Goal: Communication & Community: Connect with others

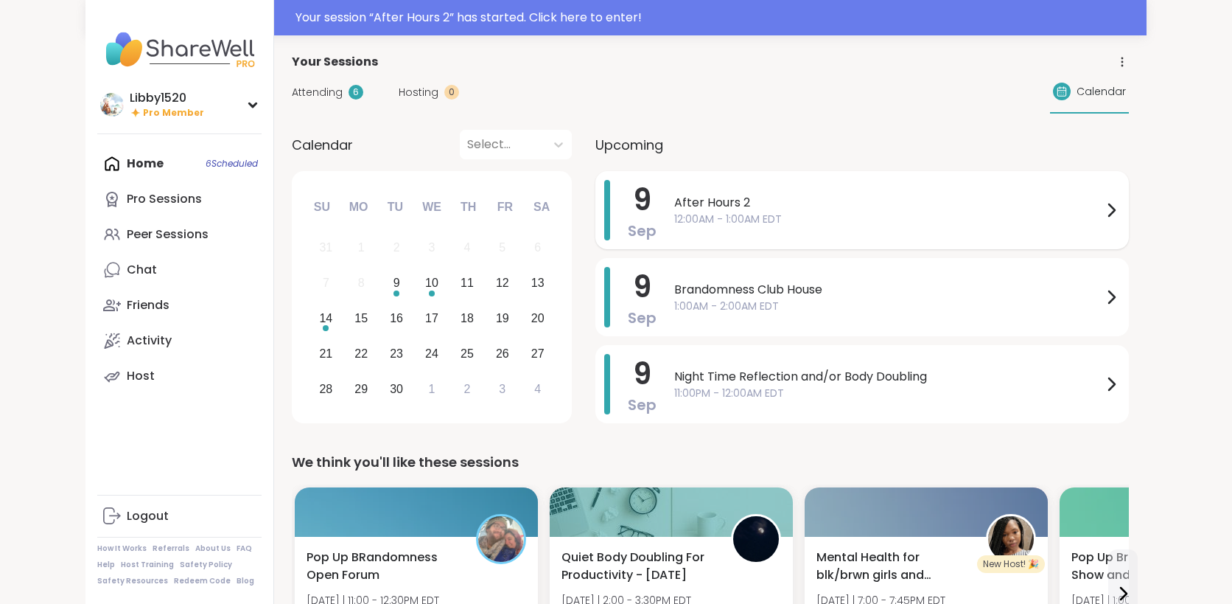
click at [891, 204] on span "After Hours 2" at bounding box center [888, 203] width 428 height 18
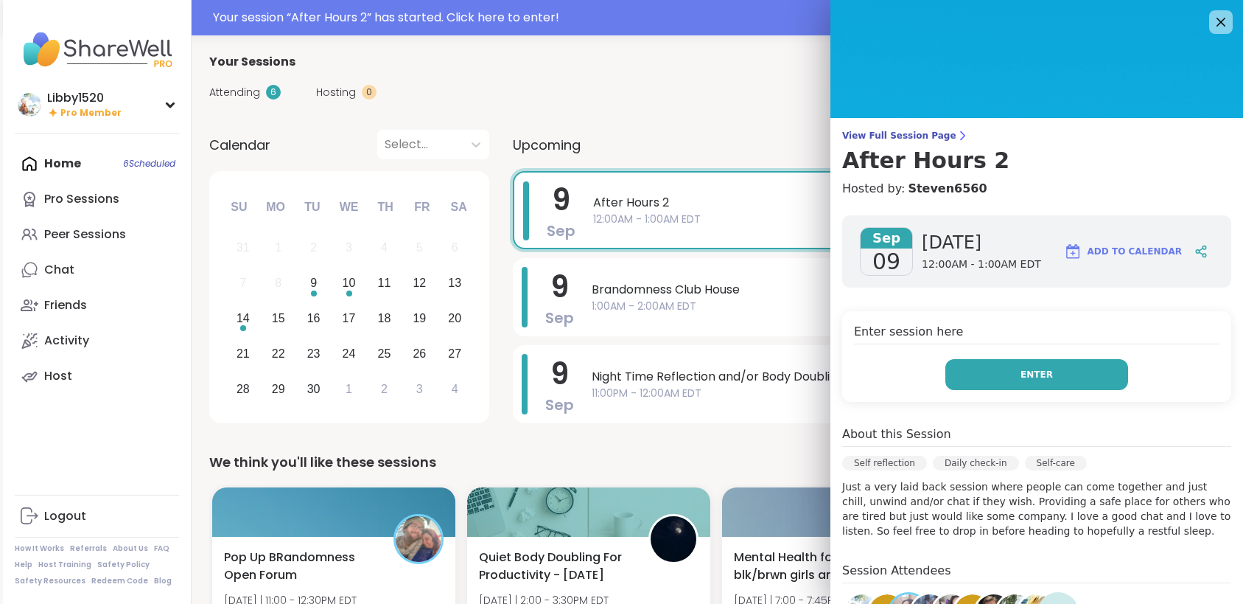
click at [980, 372] on button "Enter" at bounding box center [1037, 374] width 183 height 31
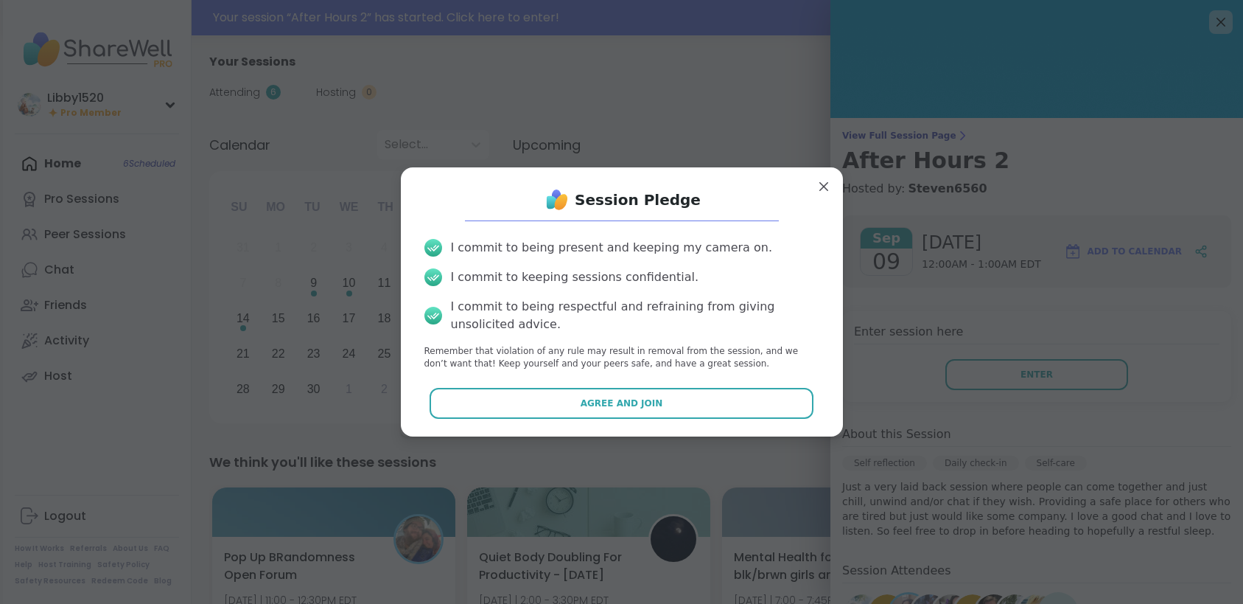
click at [661, 397] on button "Agree and Join" at bounding box center [622, 403] width 384 height 31
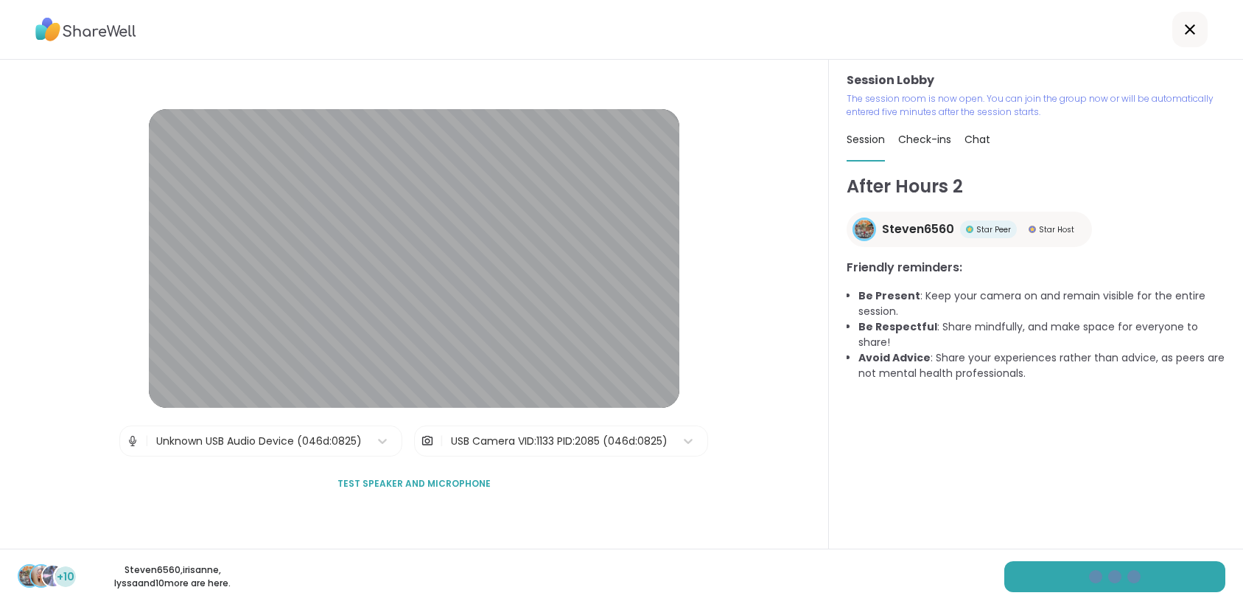
click at [126, 441] on img at bounding box center [132, 440] width 13 height 29
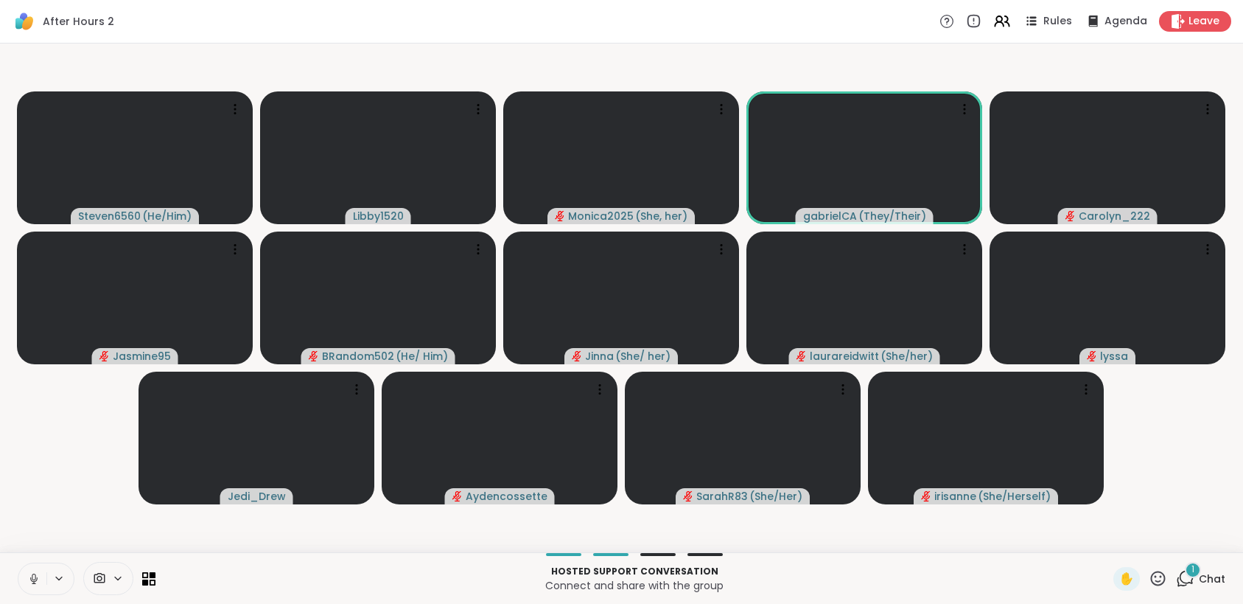
click at [117, 579] on icon at bounding box center [118, 577] width 6 height 3
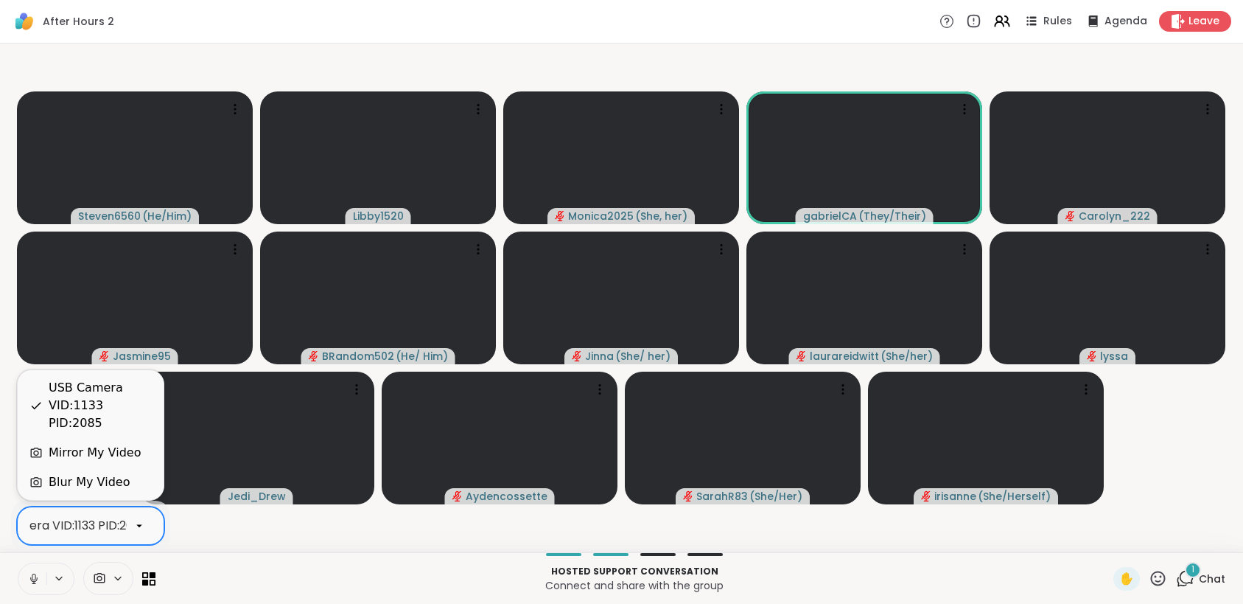
click at [139, 525] on icon at bounding box center [139, 526] width 6 height 3
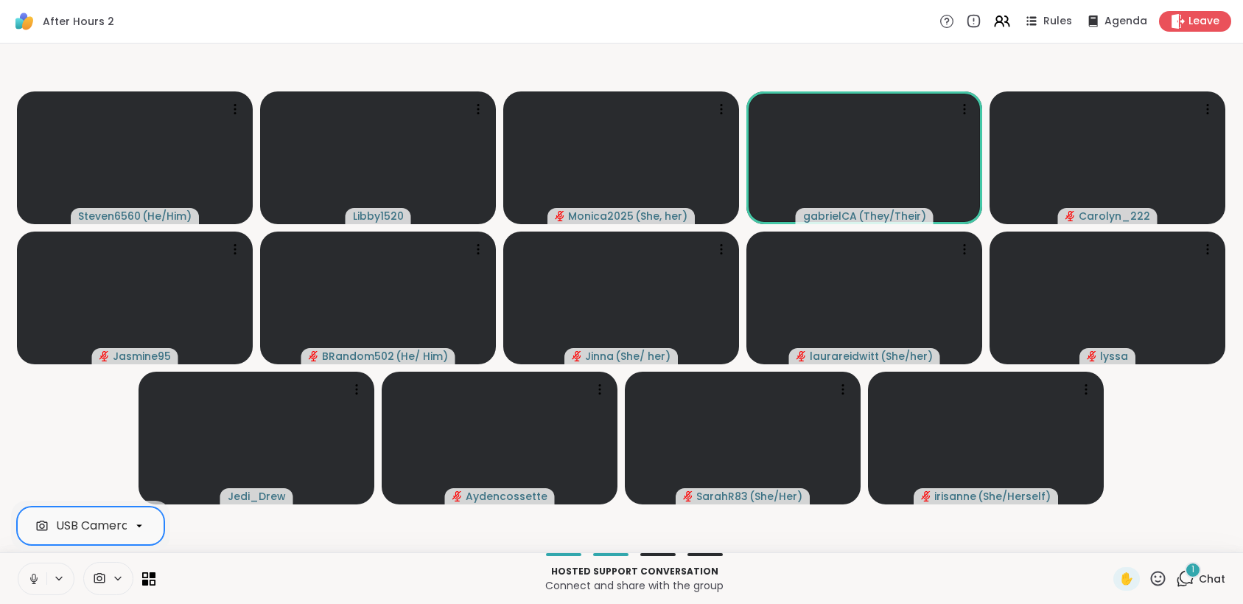
click at [60, 576] on icon at bounding box center [59, 577] width 6 height 3
click at [143, 529] on icon at bounding box center [139, 525] width 13 height 13
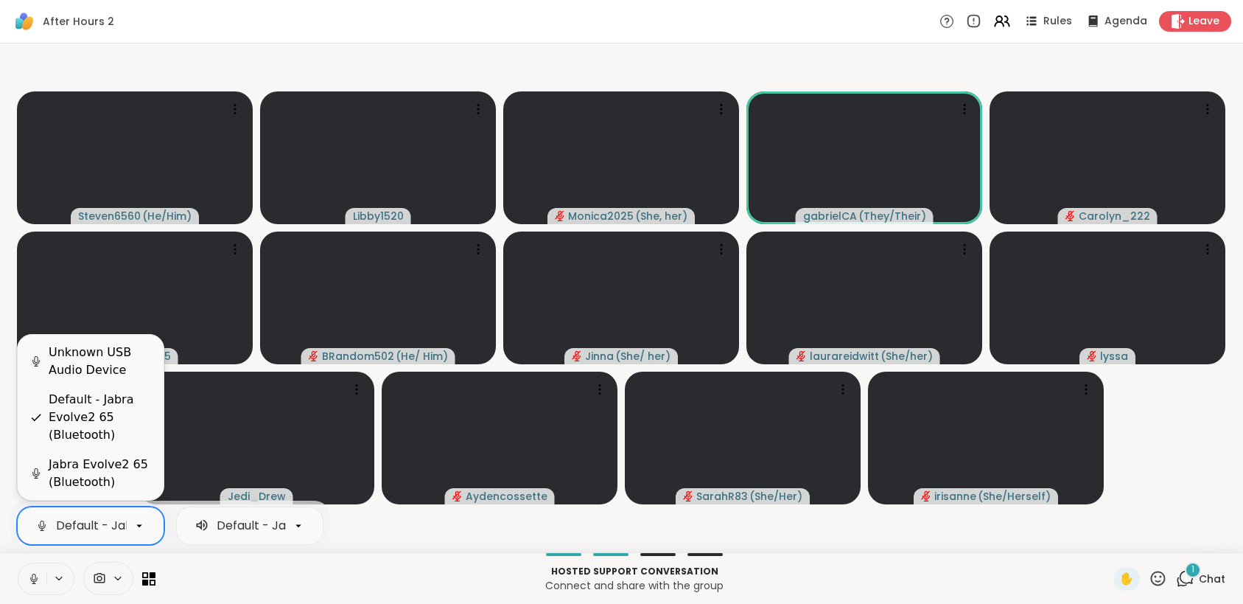
click at [209, 549] on div "Unknown USB Audio Device, 1 of 3. 3 results available. Use Up and Down to choos…" at bounding box center [170, 525] width 318 height 50
click at [239, 578] on p "Connect and share with the group" at bounding box center [634, 585] width 940 height 15
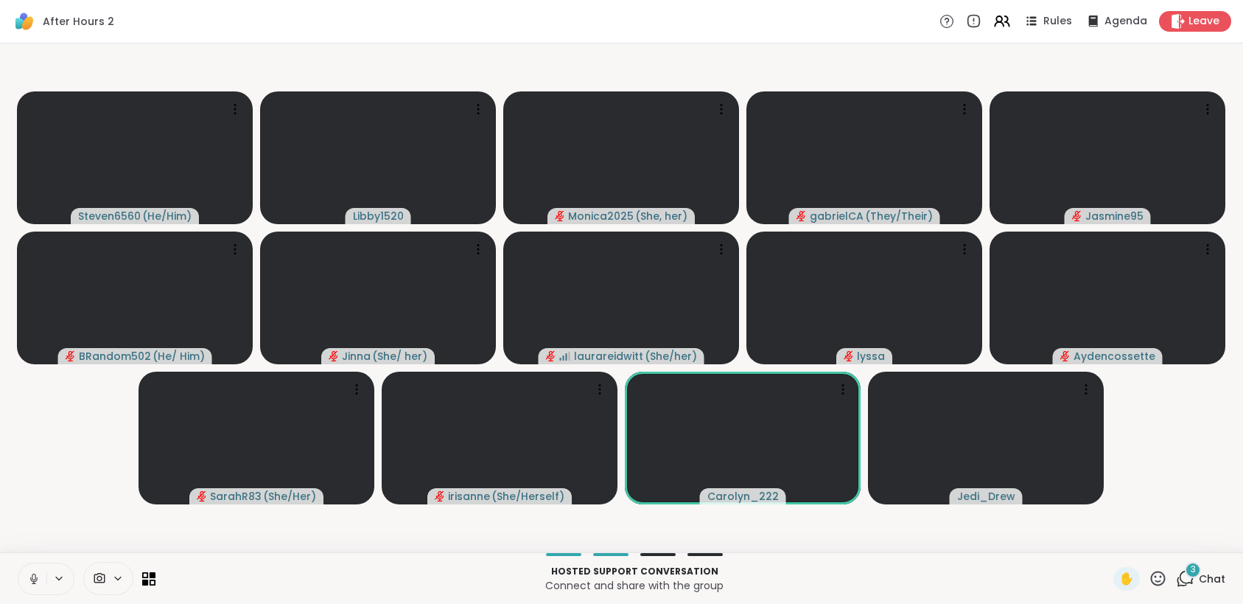
click at [37, 572] on icon at bounding box center [33, 578] width 13 height 13
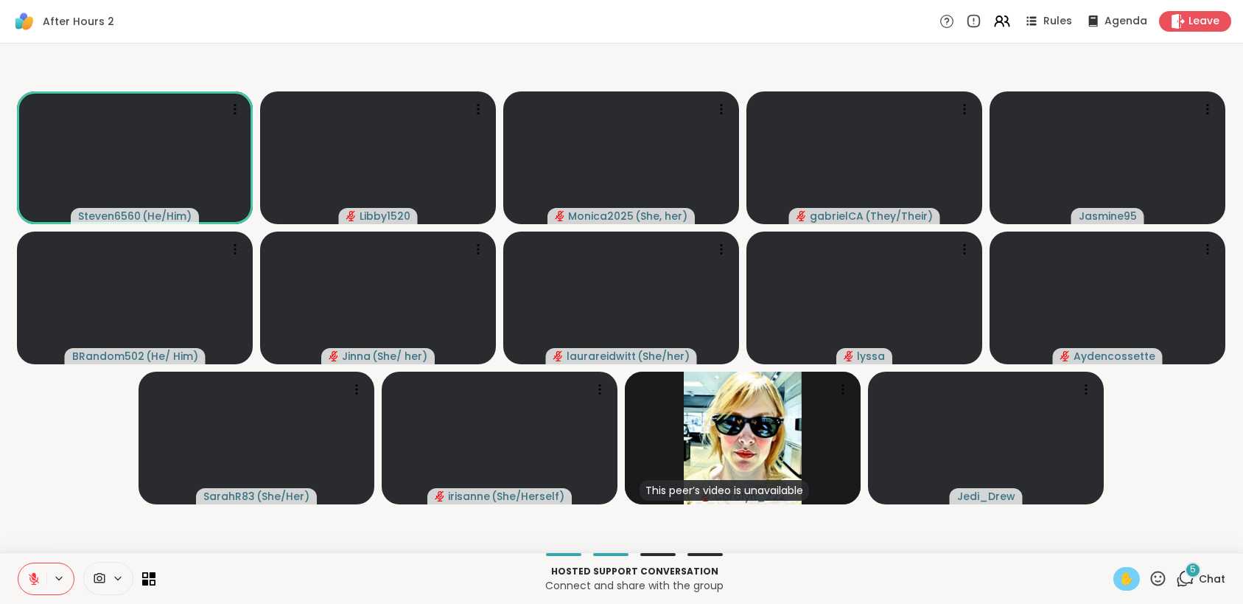
click at [1118, 567] on div "✋" at bounding box center [1127, 579] width 27 height 24
click at [36, 574] on icon at bounding box center [33, 578] width 13 height 13
click at [26, 578] on icon at bounding box center [31, 578] width 13 height 13
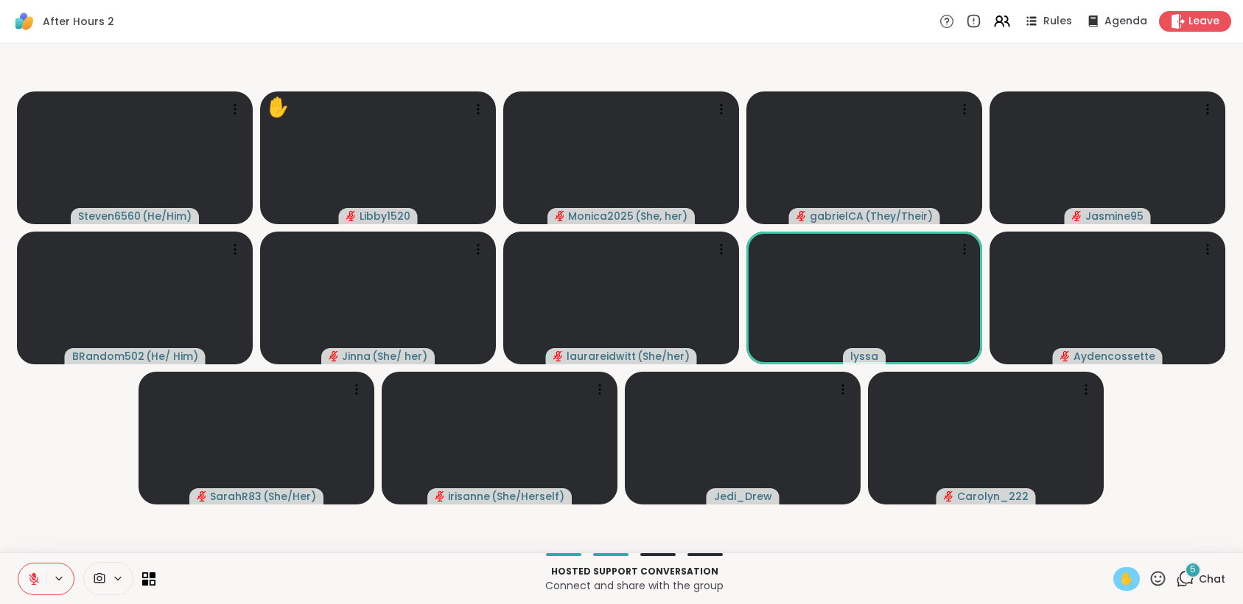
click at [1185, 571] on div "5" at bounding box center [1193, 570] width 16 height 16
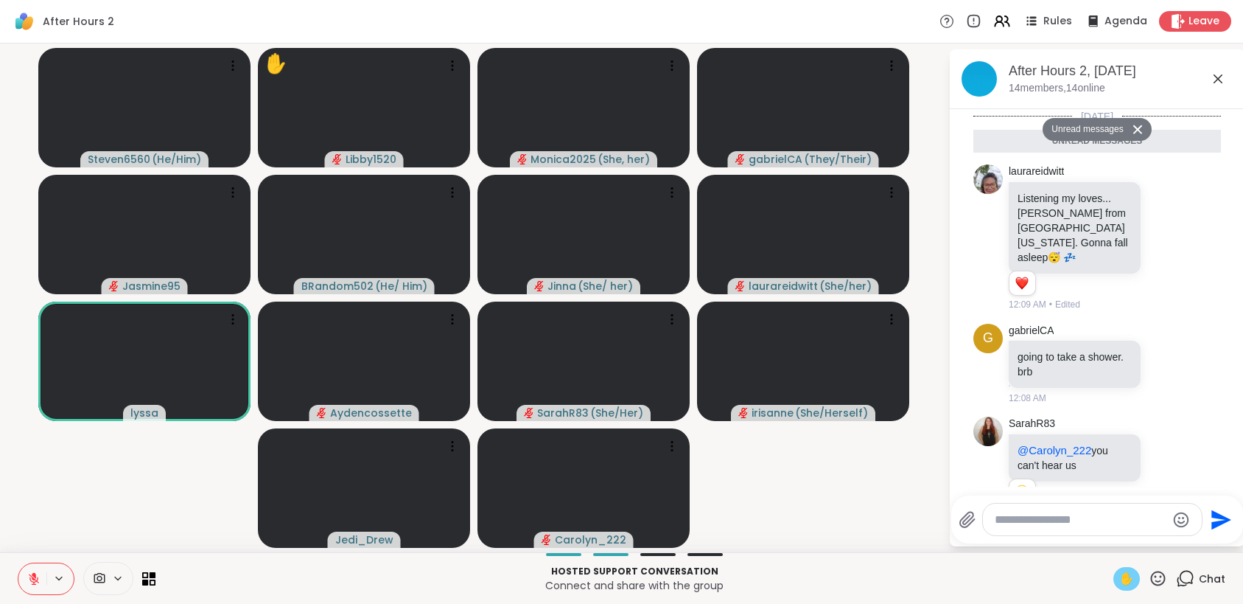
scroll to position [284, 0]
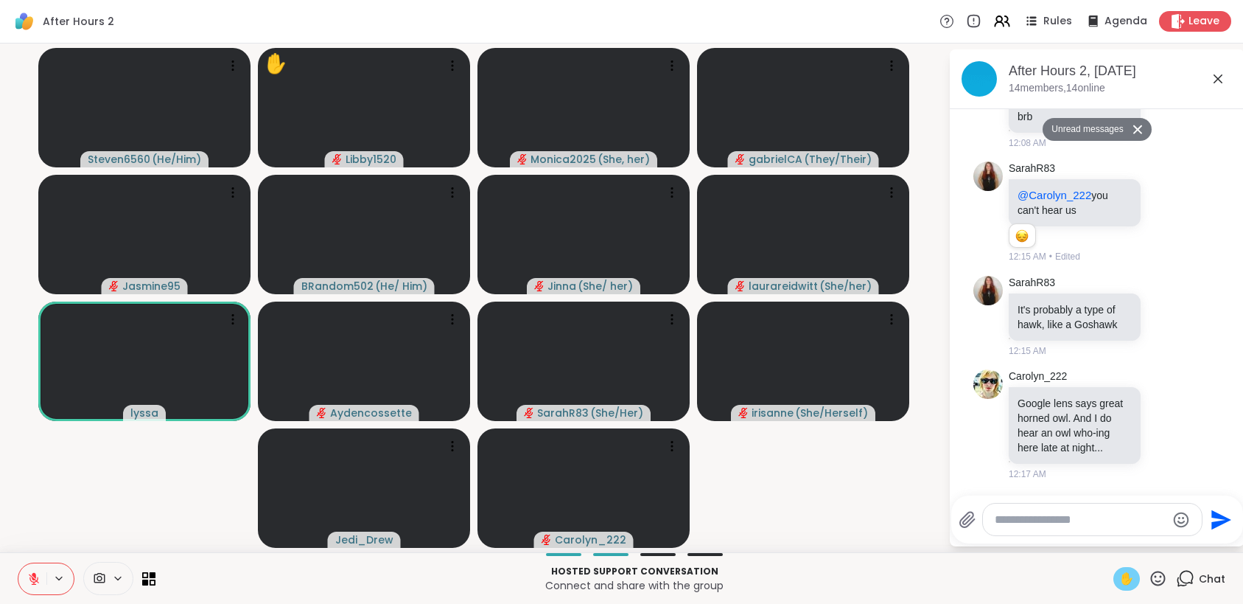
click at [970, 520] on icon at bounding box center [968, 520] width 18 height 18
click at [0, 0] on input "file" at bounding box center [0, 0] width 0 height 0
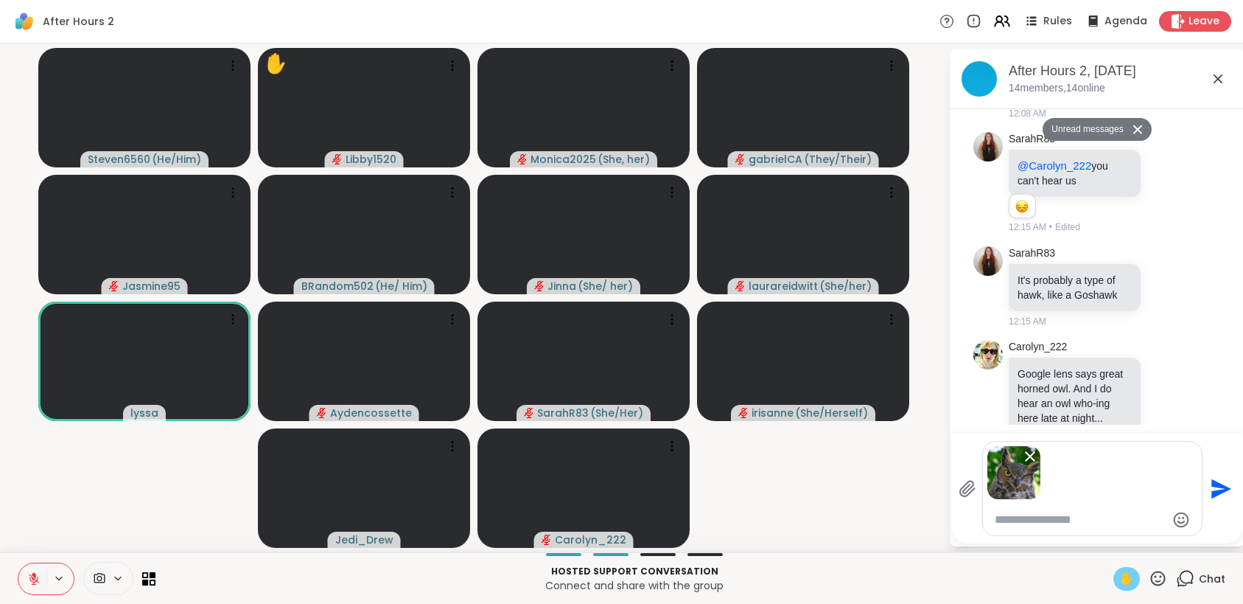
click at [1220, 485] on icon "Send" at bounding box center [1222, 488] width 20 height 20
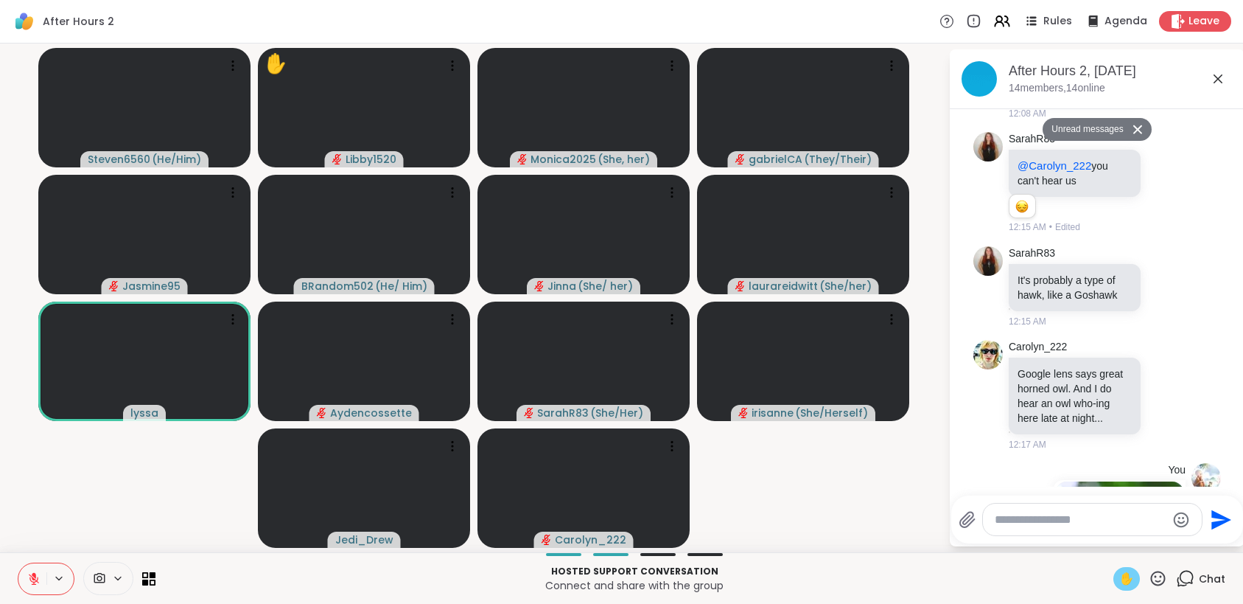
scroll to position [540, 0]
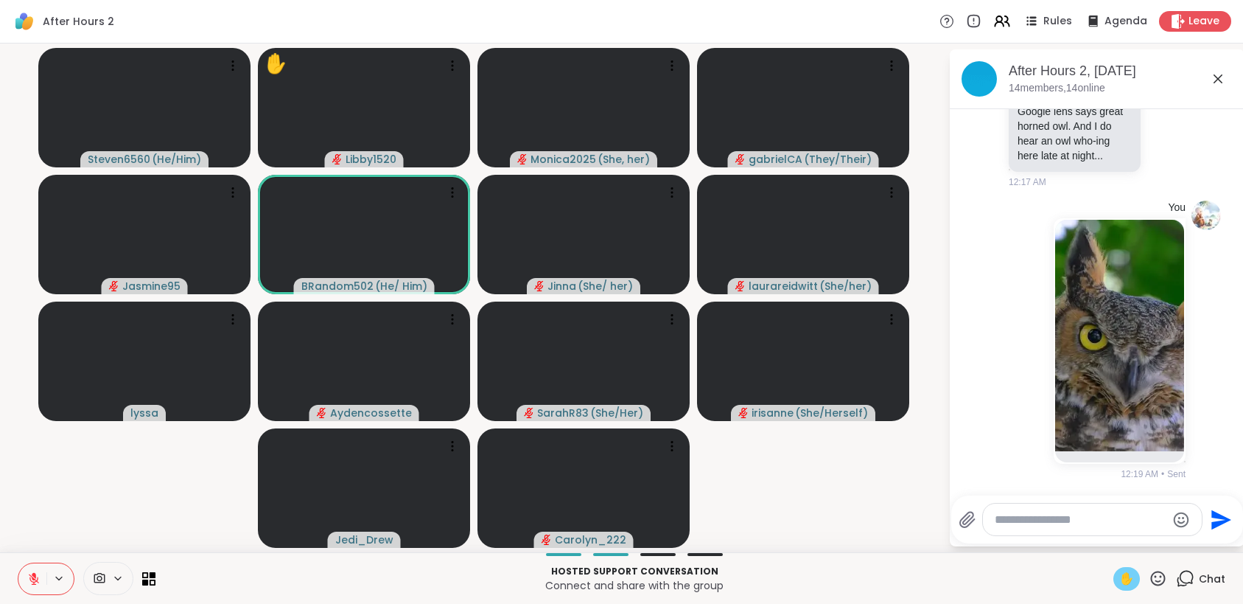
click at [1120, 573] on span "✋" at bounding box center [1127, 579] width 15 height 18
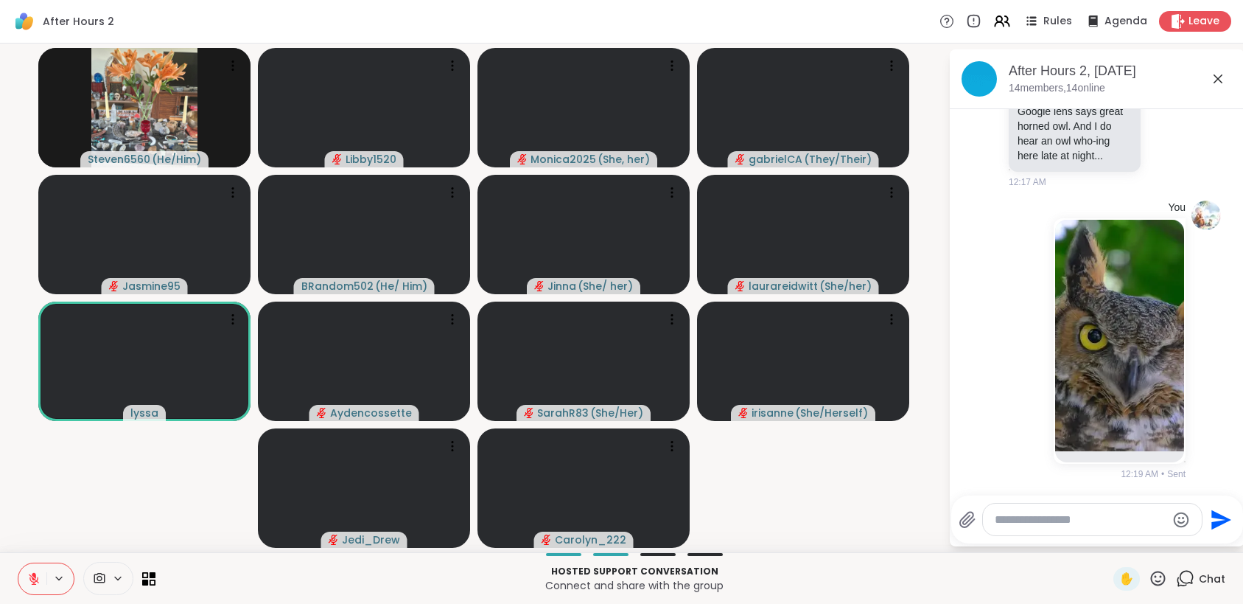
click at [1069, 525] on textarea "Type your message" at bounding box center [1081, 519] width 172 height 15
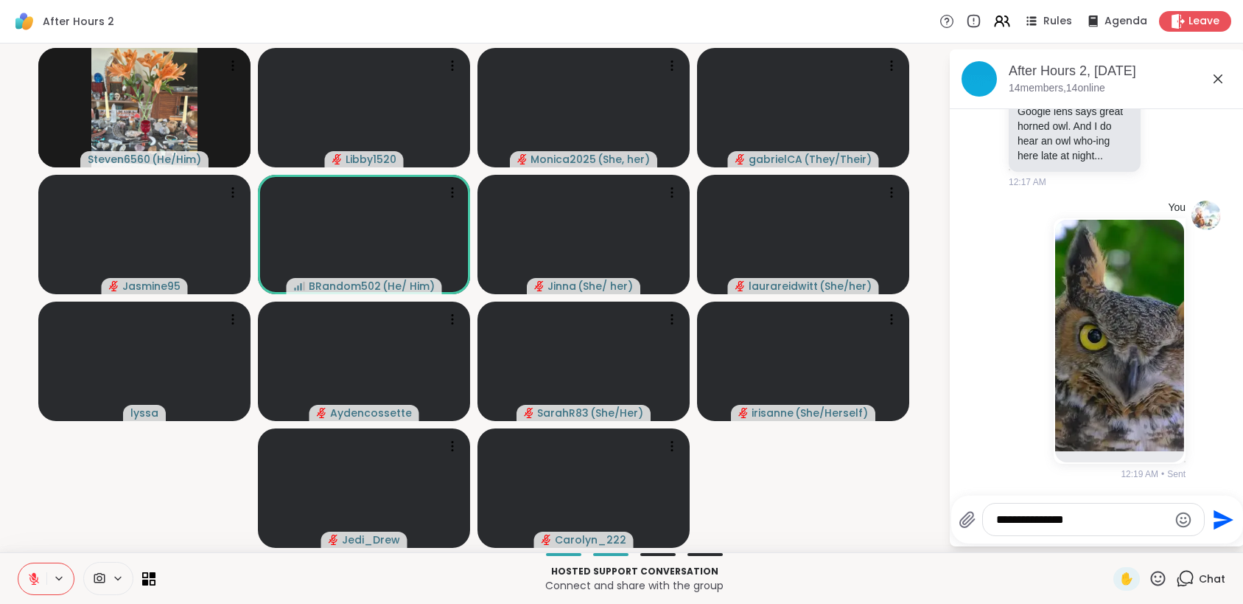
type textarea "**********"
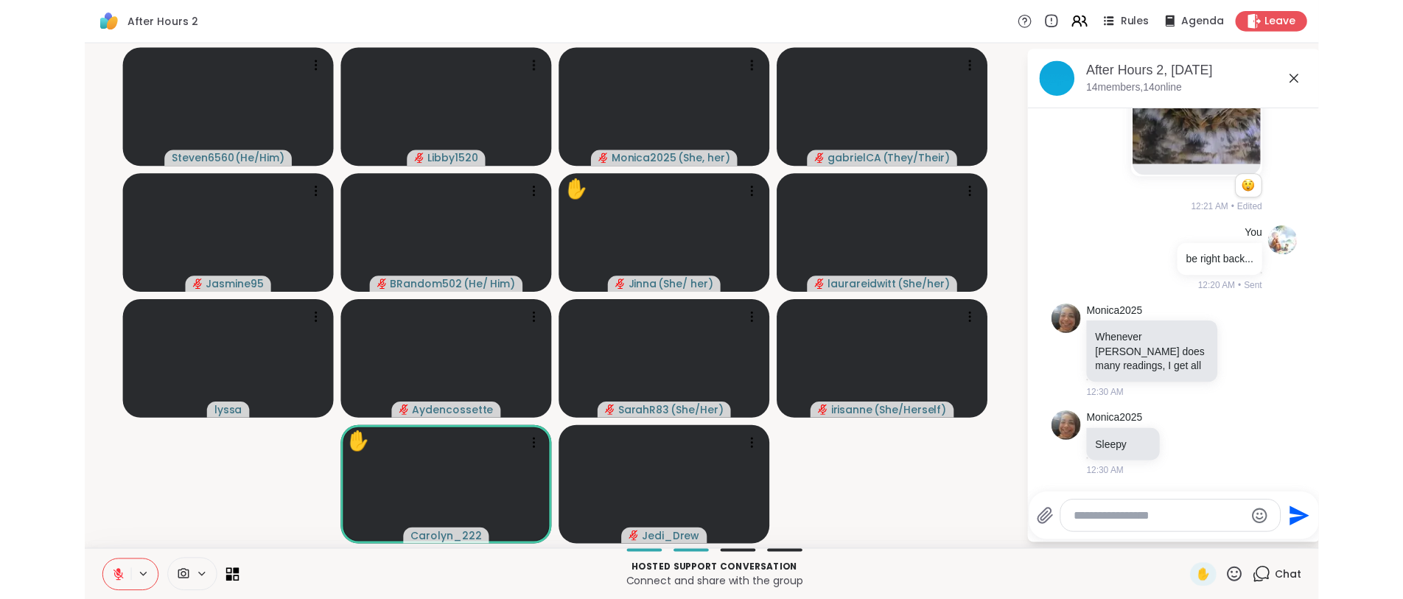
scroll to position [935, 0]
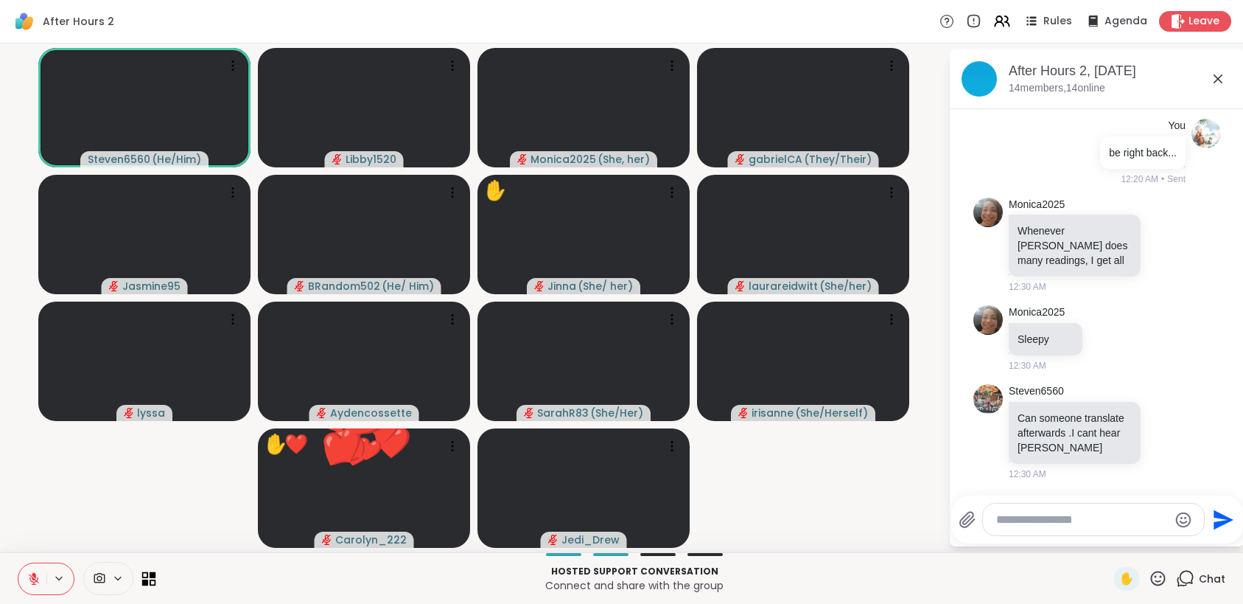
click at [150, 581] on icon at bounding box center [153, 582] width 7 height 7
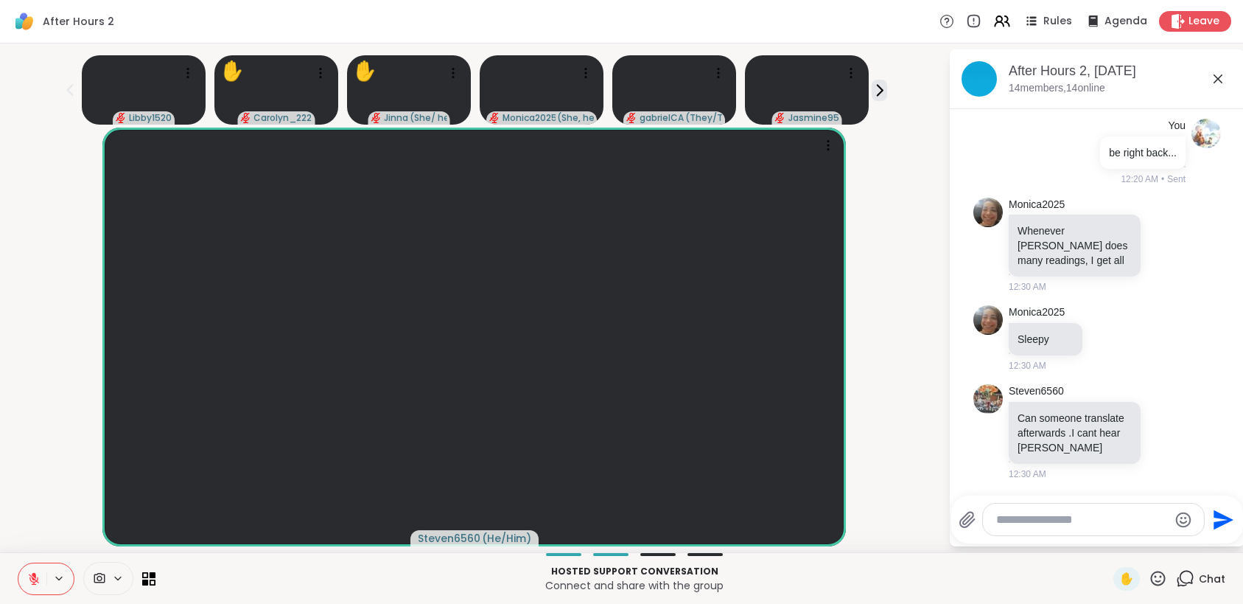
click at [63, 580] on icon at bounding box center [59, 578] width 12 height 13
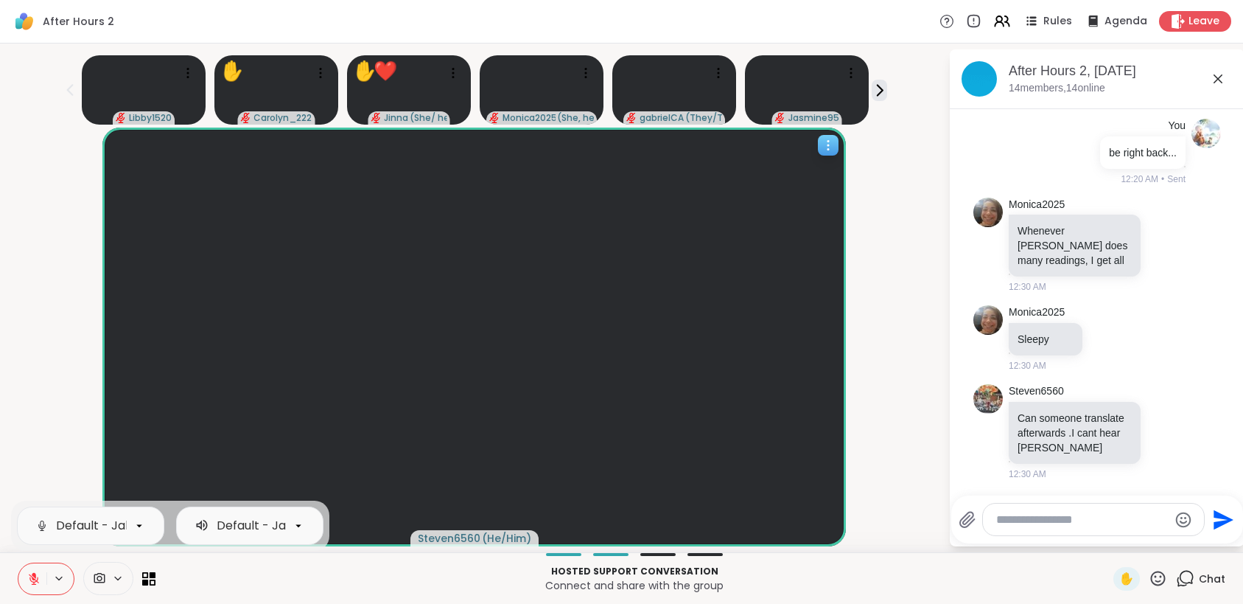
click at [834, 150] on icon at bounding box center [828, 145] width 15 height 15
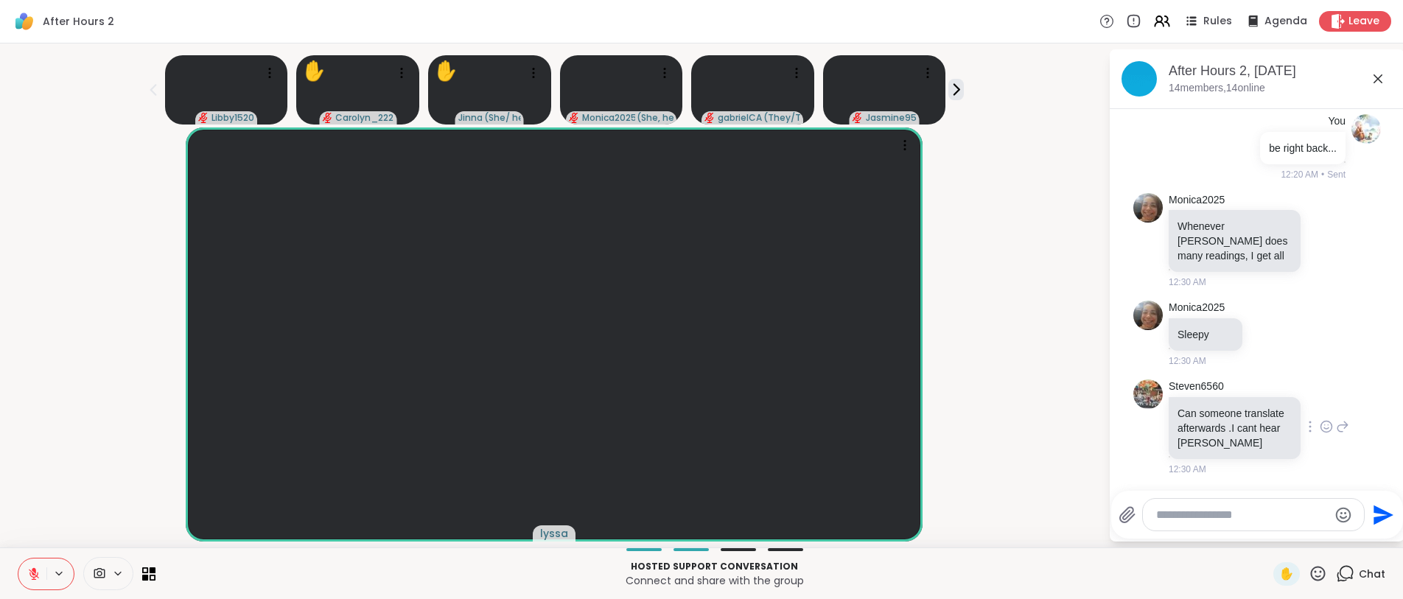
scroll to position [940, 0]
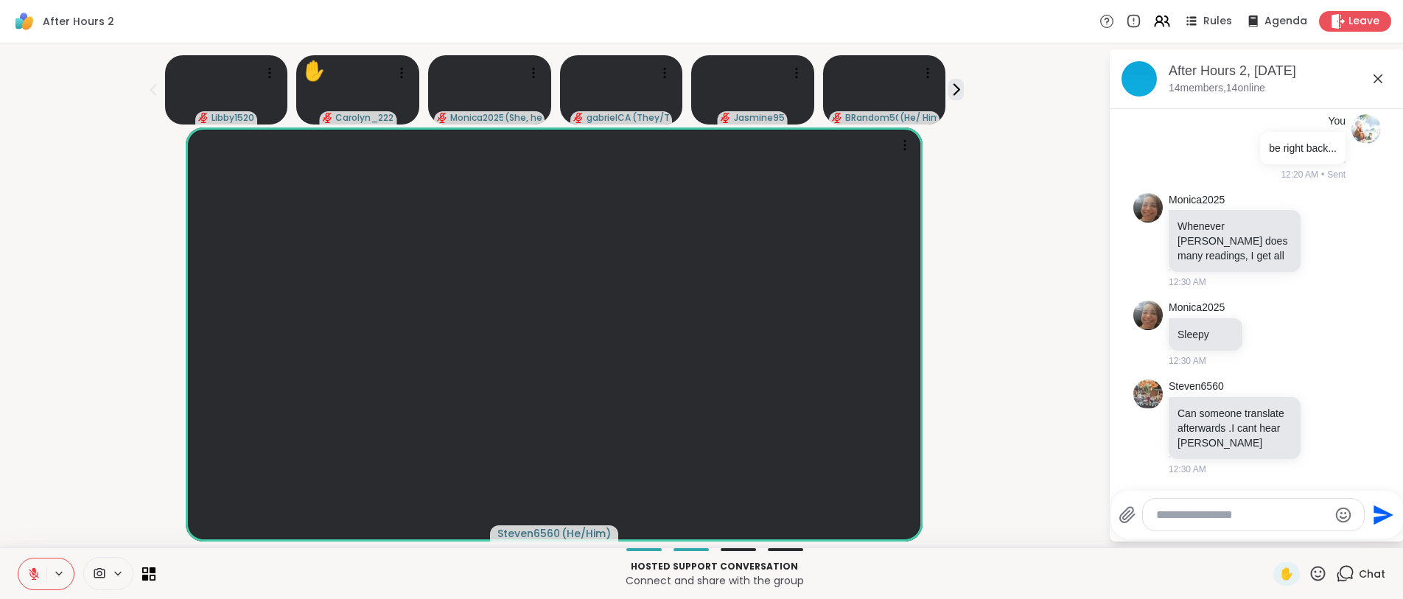
click at [26, 575] on button at bounding box center [32, 574] width 28 height 31
click at [1202, 522] on textarea "Type your message" at bounding box center [1242, 515] width 172 height 15
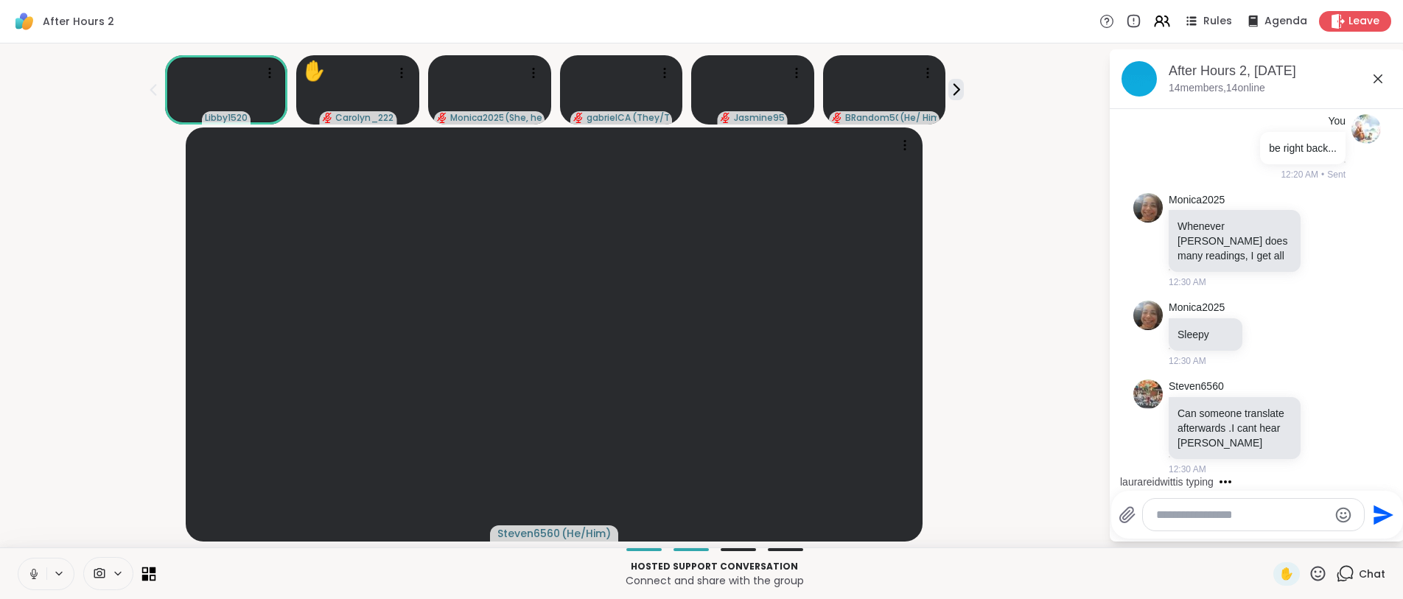
click at [151, 569] on icon at bounding box center [153, 570] width 7 height 7
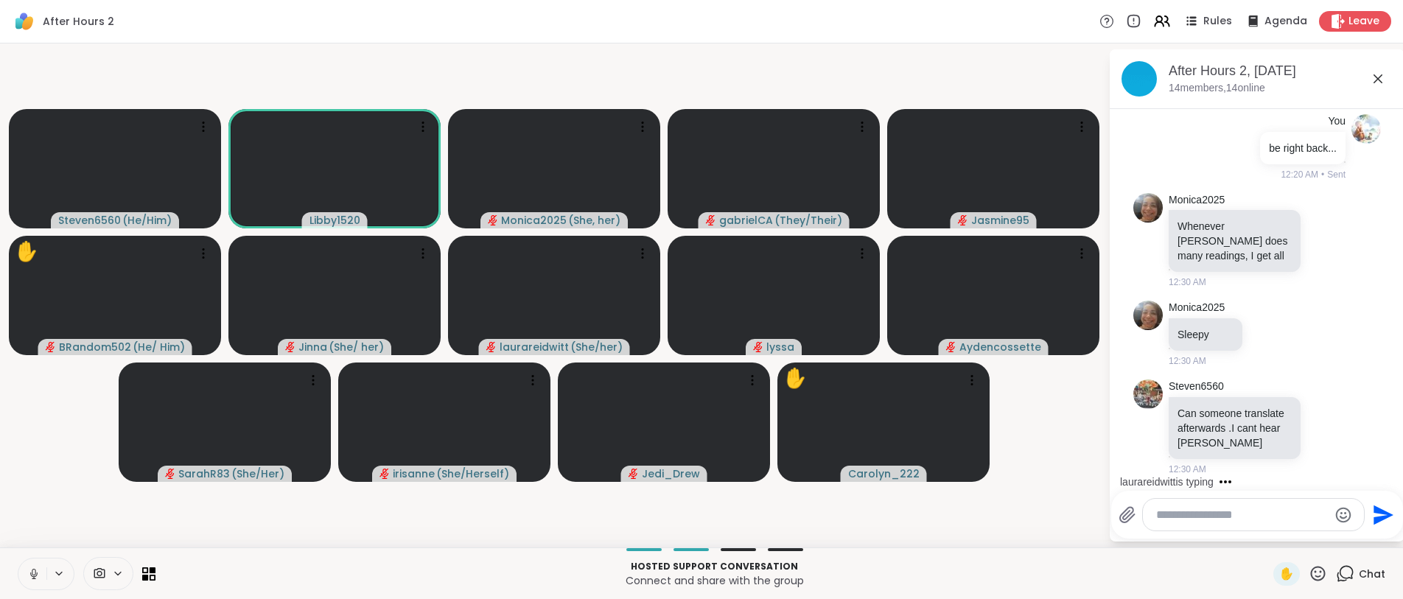
click at [1198, 520] on textarea "Type your message" at bounding box center [1242, 515] width 172 height 15
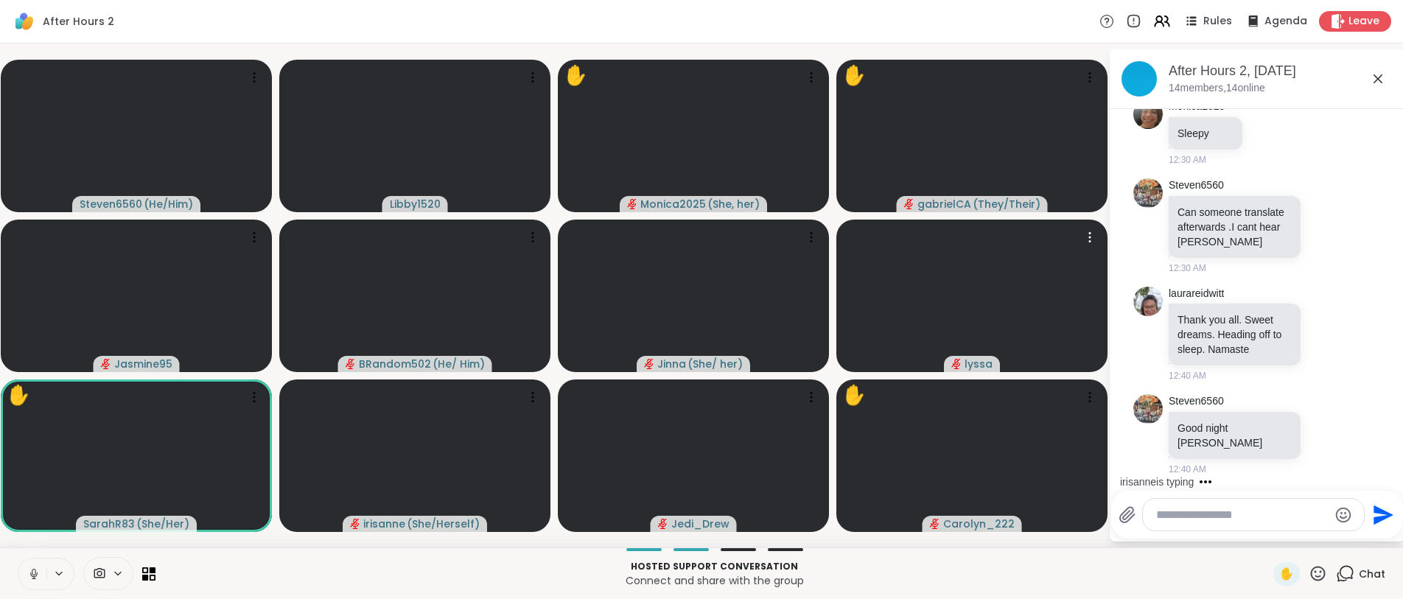
scroll to position [1205, 0]
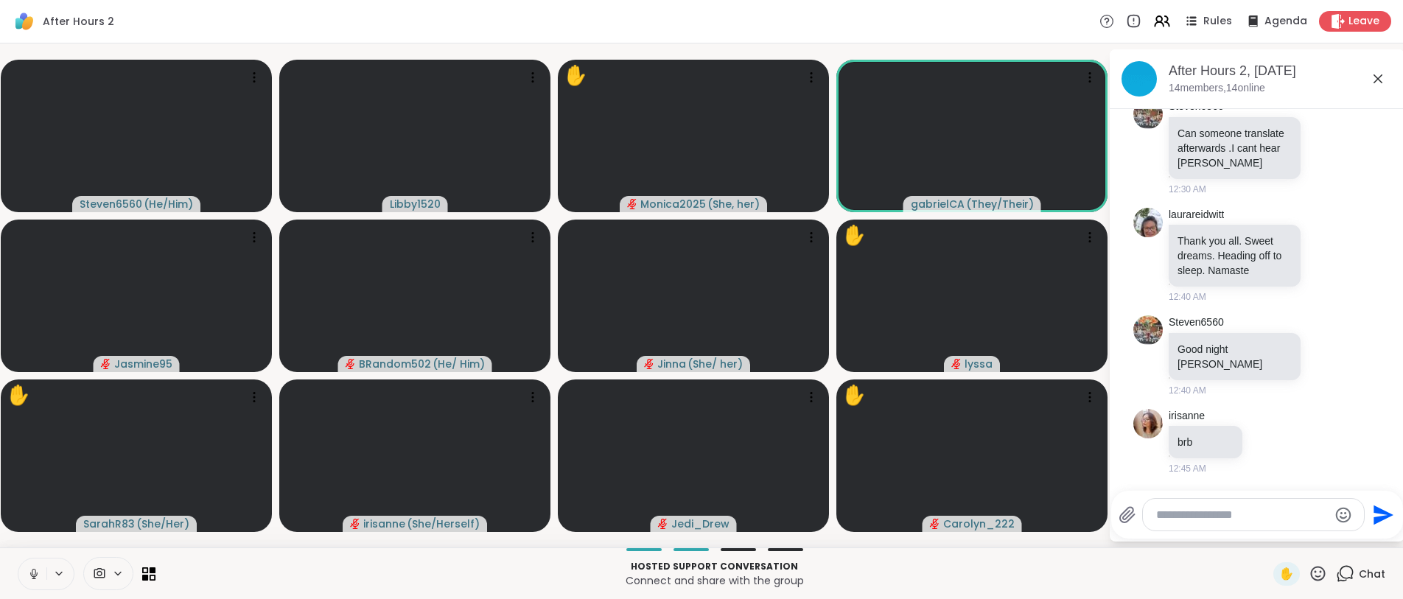
click at [128, 567] on span at bounding box center [122, 573] width 21 height 13
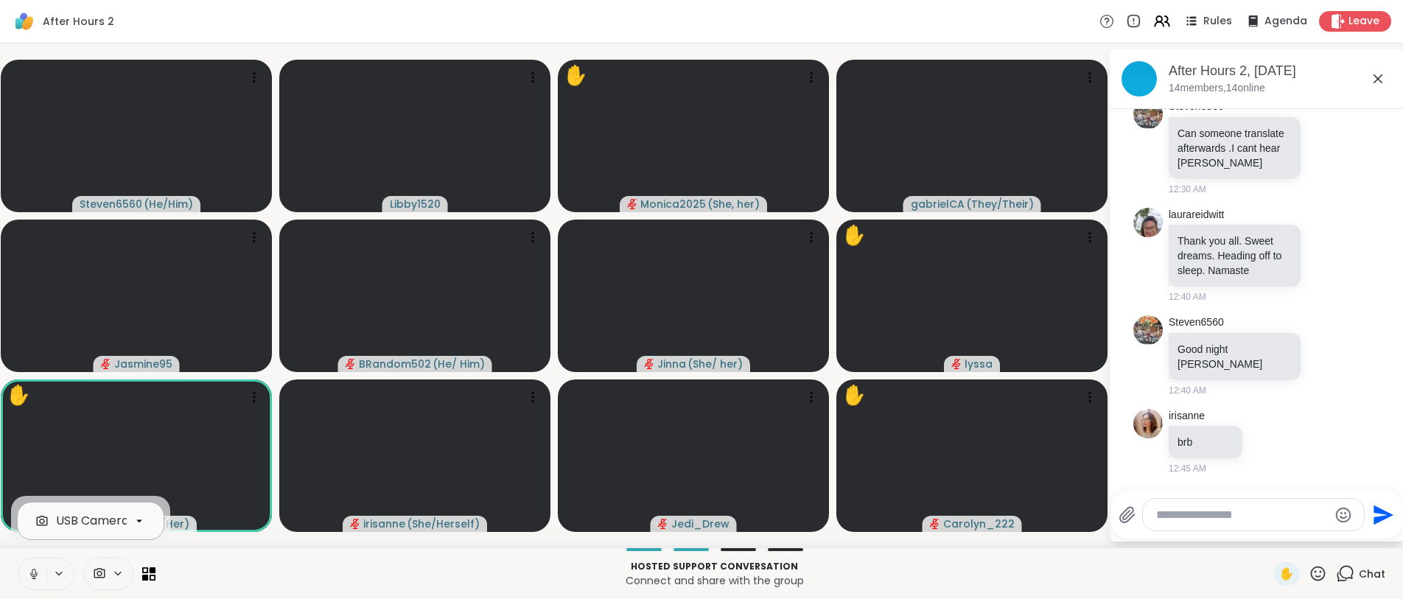
scroll to position [0, 80]
click at [142, 526] on icon at bounding box center [139, 520] width 13 height 13
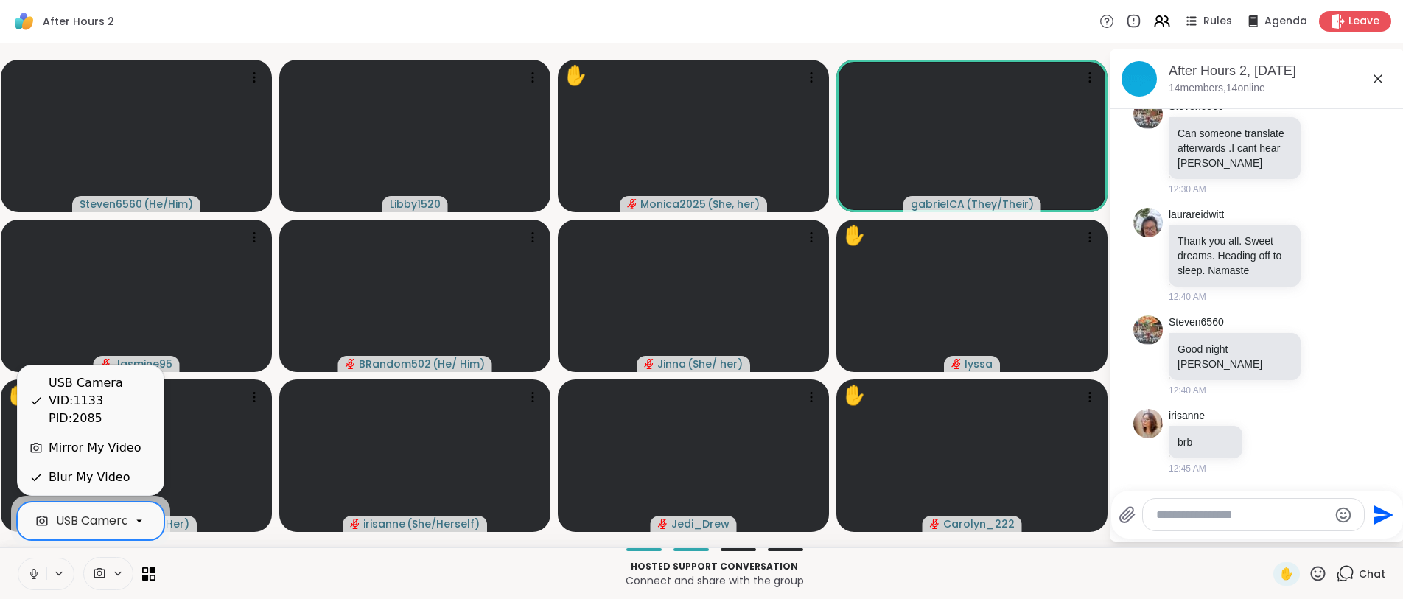
click at [63, 572] on icon at bounding box center [59, 573] width 12 height 13
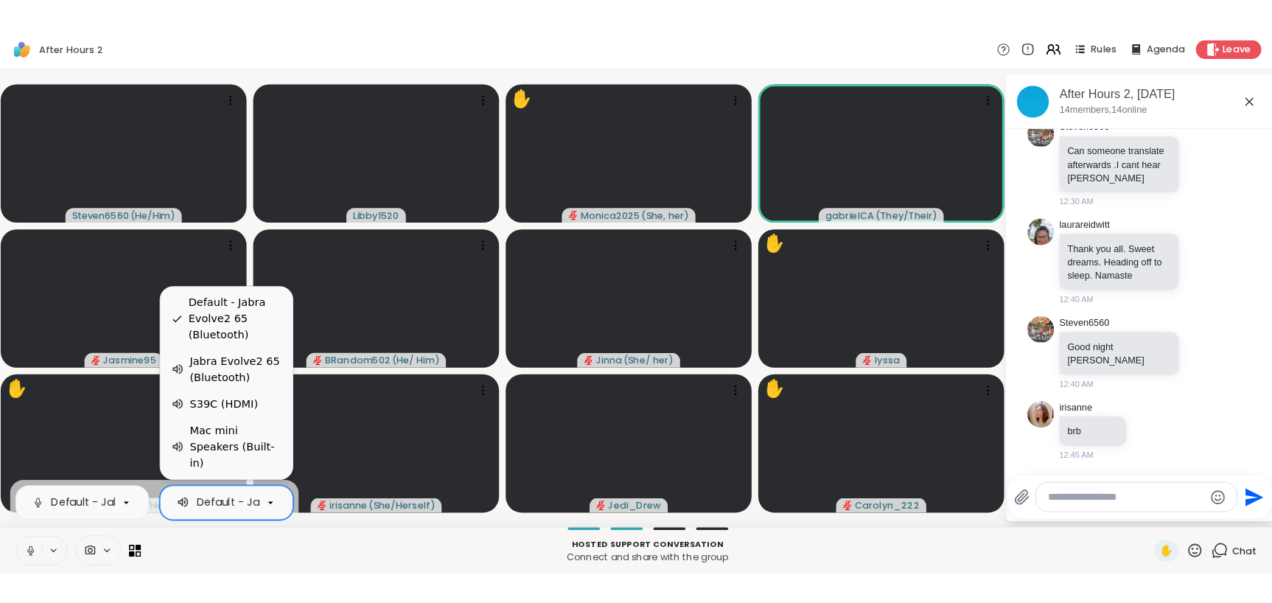
scroll to position [0, 132]
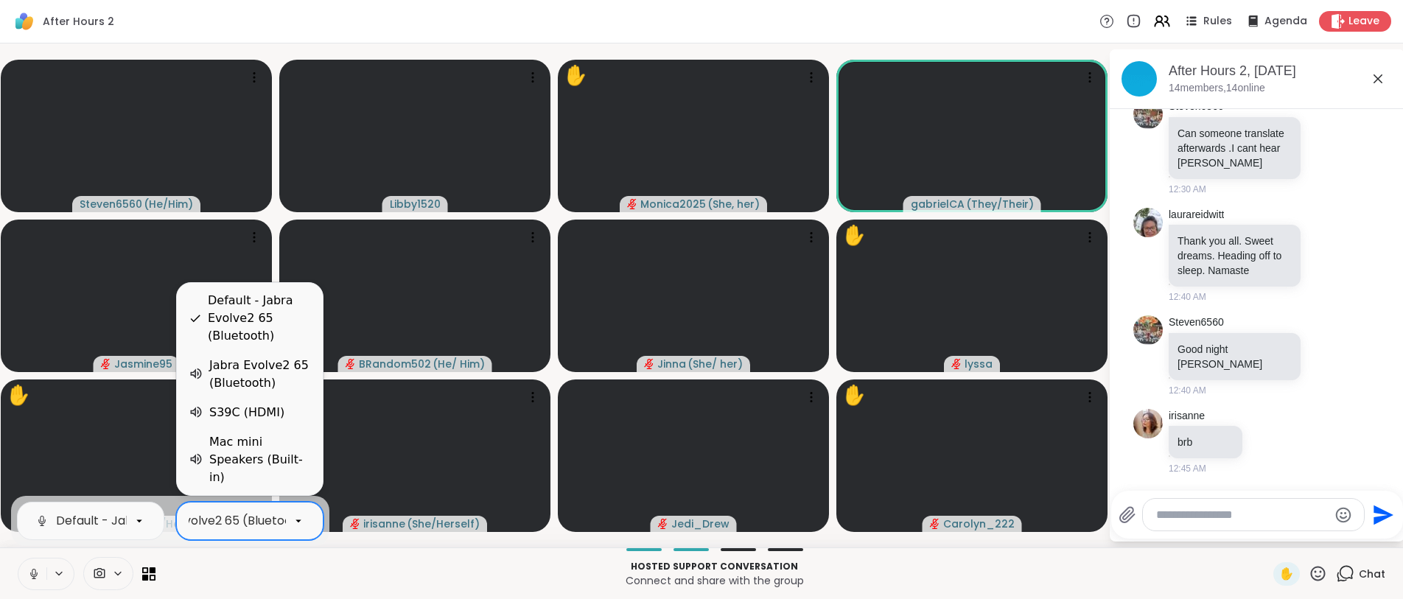
click at [298, 522] on icon at bounding box center [298, 520] width 13 height 13
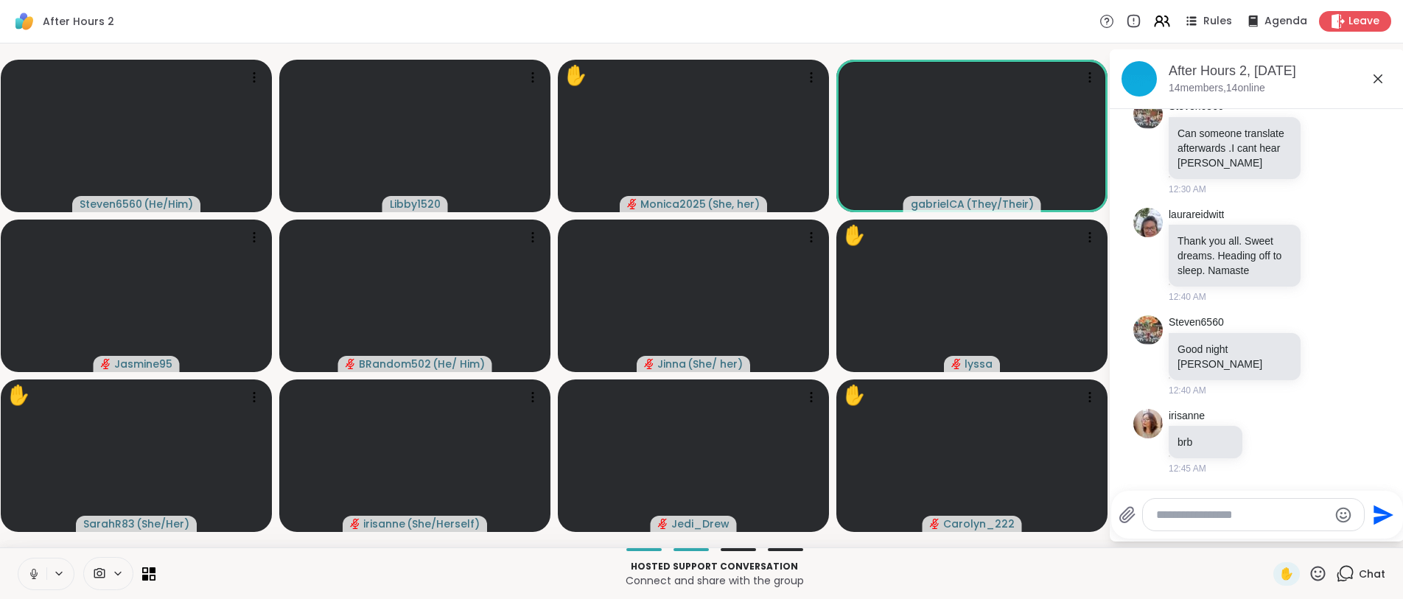
click at [511, 572] on p "Hosted support conversation" at bounding box center [714, 566] width 1100 height 13
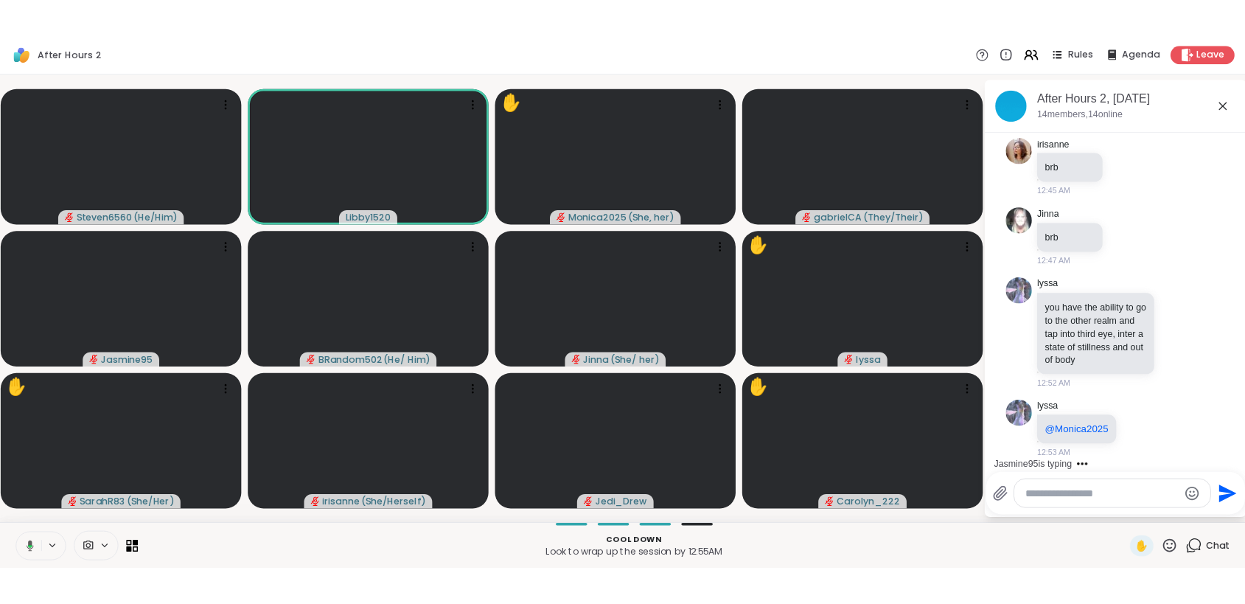
scroll to position [1622, 0]
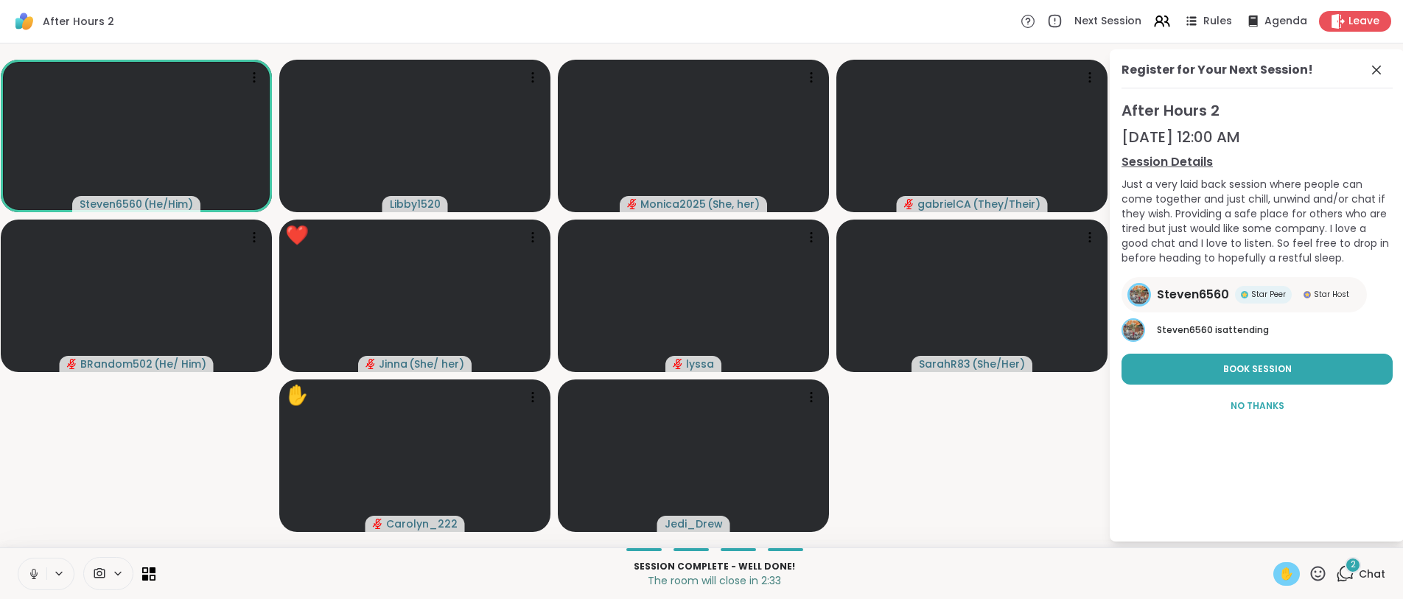
click at [1243, 574] on div "✋" at bounding box center [1287, 574] width 27 height 24
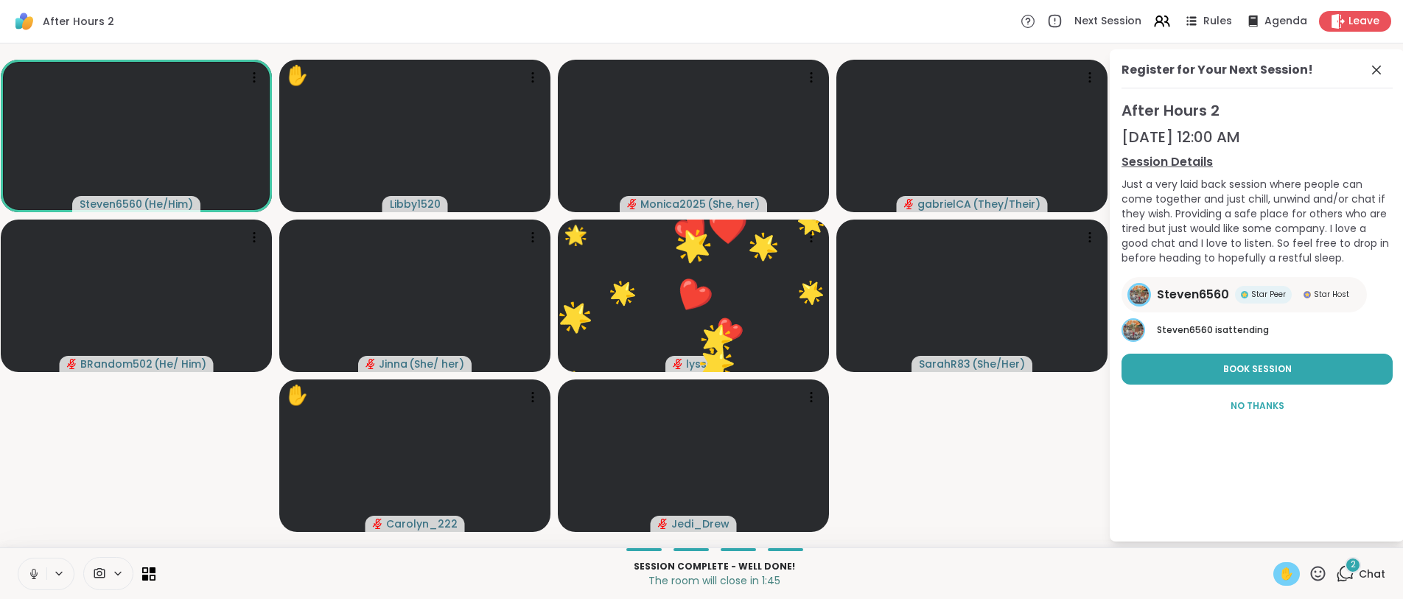
click at [36, 579] on icon at bounding box center [33, 573] width 13 height 13
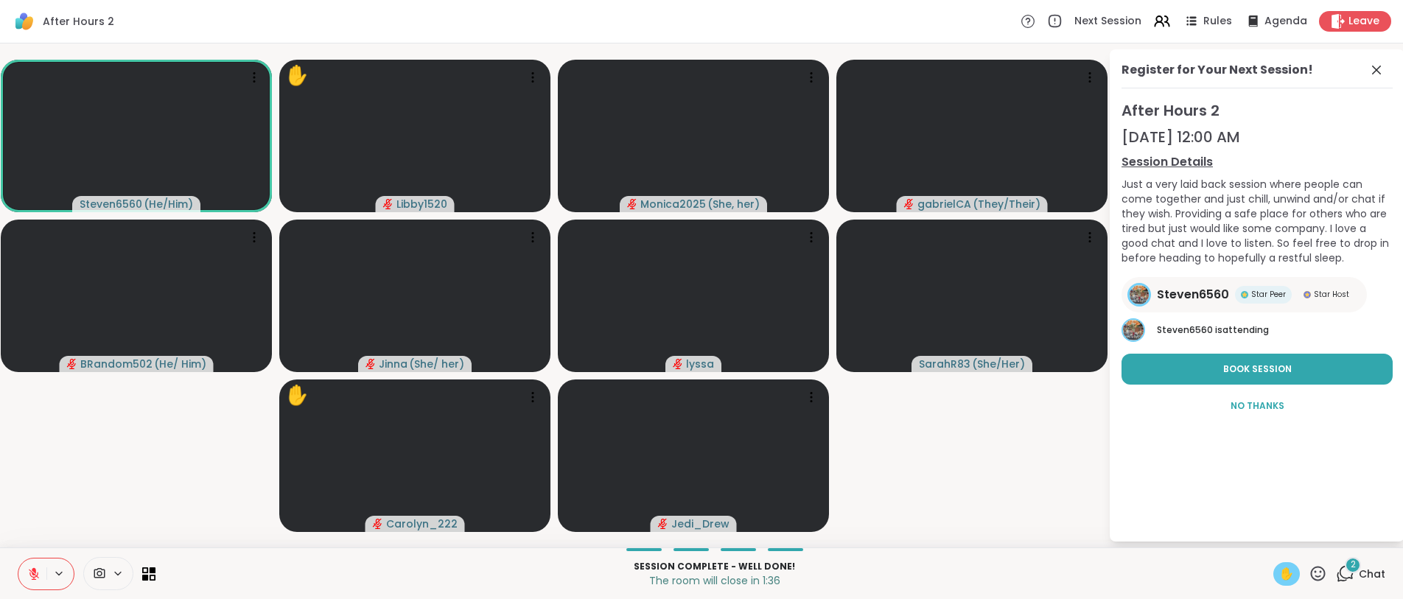
click at [1243, 569] on span "✋" at bounding box center [1286, 574] width 15 height 18
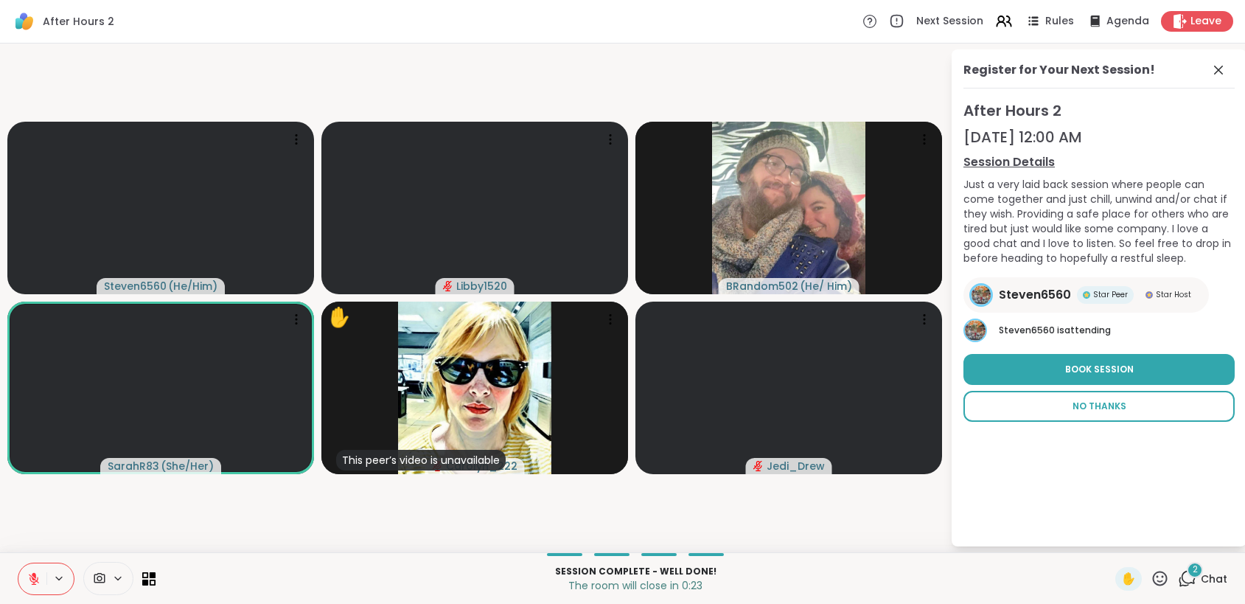
click at [1117, 400] on span "No Thanks" at bounding box center [1099, 405] width 54 height 13
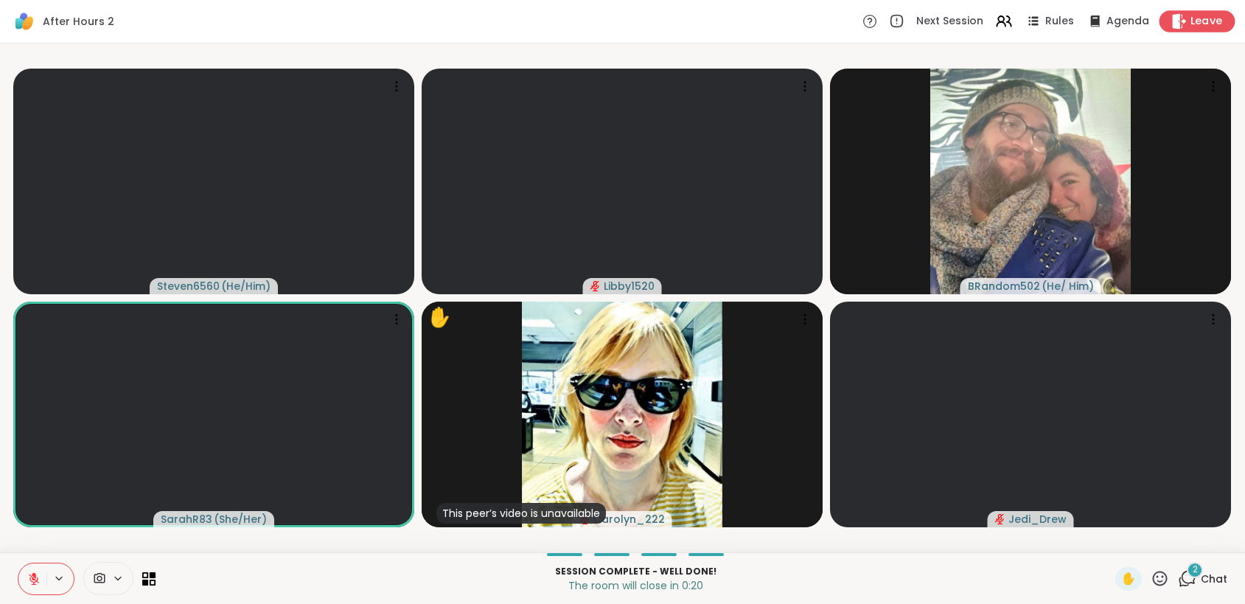
click at [1173, 25] on icon at bounding box center [1180, 20] width 14 height 15
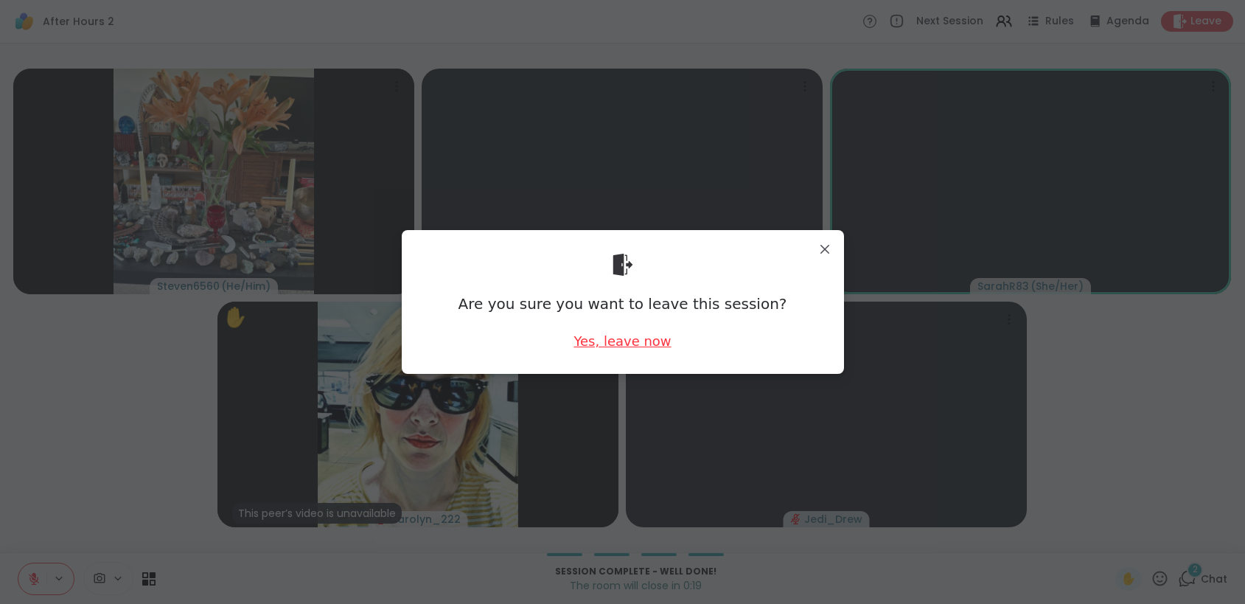
click at [620, 347] on div "Yes, leave now" at bounding box center [621, 341] width 97 height 18
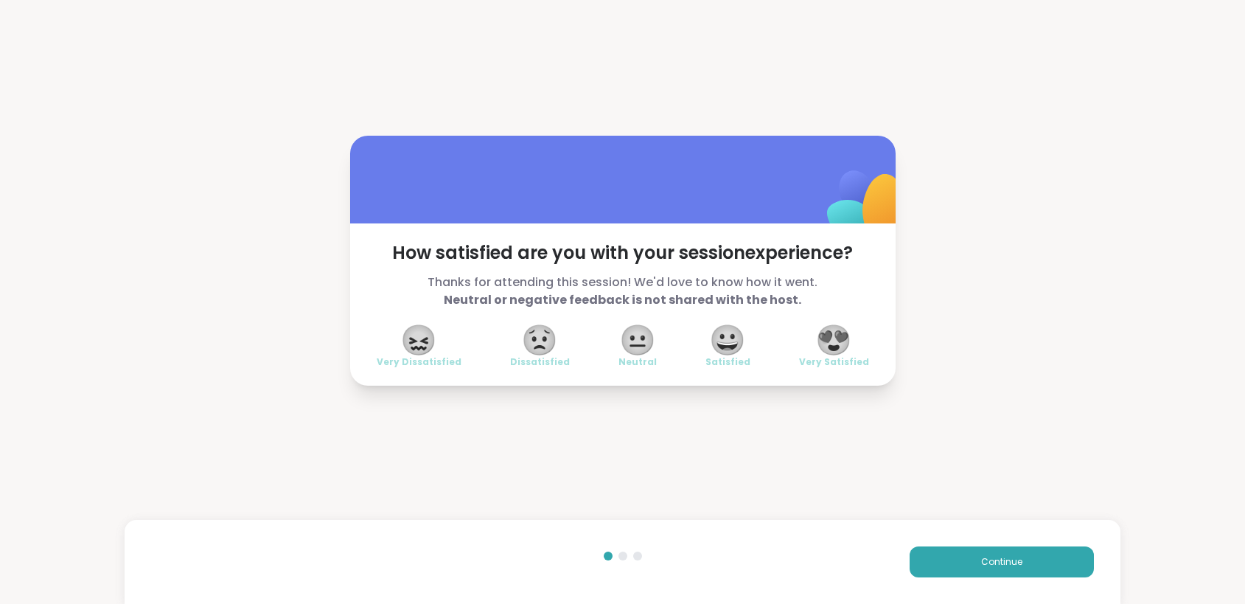
click at [836, 344] on span "😍" at bounding box center [833, 339] width 37 height 27
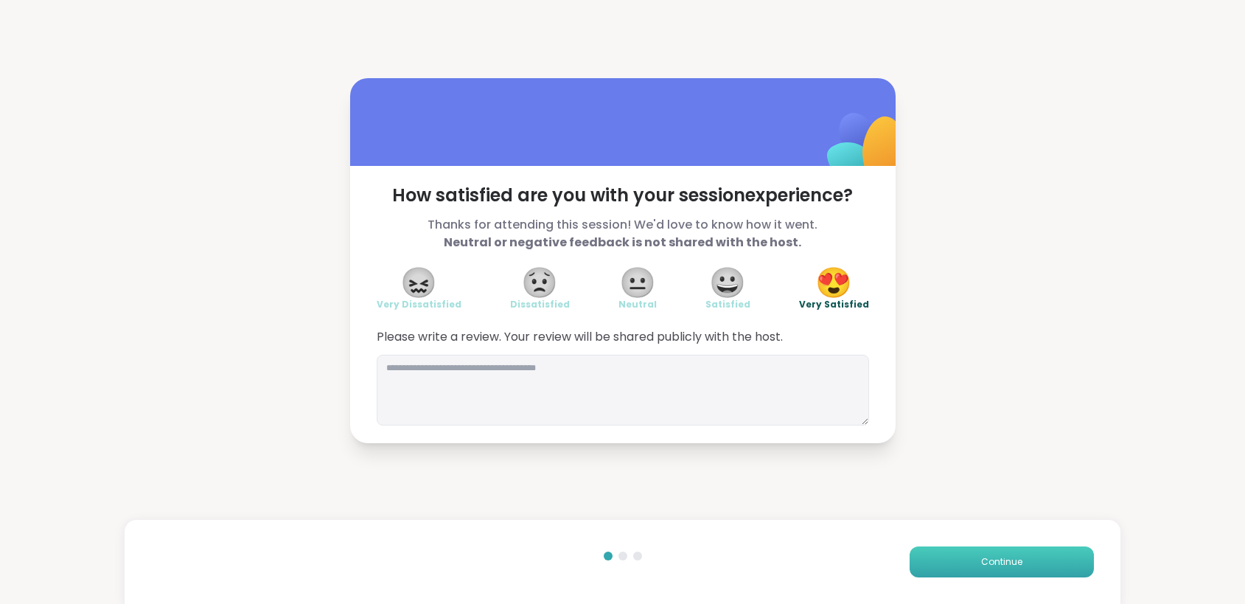
click at [981, 559] on span "Continue" at bounding box center [1001, 561] width 41 height 13
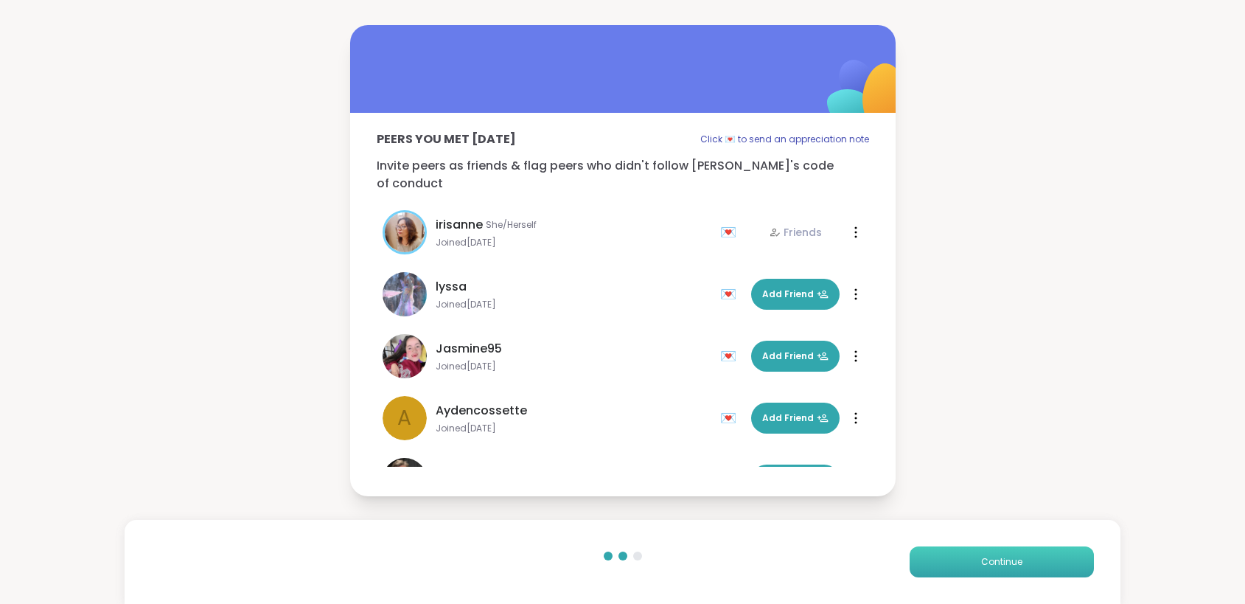
click at [981, 556] on span "Continue" at bounding box center [1001, 561] width 41 height 13
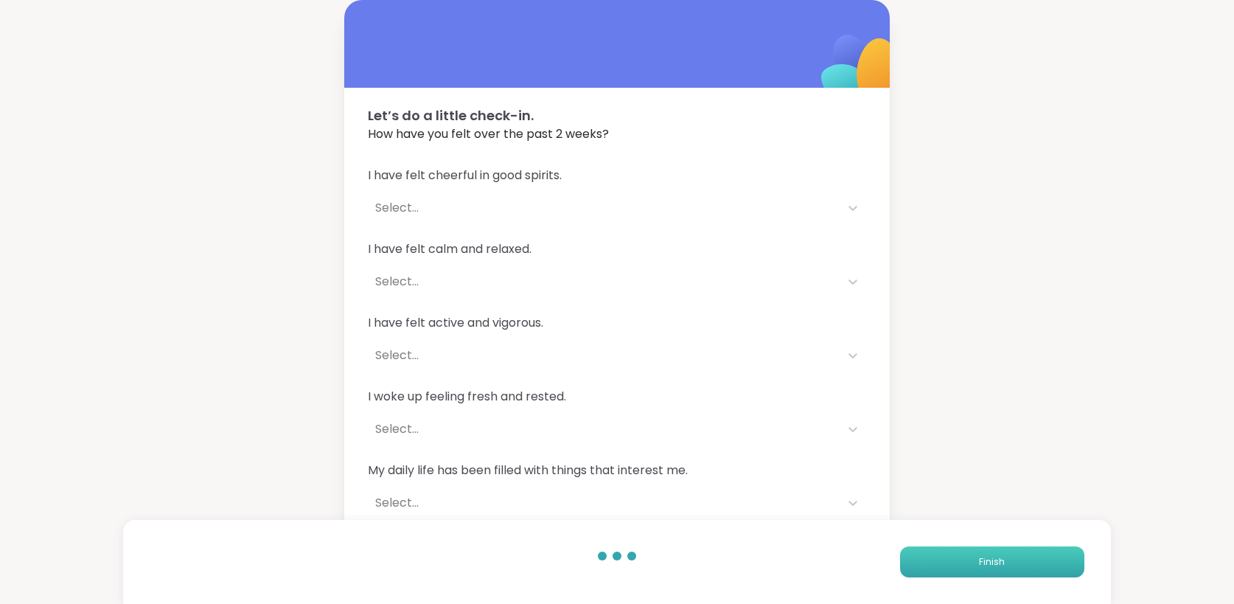
click at [971, 556] on button "Finish" at bounding box center [992, 561] width 184 height 31
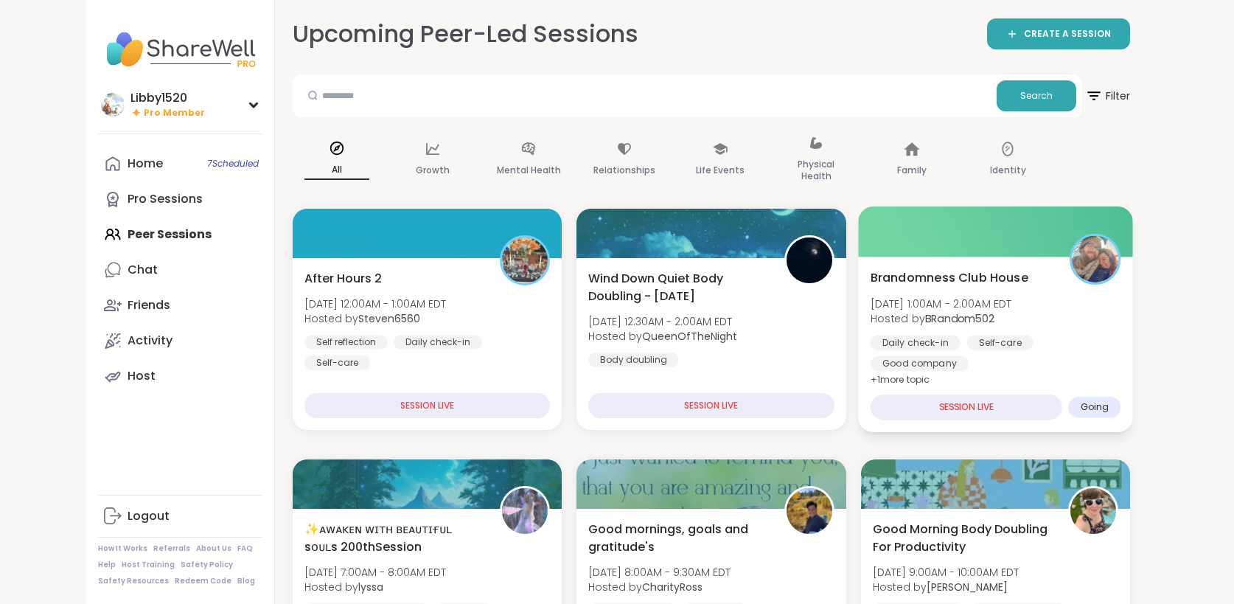
click at [870, 410] on div "SESSION LIVE" at bounding box center [966, 407] width 192 height 26
click at [925, 326] on b "BRandom502" at bounding box center [959, 318] width 69 height 15
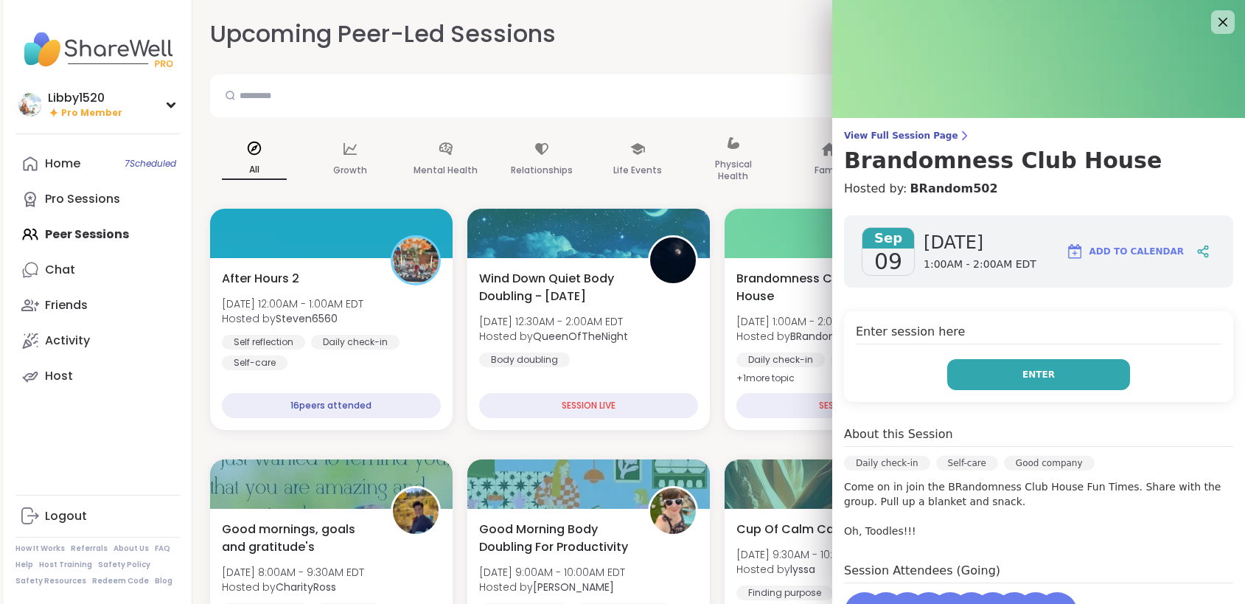
click at [991, 377] on button "Enter" at bounding box center [1038, 374] width 183 height 31
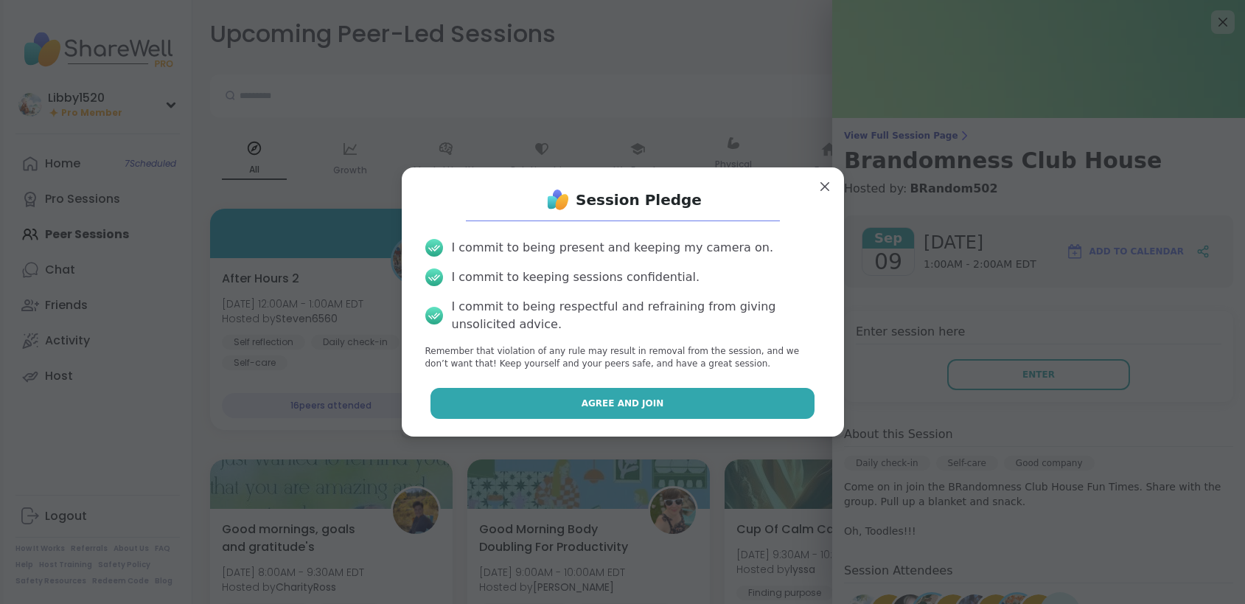
click at [762, 406] on button "Agree and Join" at bounding box center [622, 403] width 384 height 31
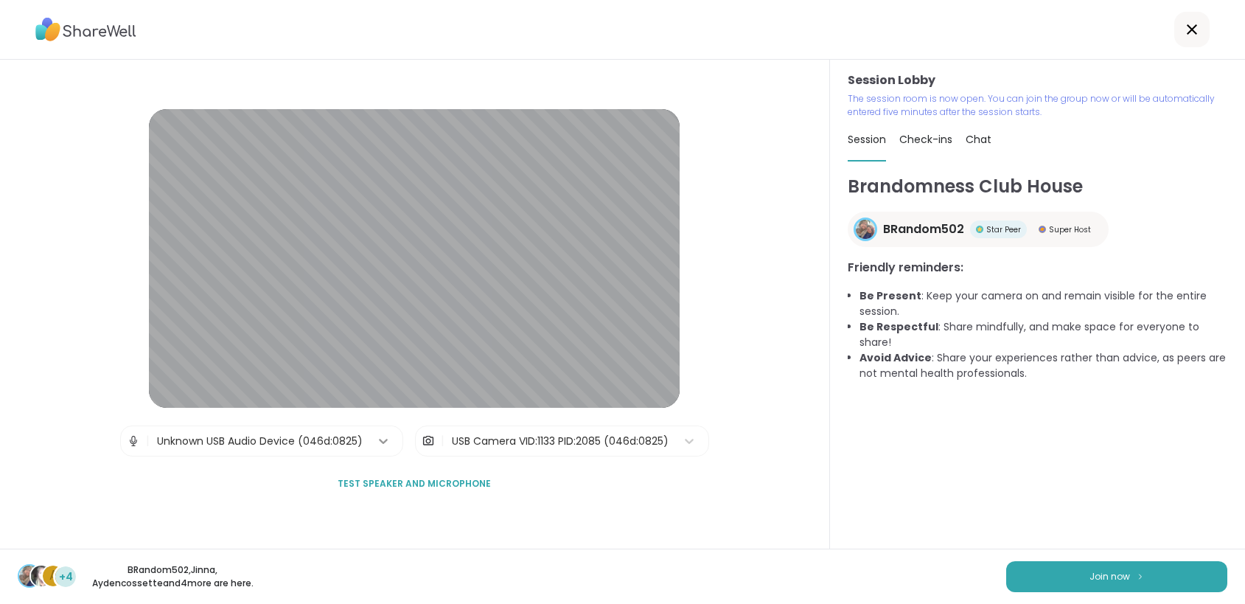
click at [380, 444] on icon at bounding box center [383, 440] width 15 height 15
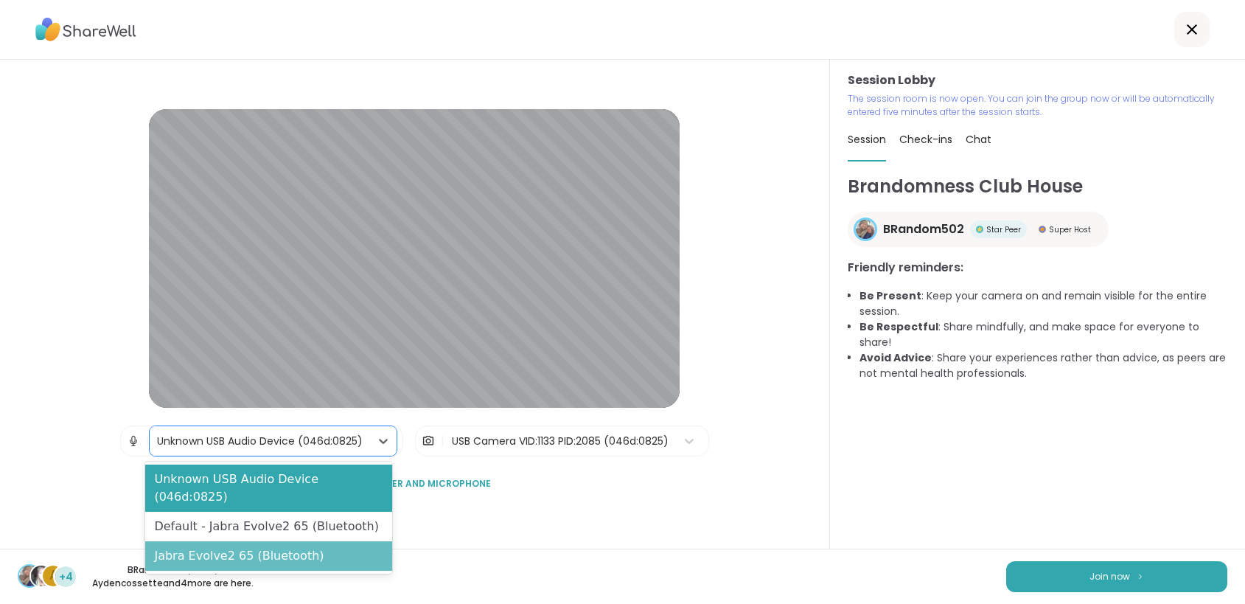
click at [266, 541] on div "Jabra Evolve2 65 (Bluetooth)" at bounding box center [268, 555] width 247 height 29
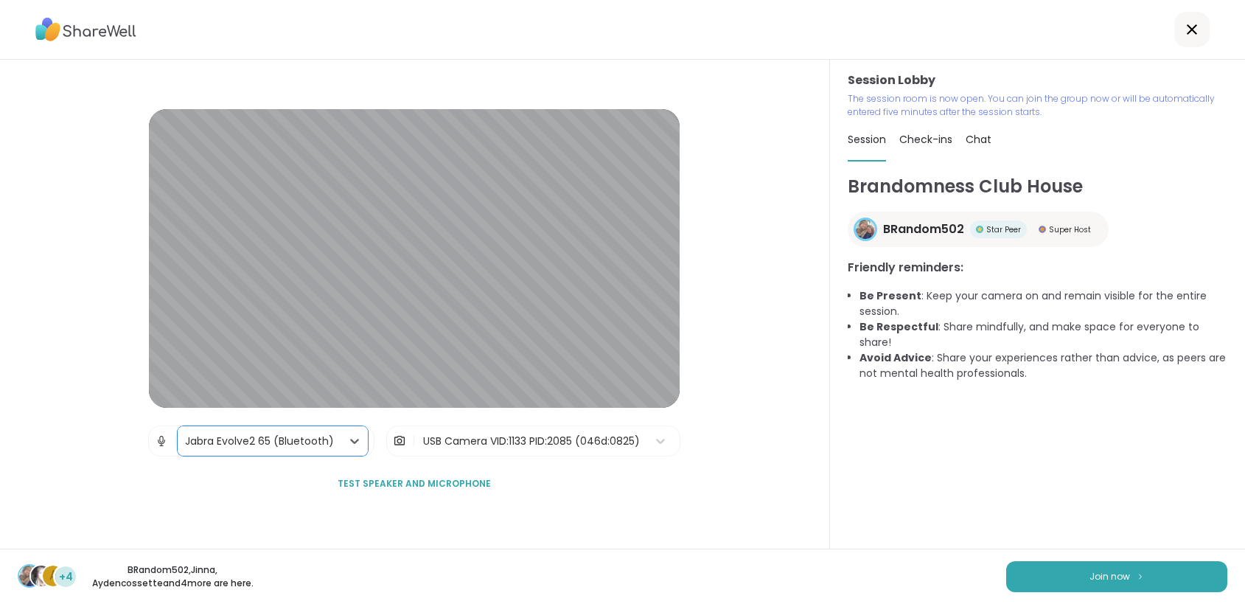
click at [601, 437] on div "USB Camera VID:1133 PID:2085 (046d:0825)" at bounding box center [531, 440] width 217 height 15
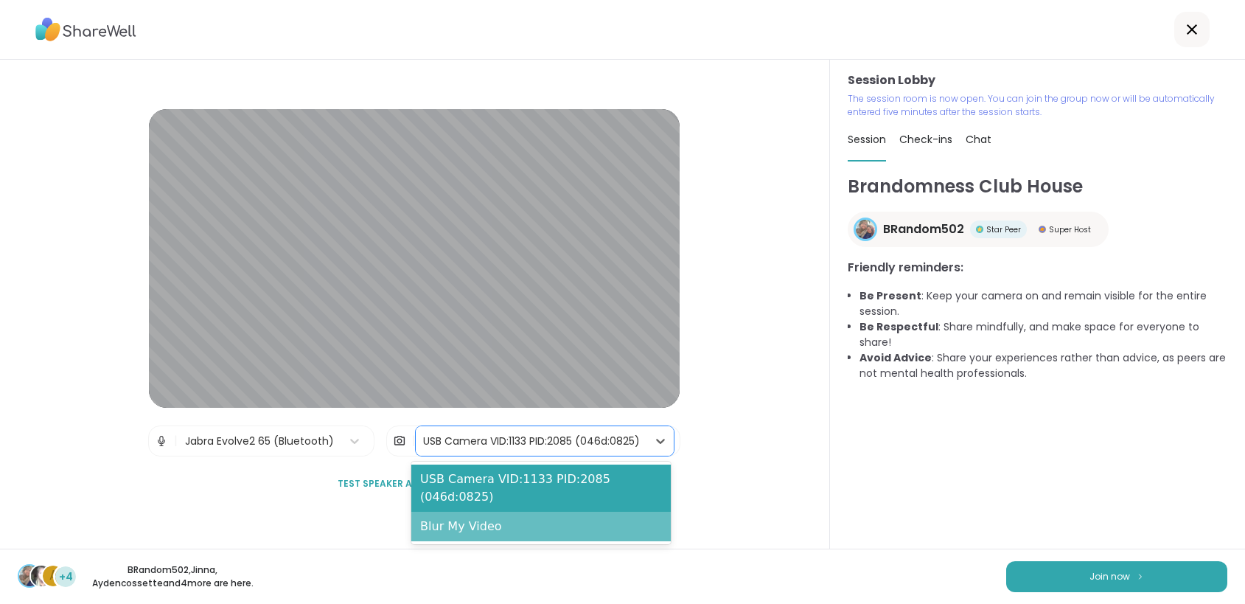
click at [496, 526] on div "Blur My Video" at bounding box center [540, 525] width 259 height 29
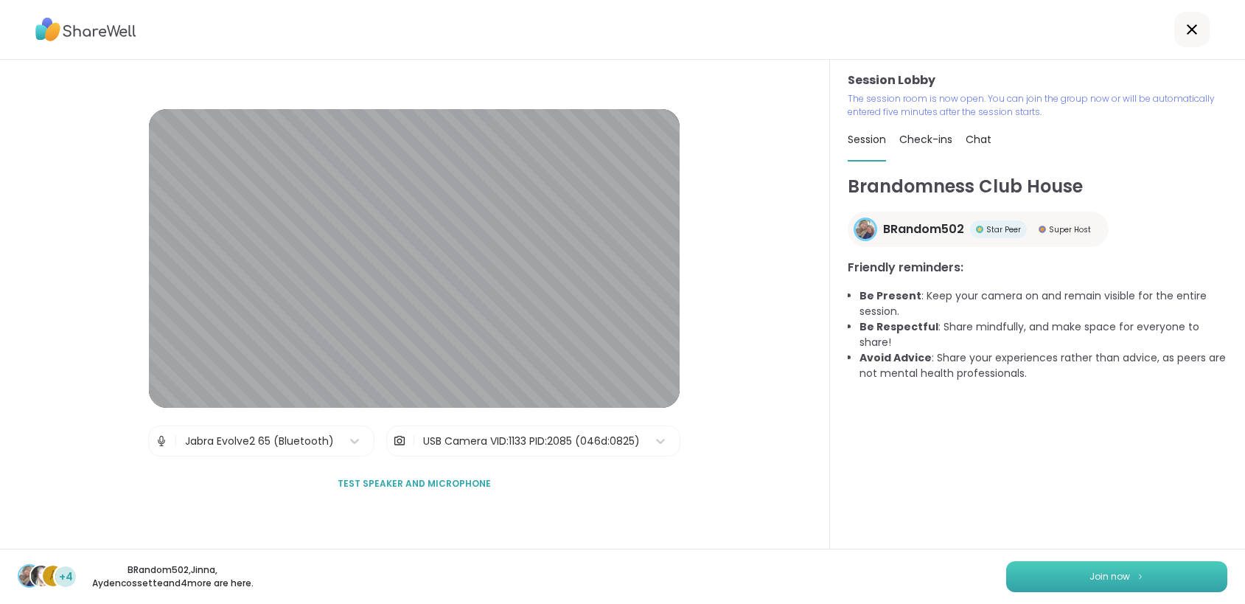
click at [1091, 566] on button "Join now" at bounding box center [1116, 576] width 221 height 31
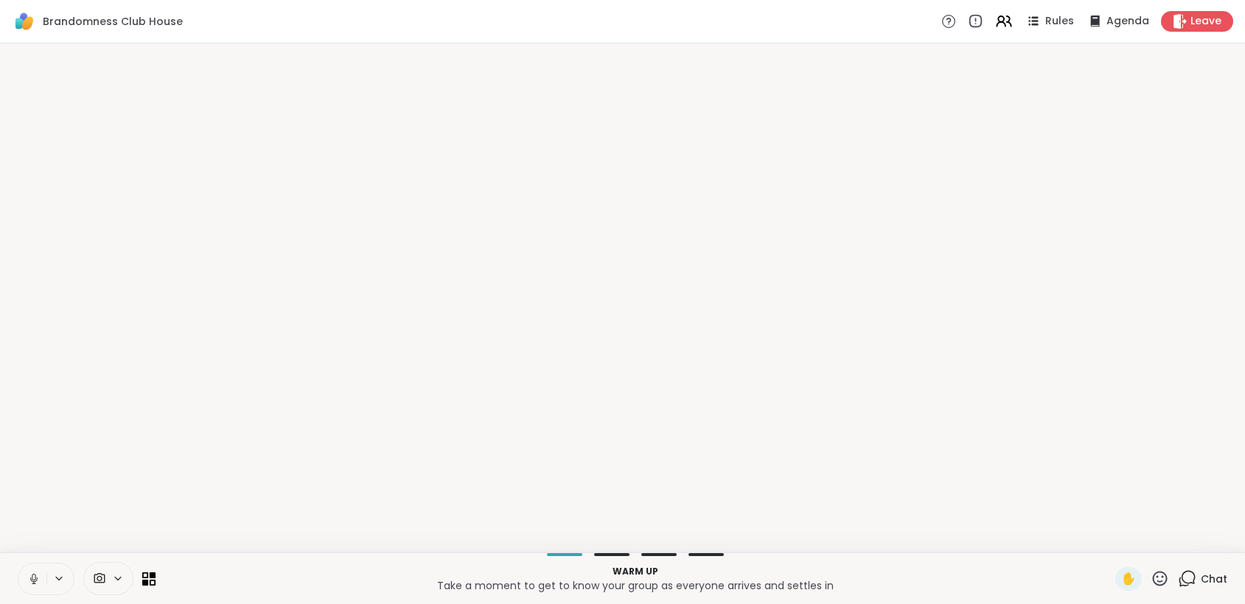
click at [1068, 570] on p "Warm up" at bounding box center [635, 571] width 942 height 13
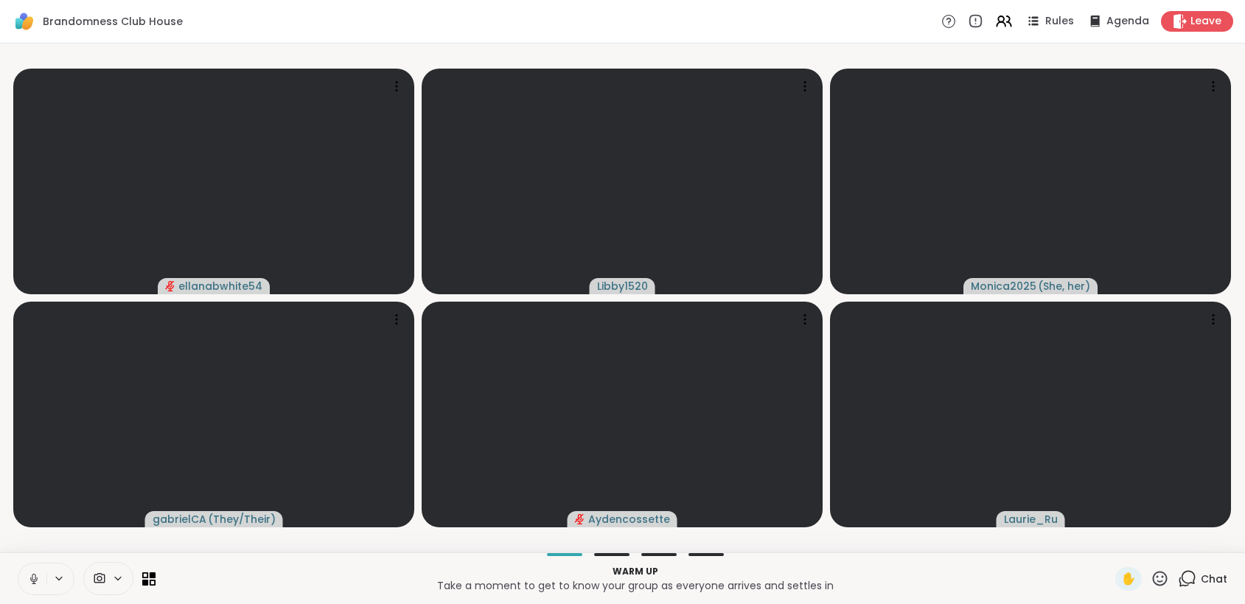
click at [119, 575] on icon at bounding box center [118, 578] width 12 height 13
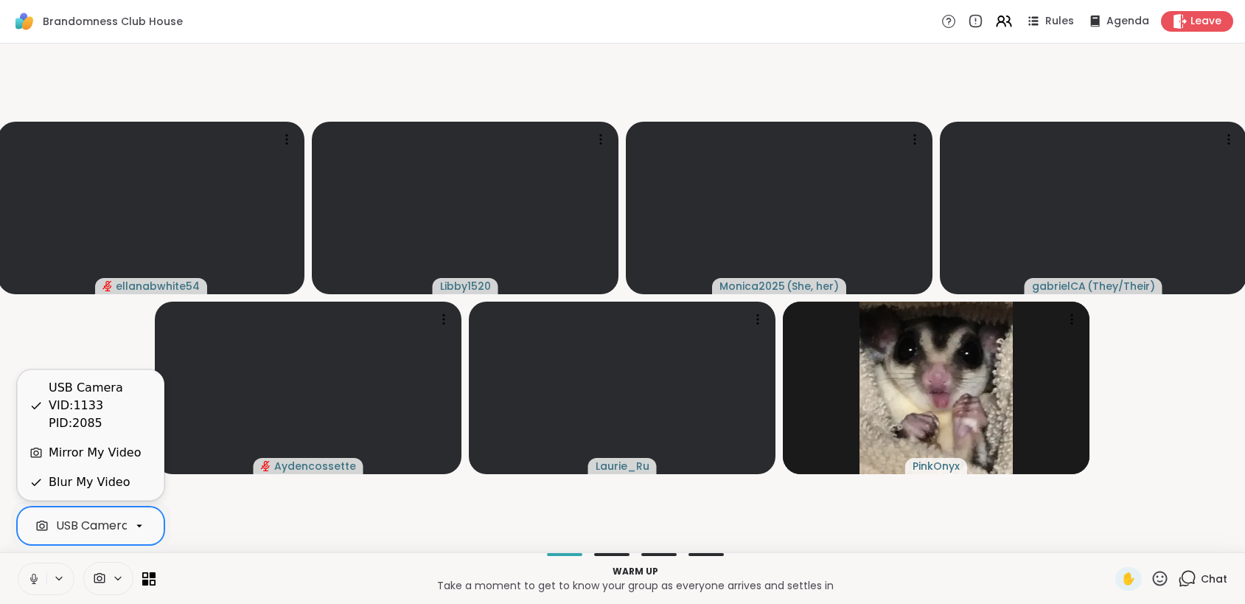
scroll to position [0, 80]
click at [142, 523] on icon at bounding box center [139, 525] width 13 height 13
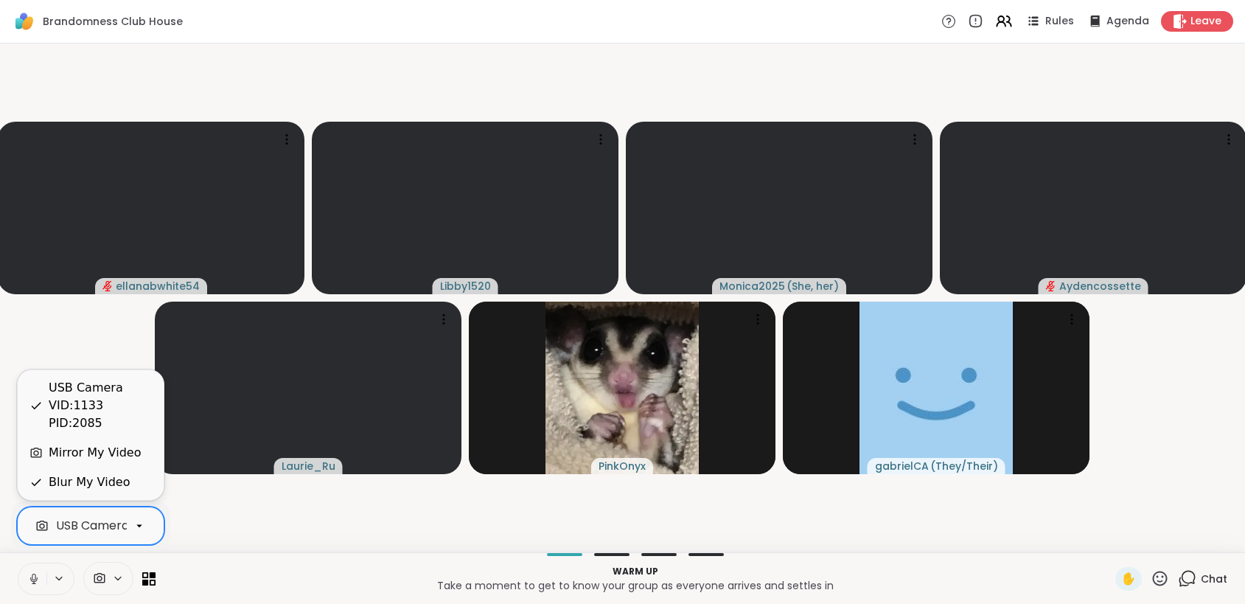
click at [122, 483] on div "Blur My Video" at bounding box center [89, 482] width 81 height 18
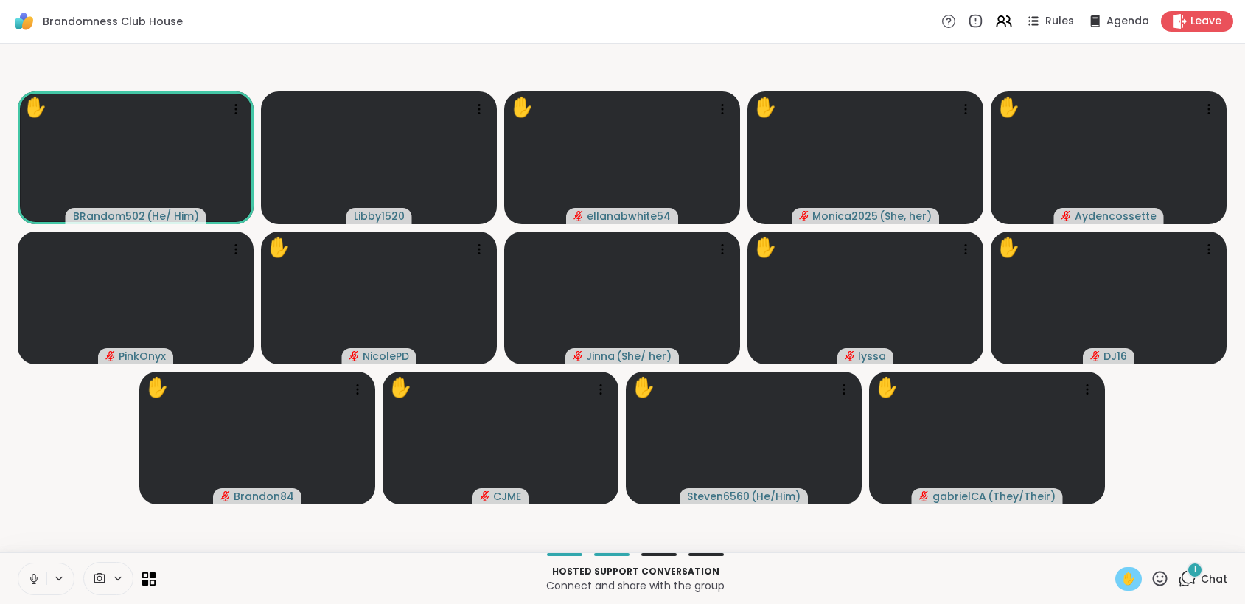
click at [1121, 576] on span "✋" at bounding box center [1128, 579] width 15 height 18
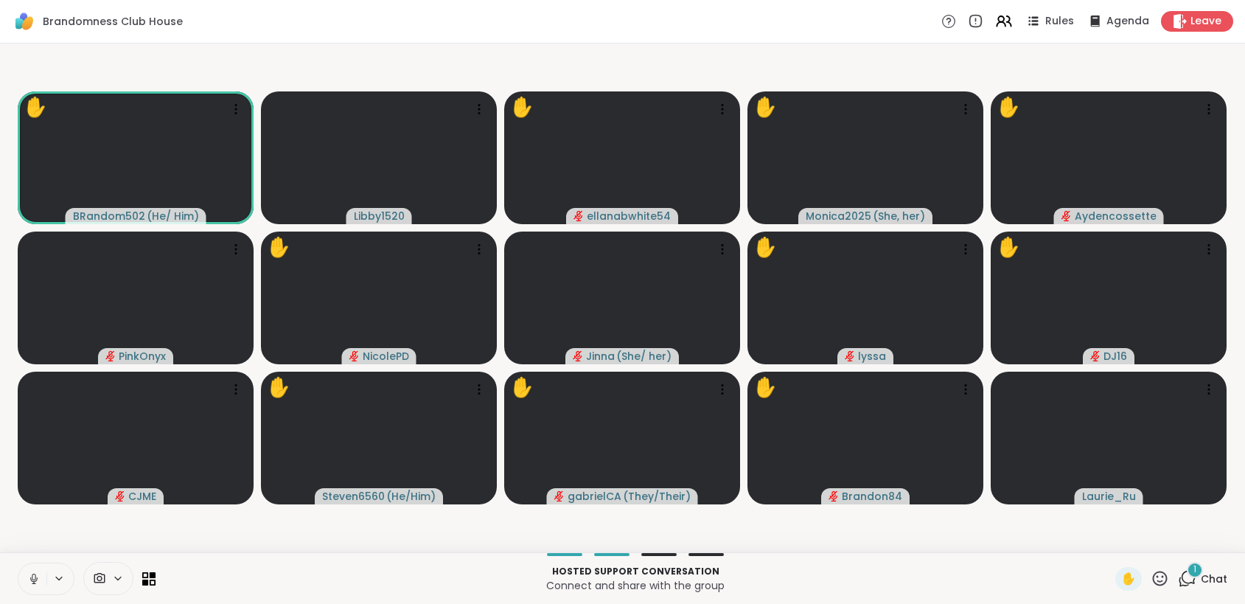
click at [33, 577] on icon at bounding box center [33, 578] width 13 height 13
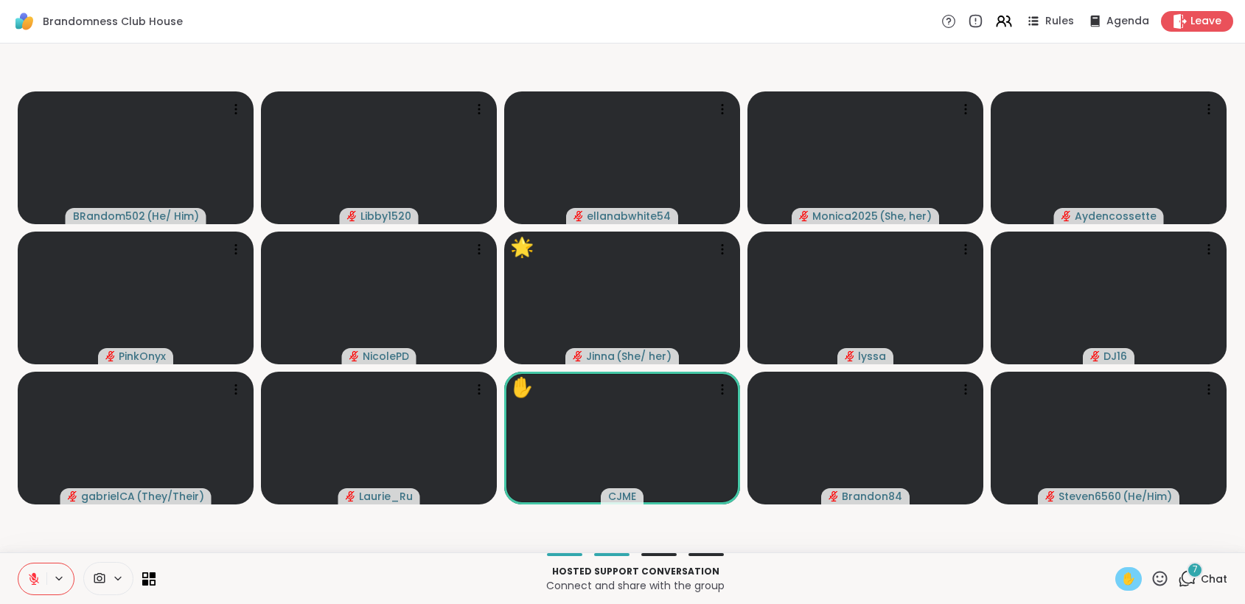
click at [1122, 585] on span "✋" at bounding box center [1128, 579] width 15 height 18
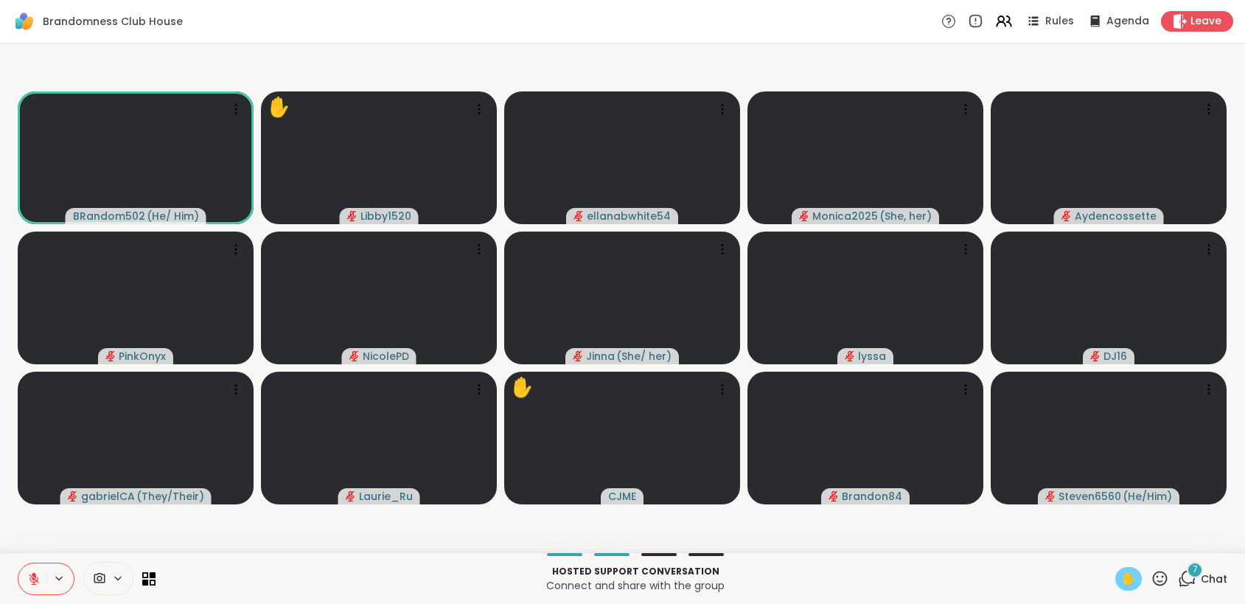
click at [111, 576] on span at bounding box center [98, 578] width 28 height 14
click at [116, 575] on icon at bounding box center [118, 578] width 12 height 13
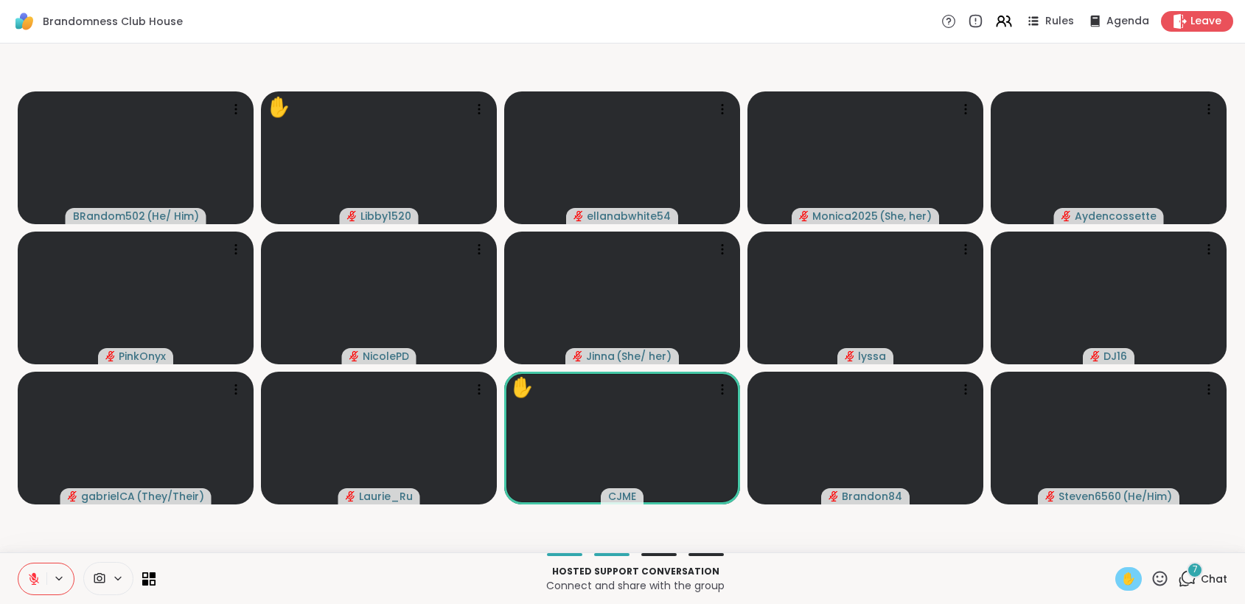
click at [116, 575] on icon at bounding box center [118, 578] width 12 height 13
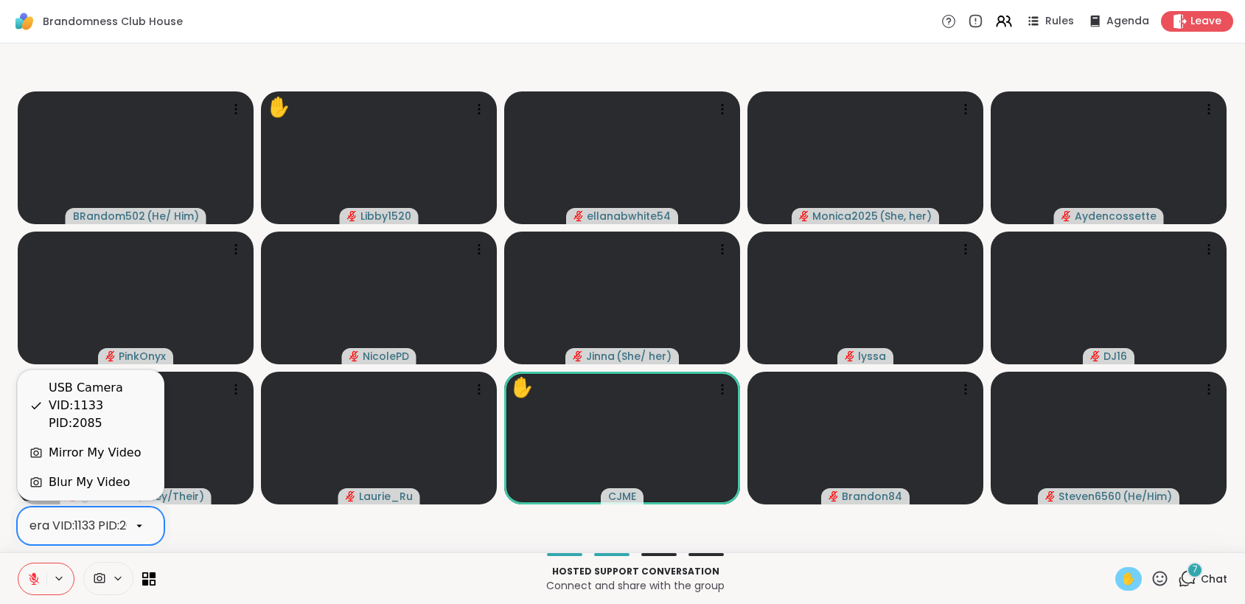
click at [133, 530] on icon at bounding box center [139, 525] width 13 height 13
click at [108, 482] on div "Blur My Video" at bounding box center [89, 482] width 81 height 18
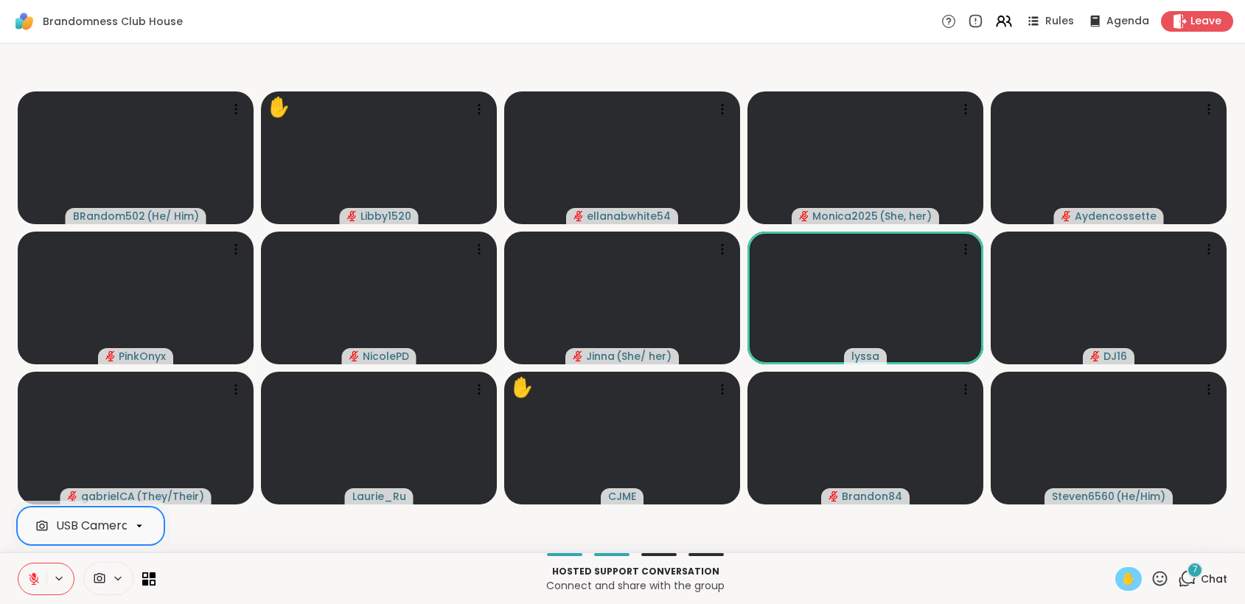
click at [1121, 579] on span "✋" at bounding box center [1128, 579] width 15 height 18
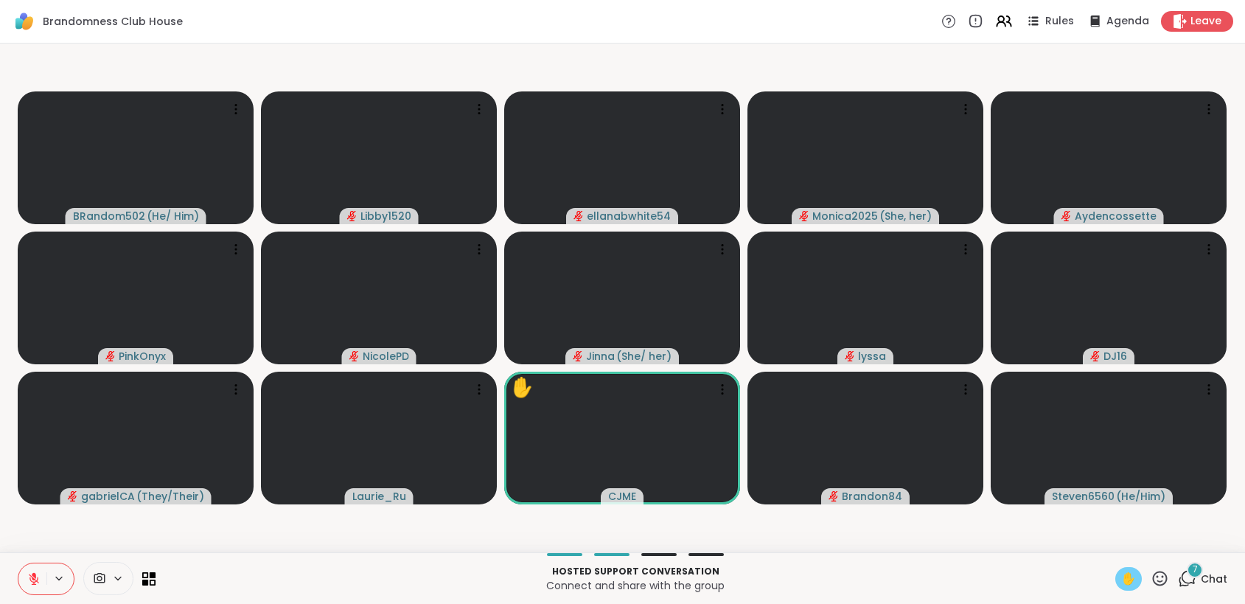
click at [1121, 579] on span "✋" at bounding box center [1128, 579] width 15 height 18
click at [1157, 576] on icon at bounding box center [1159, 578] width 18 height 18
click at [1109, 544] on span "❤️" at bounding box center [1116, 540] width 15 height 18
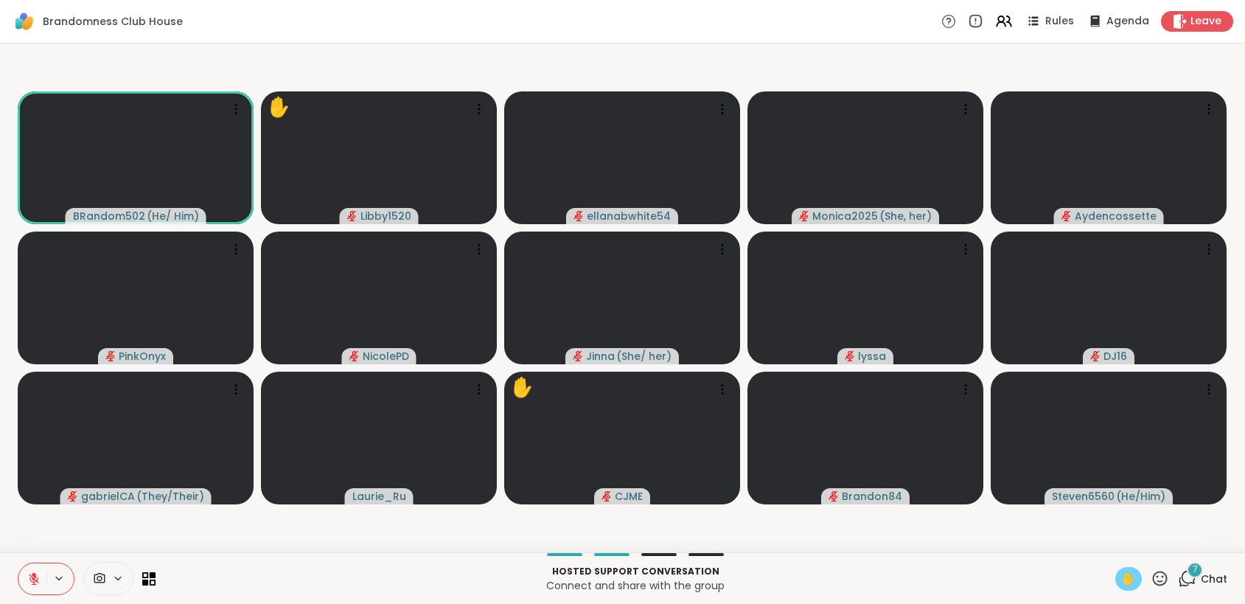
click at [40, 584] on button at bounding box center [32, 578] width 28 height 31
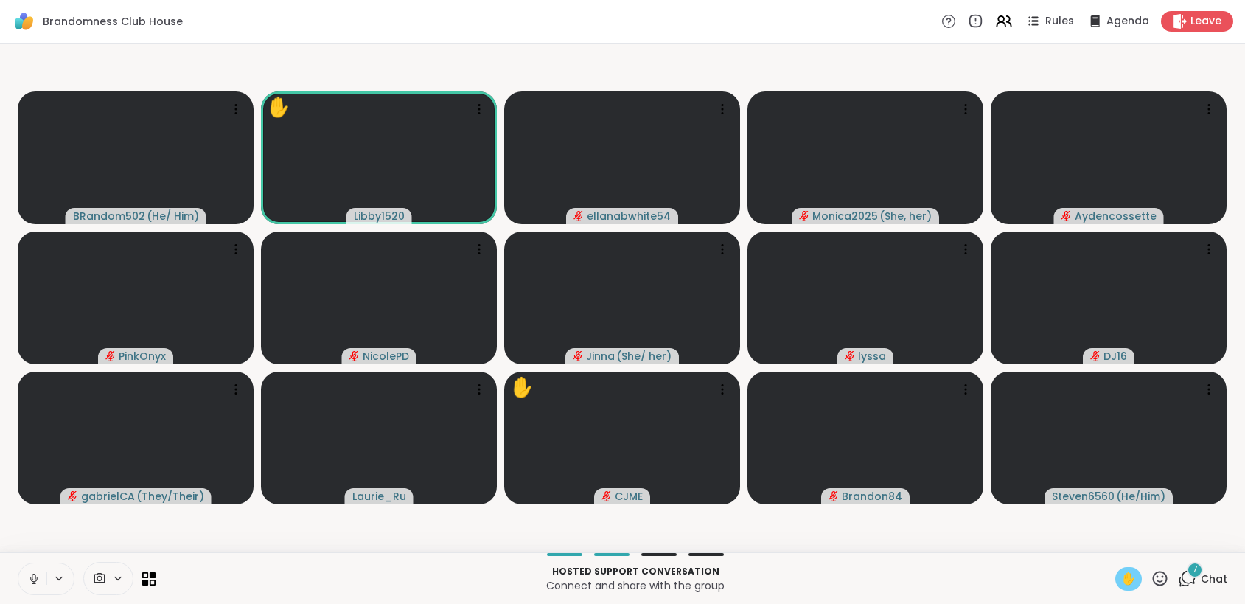
click at [118, 582] on icon at bounding box center [118, 578] width 12 height 13
click at [139, 525] on icon at bounding box center [139, 526] width 6 height 3
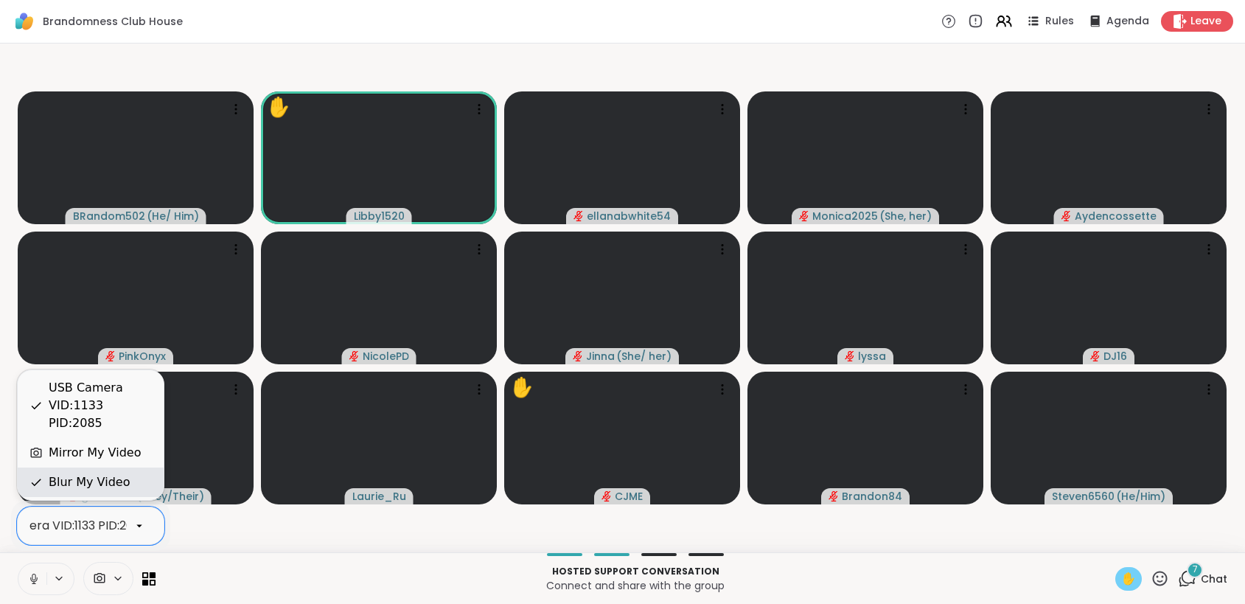
click at [118, 486] on div "Blur My Video" at bounding box center [89, 482] width 81 height 18
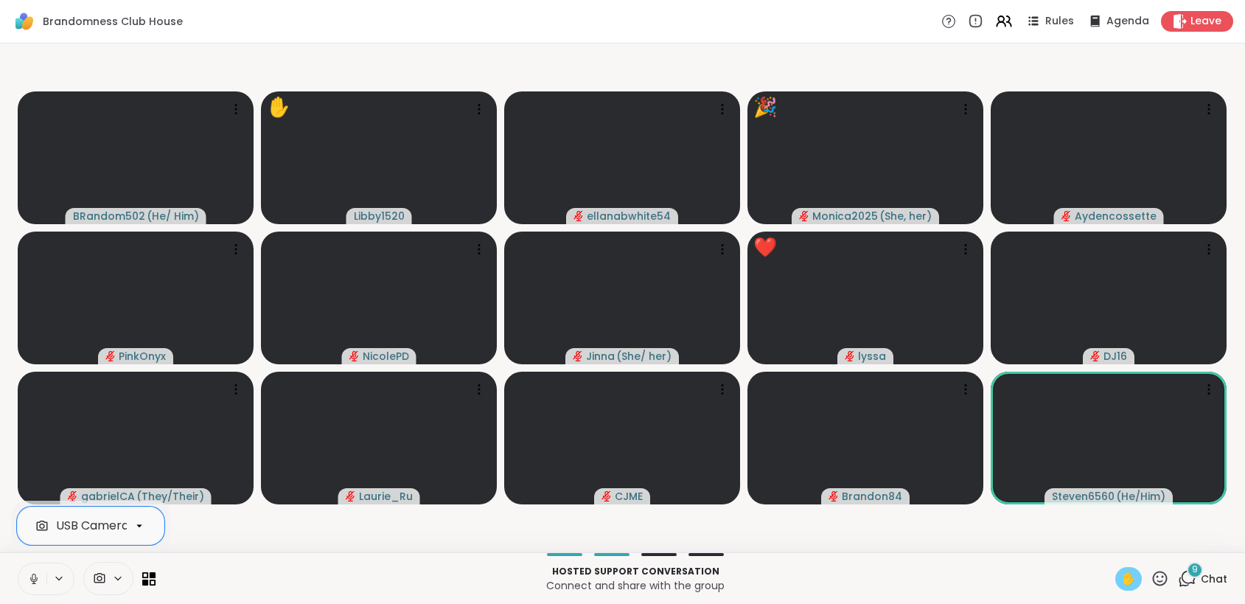
click at [35, 577] on icon at bounding box center [33, 578] width 13 height 13
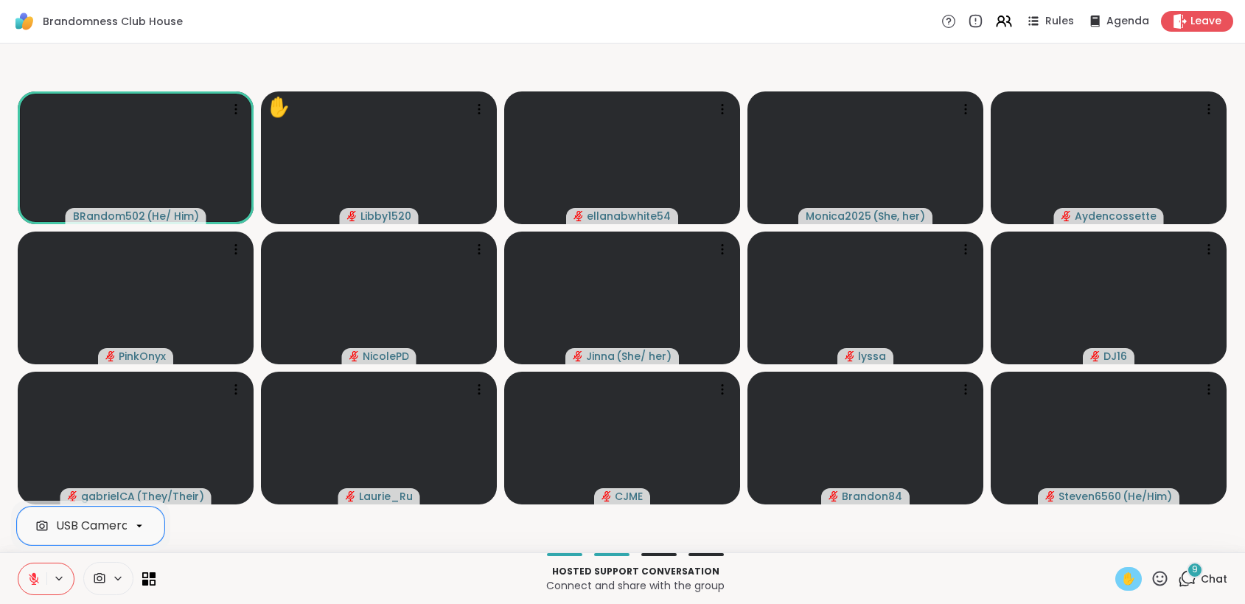
click at [25, 579] on button at bounding box center [32, 578] width 28 height 31
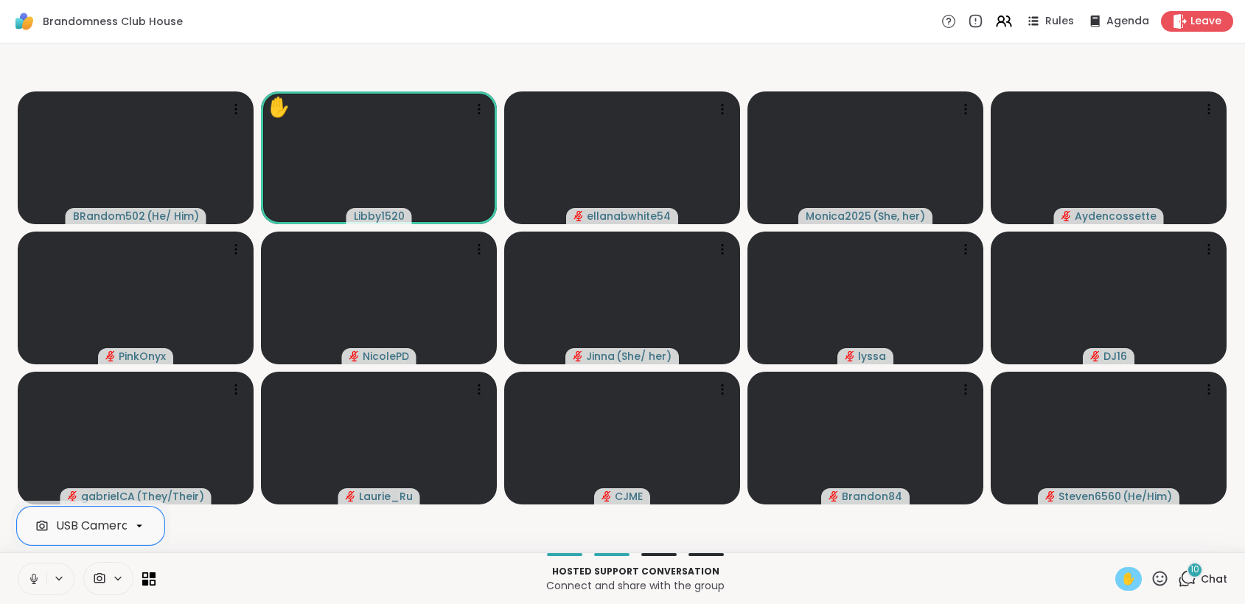
click at [35, 582] on icon at bounding box center [33, 578] width 13 height 13
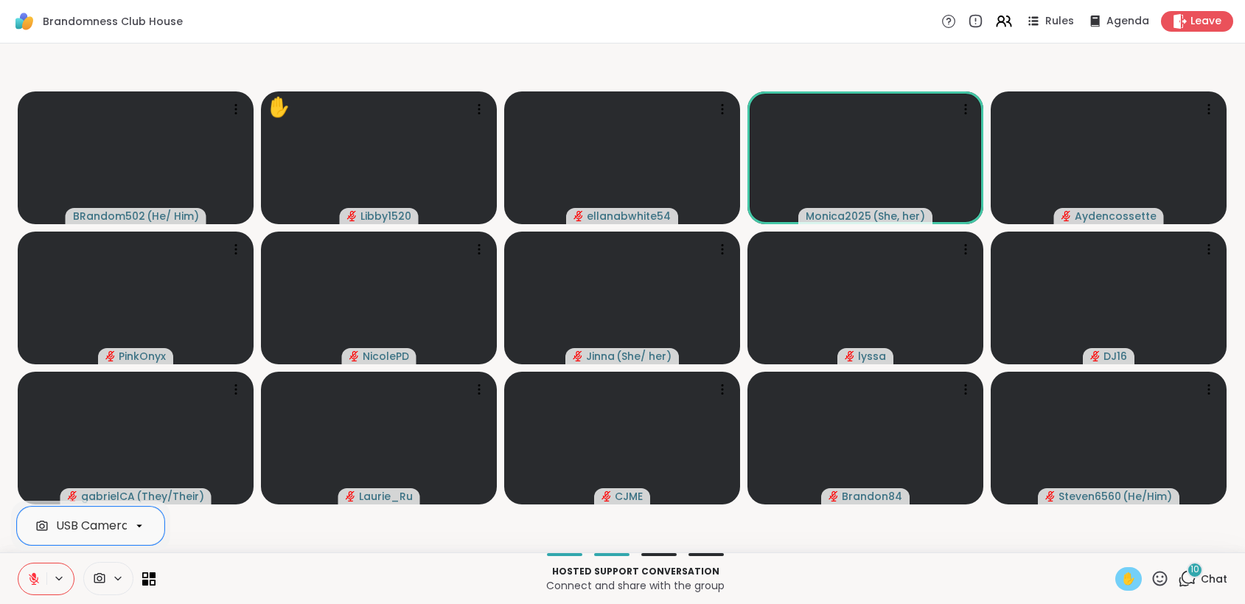
click at [36, 582] on icon at bounding box center [33, 578] width 13 height 13
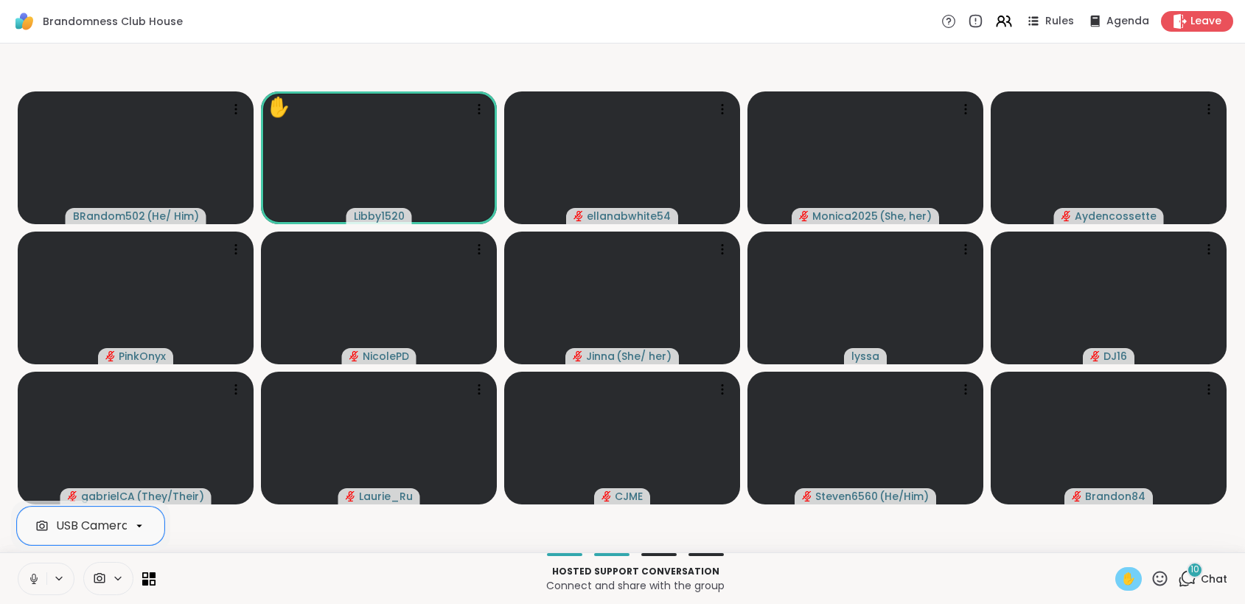
click at [36, 582] on icon at bounding box center [33, 578] width 13 height 13
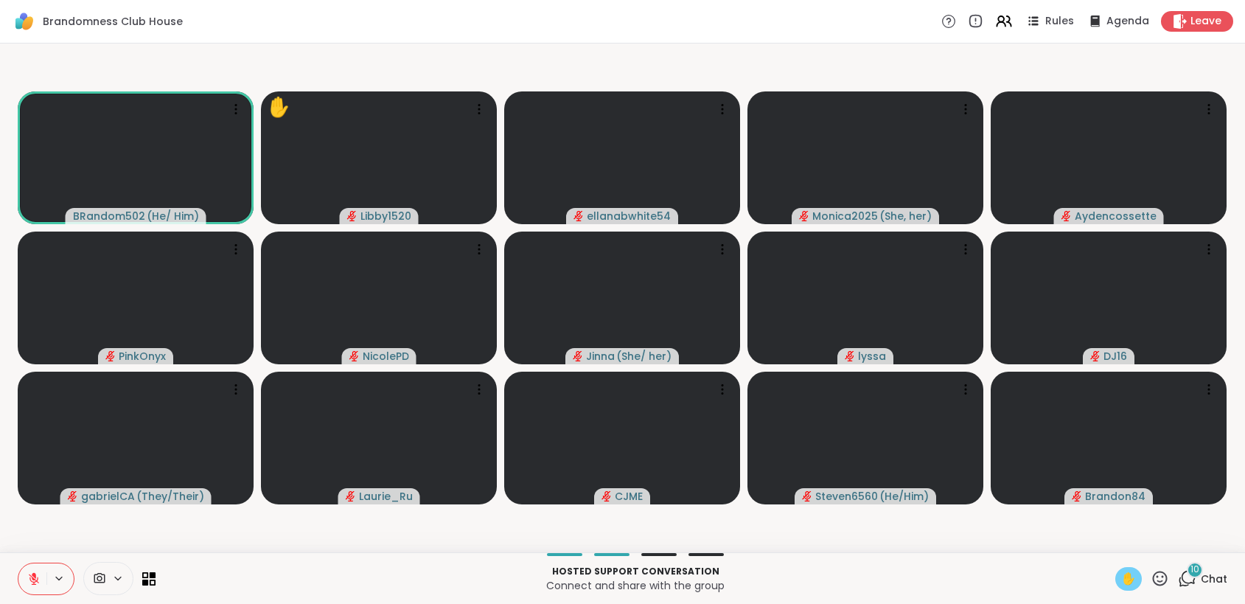
click at [1121, 579] on span "✋" at bounding box center [1128, 579] width 15 height 18
click at [1150, 582] on icon at bounding box center [1159, 578] width 18 height 18
click at [1109, 540] on span "❤️" at bounding box center [1116, 540] width 15 height 18
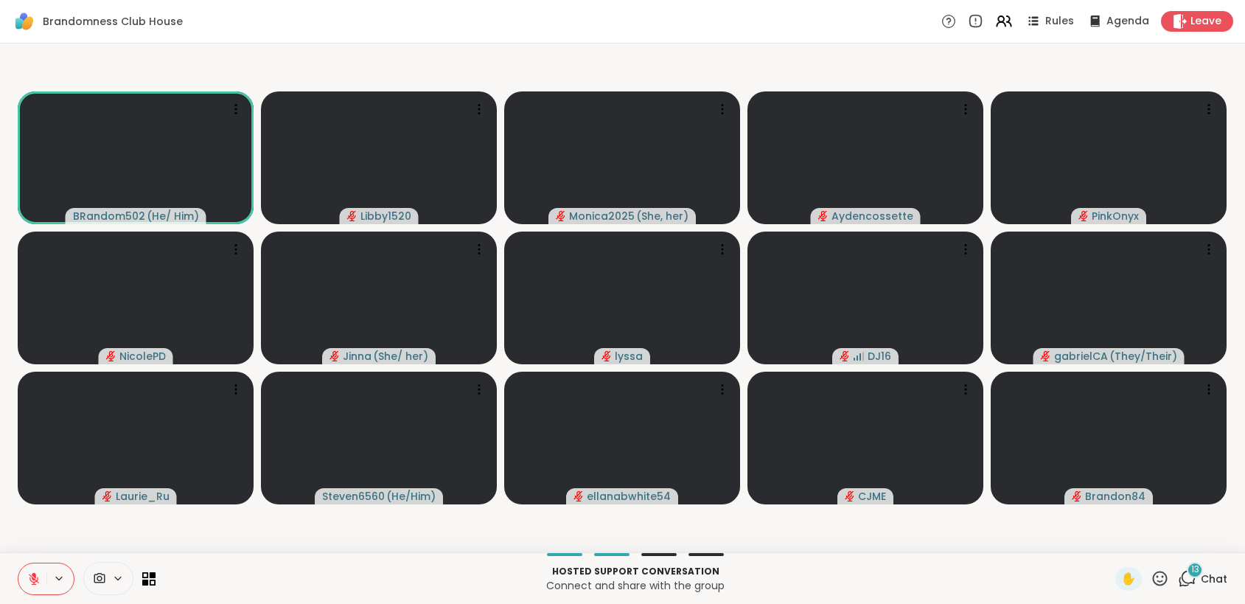
click at [34, 573] on icon at bounding box center [34, 575] width 4 height 6
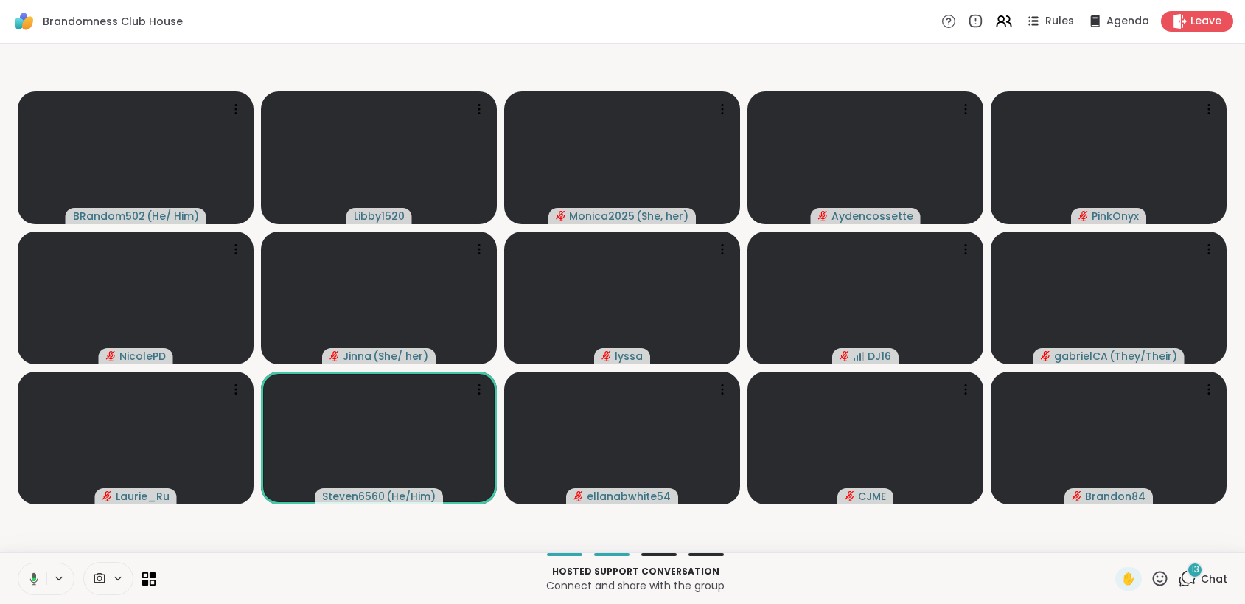
click at [38, 585] on button at bounding box center [31, 578] width 30 height 31
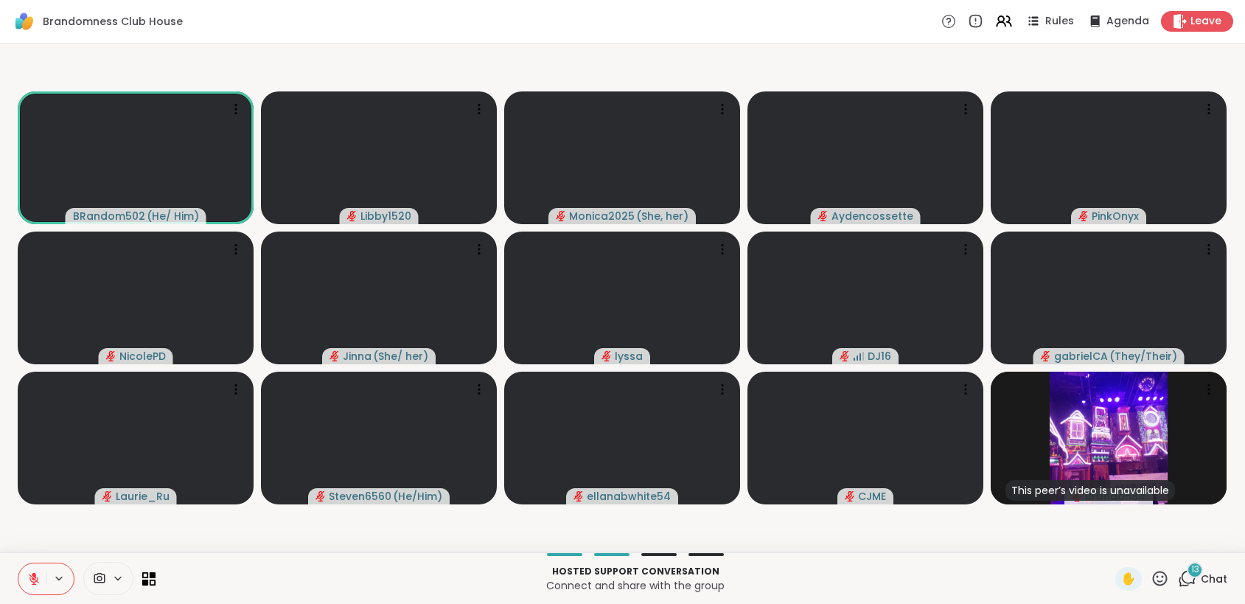
click at [18, 577] on div at bounding box center [46, 578] width 57 height 32
click at [35, 576] on icon at bounding box center [34, 575] width 4 height 6
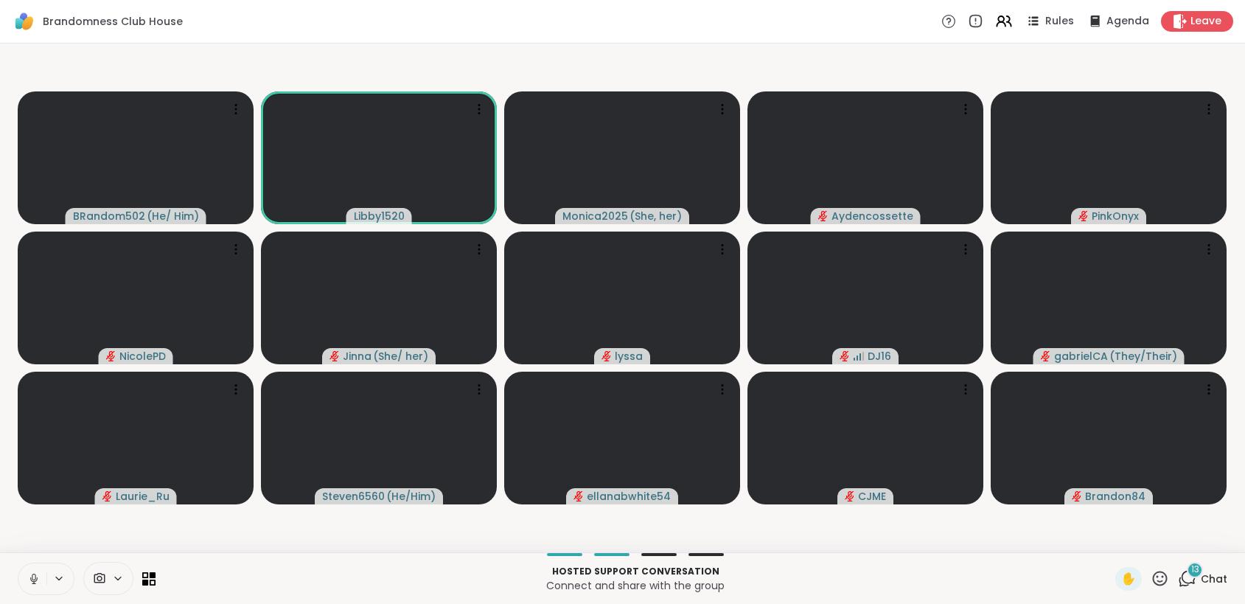
click at [124, 576] on span at bounding box center [122, 578] width 21 height 13
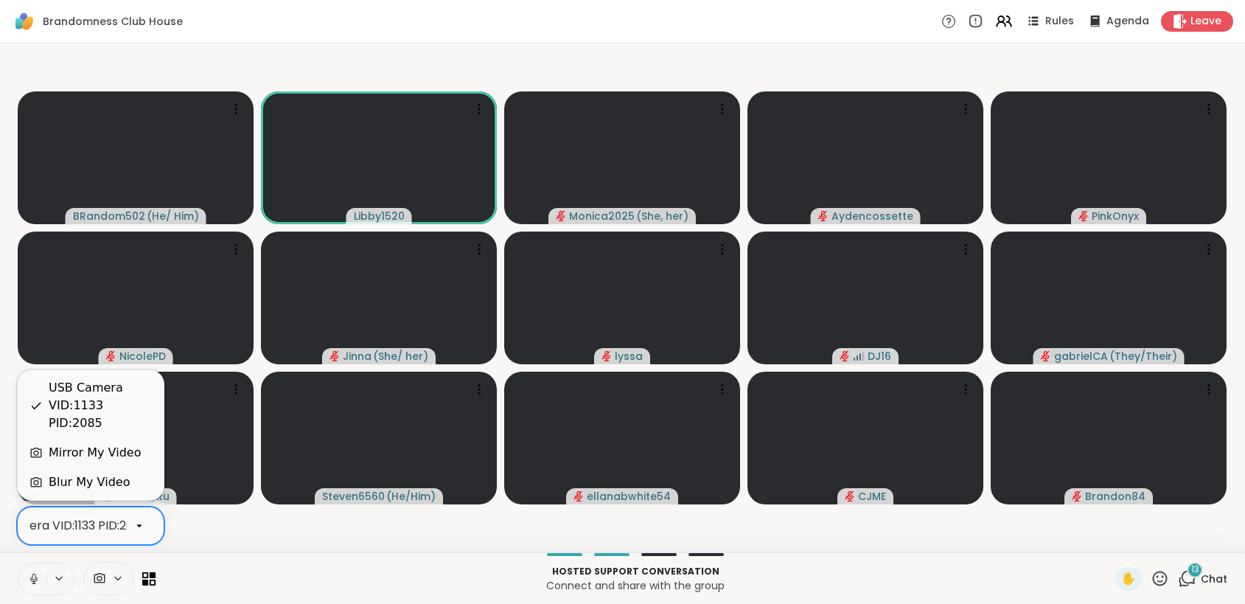
click at [133, 524] on icon at bounding box center [139, 525] width 13 height 13
click at [96, 476] on div "Blur My Video" at bounding box center [89, 482] width 81 height 18
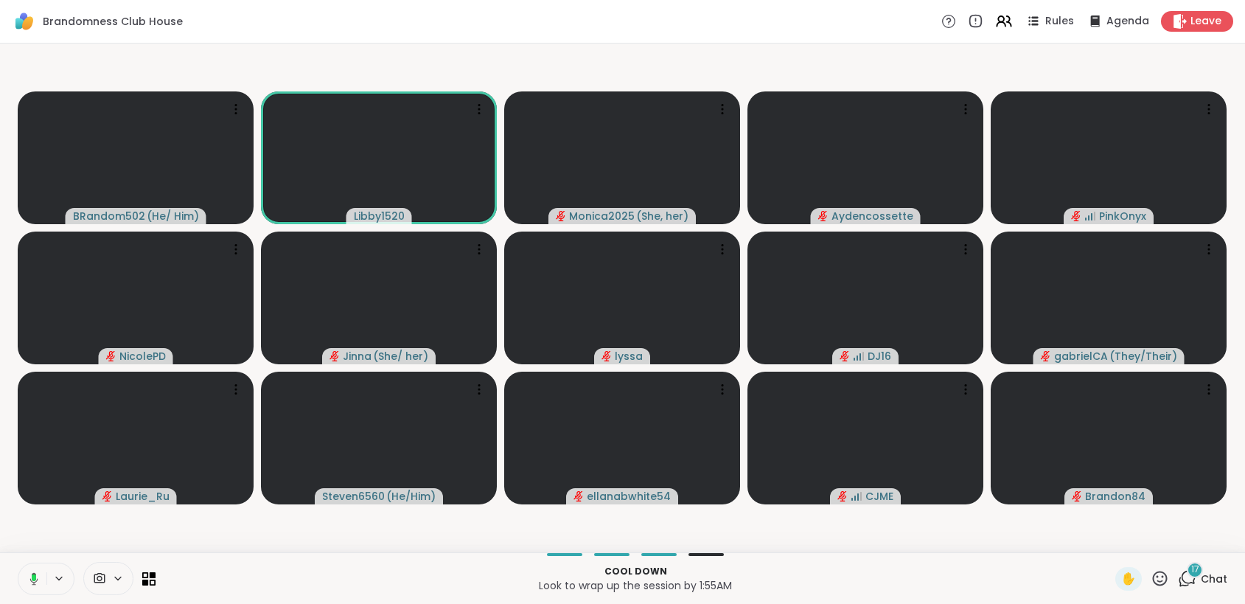
click at [1150, 578] on icon at bounding box center [1159, 578] width 18 height 18
click at [1109, 540] on span "❤️" at bounding box center [1116, 540] width 15 height 18
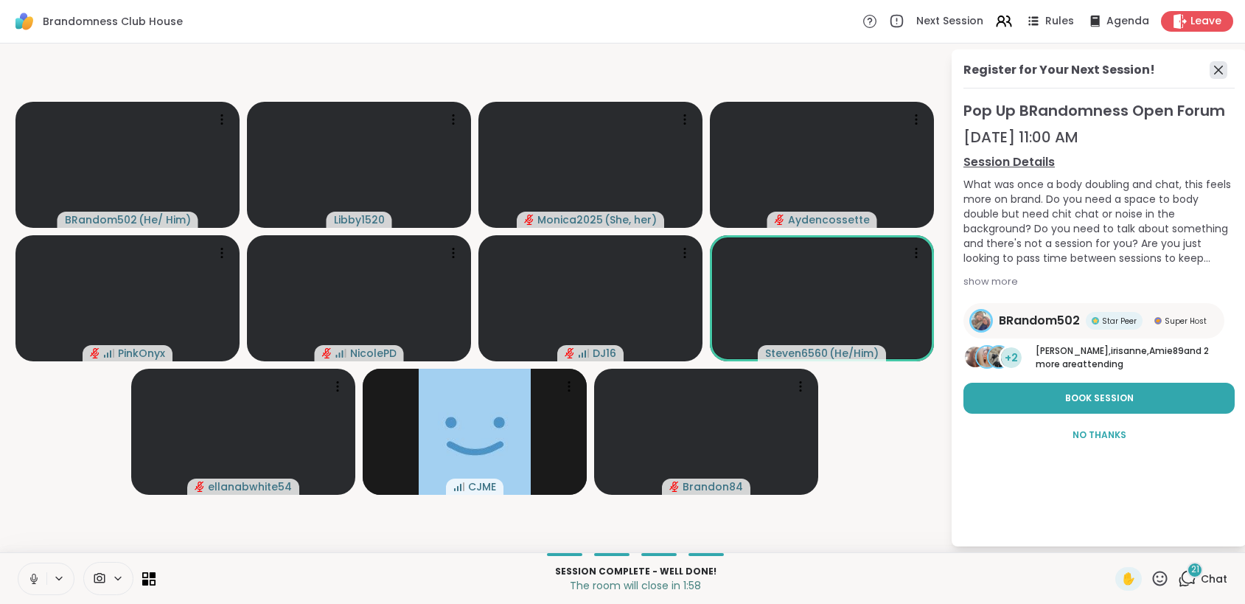
click at [1221, 66] on icon at bounding box center [1218, 70] width 9 height 9
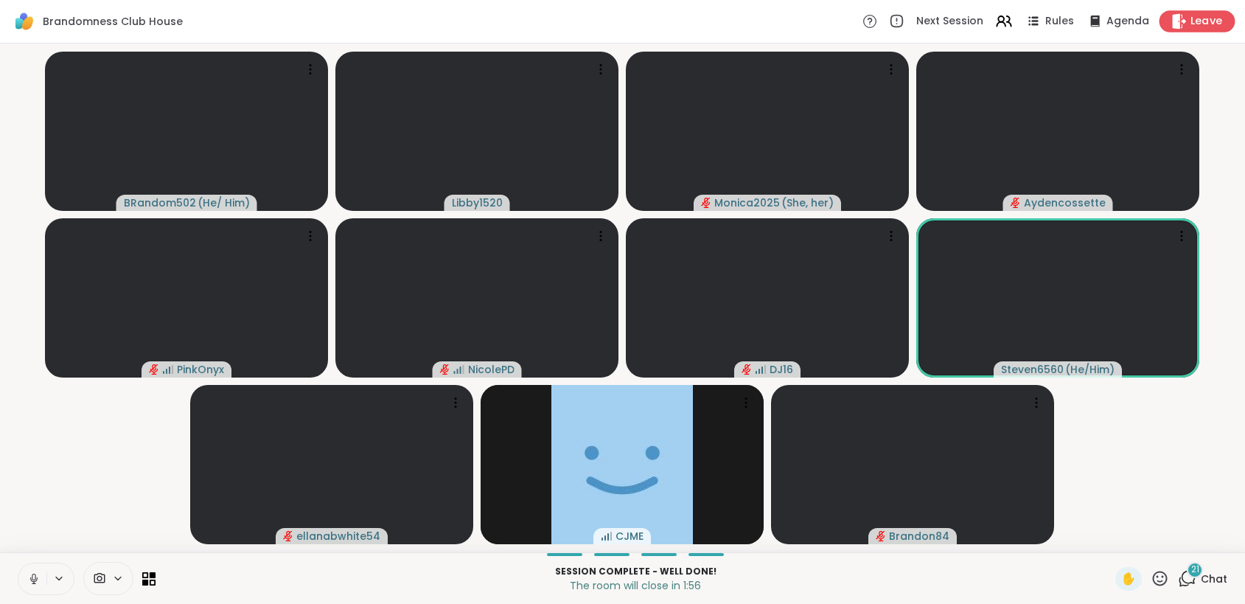
click at [1190, 18] on span "Leave" at bounding box center [1206, 21] width 32 height 15
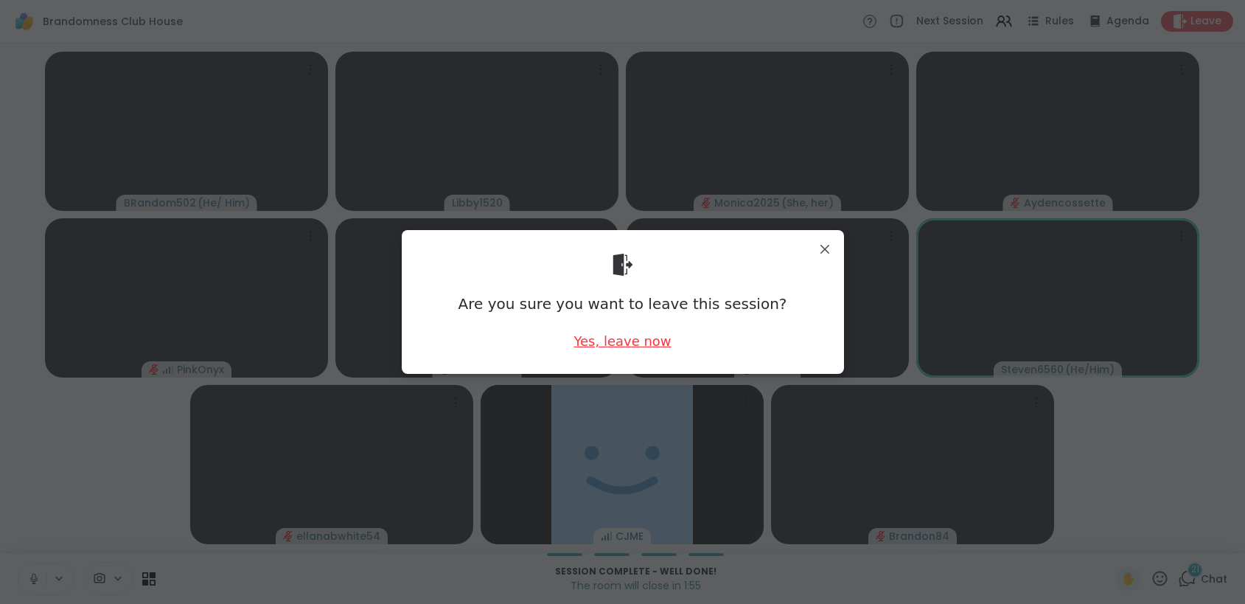
click at [631, 349] on div "Yes, leave now" at bounding box center [621, 341] width 97 height 18
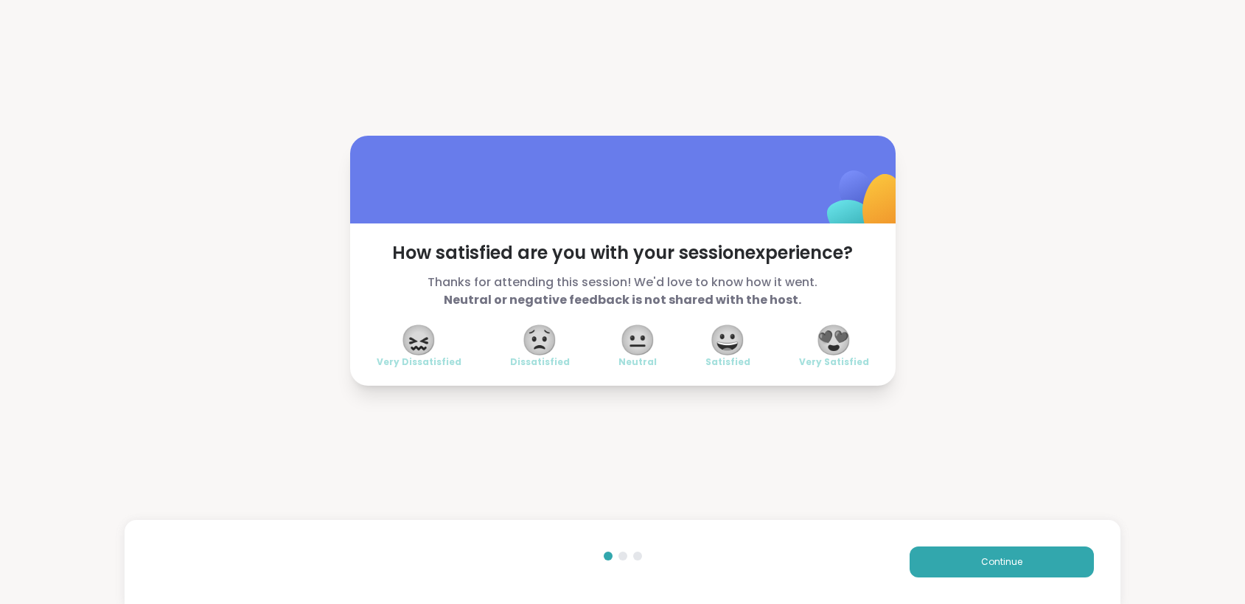
click at [820, 353] on span "😍" at bounding box center [833, 339] width 37 height 27
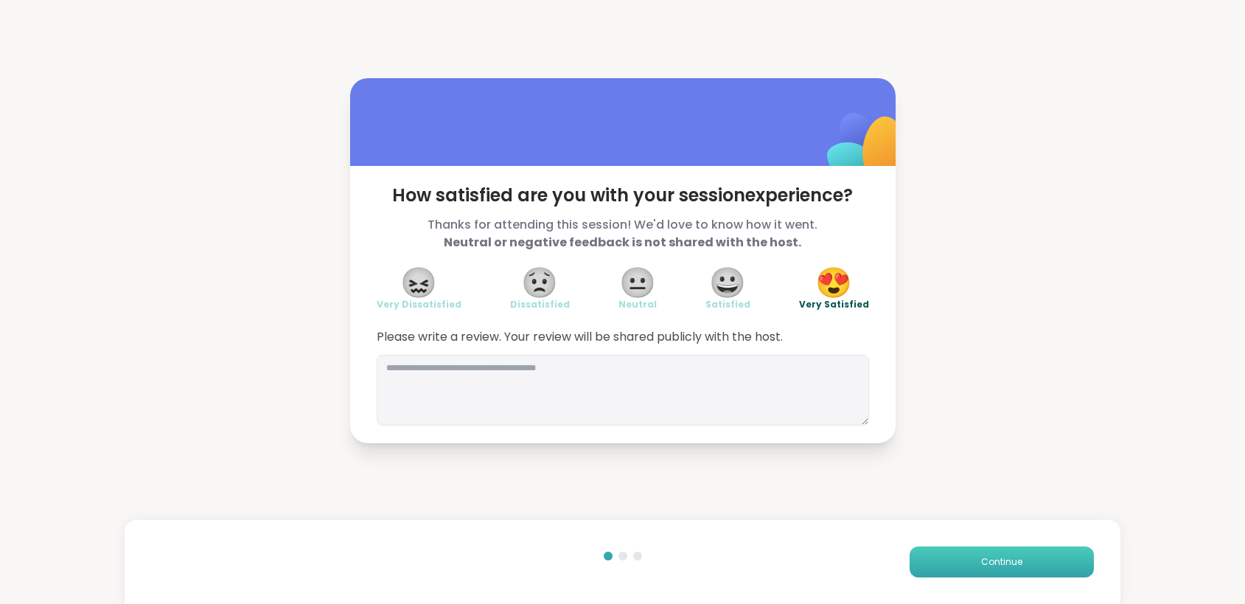
click at [1001, 556] on span "Continue" at bounding box center [1001, 561] width 41 height 13
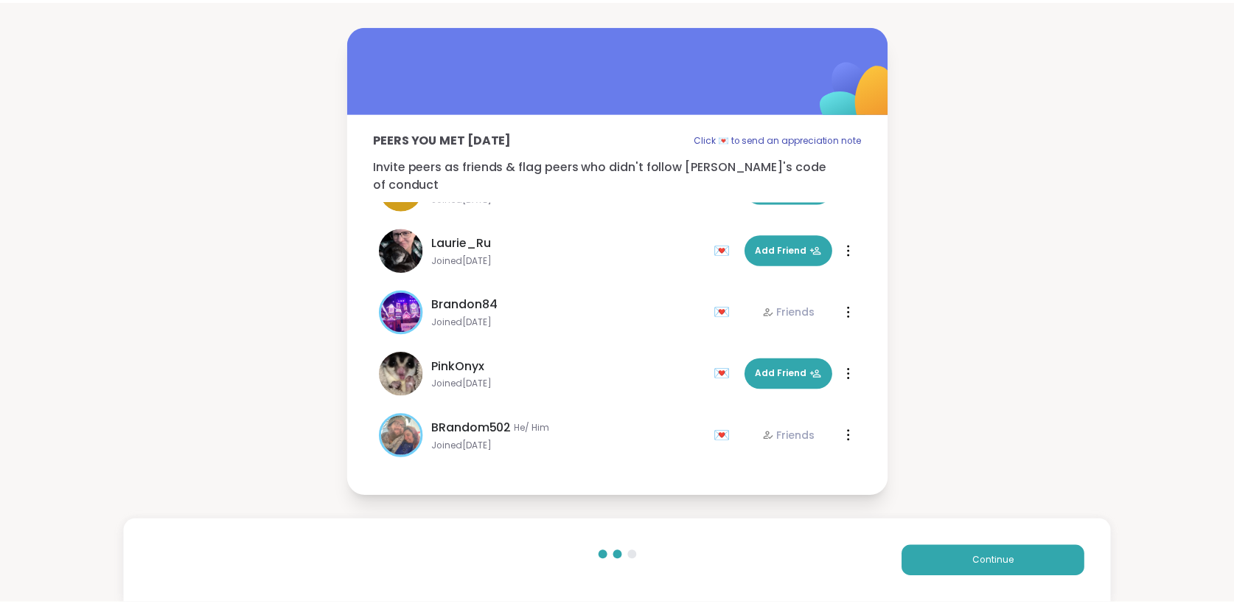
scroll to position [601, 0]
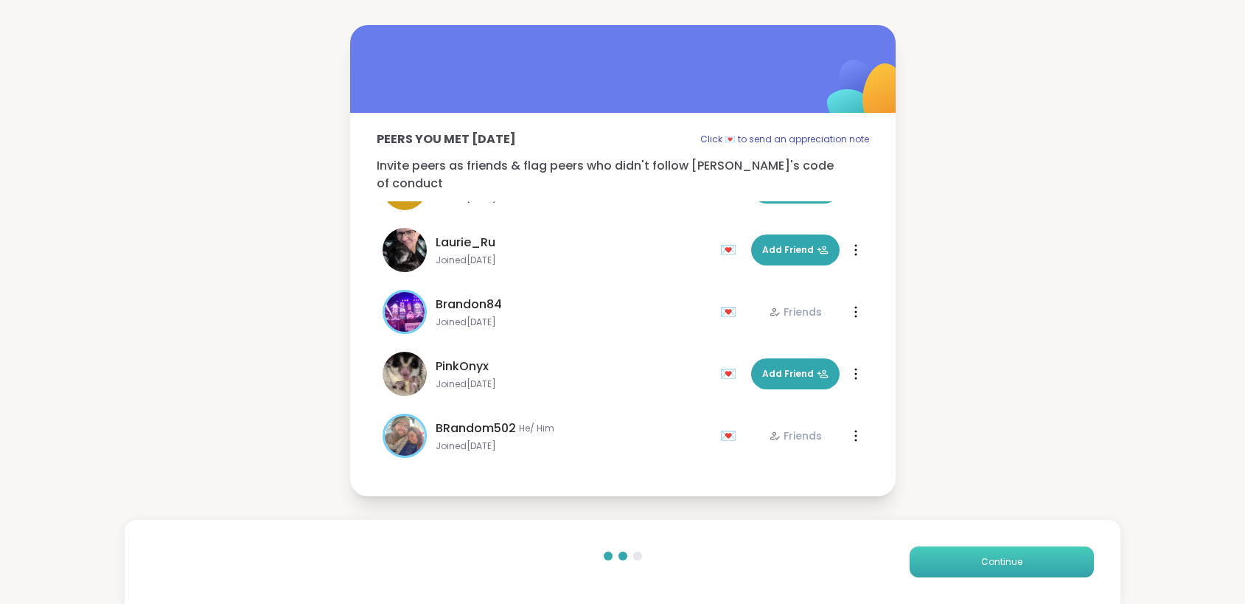
click at [1010, 559] on span "Continue" at bounding box center [1001, 561] width 41 height 13
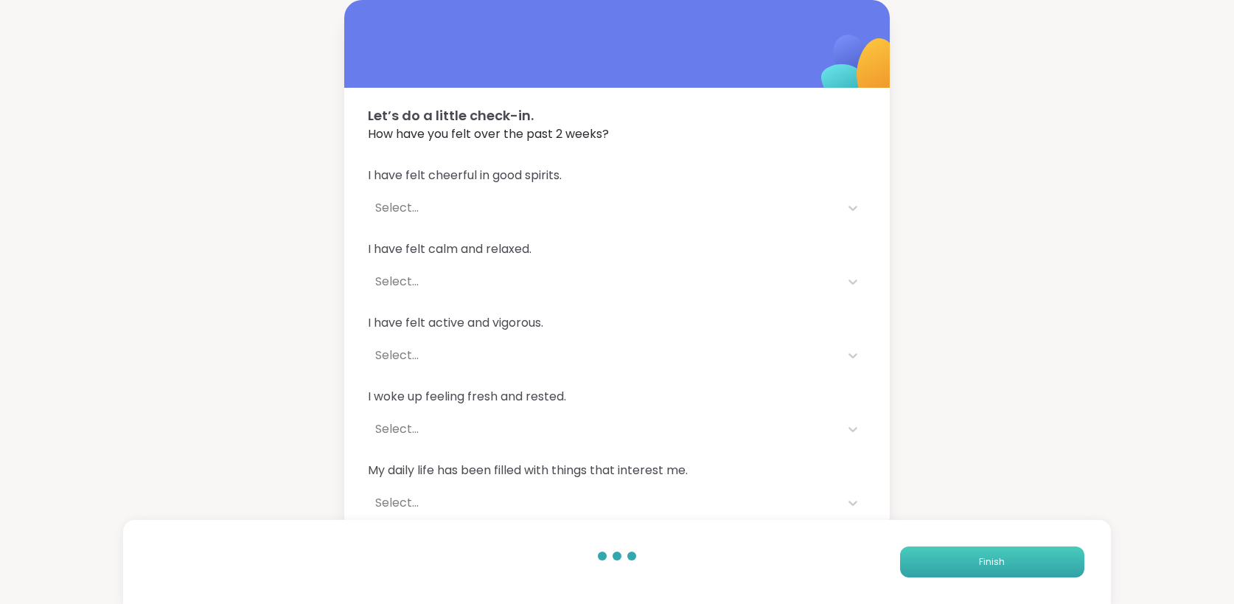
click at [946, 553] on button "Finish" at bounding box center [992, 561] width 184 height 31
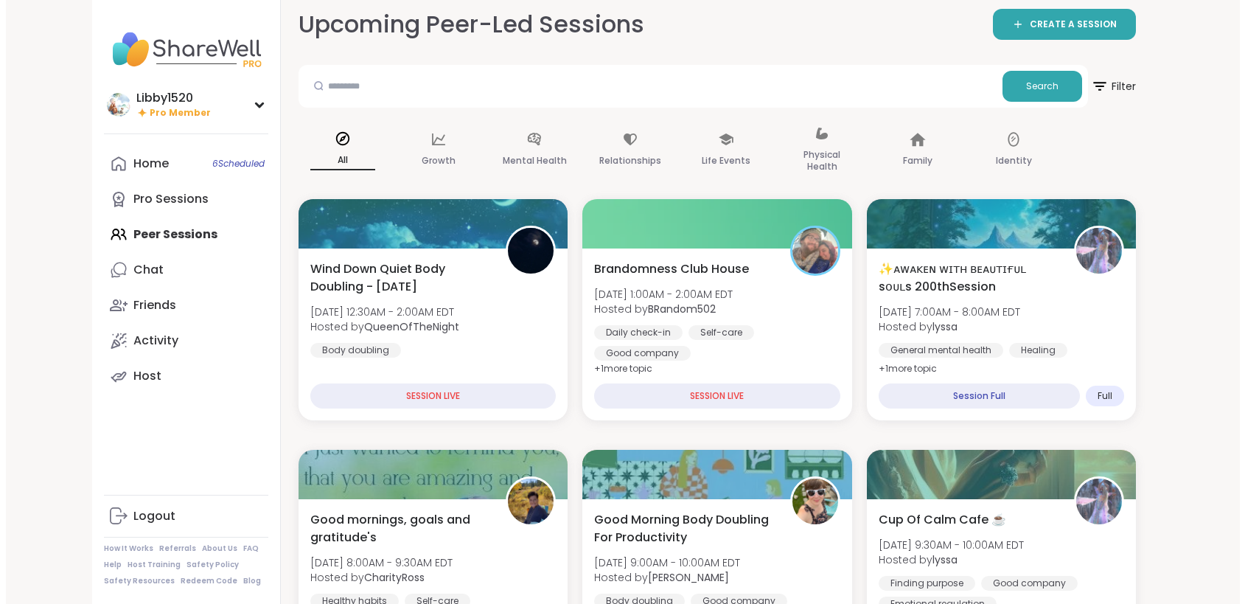
scroll to position [24, 0]
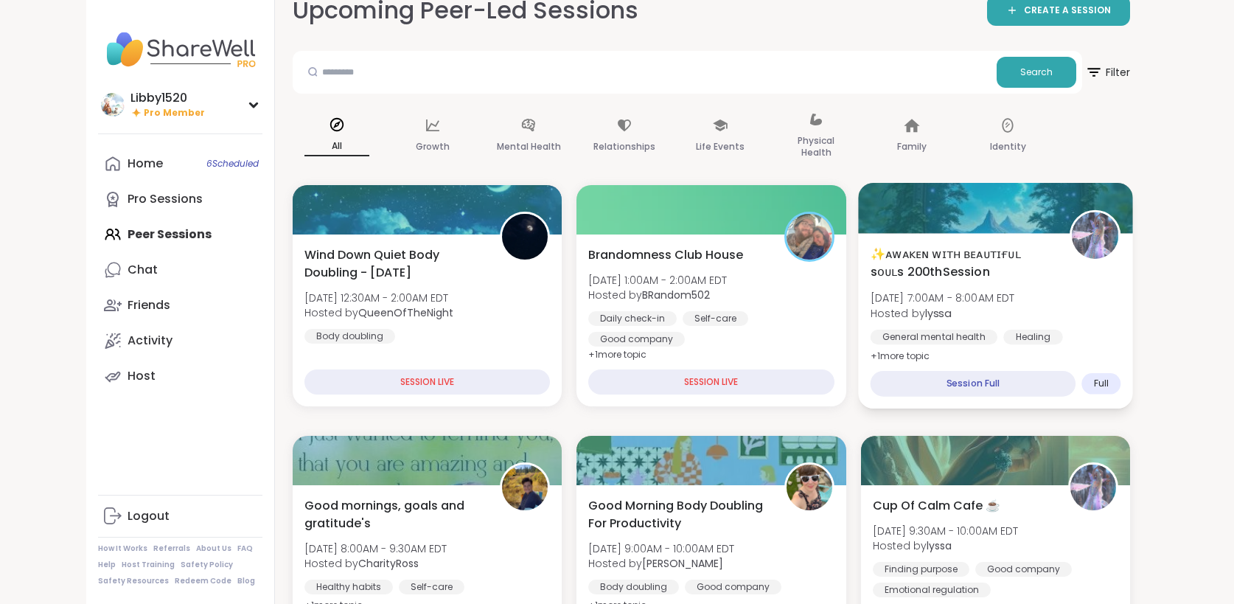
click at [870, 301] on span "Tue, Sep 09 | 7:00AM - 8:00AM EDT" at bounding box center [942, 297] width 144 height 15
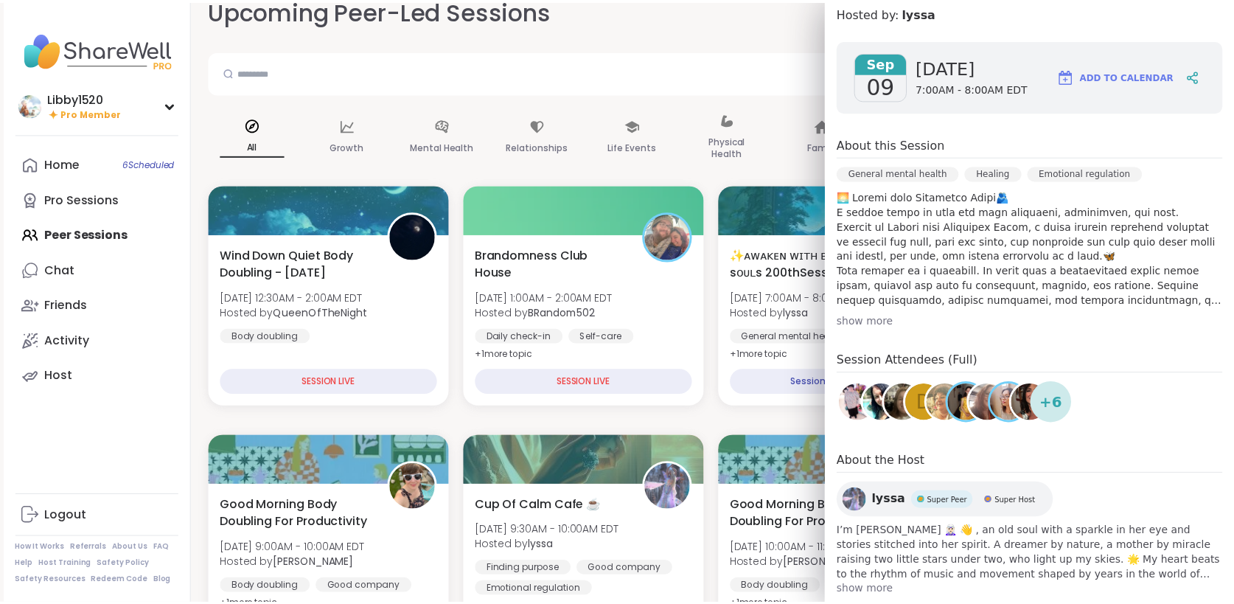
scroll to position [231, 0]
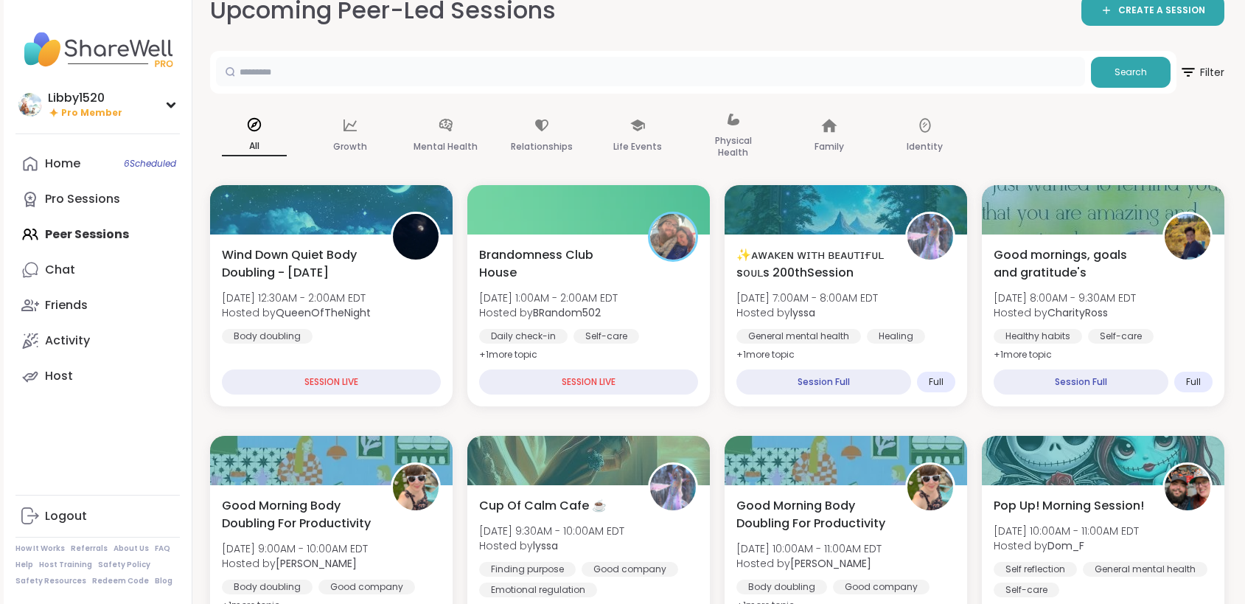
click at [745, 66] on input "text" at bounding box center [650, 71] width 869 height 29
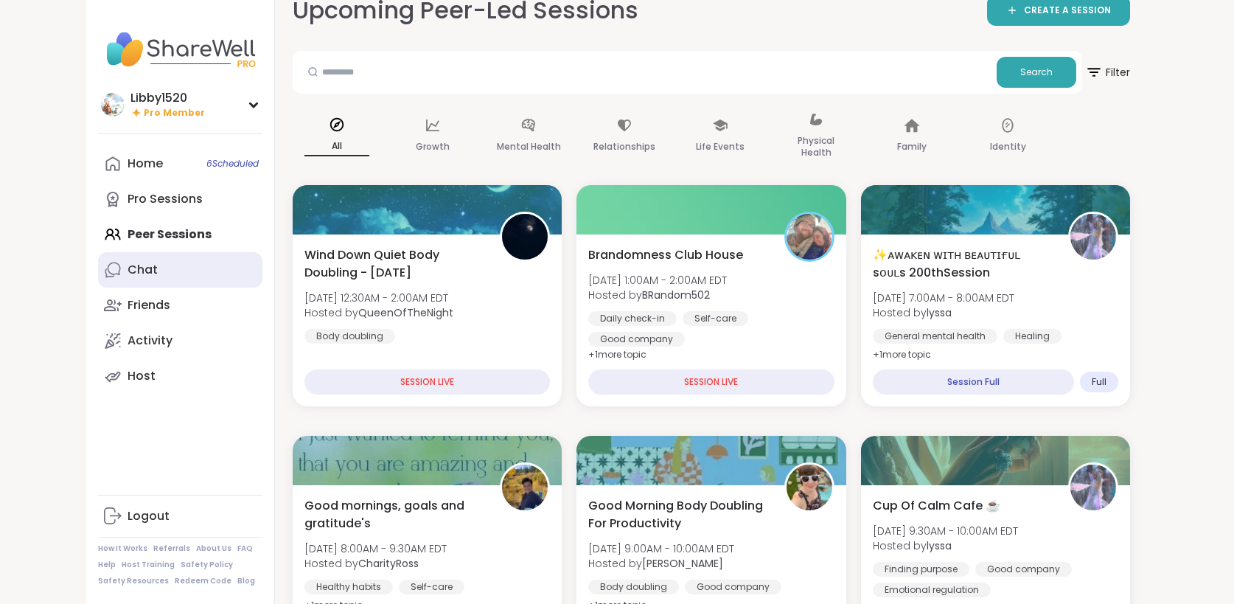
click at [128, 268] on div "Chat" at bounding box center [143, 270] width 30 height 16
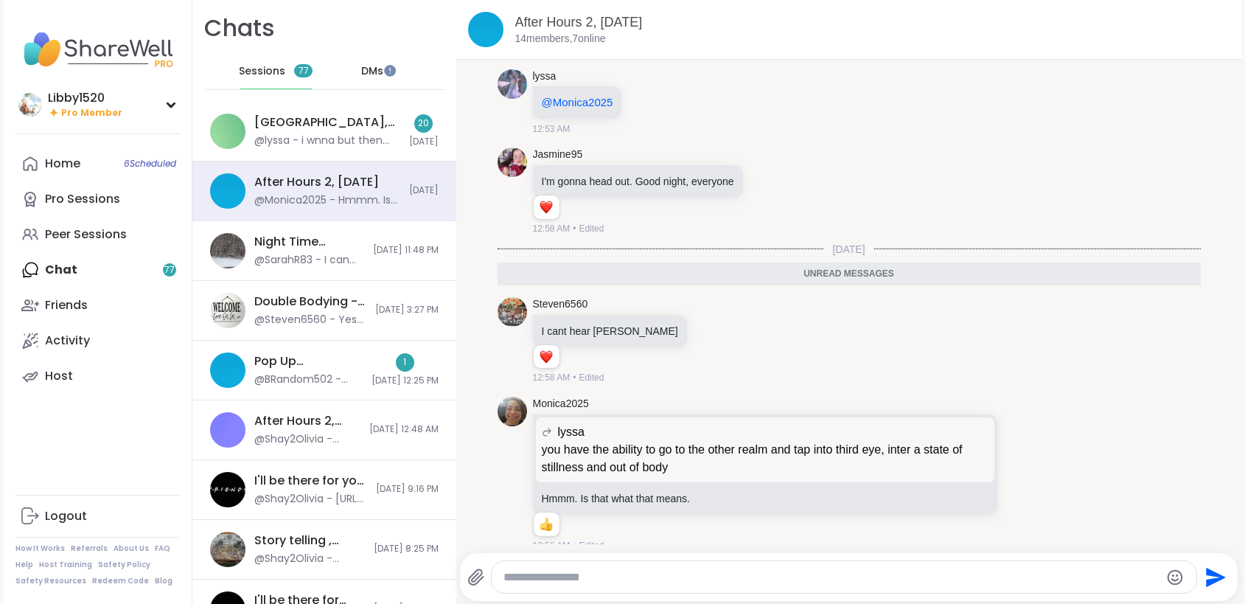
click at [363, 71] on span "DMs" at bounding box center [372, 71] width 22 height 15
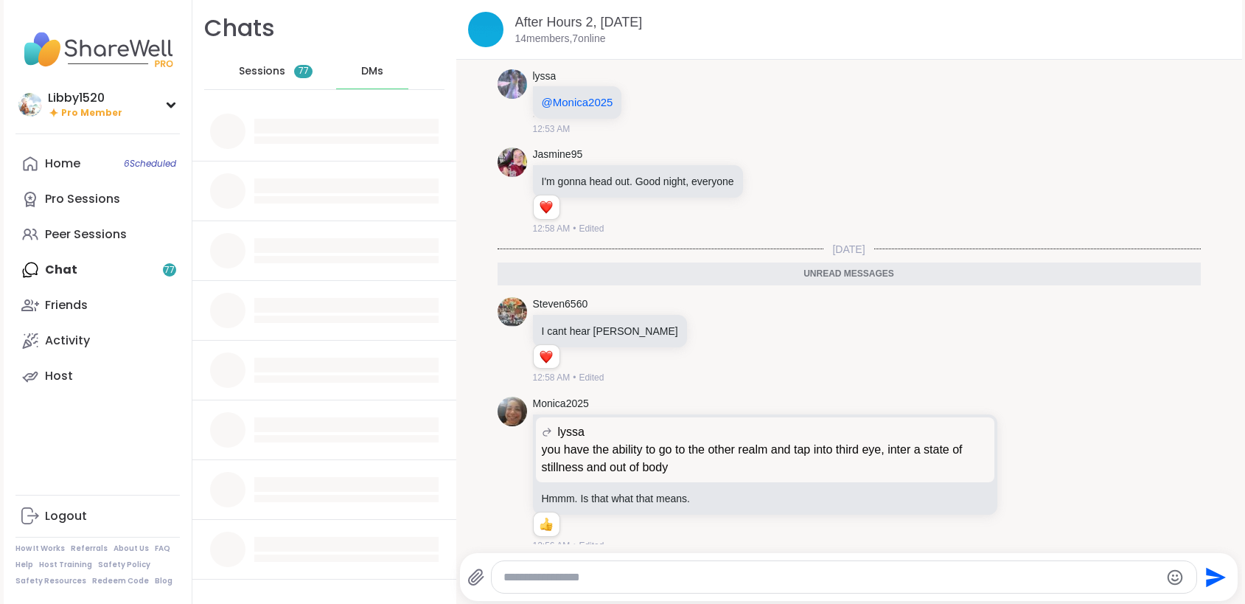
click at [362, 71] on span "DMs" at bounding box center [372, 71] width 22 height 15
click at [262, 72] on span "Sessions" at bounding box center [262, 71] width 46 height 15
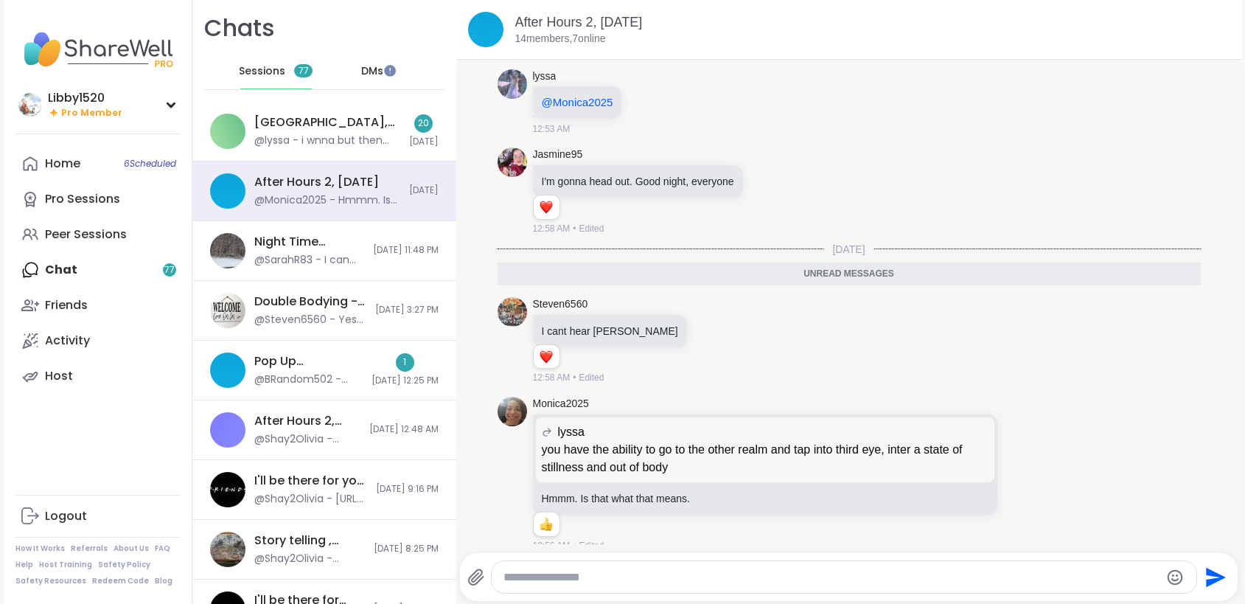
click at [366, 60] on div "DMs" at bounding box center [372, 71] width 72 height 35
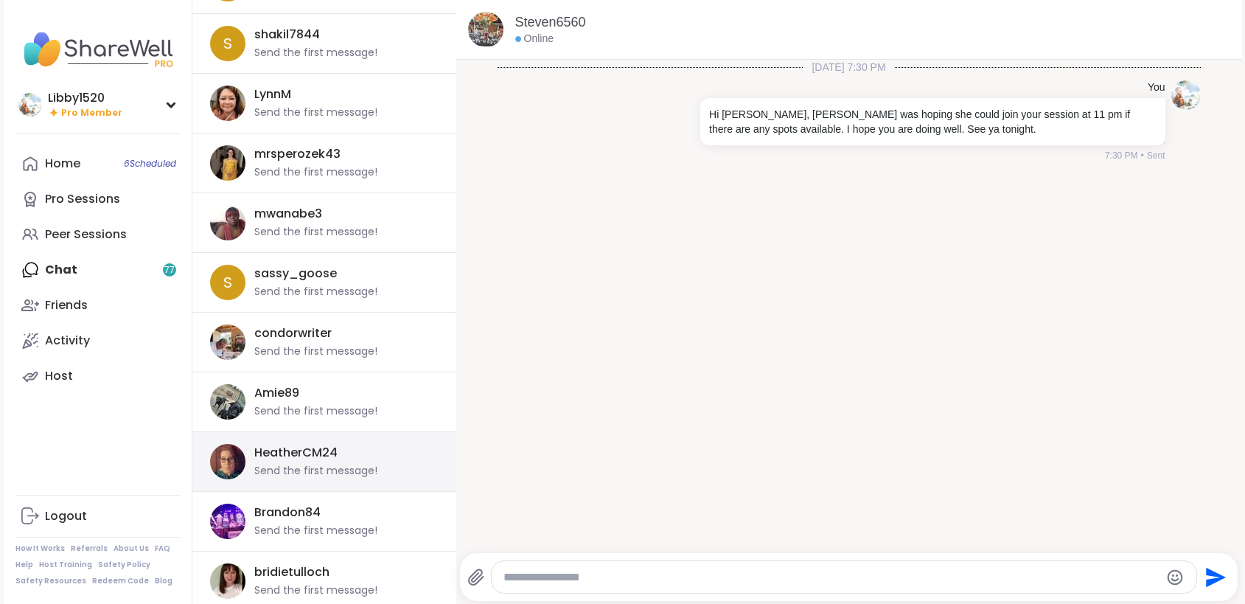
scroll to position [807, 0]
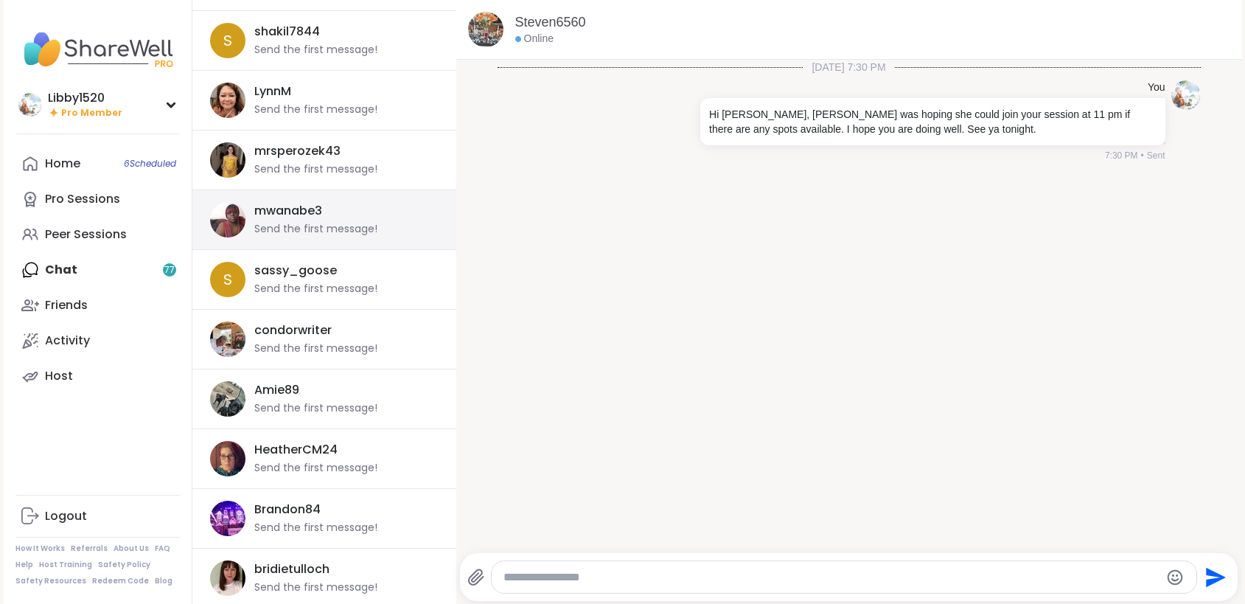
click at [315, 215] on div "mwanabe3" at bounding box center [288, 211] width 68 height 16
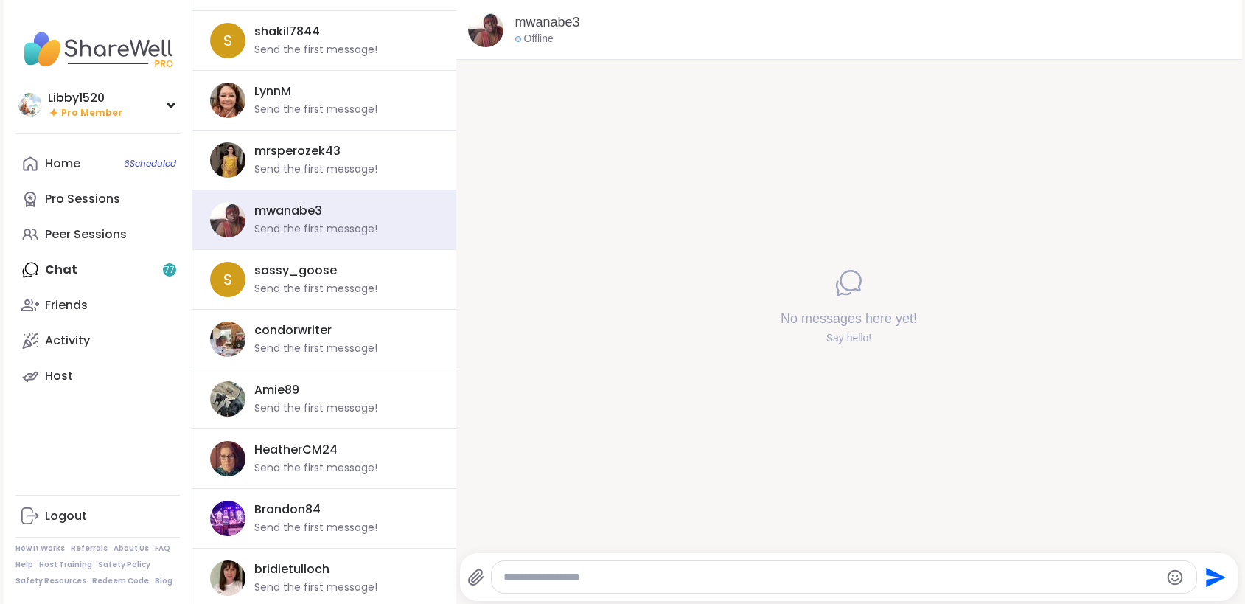
click at [668, 562] on div at bounding box center [844, 577] width 705 height 32
click at [663, 572] on textarea "Type your message" at bounding box center [831, 577] width 656 height 15
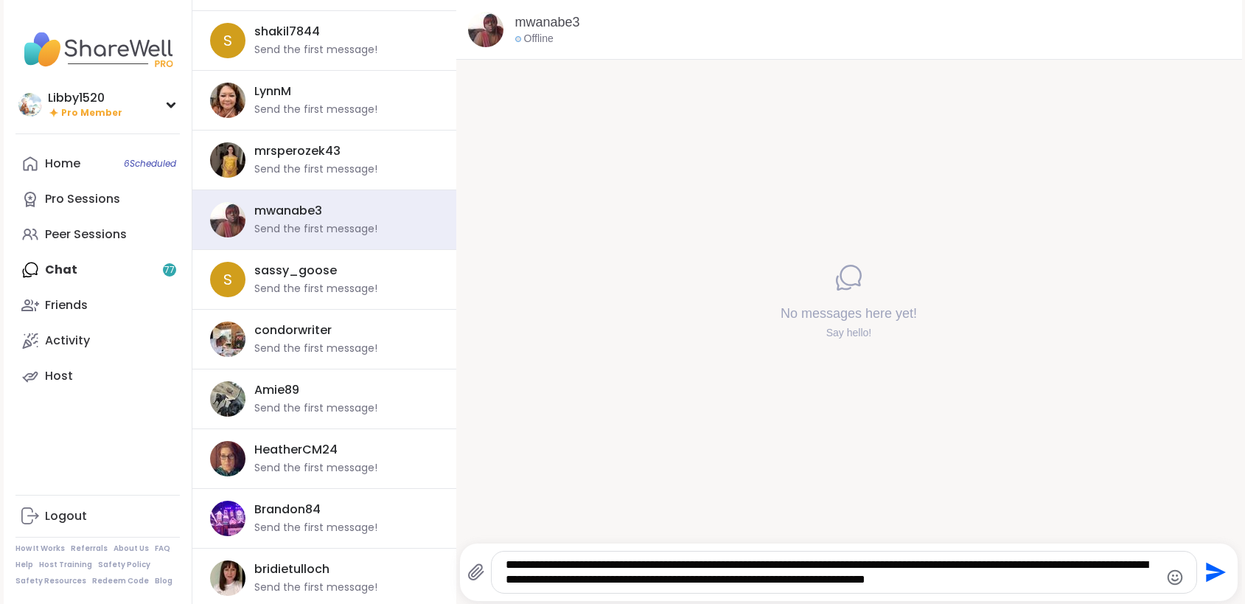
type textarea "**********"
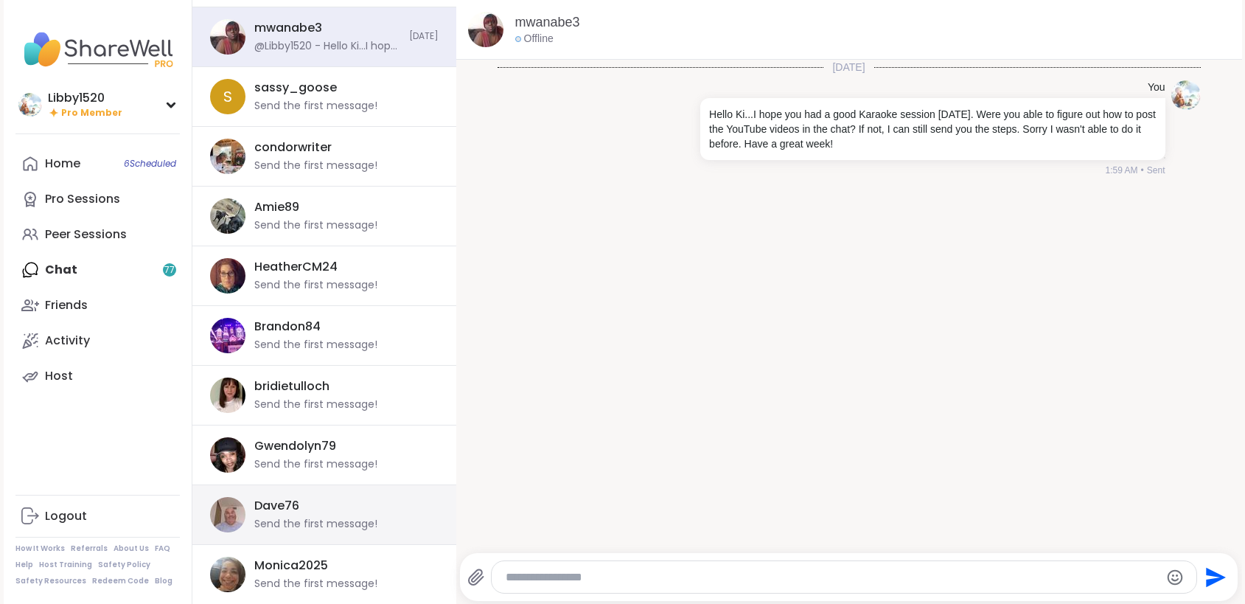
scroll to position [991, 0]
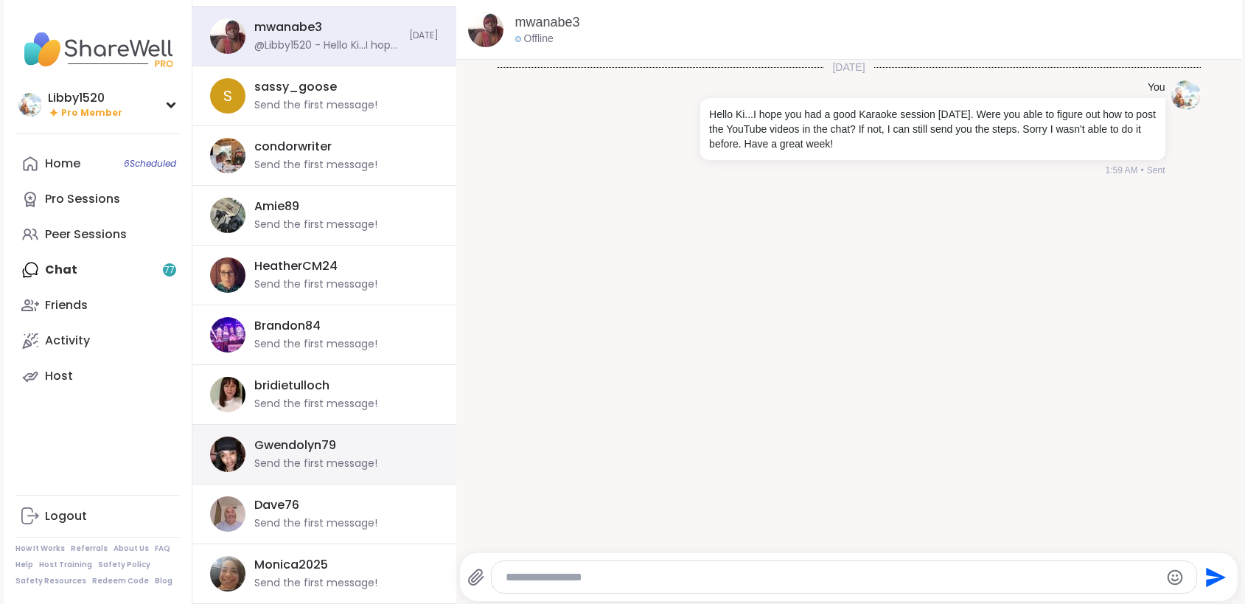
click at [354, 447] on div "Gwendolyn79 Send the first message!" at bounding box center [341, 454] width 175 height 34
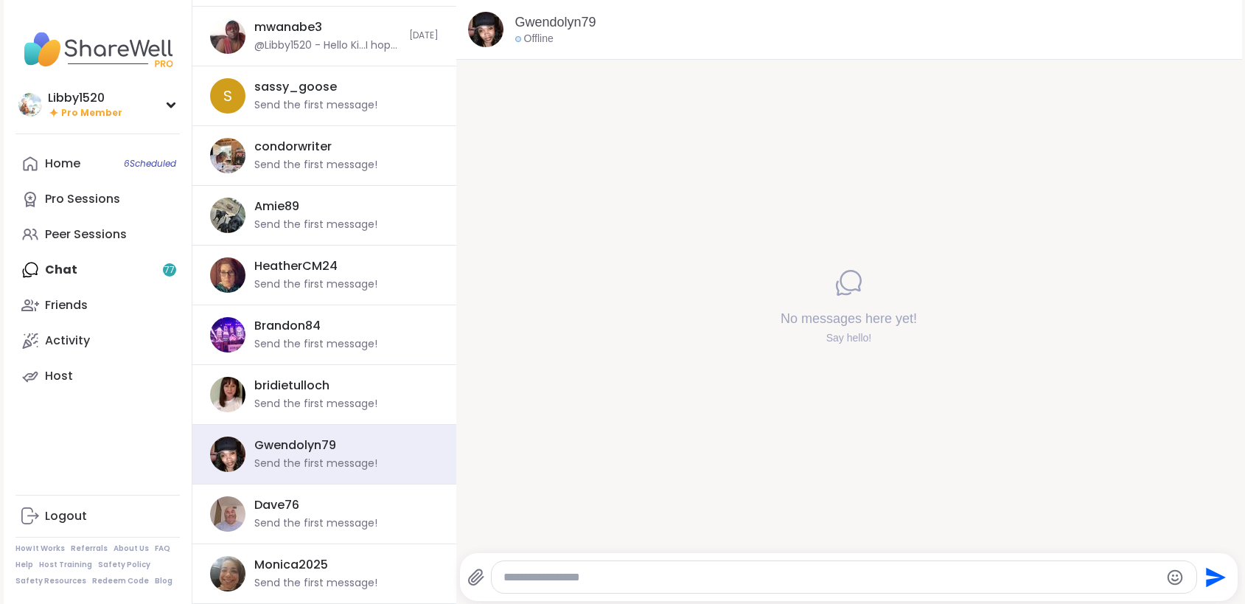
click at [566, 574] on textarea "Type your message" at bounding box center [831, 577] width 656 height 15
type textarea "**********"
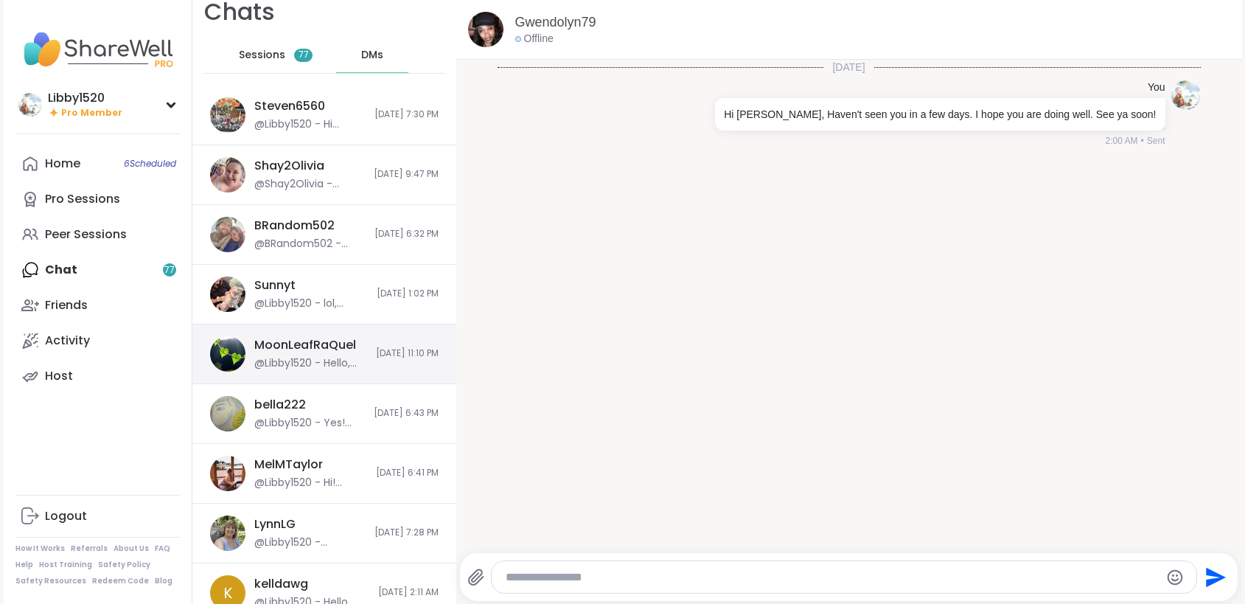
scroll to position [0, 0]
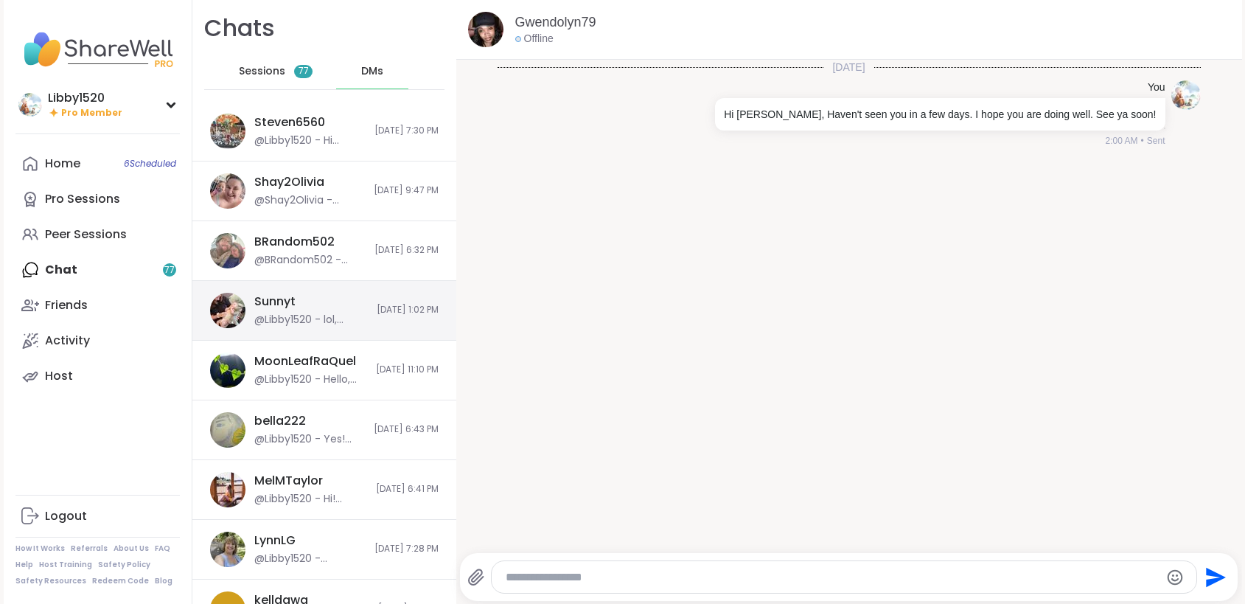
click at [325, 329] on div "Sunnyt @Libby1520 - lol, that’s a wonderful compliment. Why thank you! 9/1/2025…" at bounding box center [324, 311] width 264 height 60
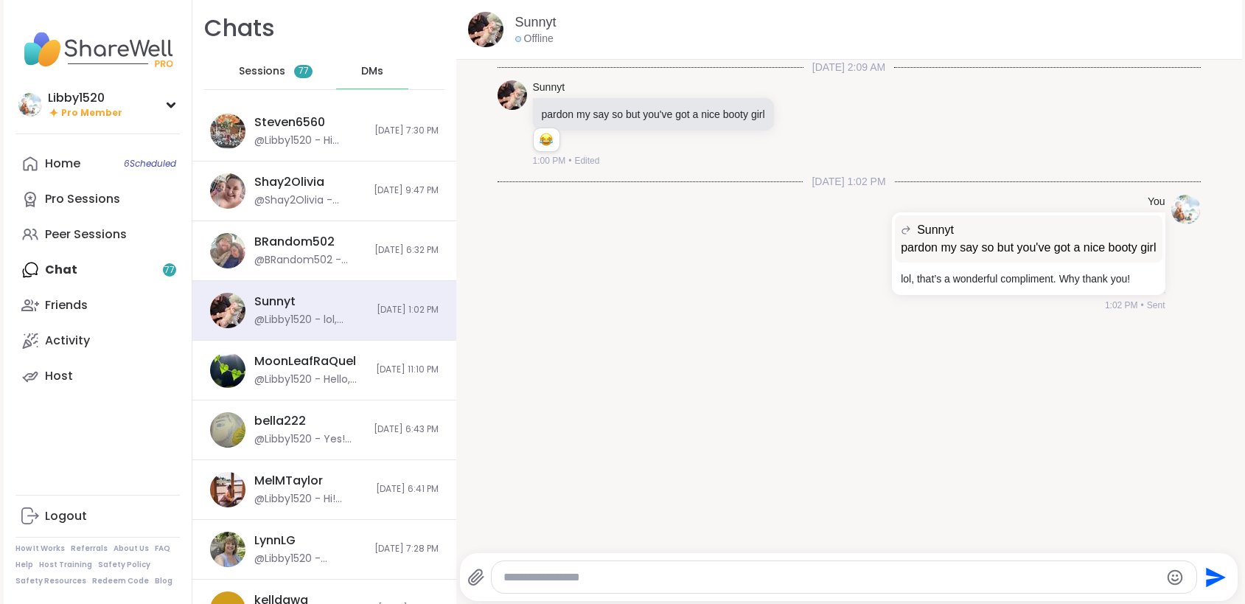
click at [628, 567] on div at bounding box center [844, 577] width 705 height 32
click at [654, 579] on textarea "Type your message" at bounding box center [831, 577] width 656 height 15
type textarea "**********"
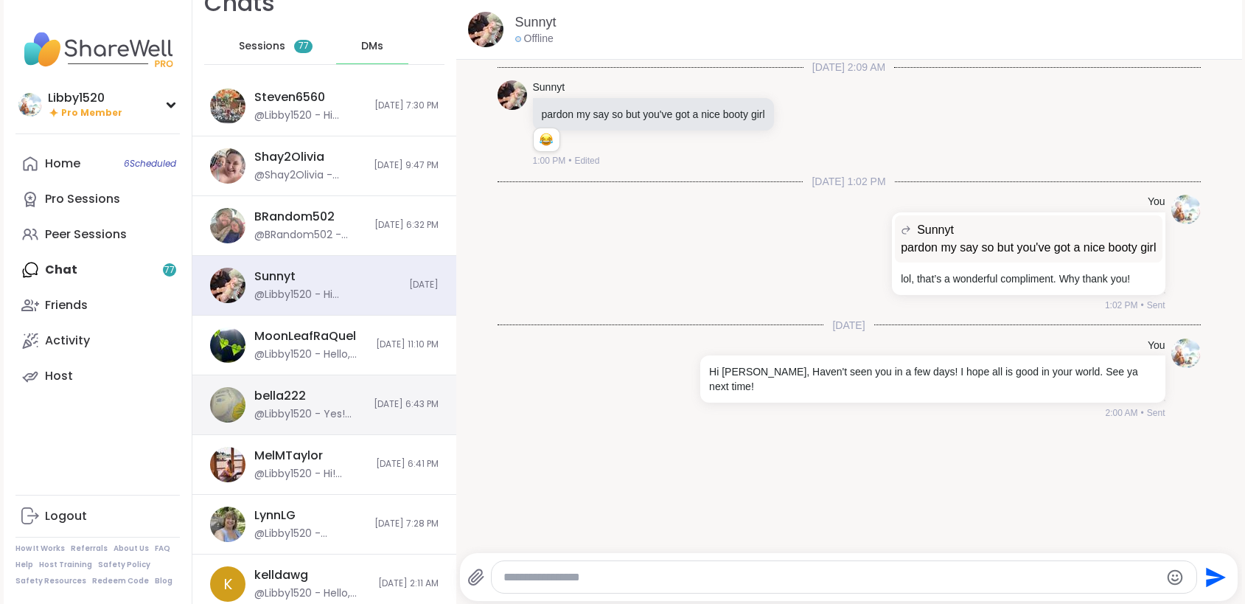
scroll to position [26, 0]
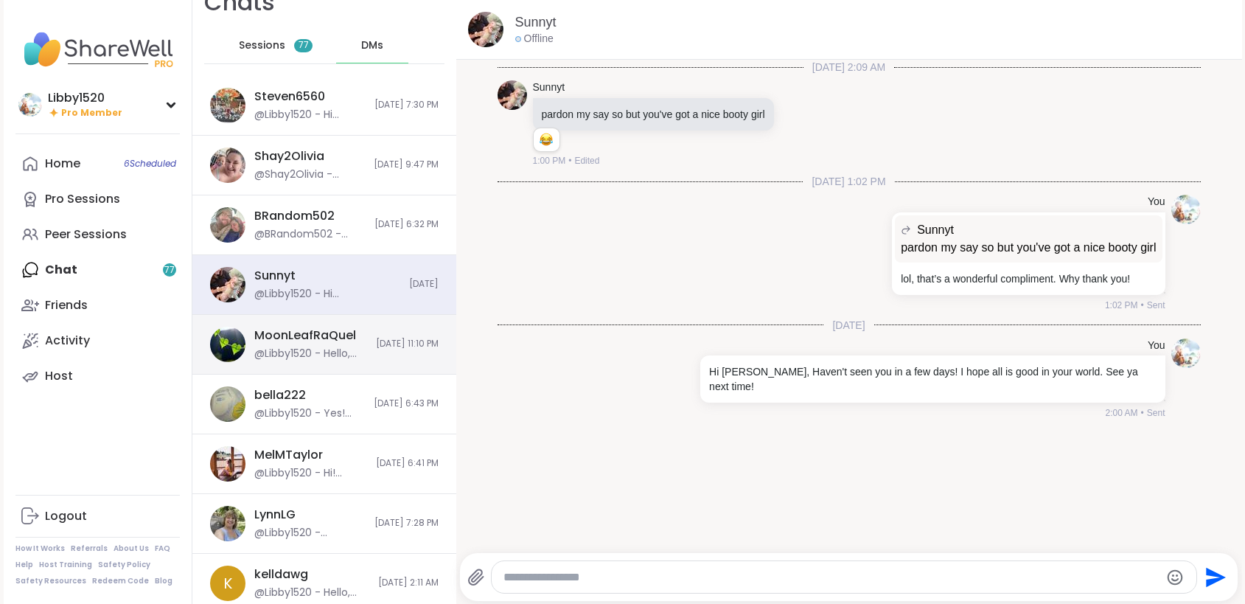
click at [376, 346] on span "[DATE] 11:10 PM" at bounding box center [407, 344] width 63 height 13
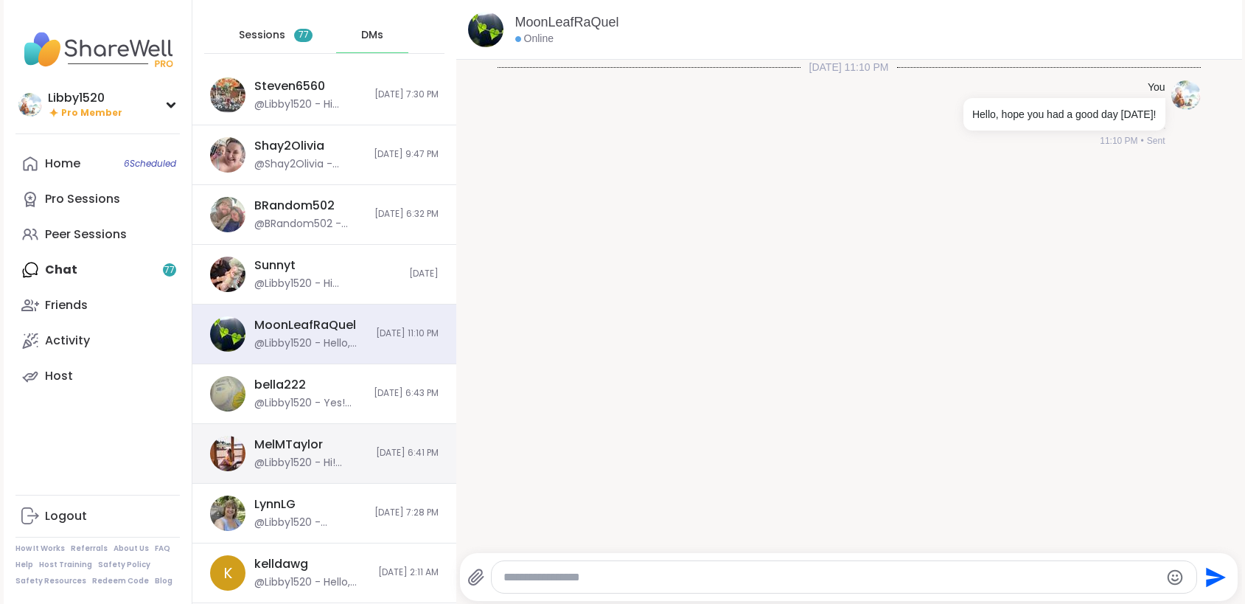
scroll to position [49, 0]
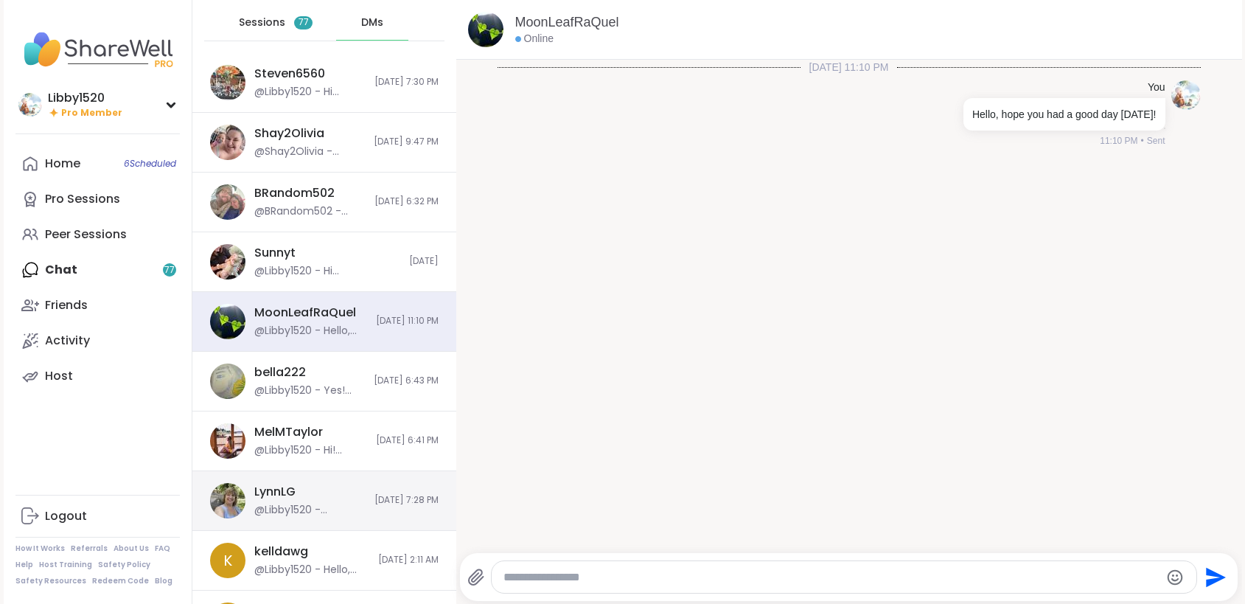
click at [333, 481] on div "LynnLG @Libby1520 - Likewise, truly 🩷 8/25/2025, 7:28 PM" at bounding box center [324, 501] width 264 height 60
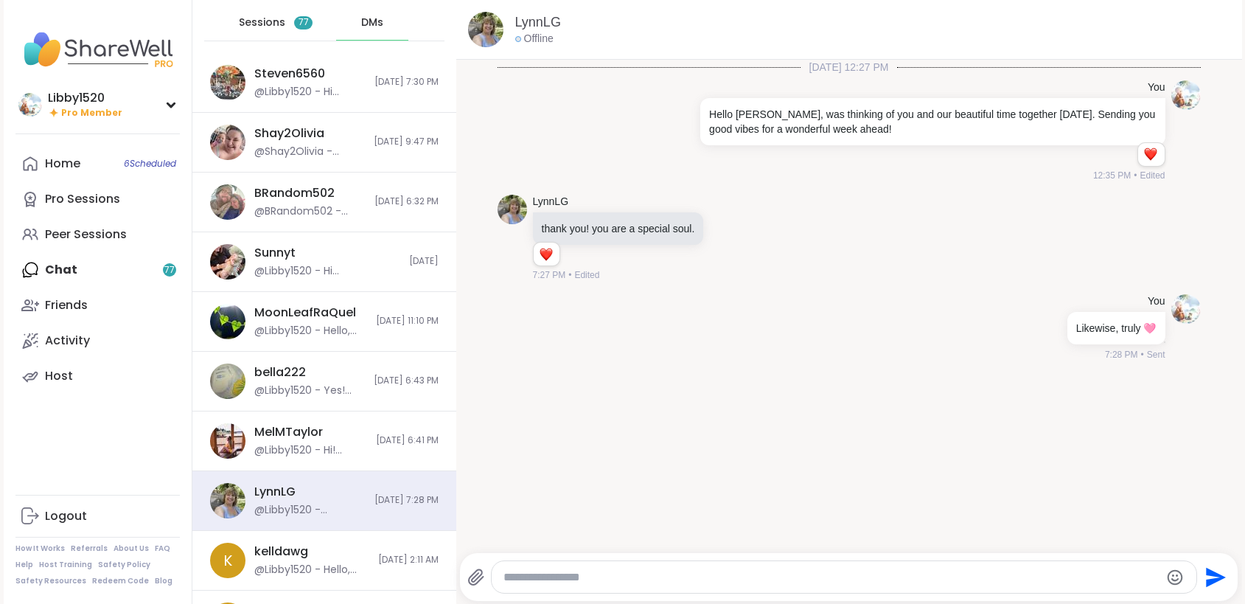
click at [594, 567] on div at bounding box center [844, 577] width 705 height 32
click at [590, 574] on textarea "Type your message" at bounding box center [831, 577] width 656 height 15
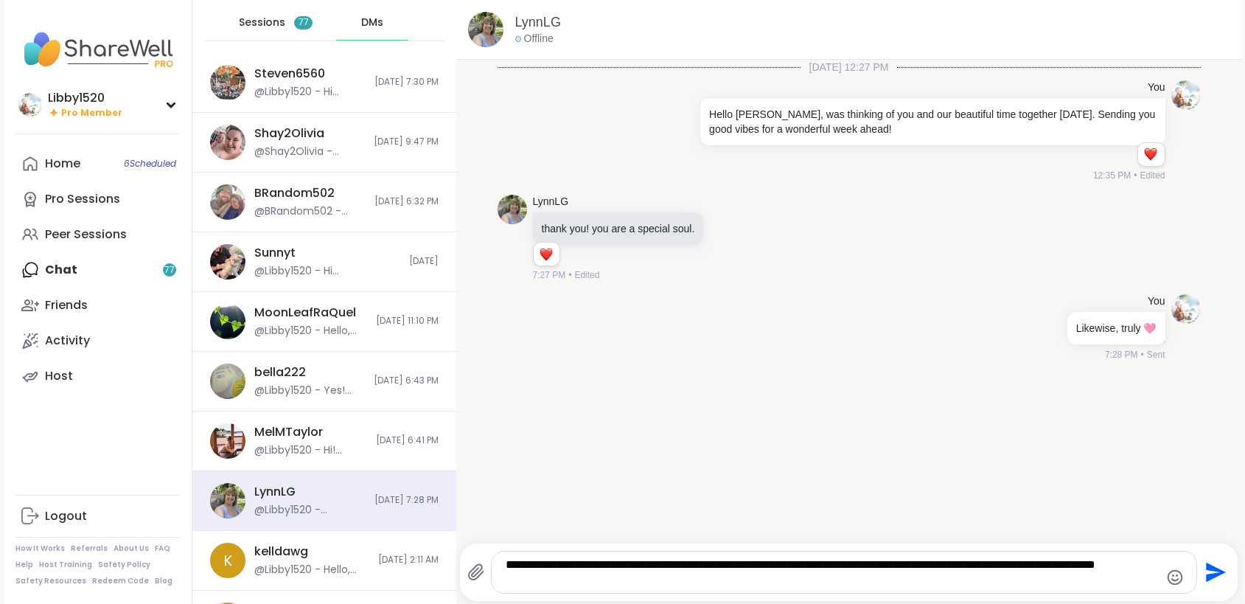
type textarea "**********"
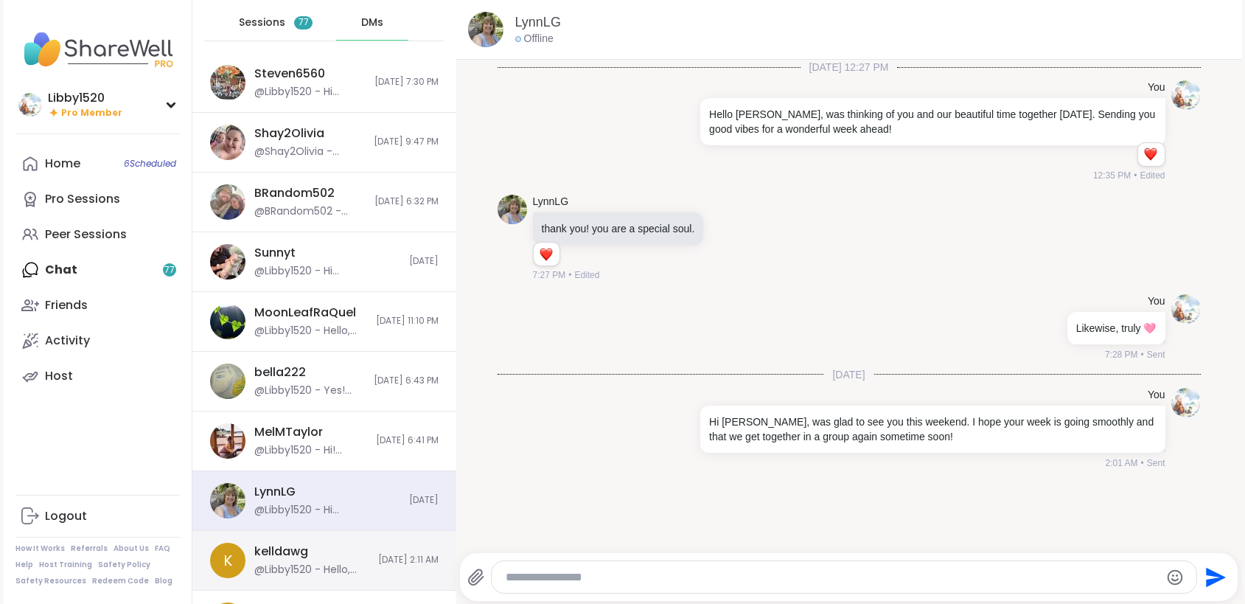
click at [378, 560] on span "8/25/2025, 2:11 AM" at bounding box center [408, 559] width 60 height 13
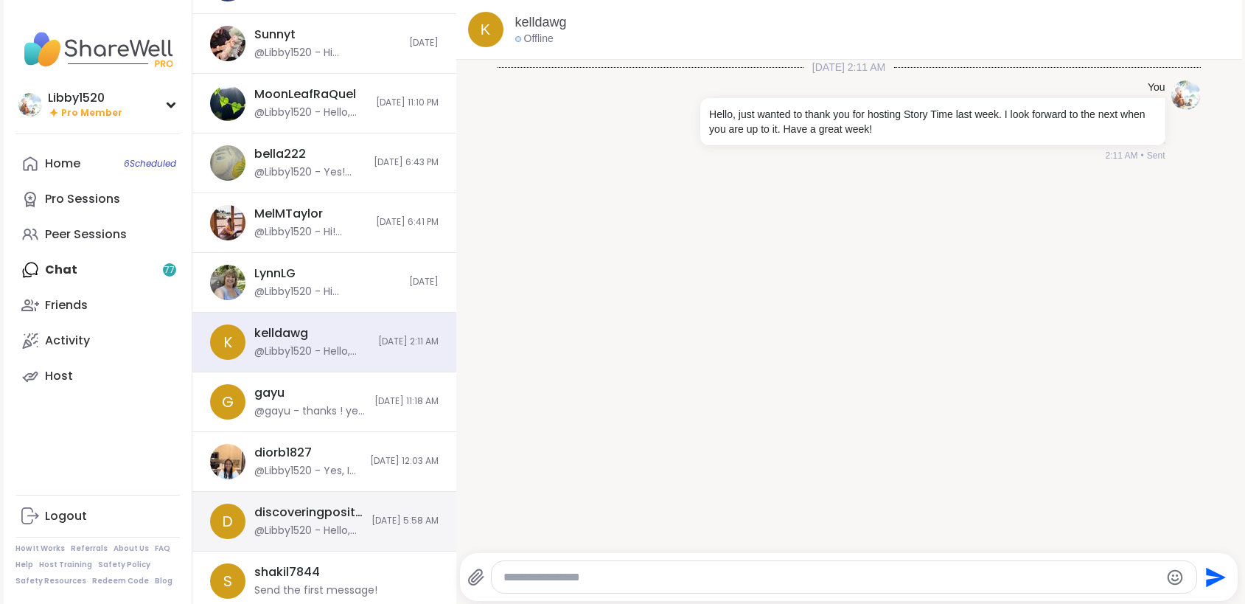
scroll to position [270, 0]
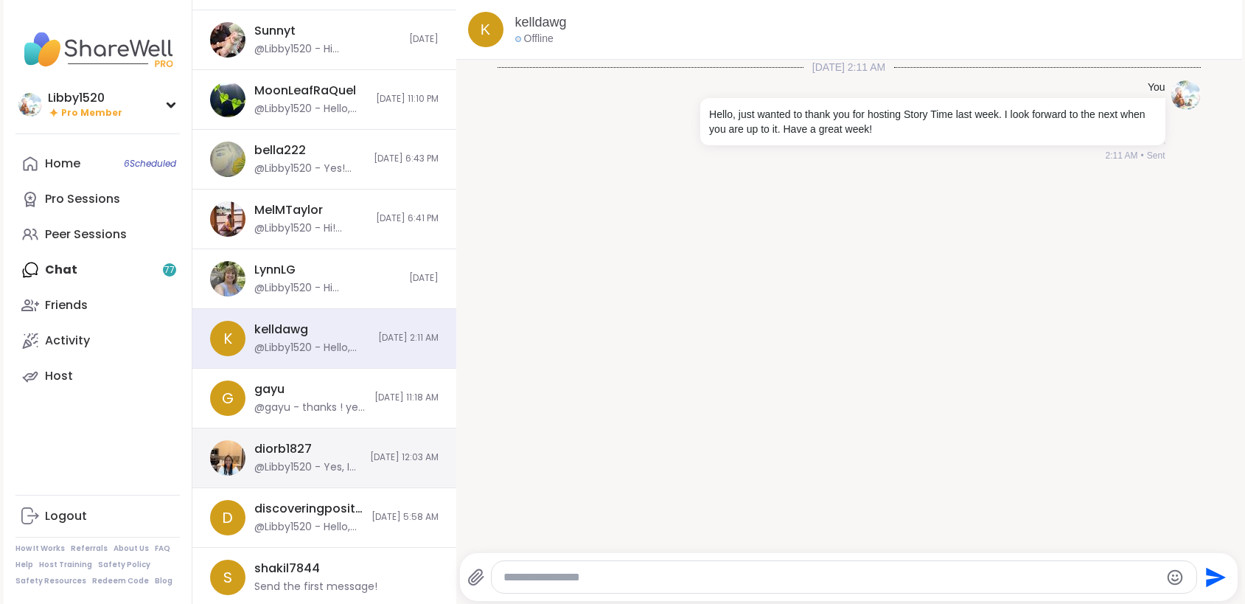
click at [370, 461] on span "8/22/2025, 12:03 AM" at bounding box center [404, 457] width 69 height 13
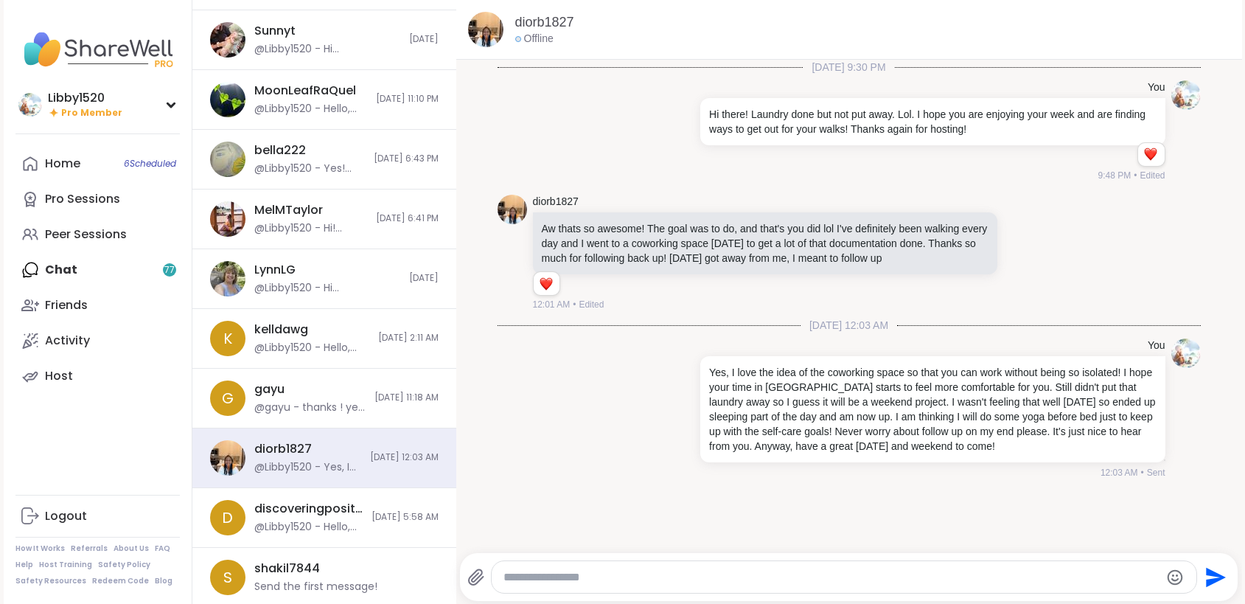
click at [517, 564] on div at bounding box center [844, 577] width 705 height 32
click at [517, 570] on textarea "Type your message" at bounding box center [831, 577] width 656 height 15
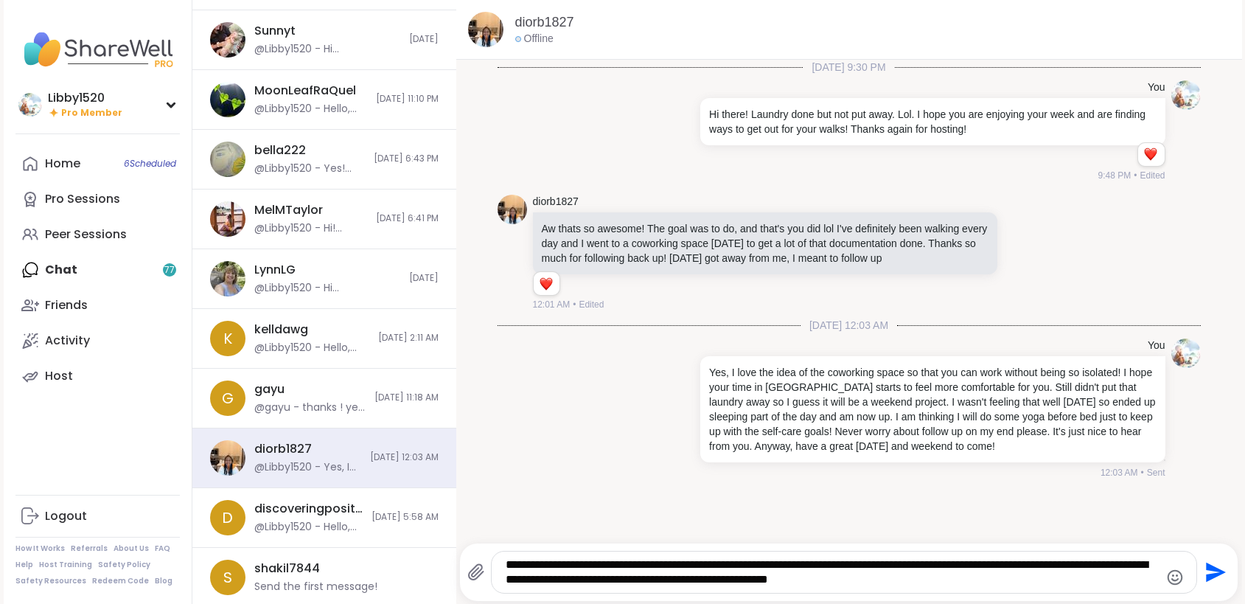
type textarea "**********"
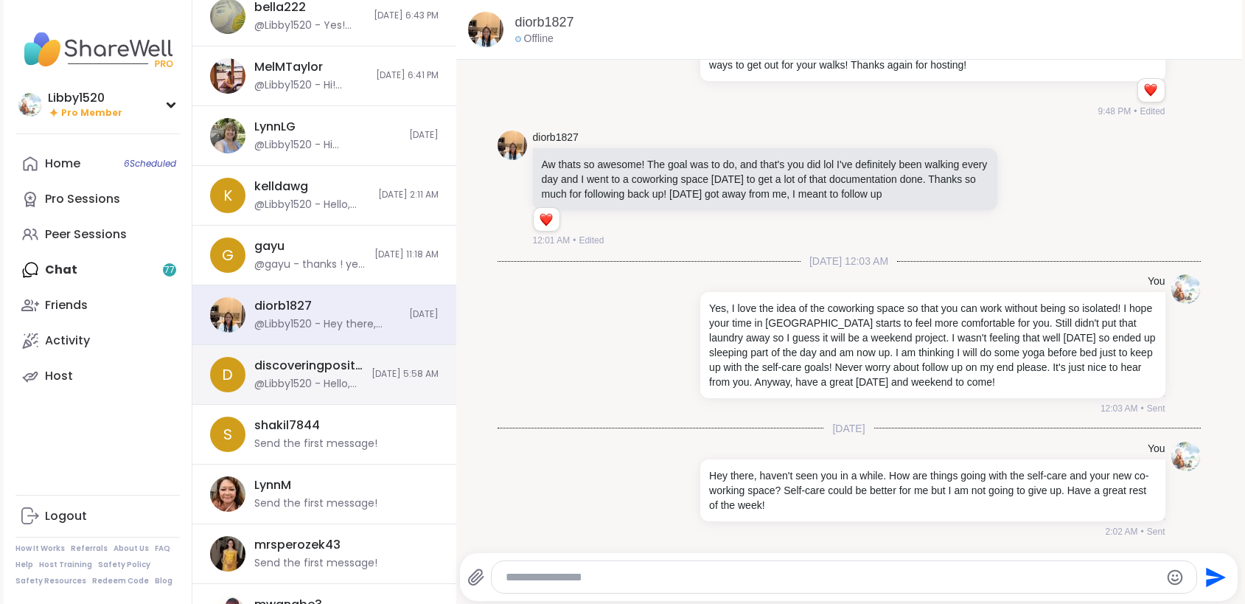
scroll to position [741, 0]
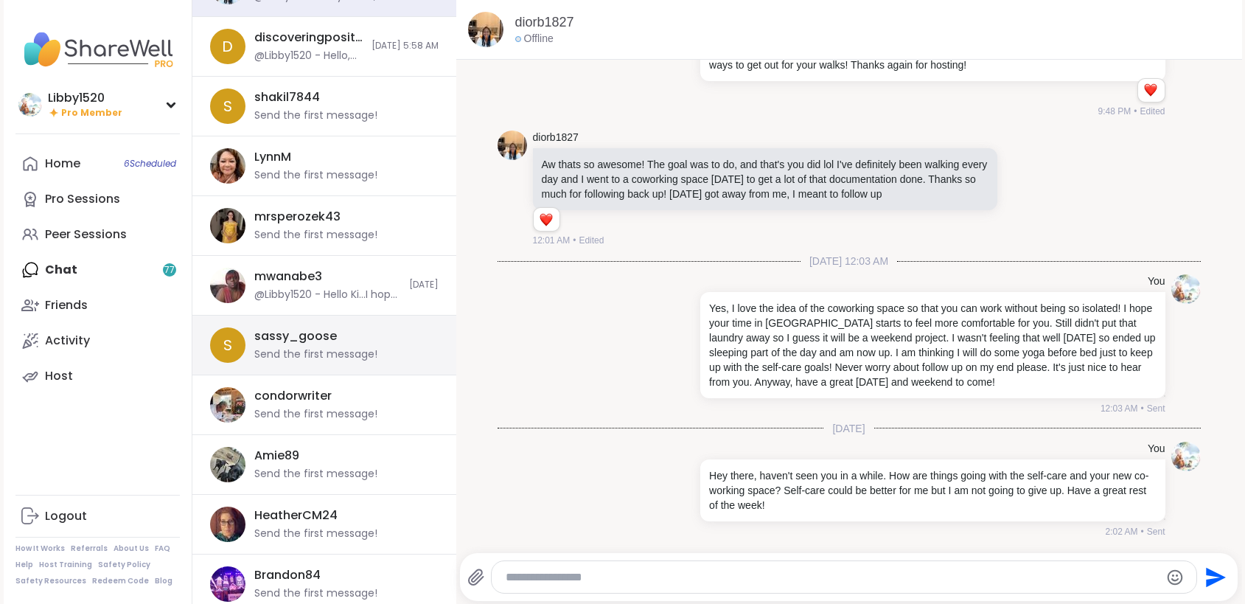
click at [356, 355] on div "Send the first message!" at bounding box center [315, 354] width 123 height 15
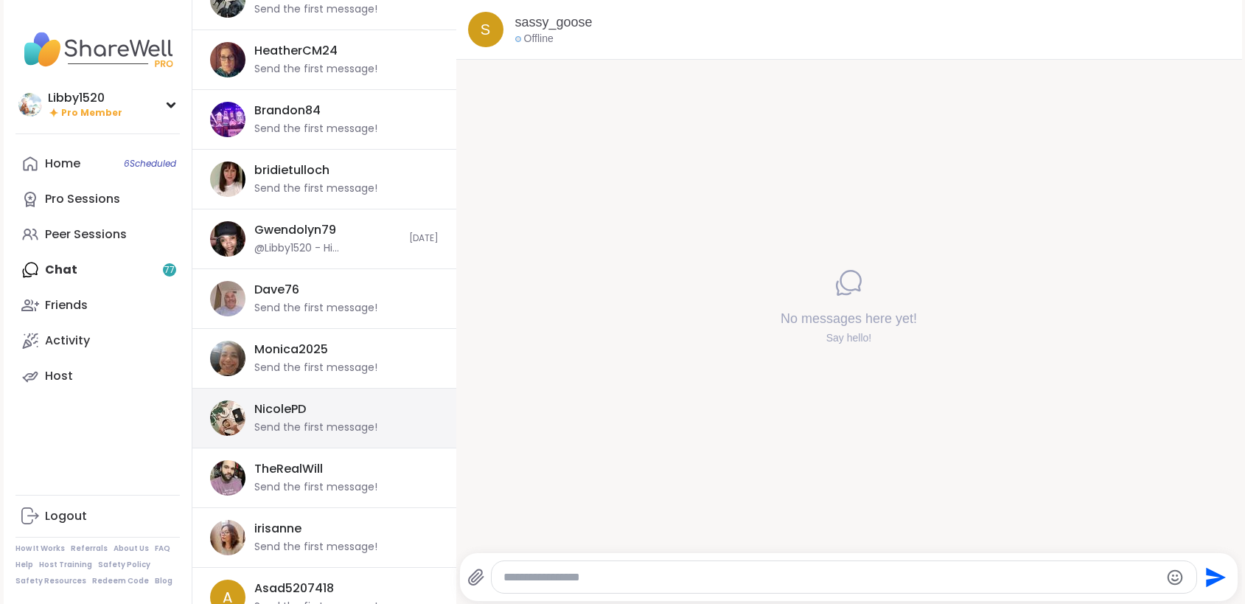
scroll to position [1215, 0]
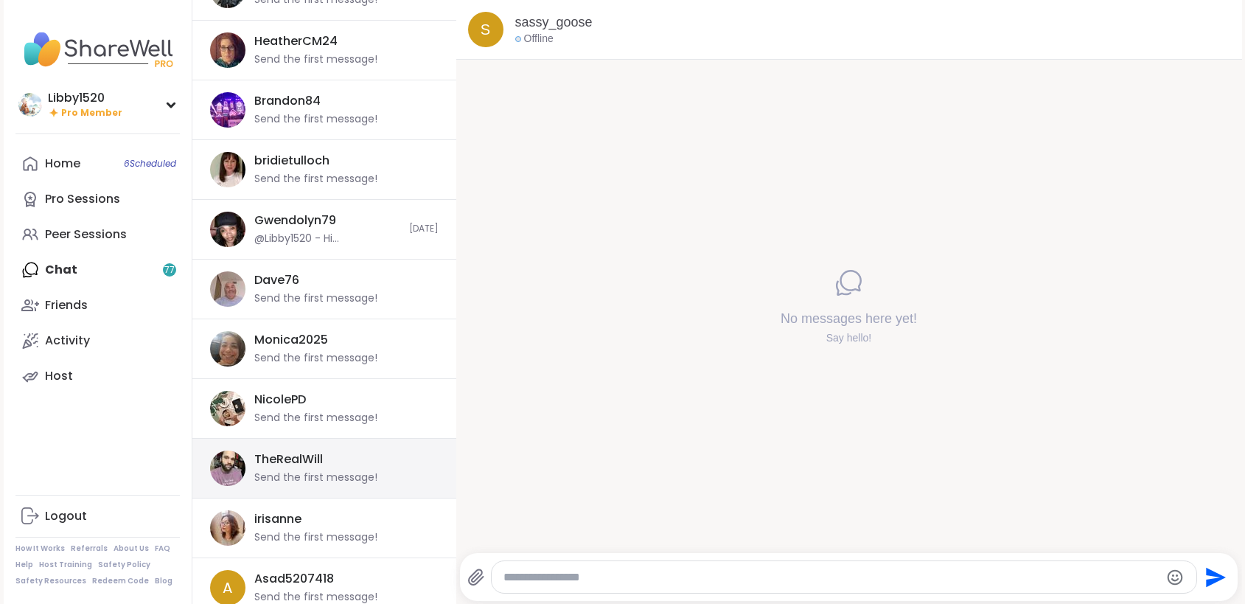
click at [364, 483] on div "Send the first message!" at bounding box center [315, 477] width 123 height 15
click at [590, 573] on textarea "Type your message" at bounding box center [831, 577] width 656 height 15
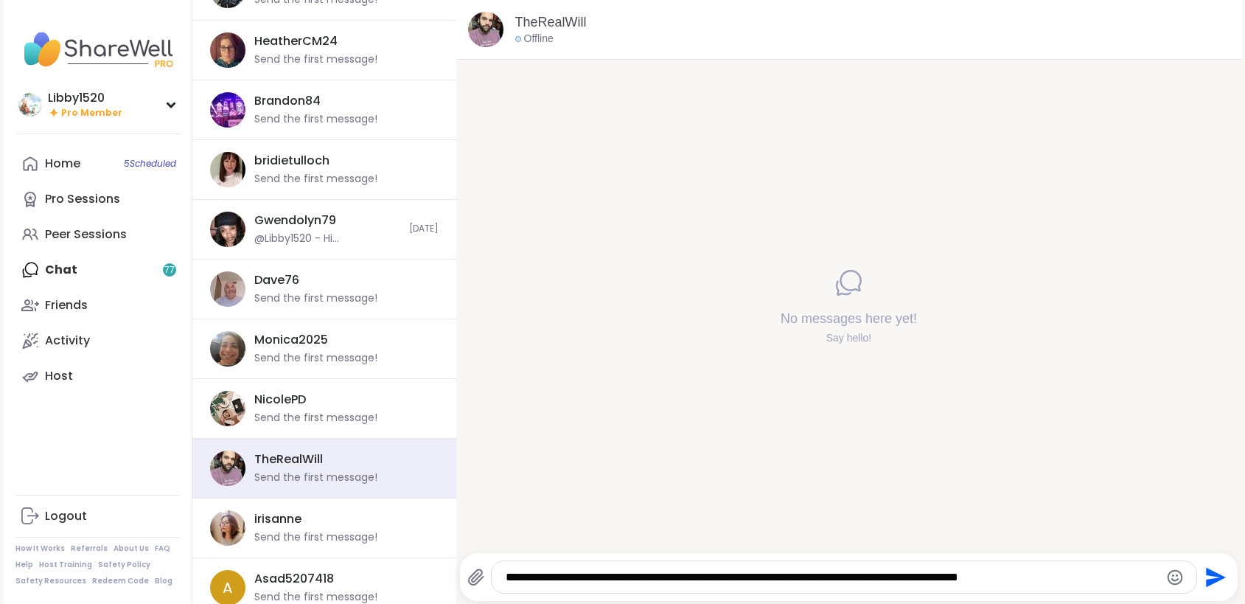
type textarea "**********"
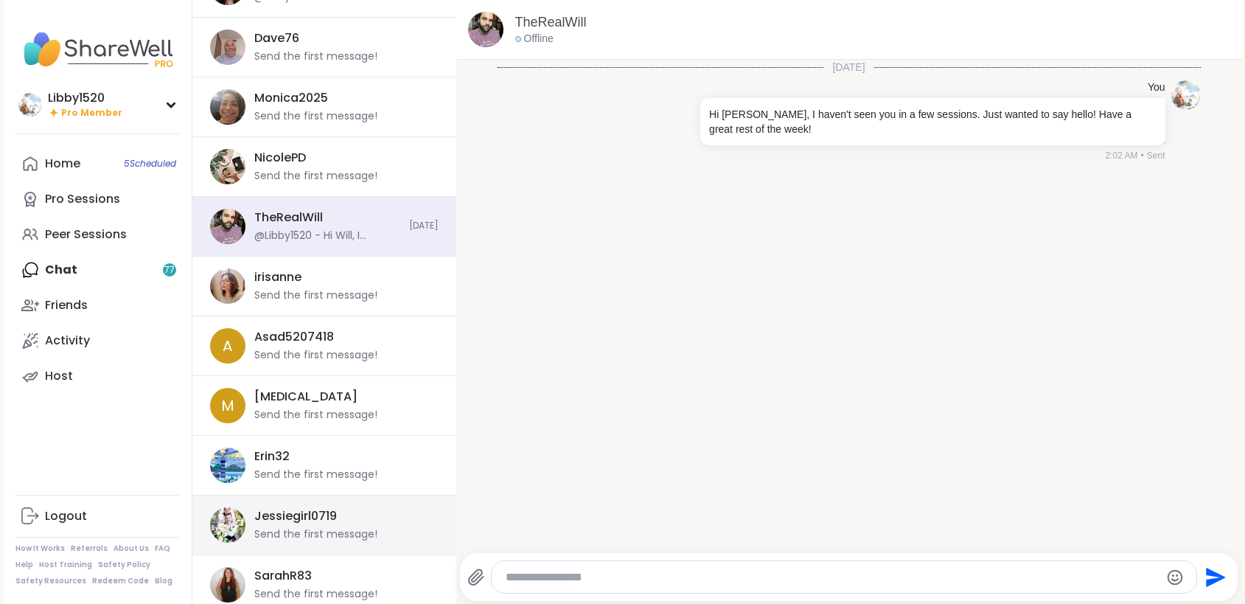
scroll to position [1468, 0]
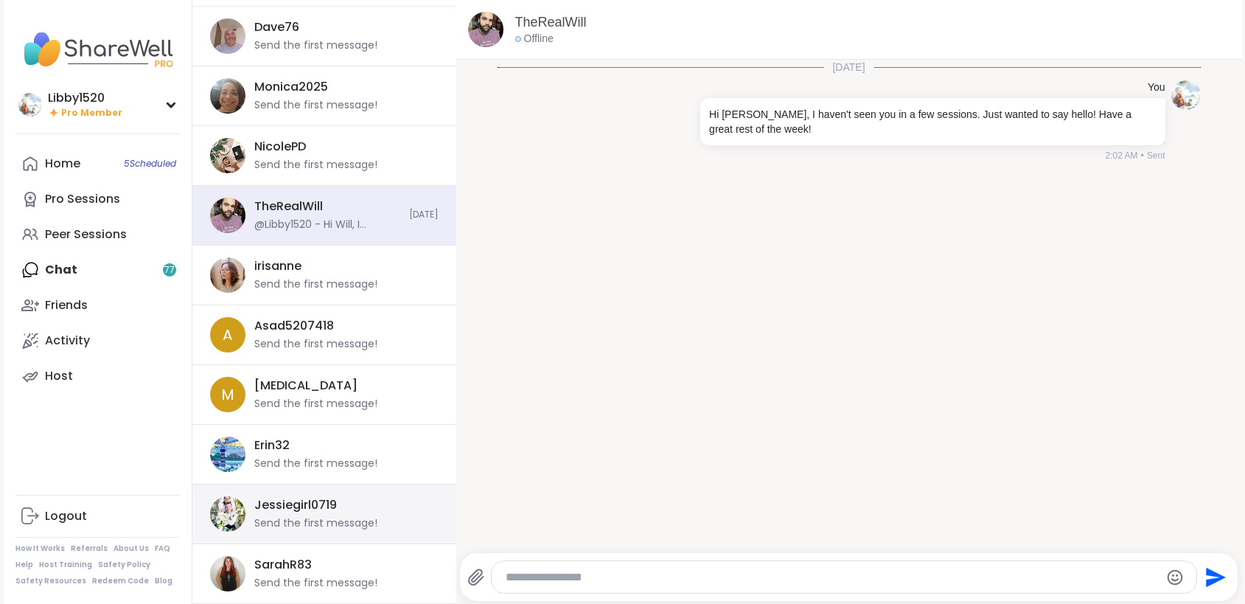
click at [386, 517] on div "Jessiegirl0719 Send the first message!" at bounding box center [341, 514] width 175 height 34
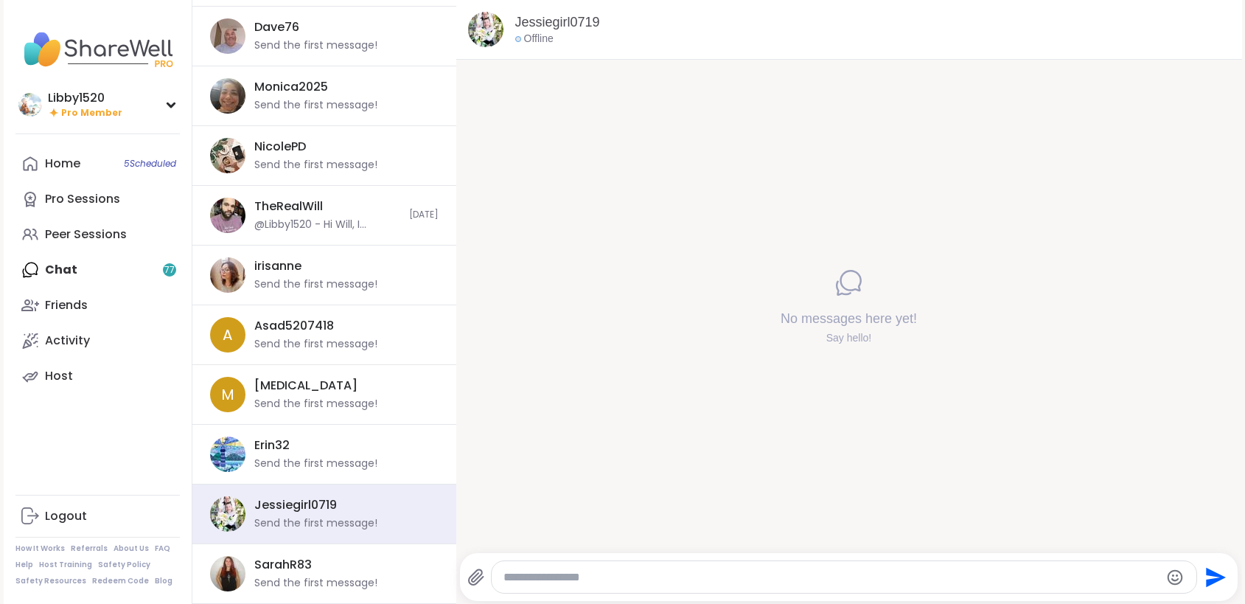
click at [562, 574] on textarea "Type your message" at bounding box center [831, 577] width 656 height 15
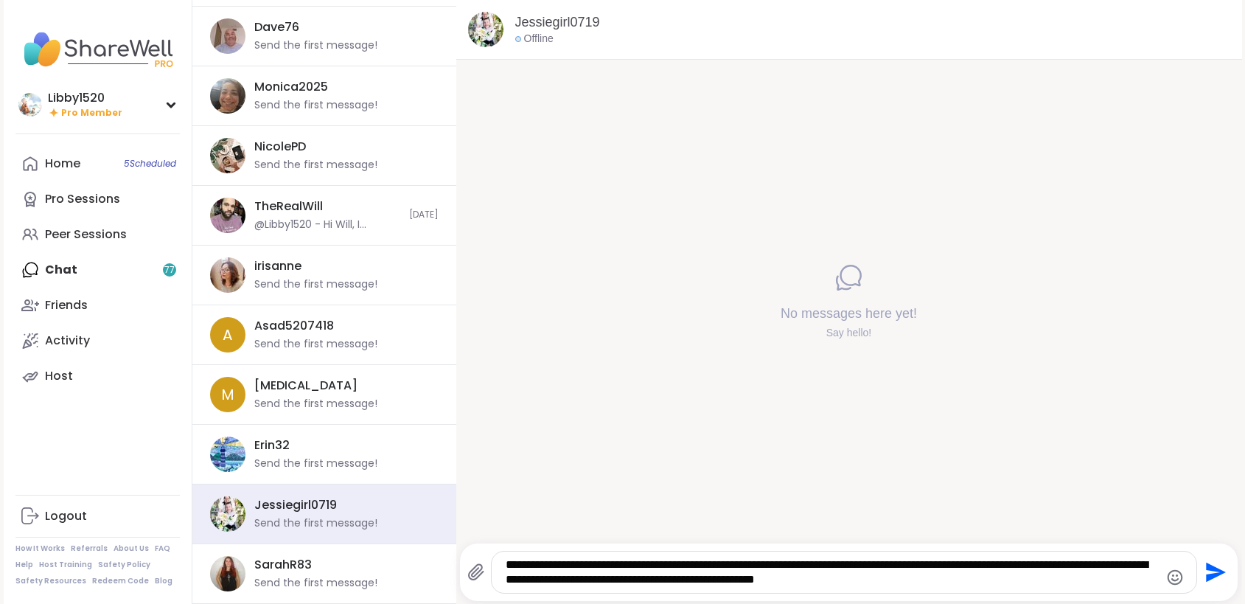
type textarea "**********"
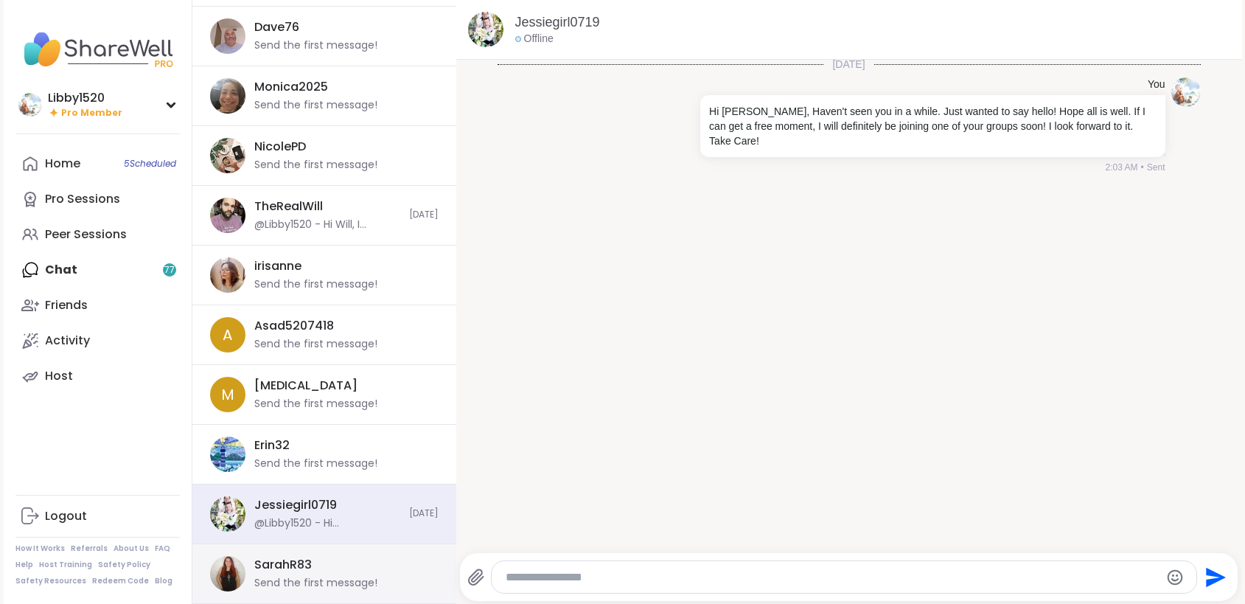
click at [329, 564] on div "SarahR83 Send the first message!" at bounding box center [341, 573] width 175 height 34
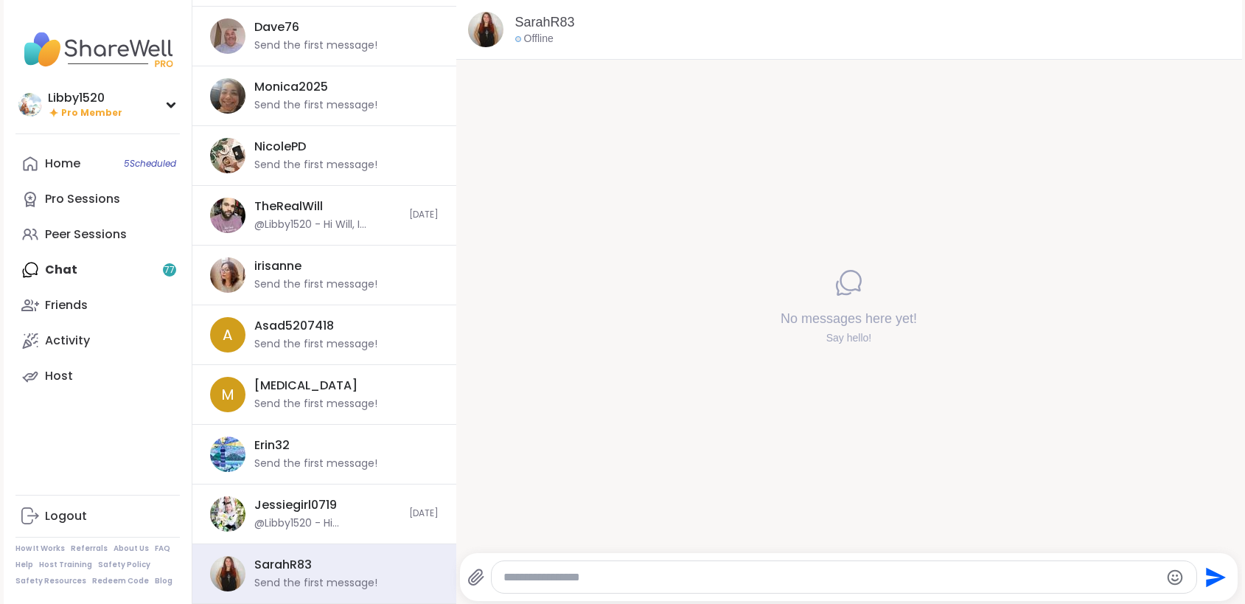
click at [532, 579] on textarea "Type your message" at bounding box center [831, 577] width 656 height 15
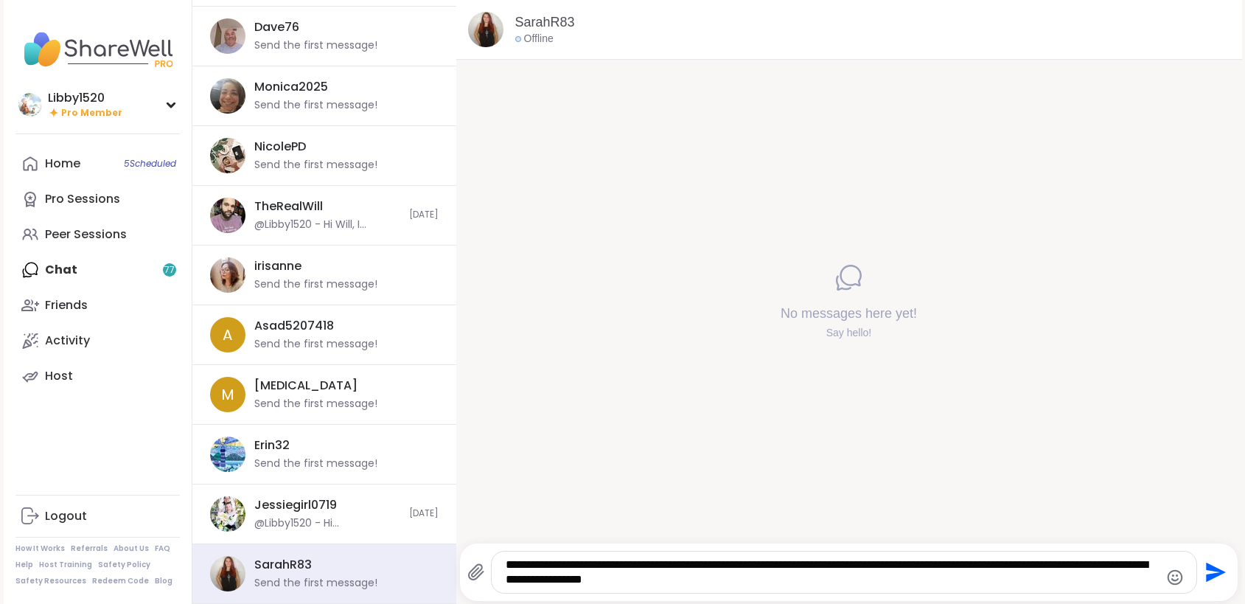
type textarea "**********"
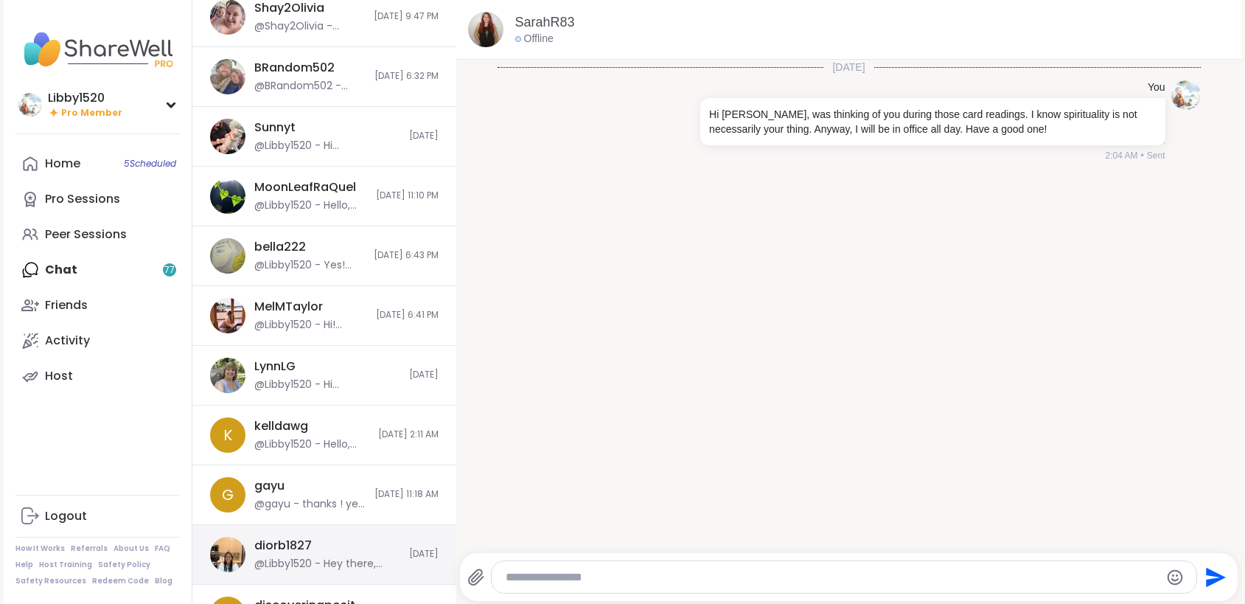
scroll to position [0, 0]
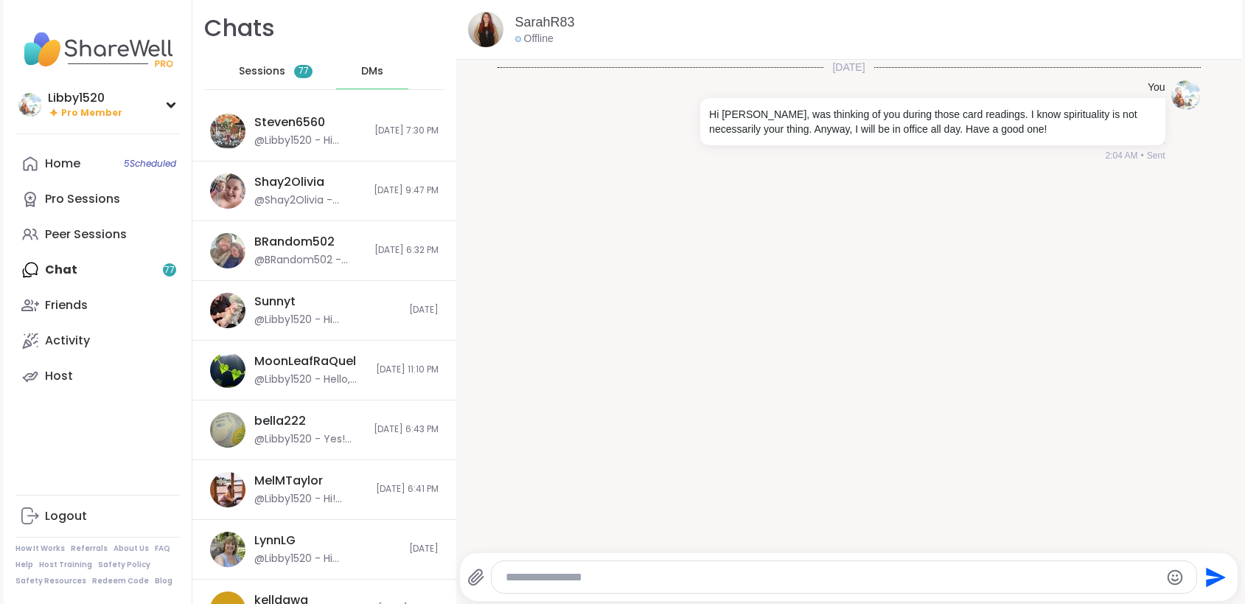
click at [275, 77] on span "Sessions" at bounding box center [262, 71] width 46 height 15
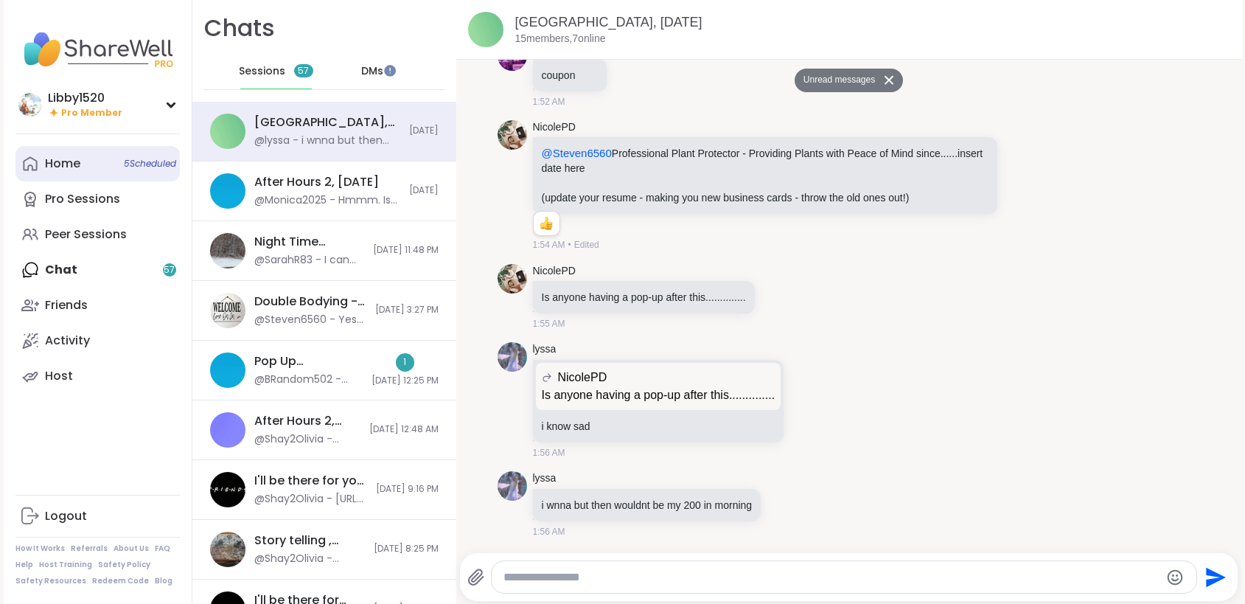
click at [147, 160] on span "5 Scheduled" at bounding box center [150, 164] width 52 height 12
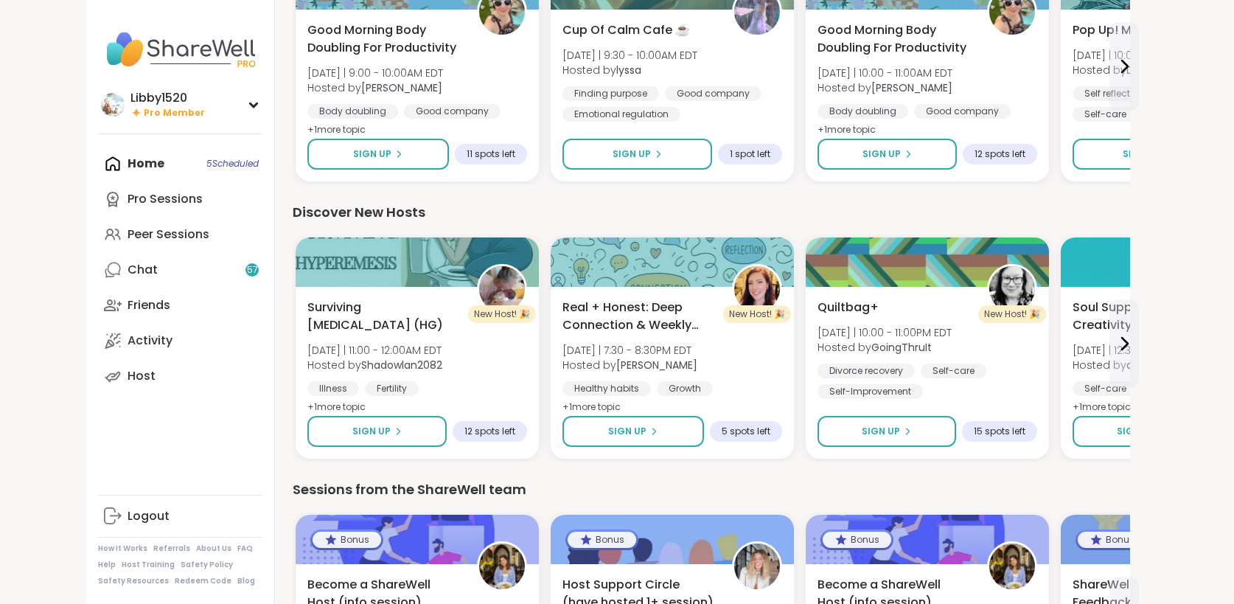
scroll to position [1798, 0]
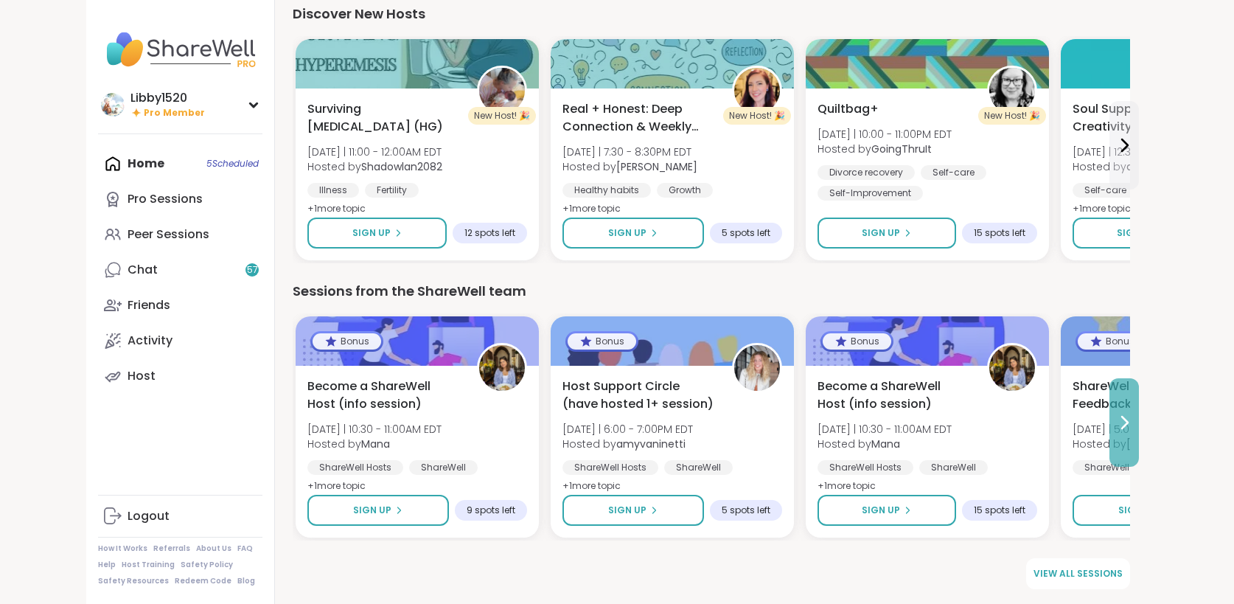
click at [1133, 416] on icon at bounding box center [1124, 422] width 18 height 18
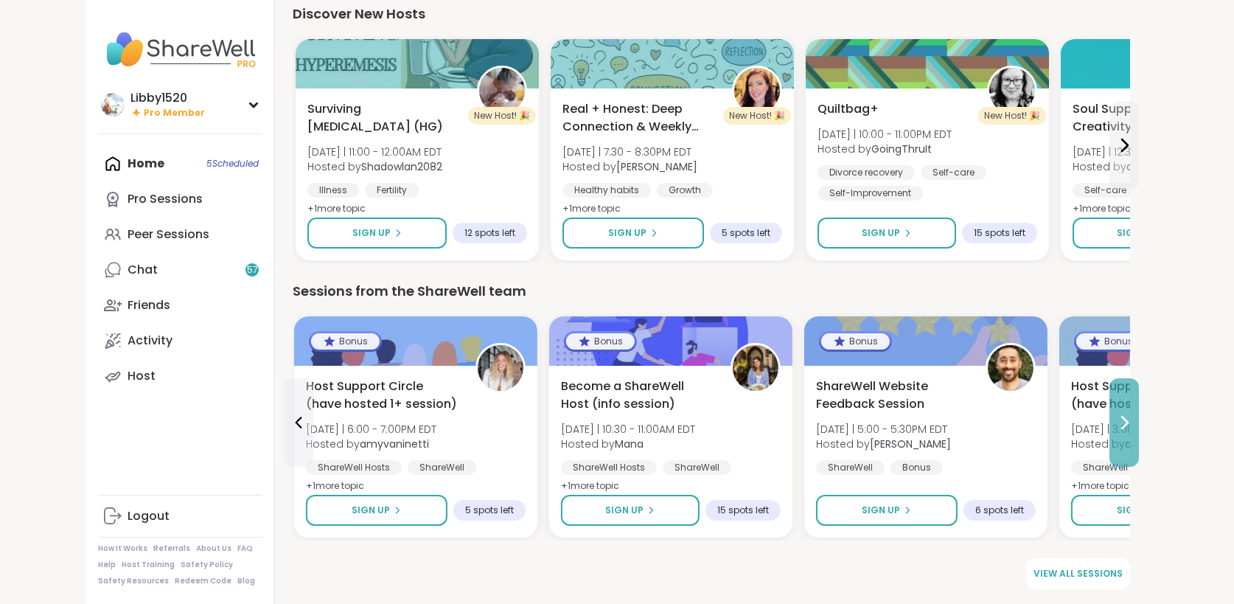
click at [1133, 416] on icon at bounding box center [1124, 422] width 18 height 18
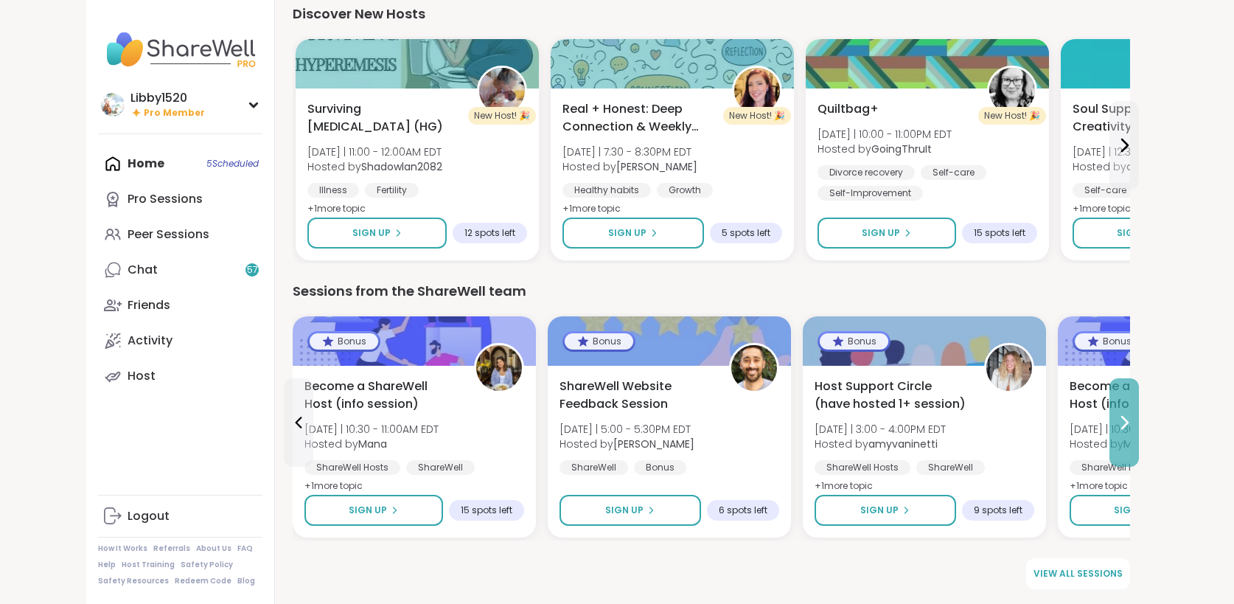
click at [1133, 416] on icon at bounding box center [1124, 422] width 18 height 18
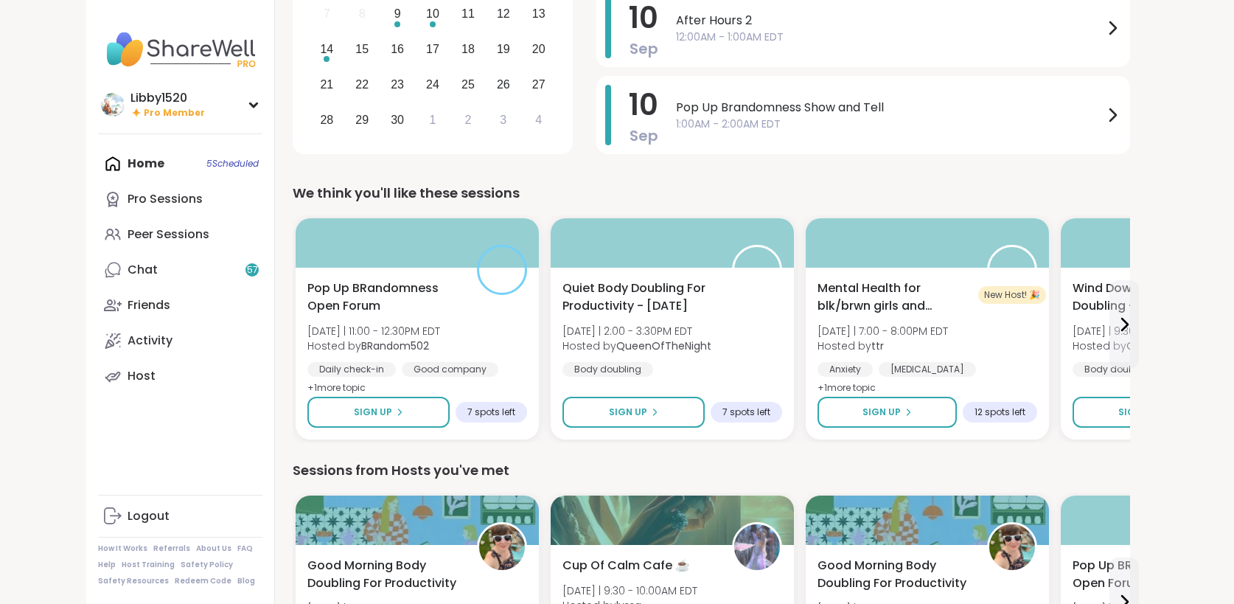
scroll to position [146, 0]
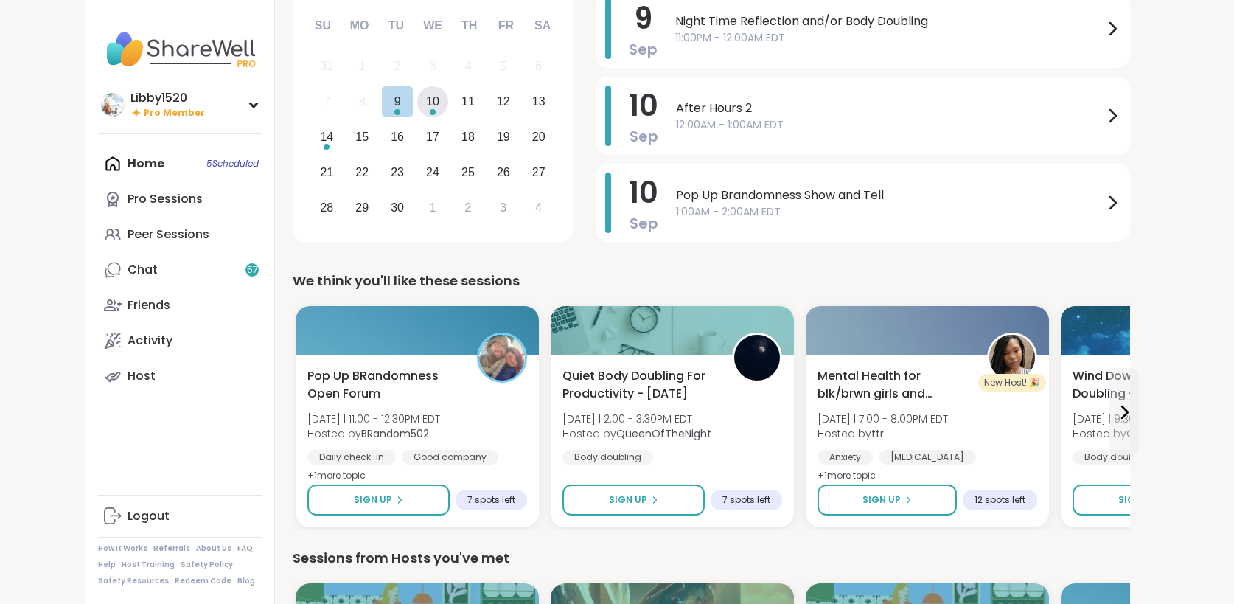
click at [426, 108] on div "10" at bounding box center [432, 101] width 13 height 20
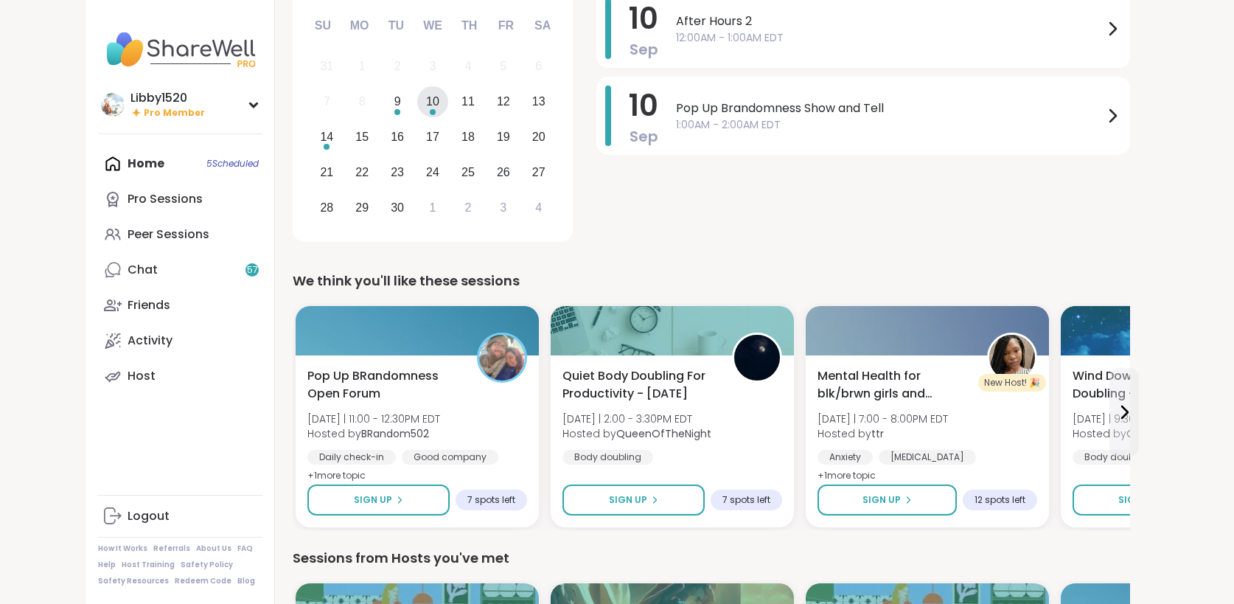
click at [426, 108] on div "10" at bounding box center [432, 101] width 13 height 20
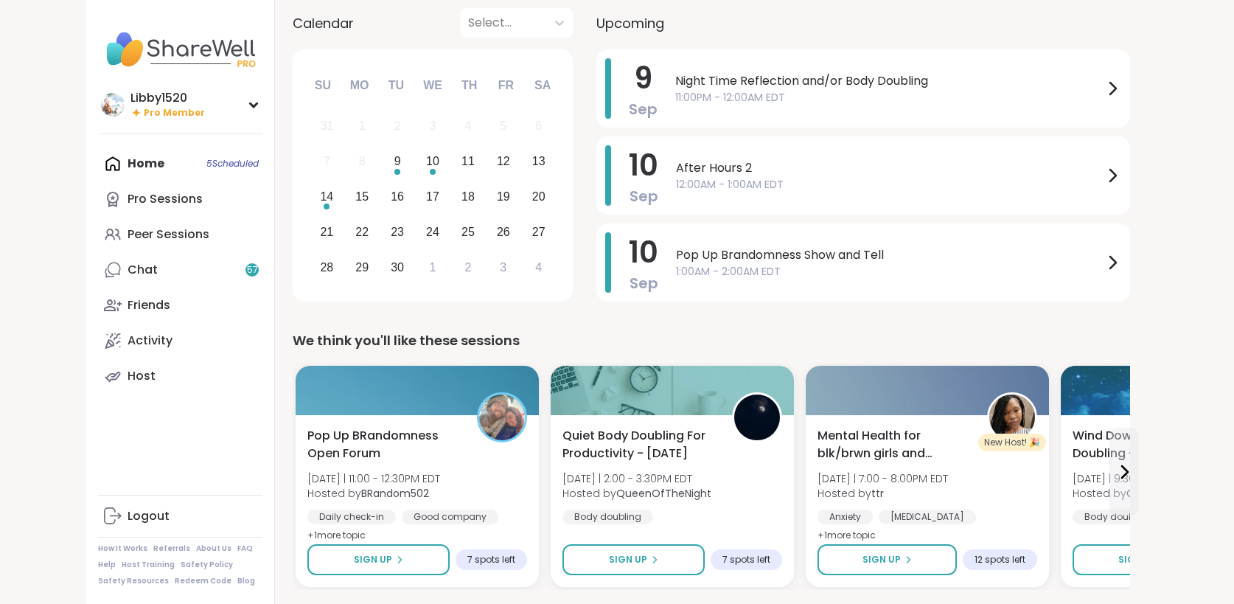
scroll to position [83, 0]
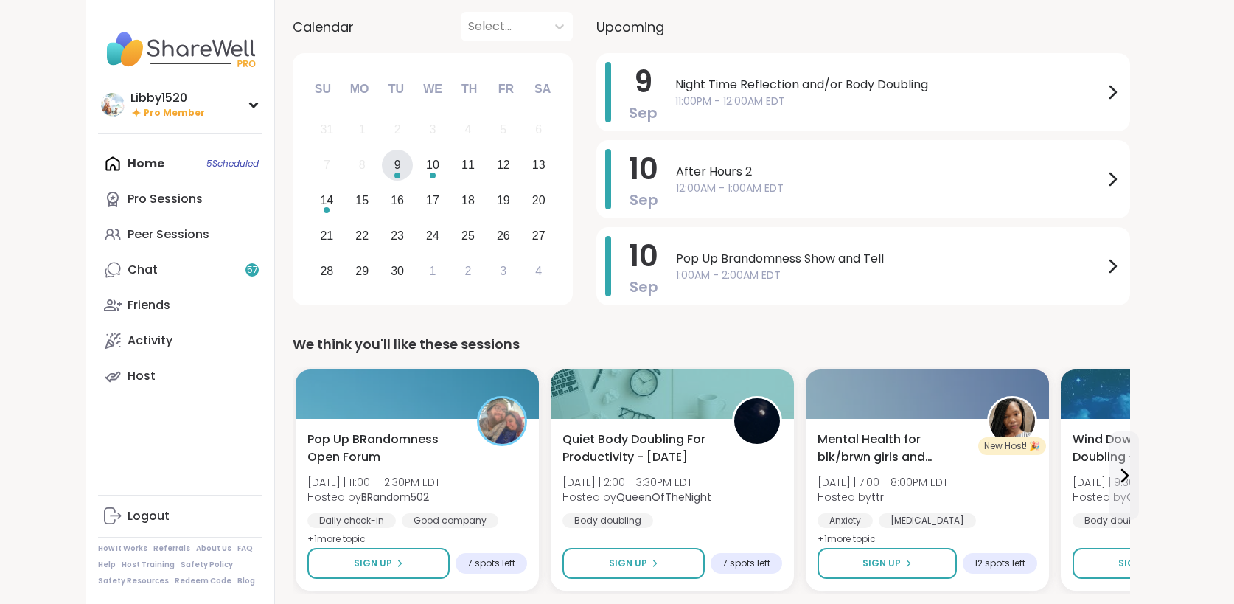
click at [382, 173] on div "9" at bounding box center [398, 166] width 32 height 32
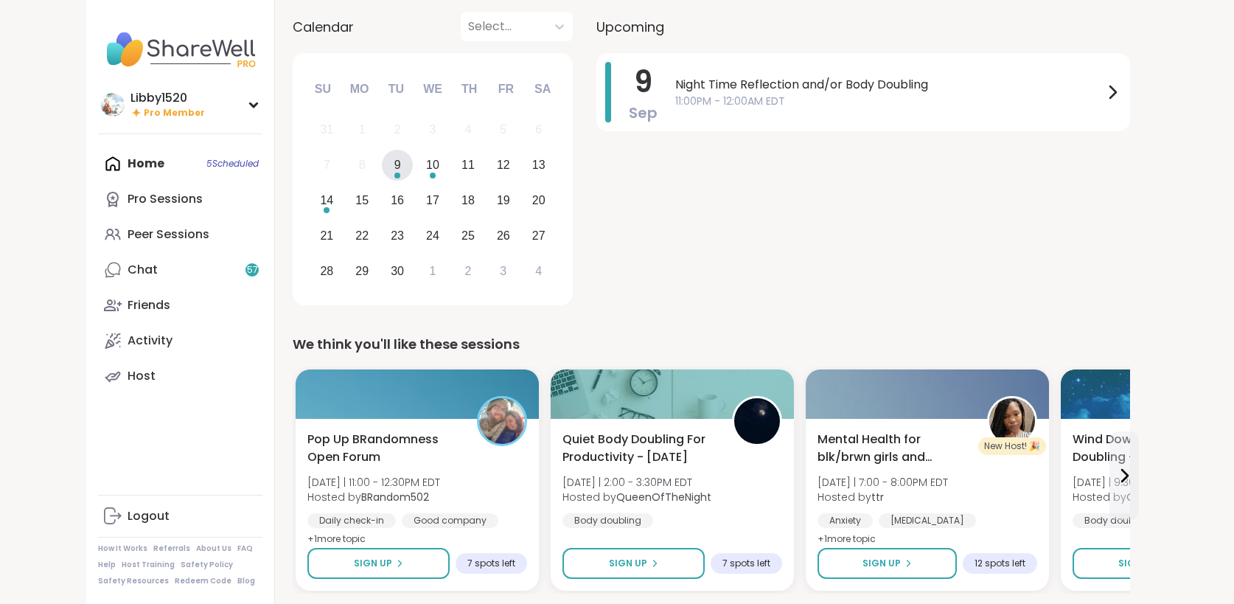
click at [382, 173] on div "9" at bounding box center [398, 166] width 32 height 32
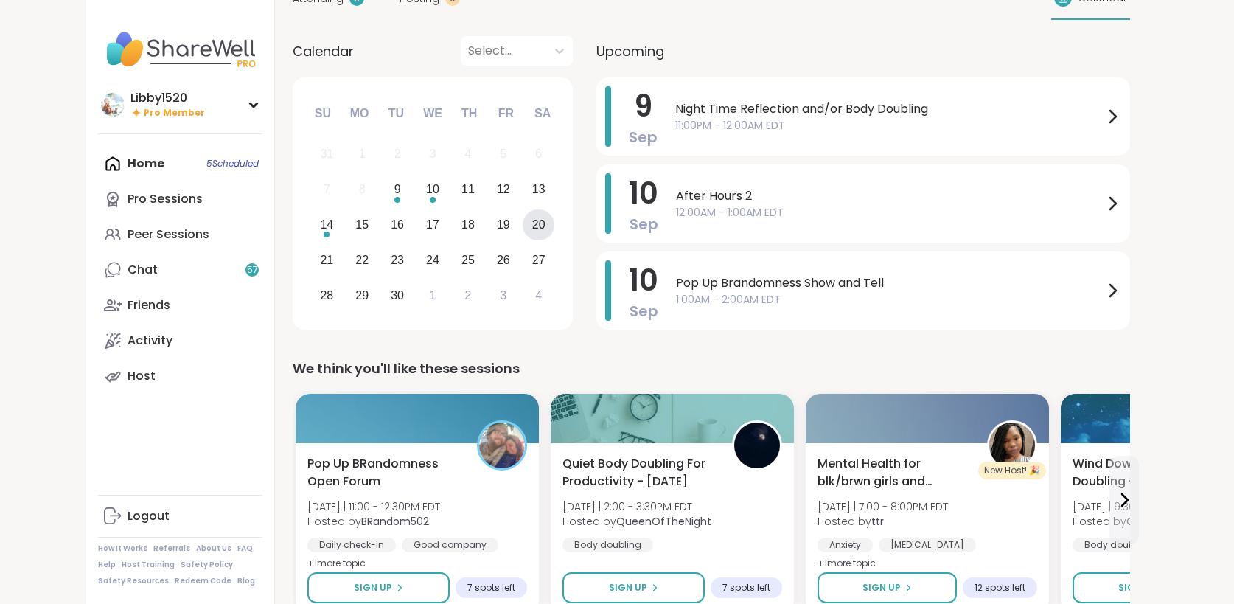
scroll to position [0, 0]
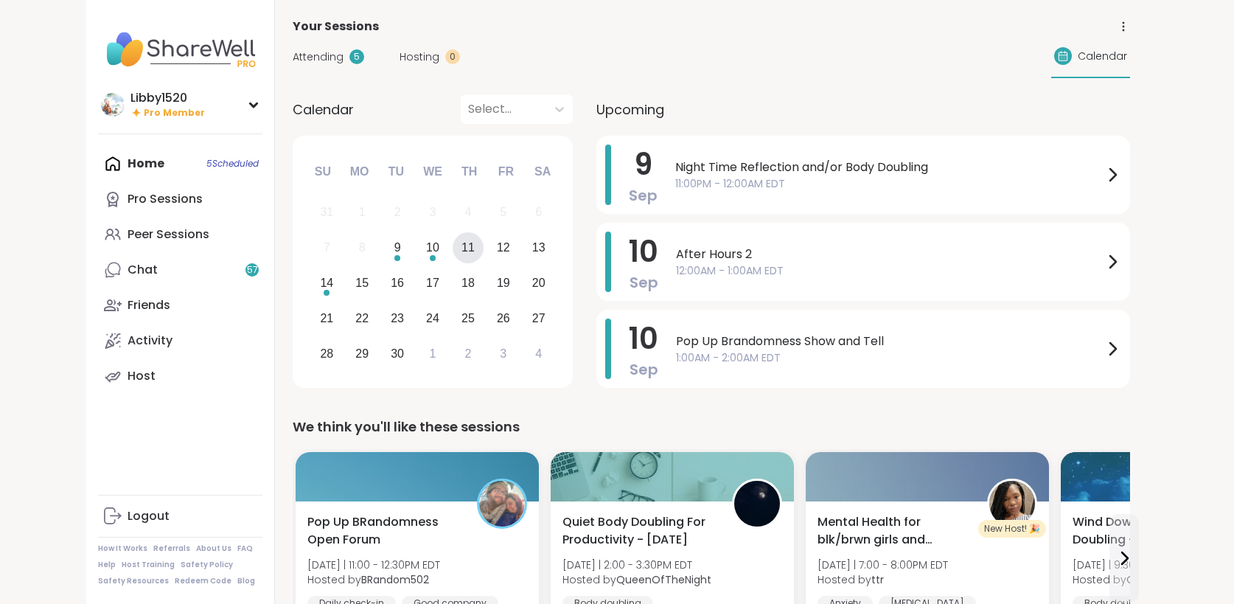
click at [461, 251] on div "11" at bounding box center [467, 247] width 13 height 20
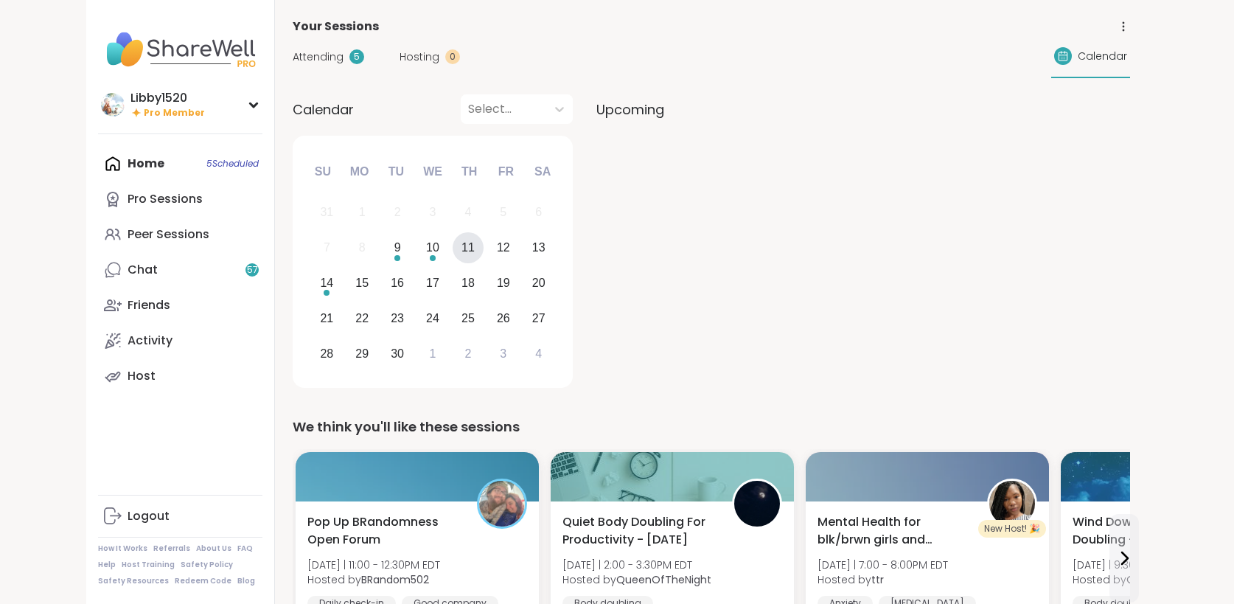
click at [461, 251] on div "11" at bounding box center [467, 247] width 13 height 20
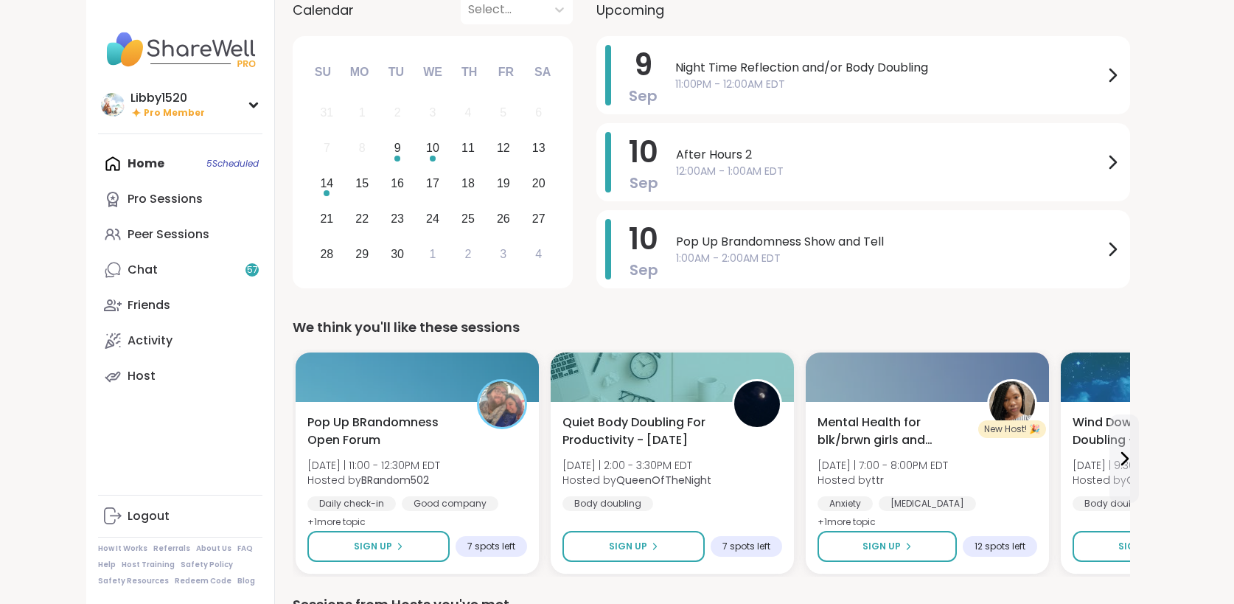
scroll to position [299, 0]
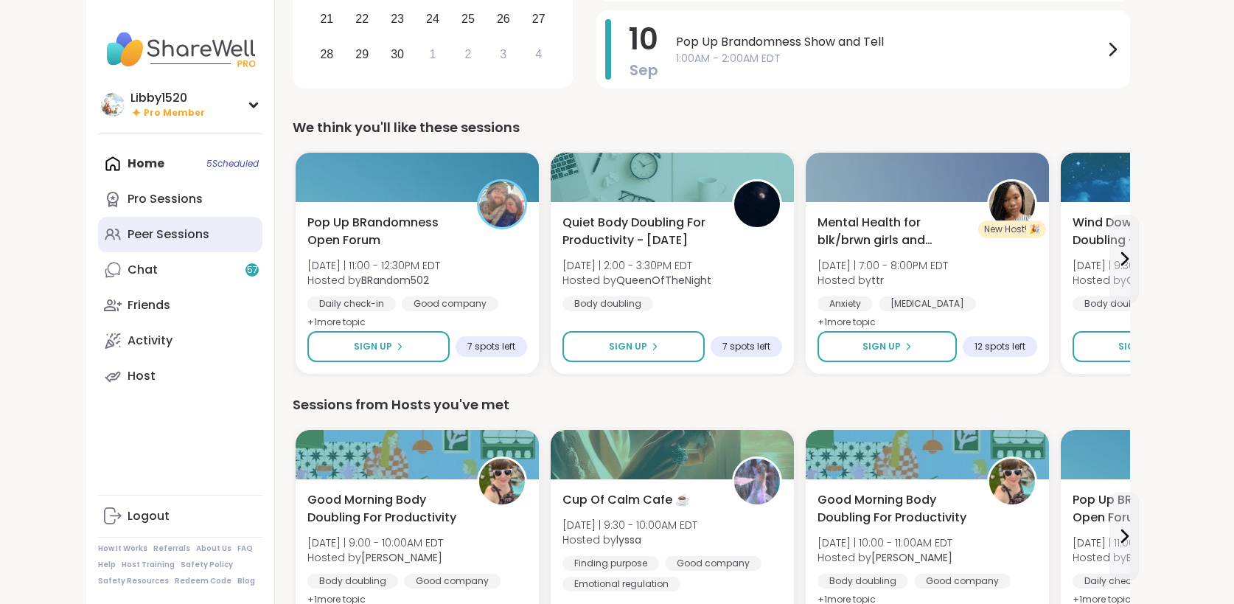
click at [128, 240] on div "Peer Sessions" at bounding box center [169, 234] width 82 height 16
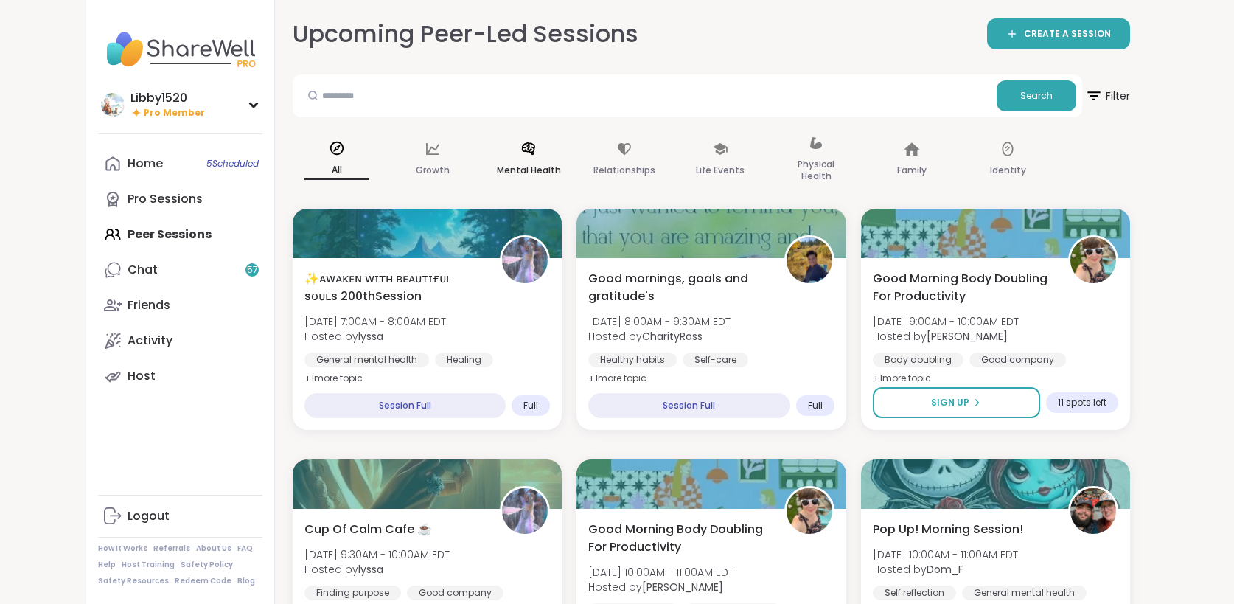
click at [520, 153] on icon at bounding box center [528, 149] width 16 height 16
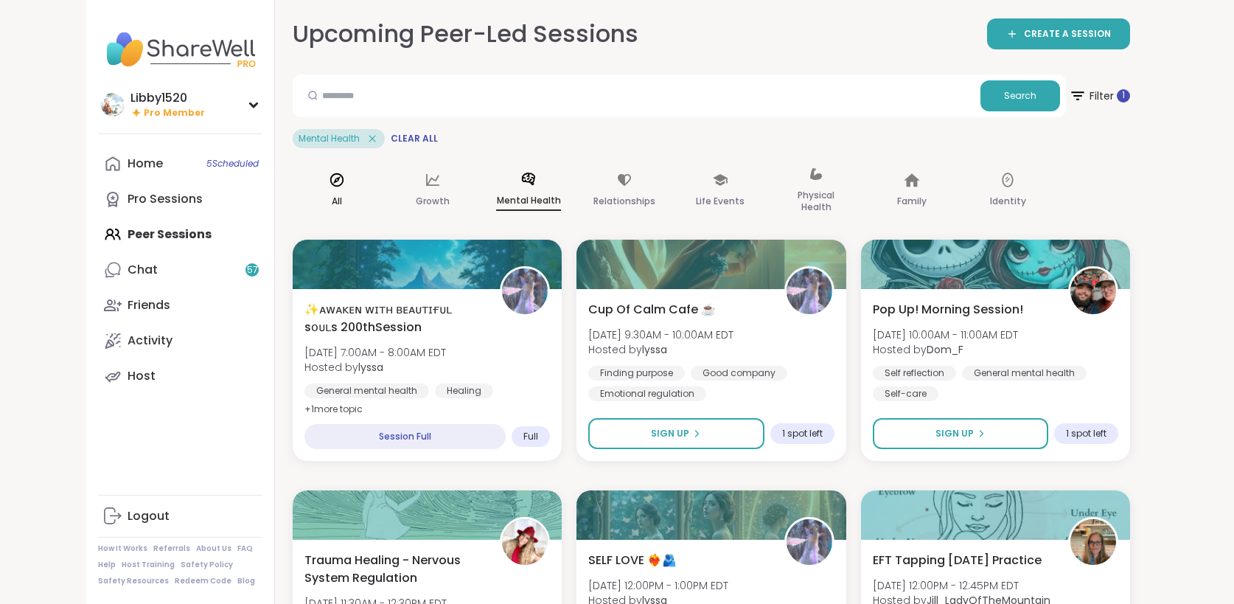
click at [329, 183] on icon at bounding box center [337, 180] width 16 height 16
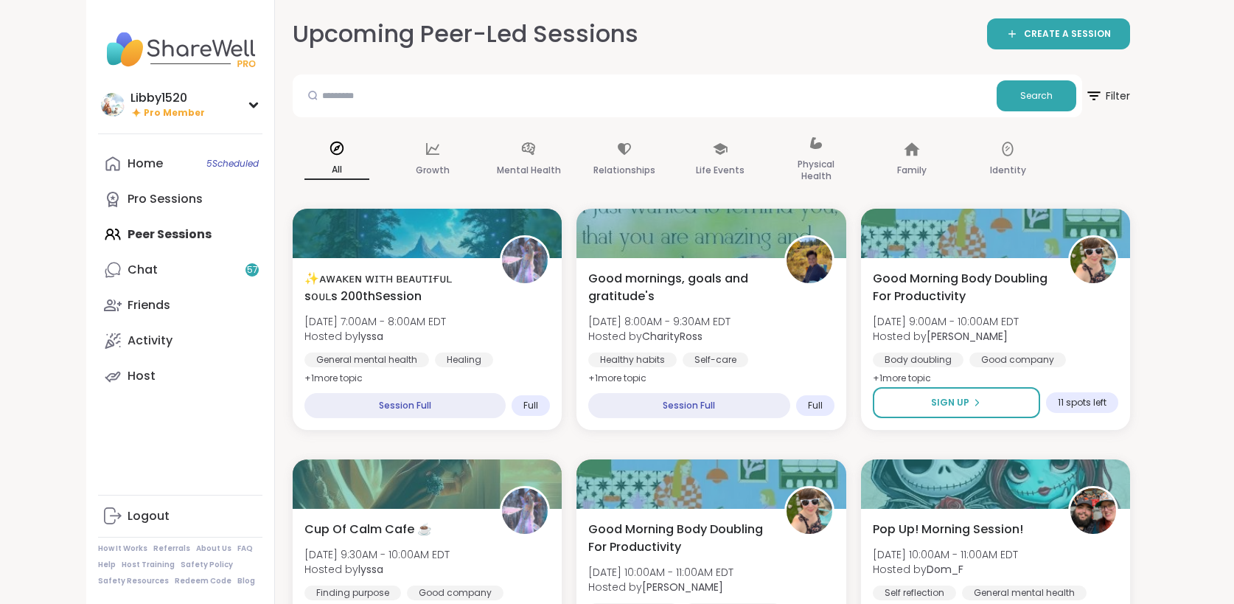
click at [304, 161] on p "All" at bounding box center [336, 170] width 65 height 19
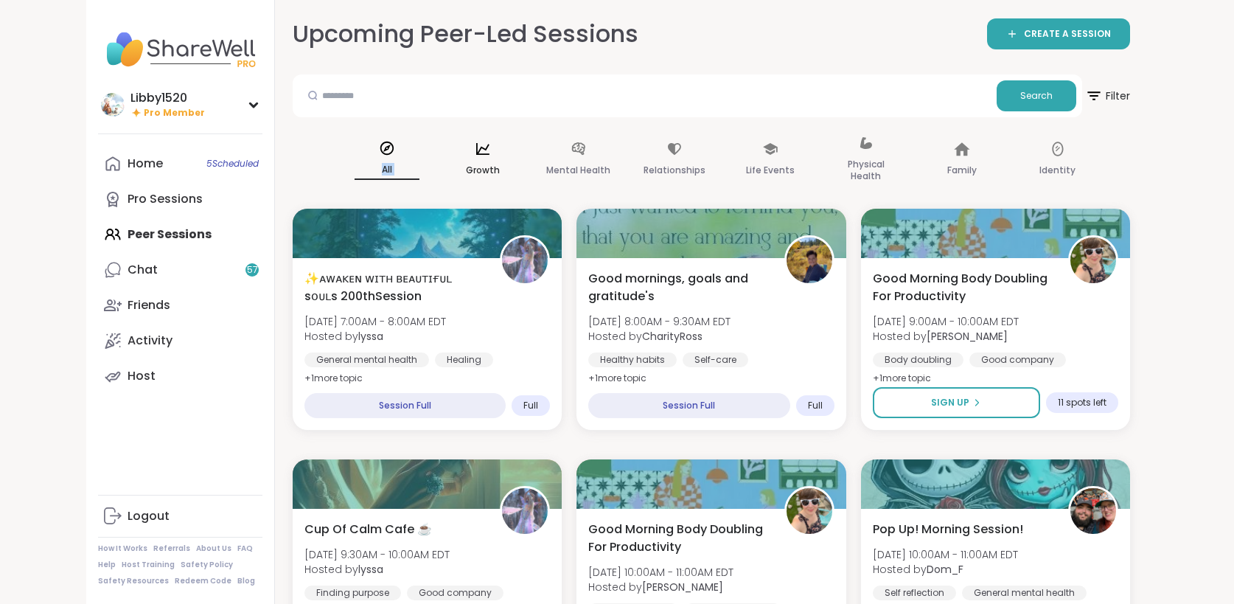
drag, startPoint x: 349, startPoint y: 159, endPoint x: 399, endPoint y: 152, distance: 50.7
click at [439, 152] on div "Growth" at bounding box center [483, 160] width 88 height 74
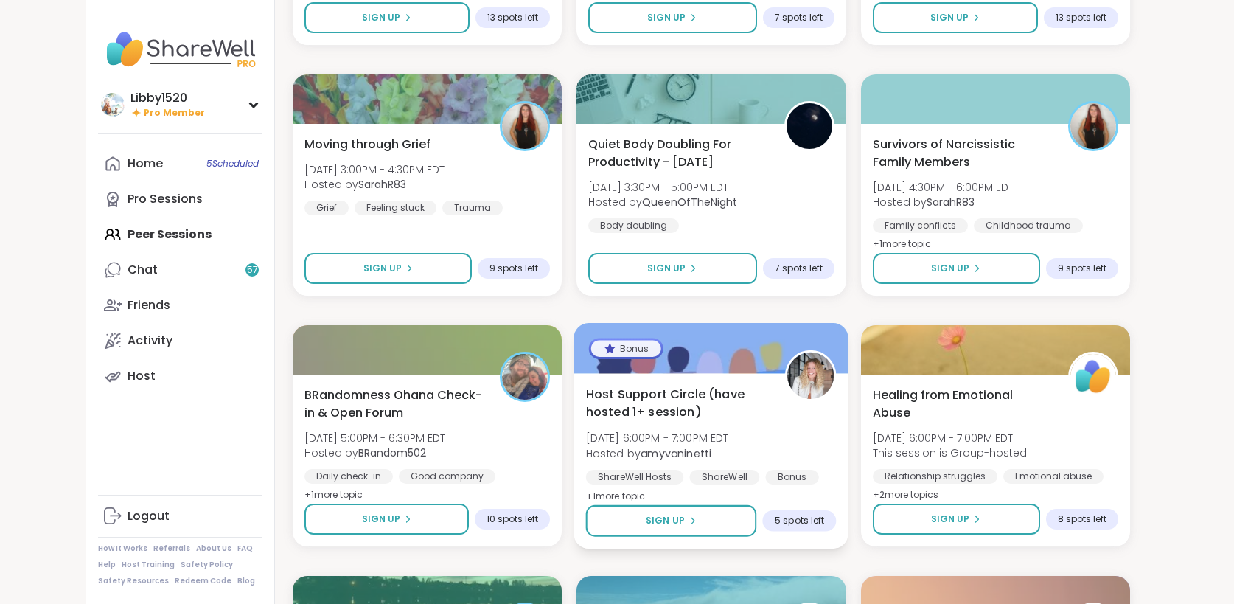
scroll to position [1891, 0]
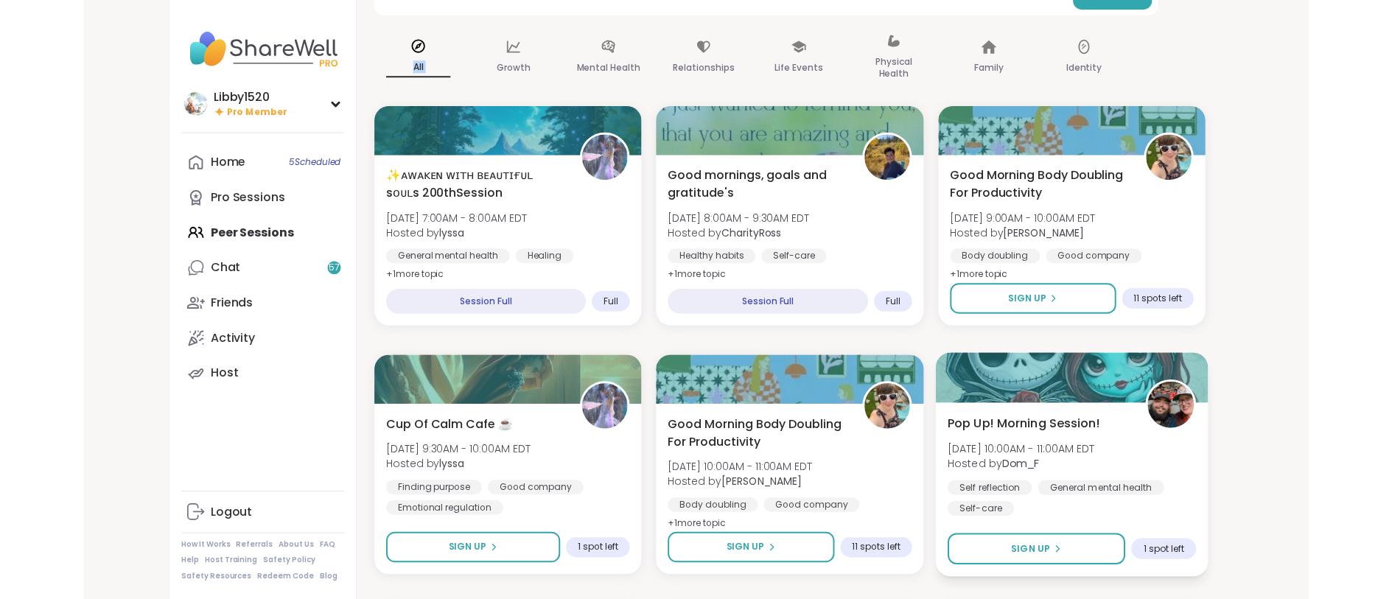
scroll to position [0, 0]
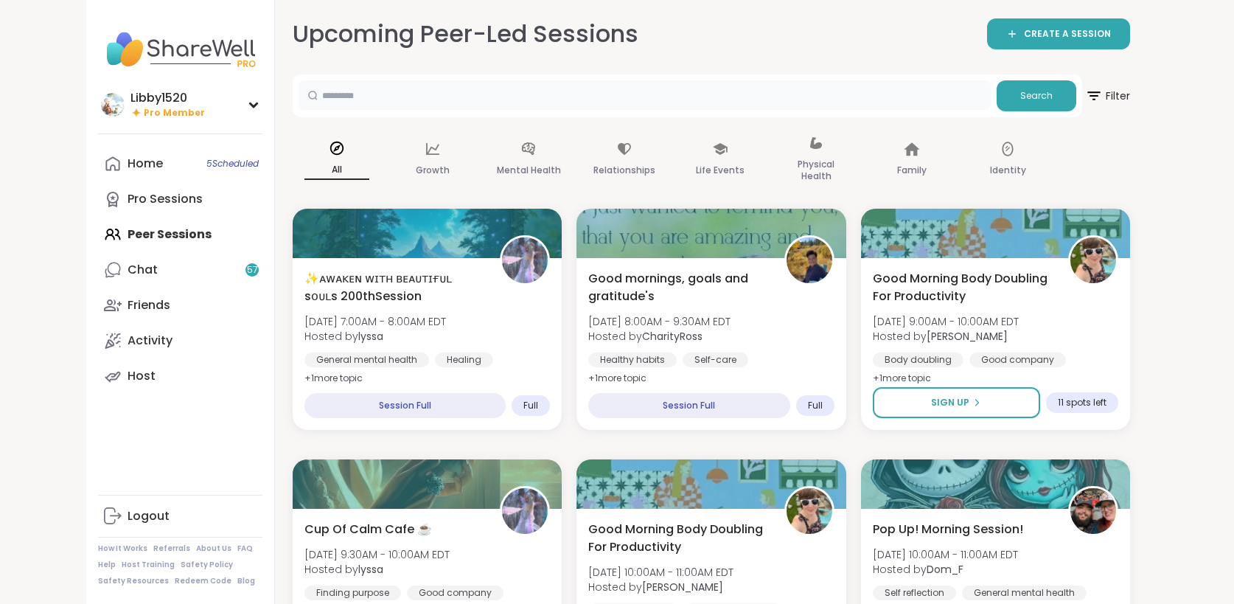
click at [332, 95] on input "text" at bounding box center [644, 94] width 692 height 29
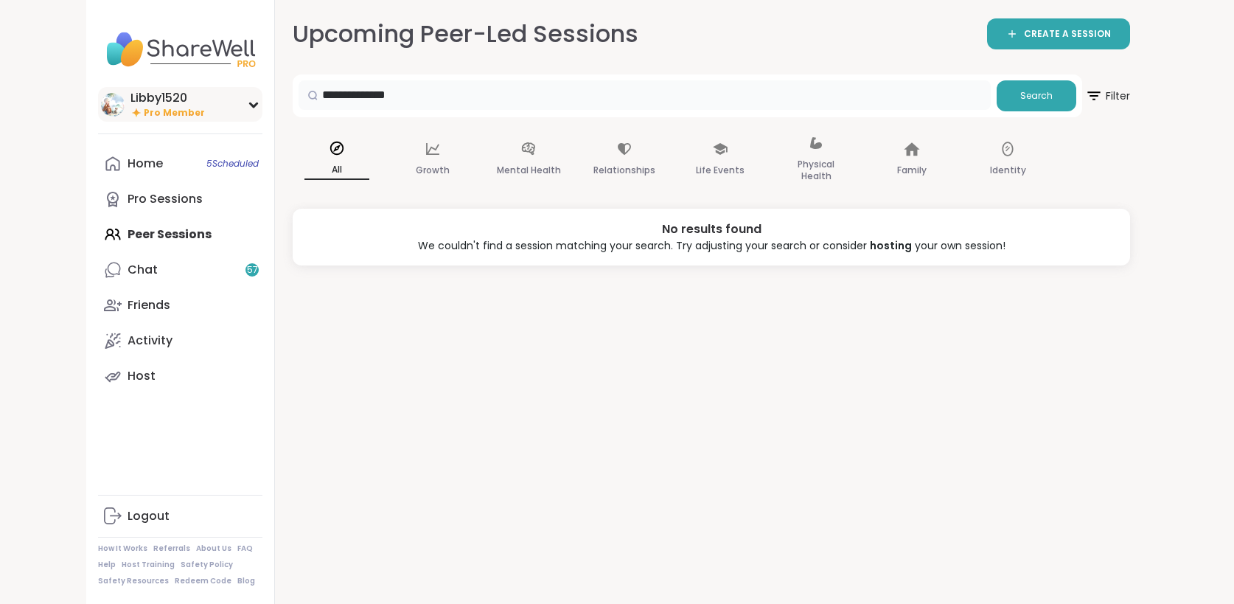
drag, startPoint x: 270, startPoint y: 96, endPoint x: 128, endPoint y: 87, distance: 142.5
click at [125, 94] on div "**********" at bounding box center [616, 302] width 1061 height 604
type input "*"
type input "*********"
click at [497, 170] on p "Mental Health" at bounding box center [529, 170] width 64 height 18
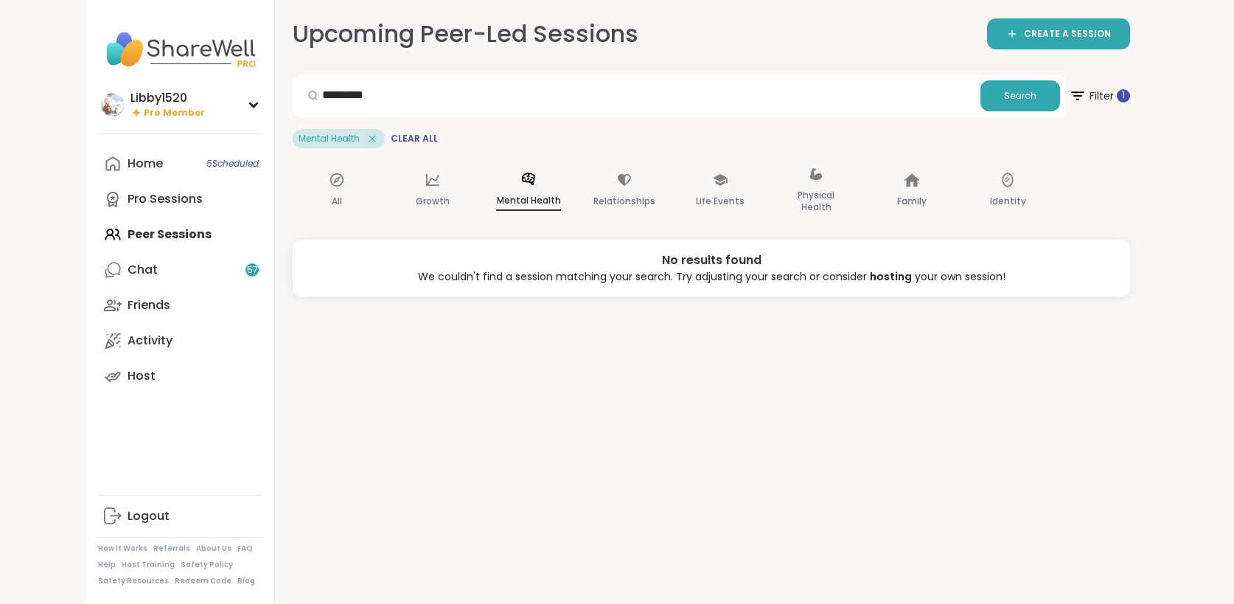
click at [369, 139] on icon at bounding box center [372, 138] width 7 height 7
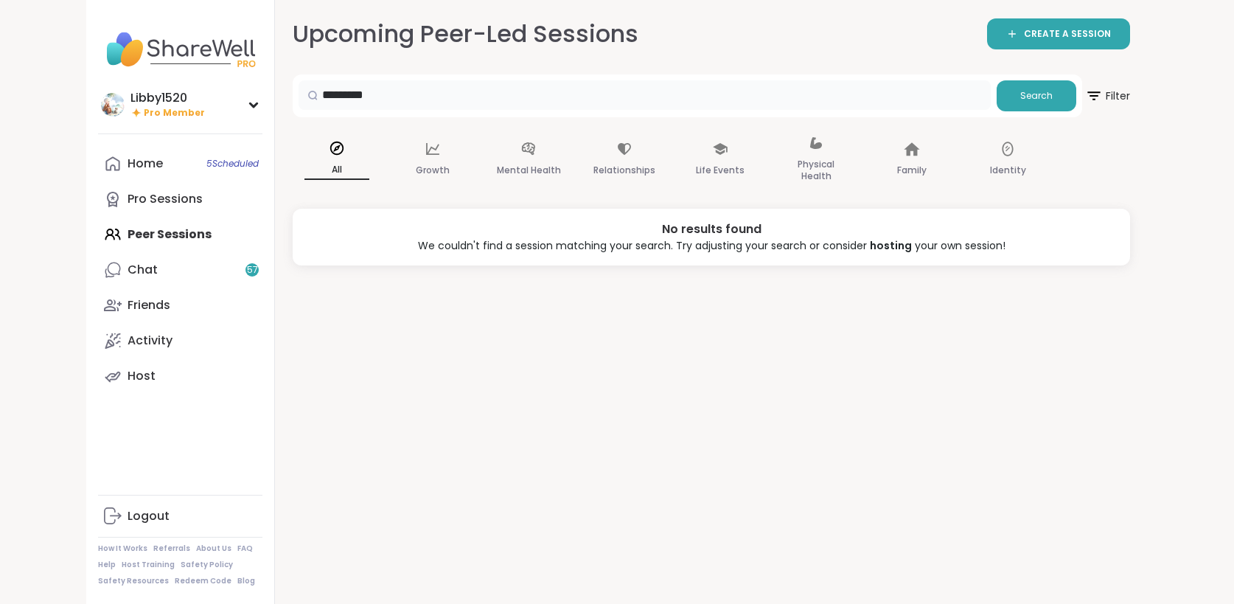
click at [326, 98] on input "*********" at bounding box center [644, 94] width 692 height 29
drag, startPoint x: 307, startPoint y: 99, endPoint x: 85, endPoint y: 97, distance: 221.1
click at [86, 97] on div "Libby1520 Pro Member Profile Membership Settings Help Home 5 Scheduled Pro Sess…" at bounding box center [616, 302] width 1061 height 604
click at [522, 143] on icon at bounding box center [528, 148] width 13 height 13
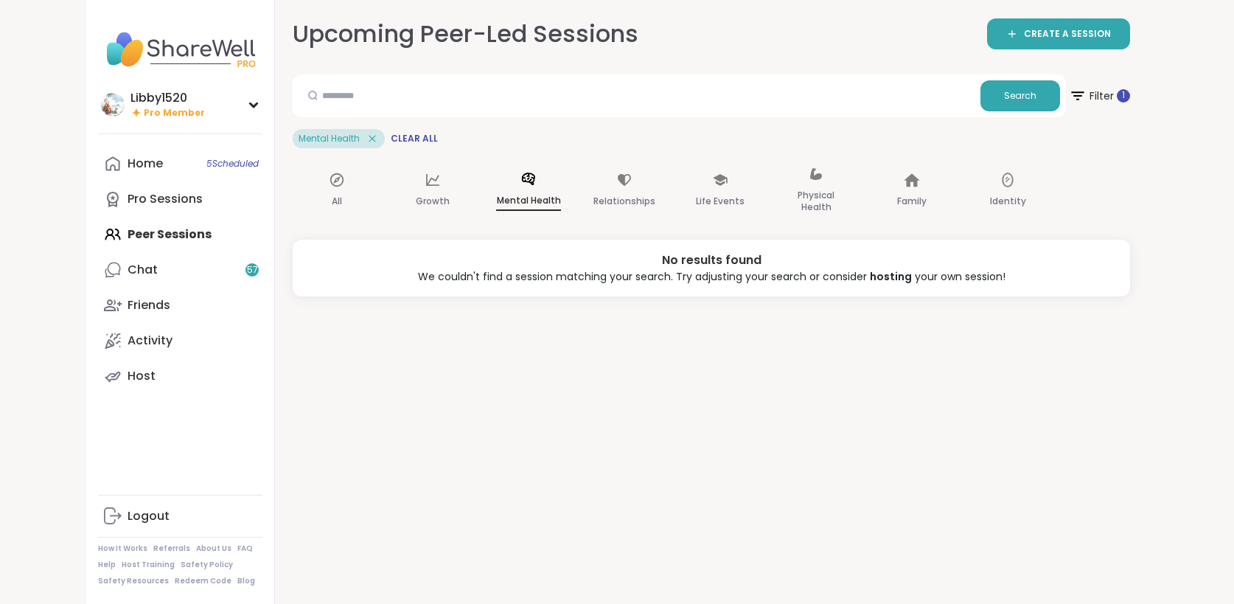
click at [133, 231] on div "Home 5 Scheduled Pro Sessions Peer Sessions Chat 57 Friends Activity Host" at bounding box center [180, 270] width 164 height 248
click at [123, 231] on div "Home 5 Scheduled Pro Sessions Peer Sessions Chat 57 Friends Activity Host" at bounding box center [180, 270] width 164 height 248
click at [116, 201] on link "Pro Sessions" at bounding box center [180, 198] width 164 height 35
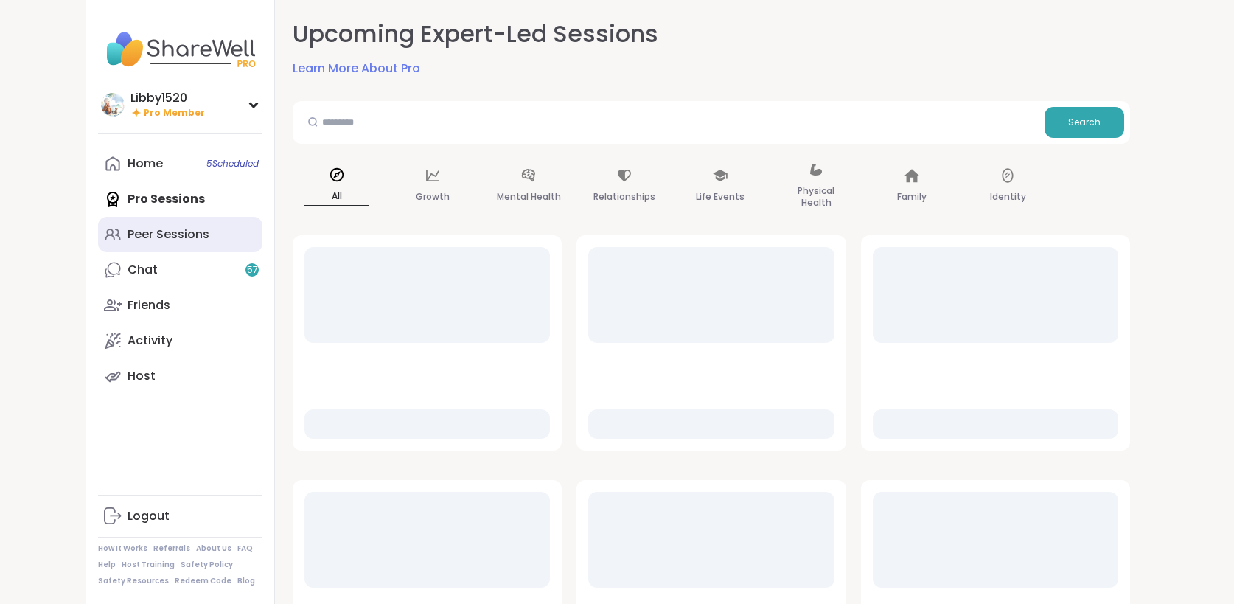
click at [128, 226] on div "Peer Sessions" at bounding box center [169, 234] width 82 height 16
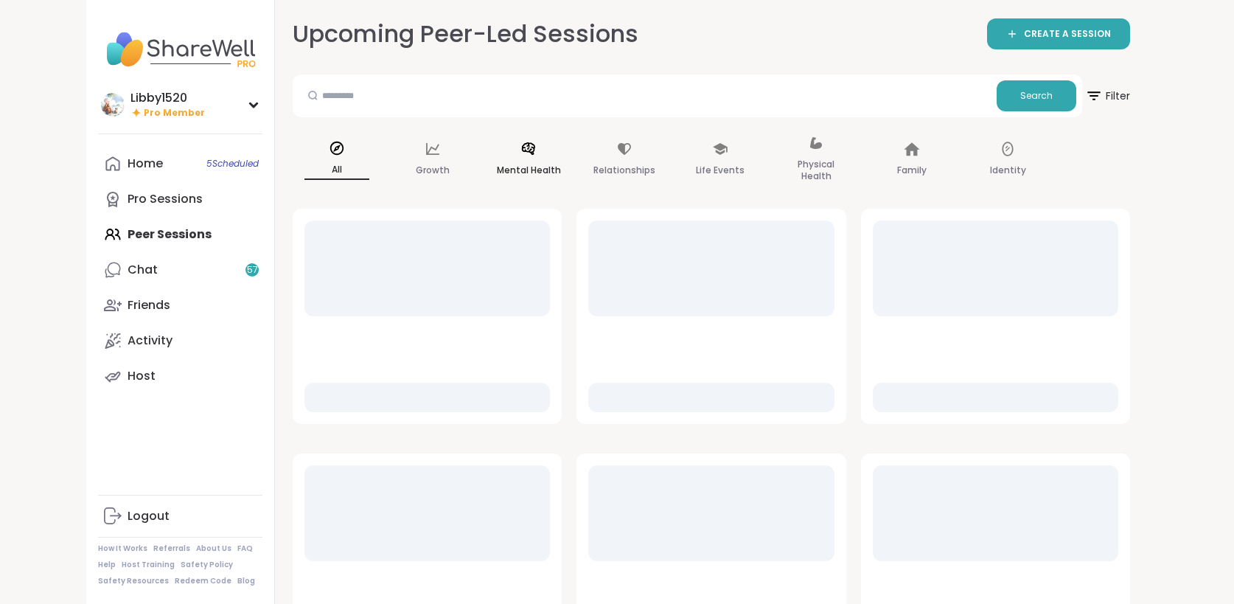
click at [520, 145] on icon at bounding box center [528, 149] width 16 height 16
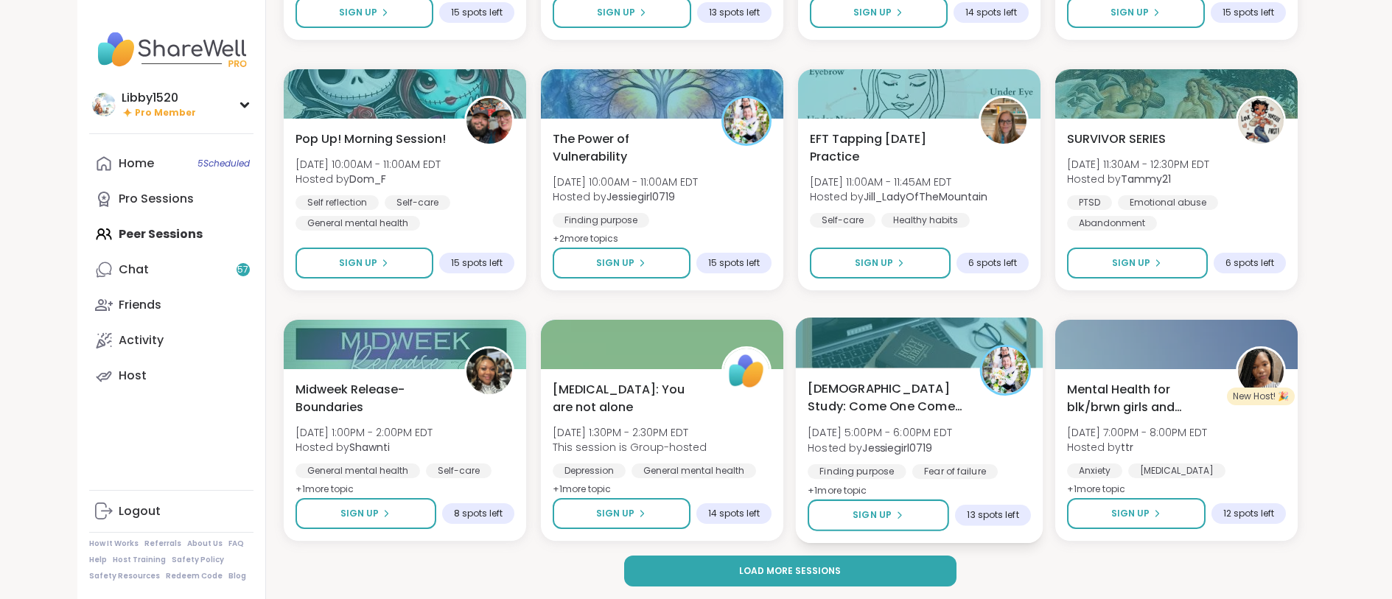
scroll to position [1927, 0]
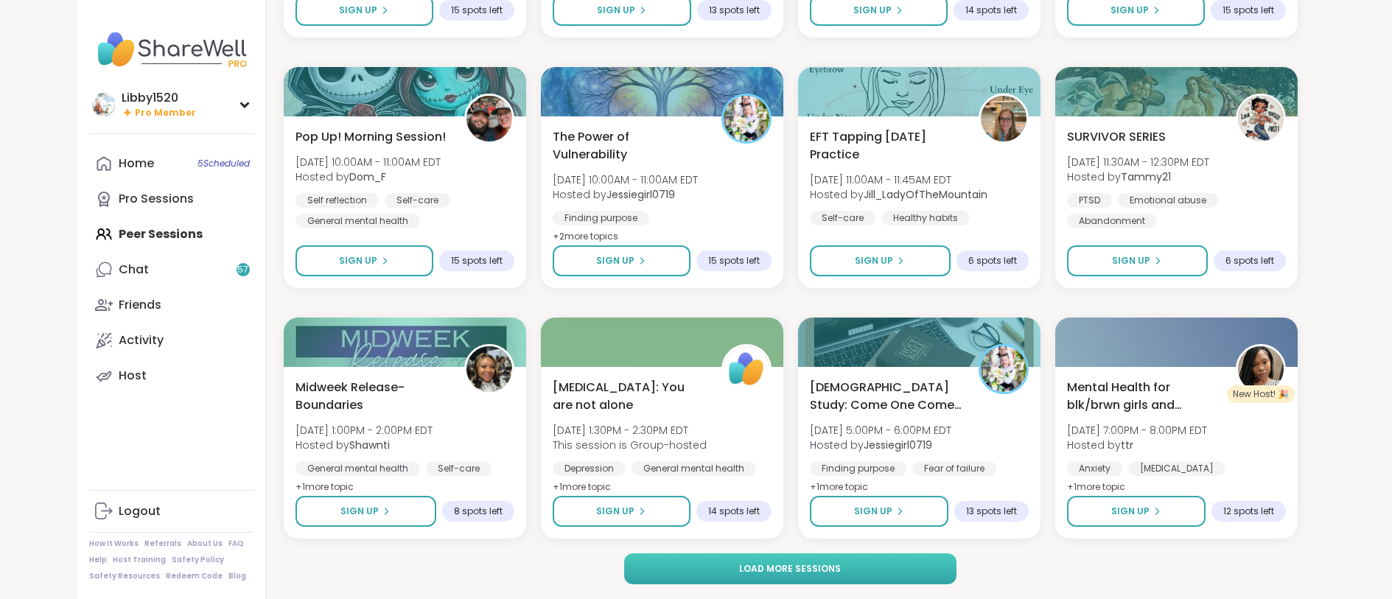
click at [911, 570] on button "Load more sessions" at bounding box center [790, 568] width 332 height 31
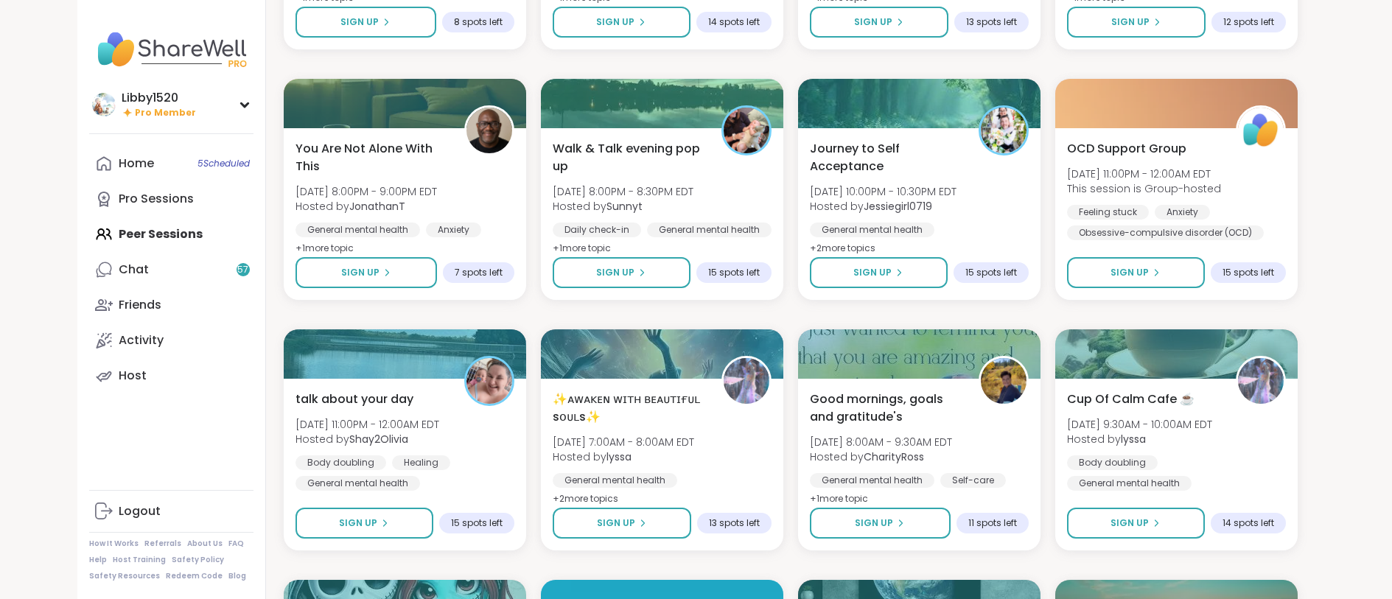
scroll to position [2446, 0]
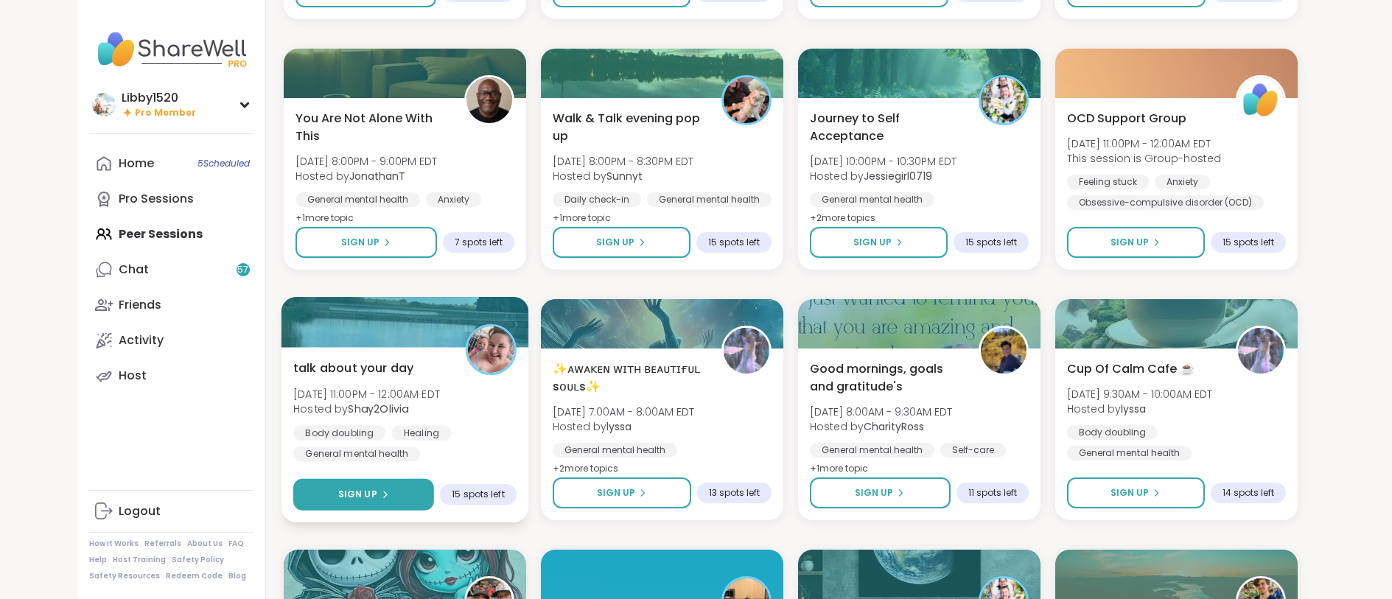
click at [396, 489] on button "Sign Up" at bounding box center [363, 495] width 141 height 32
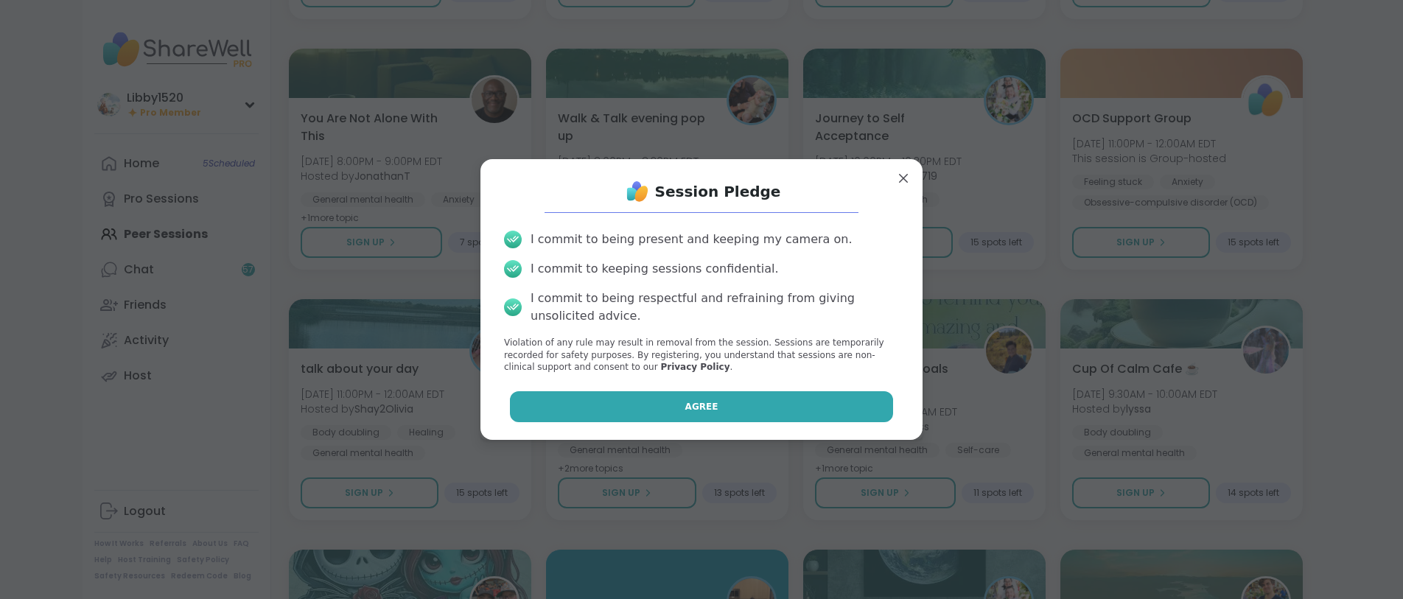
click at [634, 411] on button "Agree" at bounding box center [702, 406] width 384 height 31
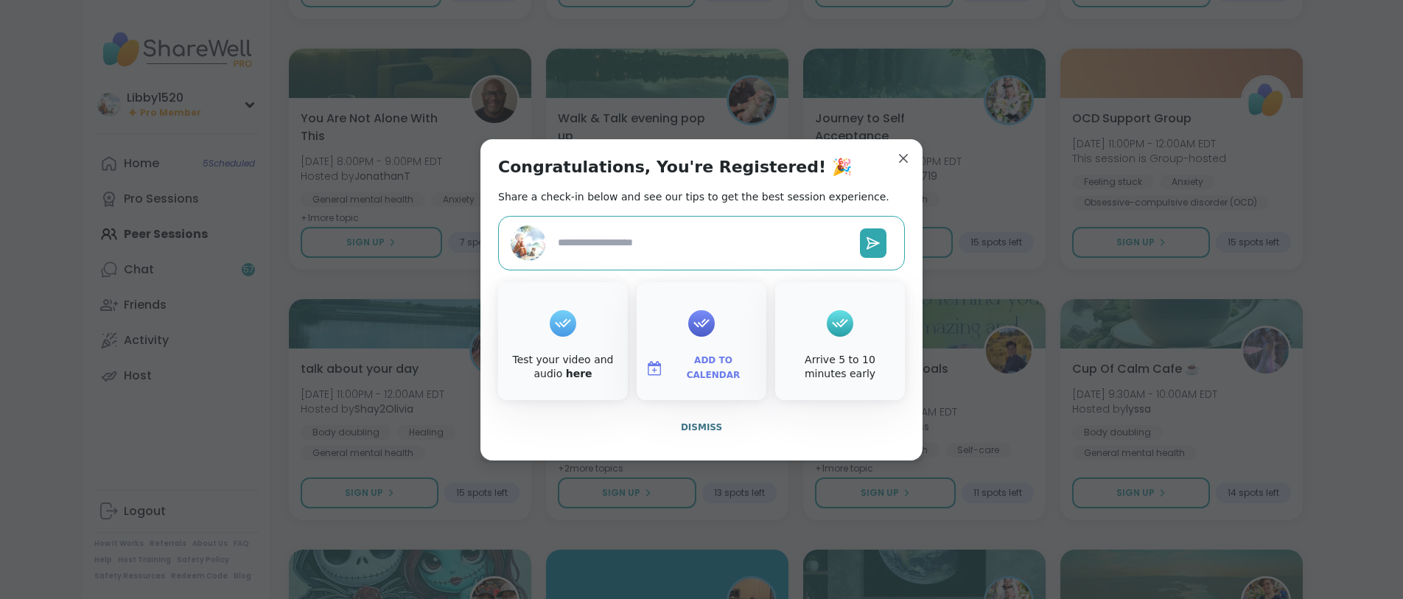
type textarea "*"
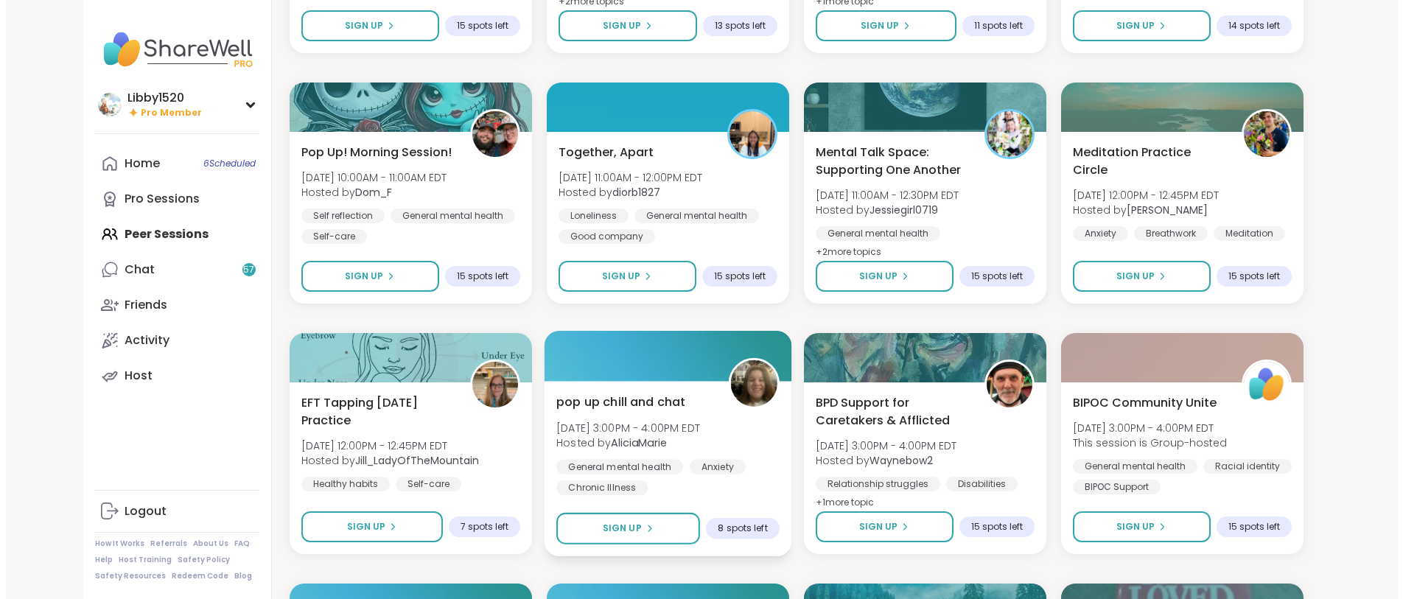
scroll to position [2899, 0]
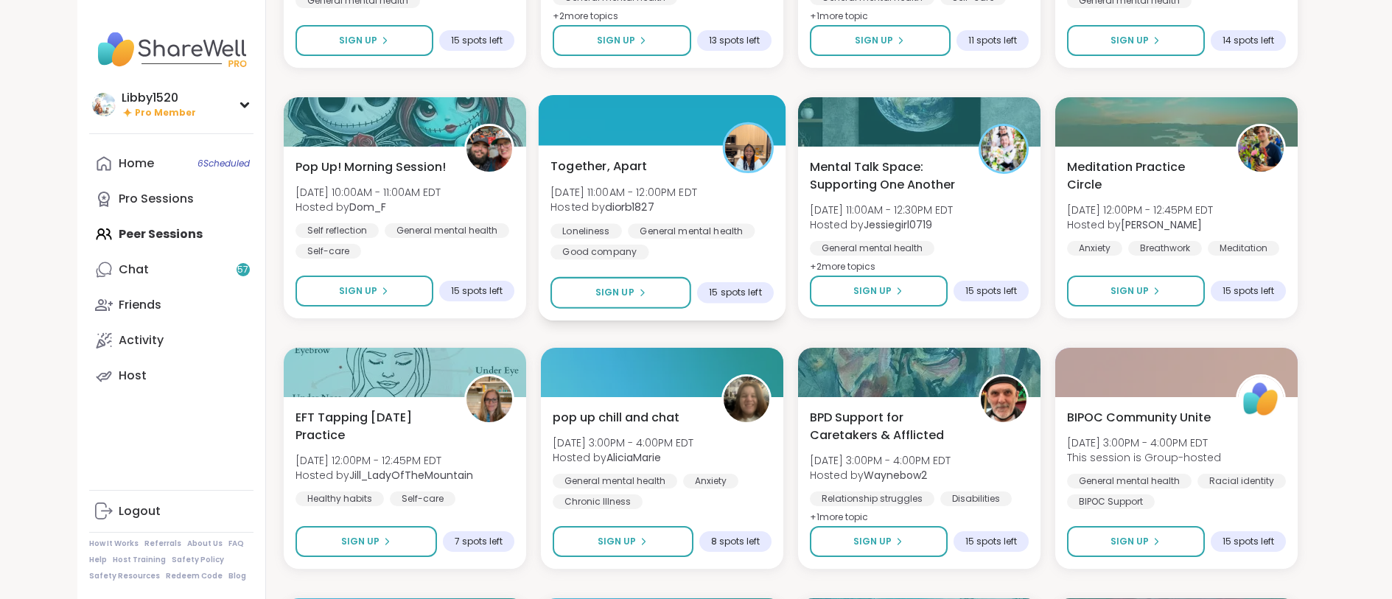
click at [582, 162] on span "Together, Apart" at bounding box center [599, 166] width 97 height 18
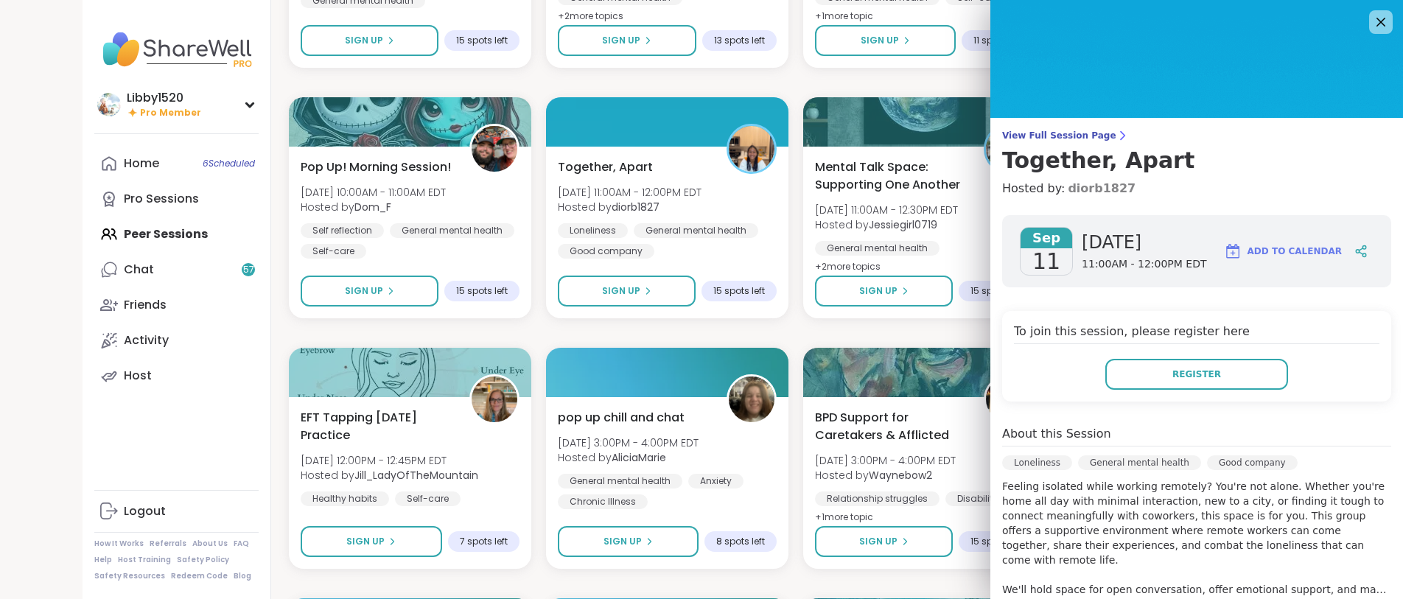
click at [1100, 190] on link "diorb1827" at bounding box center [1102, 189] width 68 height 18
click at [1074, 7] on img at bounding box center [1197, 59] width 413 height 118
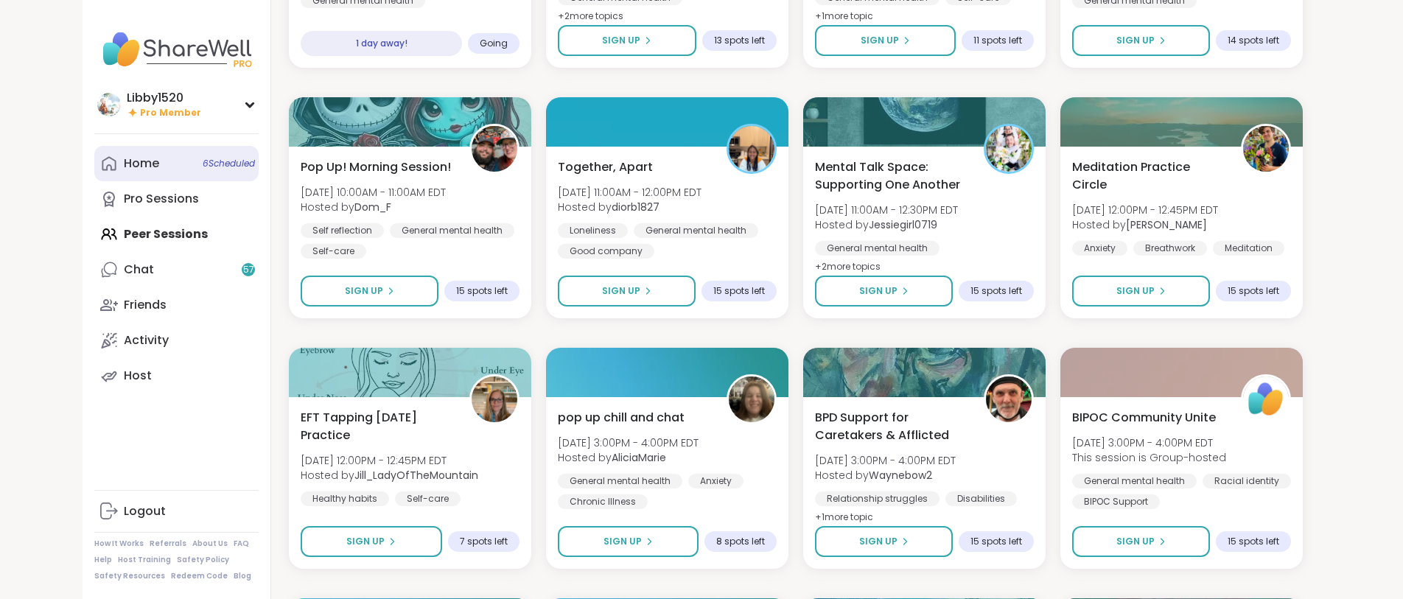
click at [158, 161] on link "Home 6 Scheduled" at bounding box center [176, 163] width 164 height 35
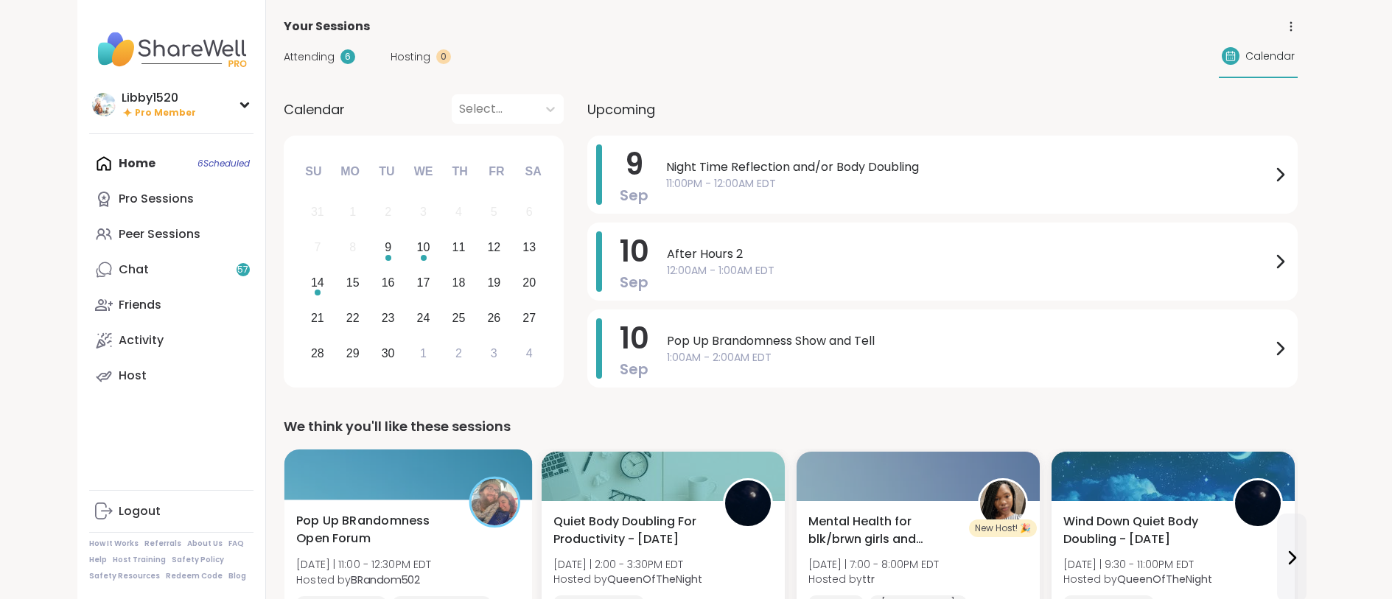
click at [444, 514] on span "Pop Up BRandomness Open Forum" at bounding box center [374, 530] width 156 height 36
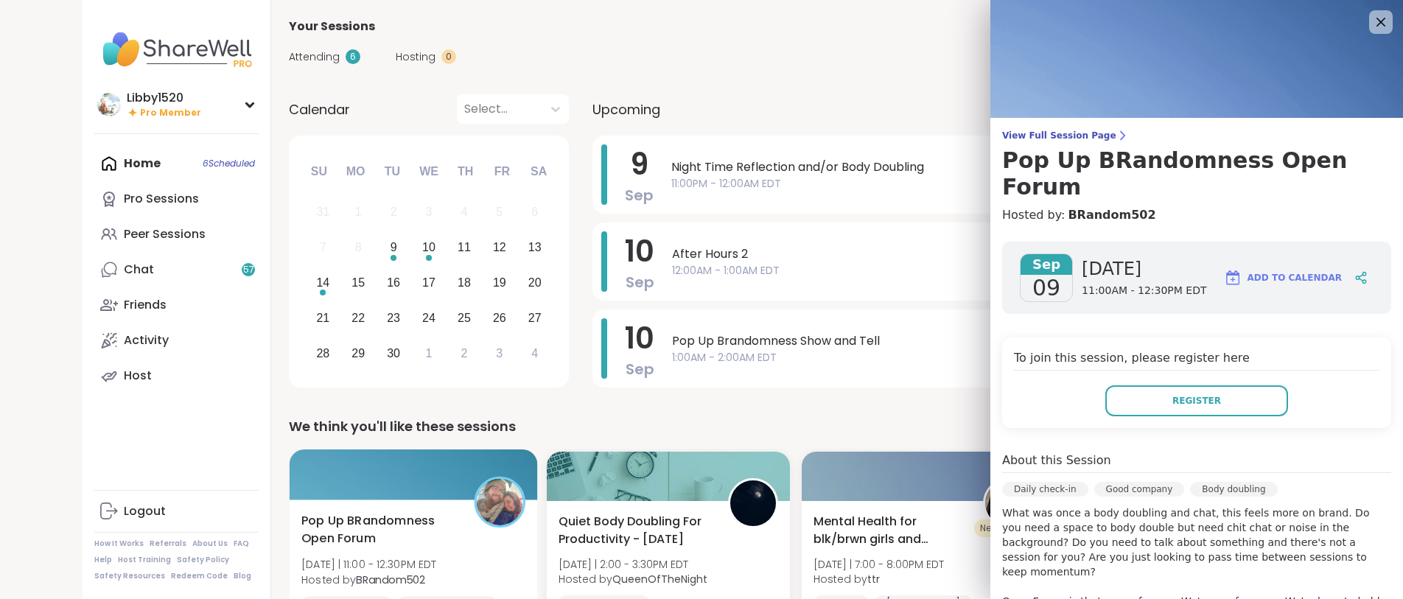
click at [413, 582] on b "BRandom502" at bounding box center [390, 579] width 69 height 15
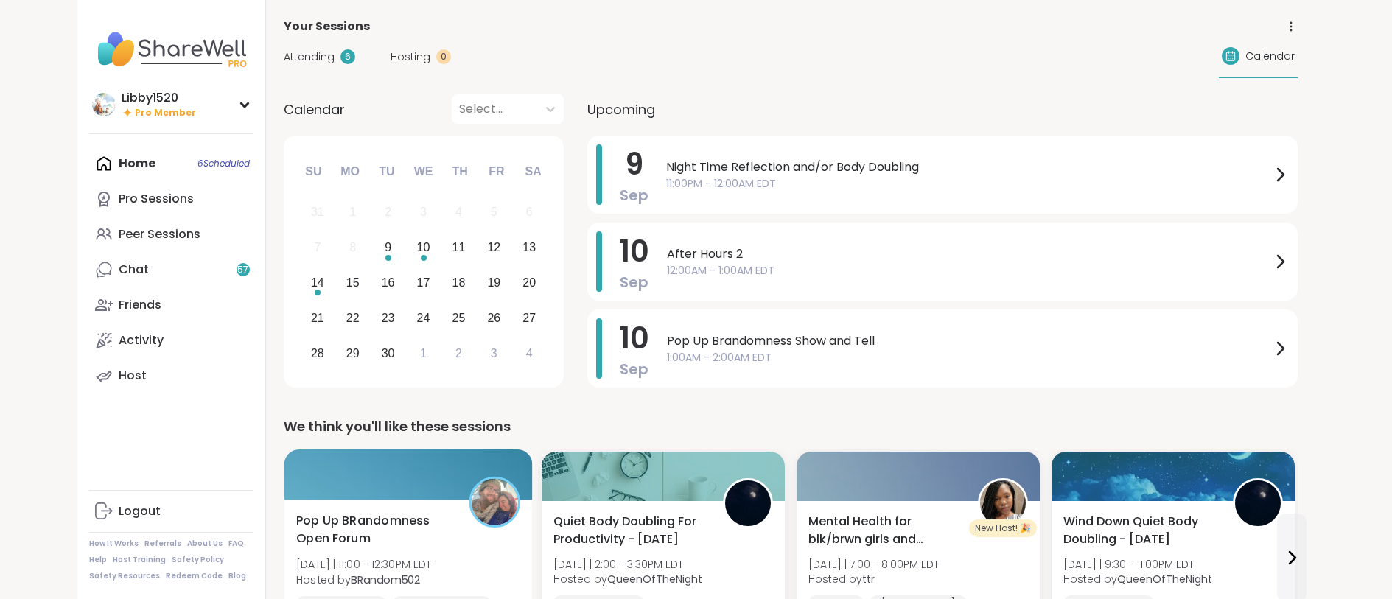
click at [411, 580] on b "BRandom502" at bounding box center [385, 579] width 69 height 15
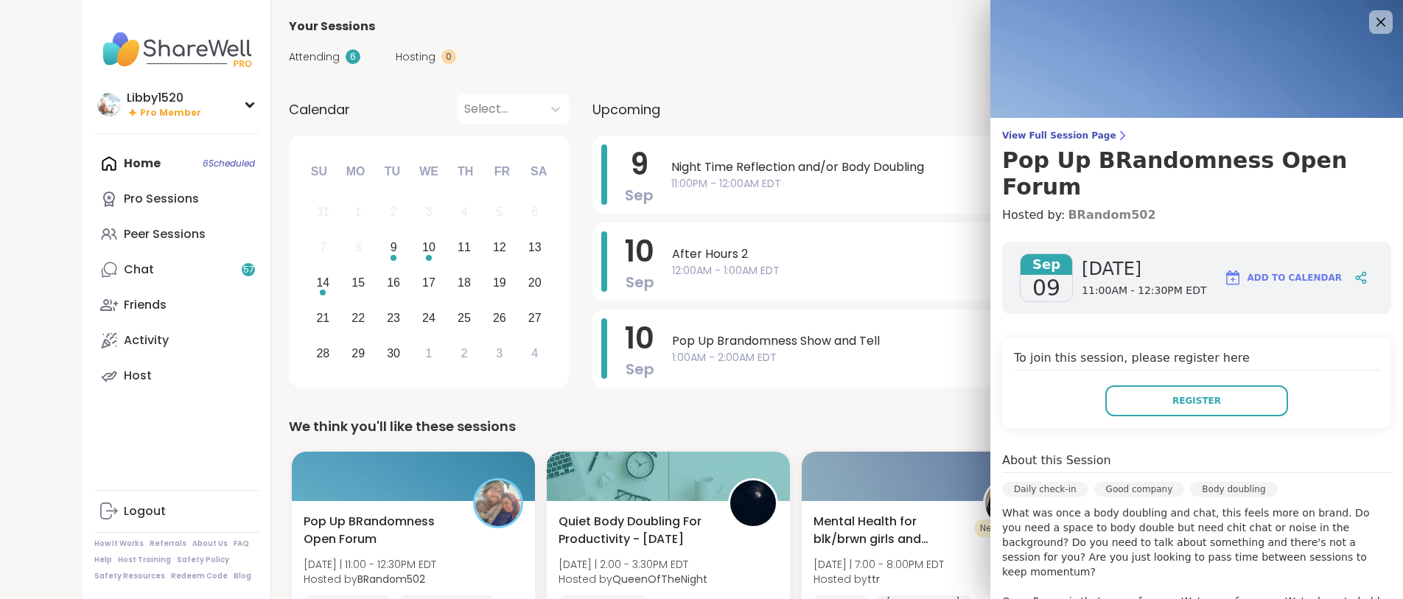
click at [1091, 206] on link "BRandom502" at bounding box center [1112, 215] width 88 height 18
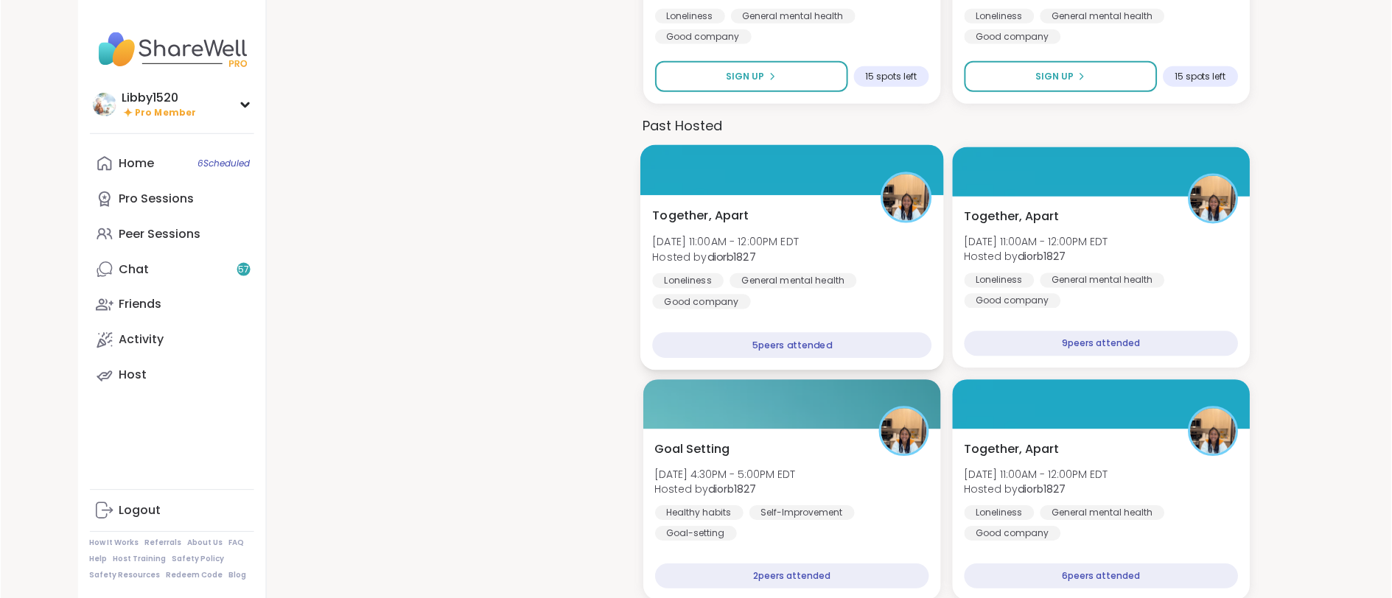
scroll to position [1301, 0]
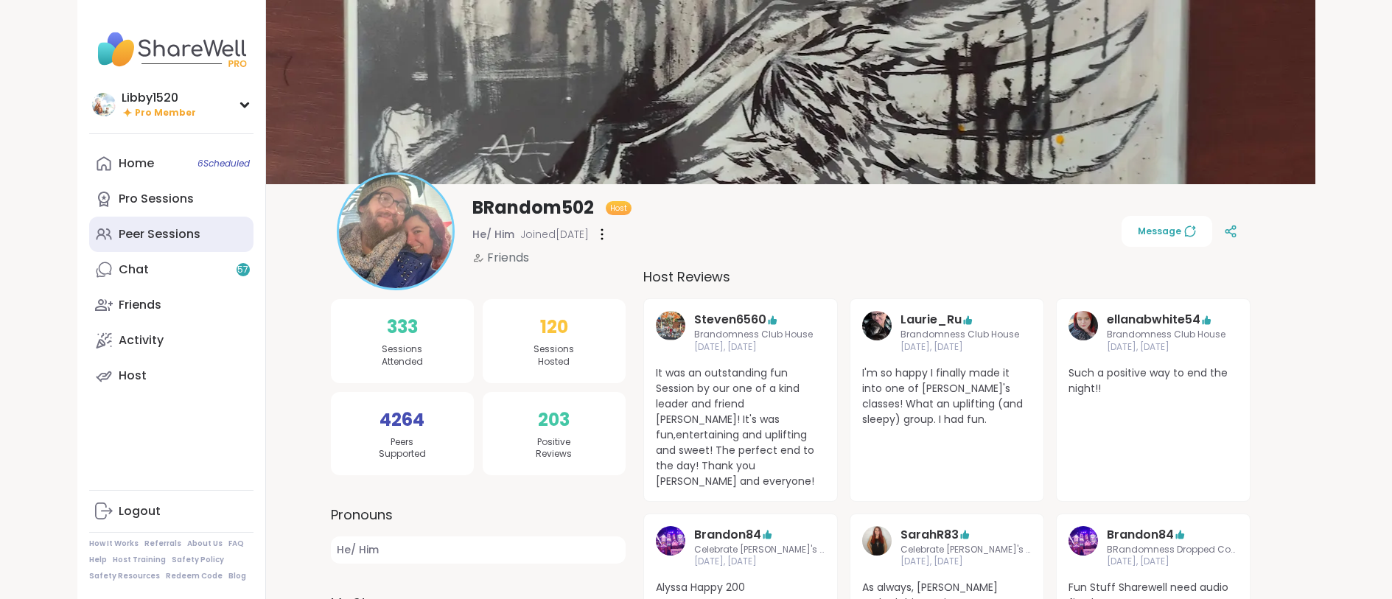
click at [181, 236] on div "Peer Sessions" at bounding box center [160, 234] width 82 height 16
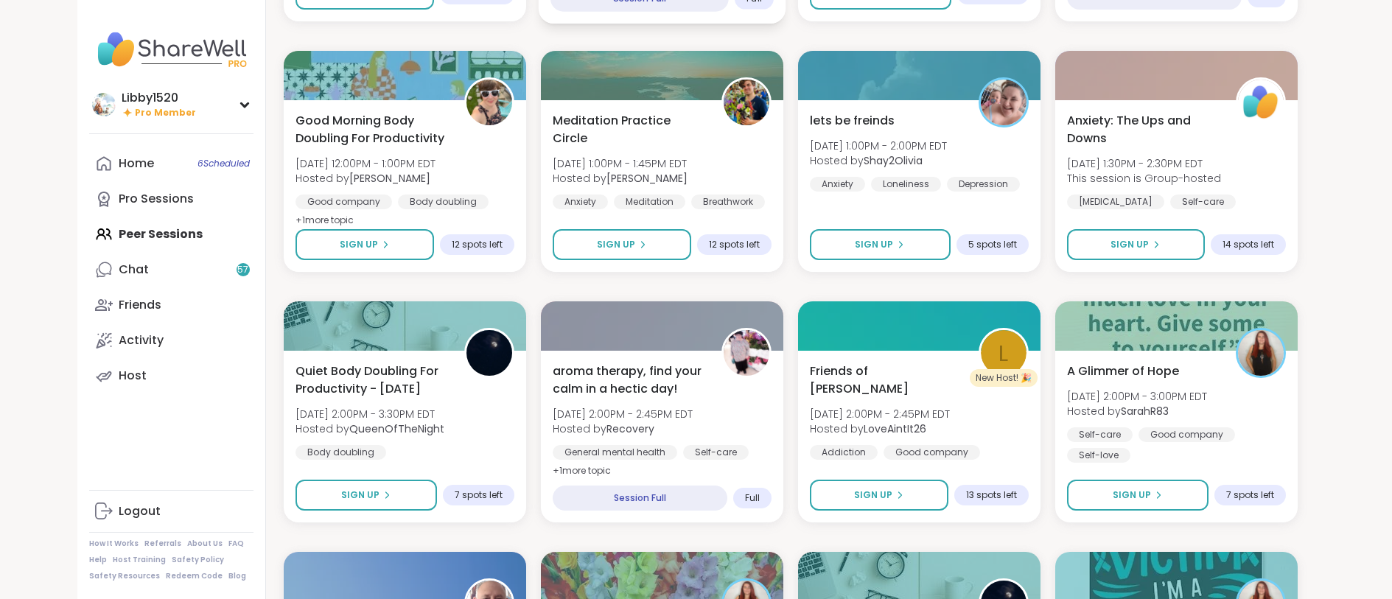
scroll to position [430, 0]
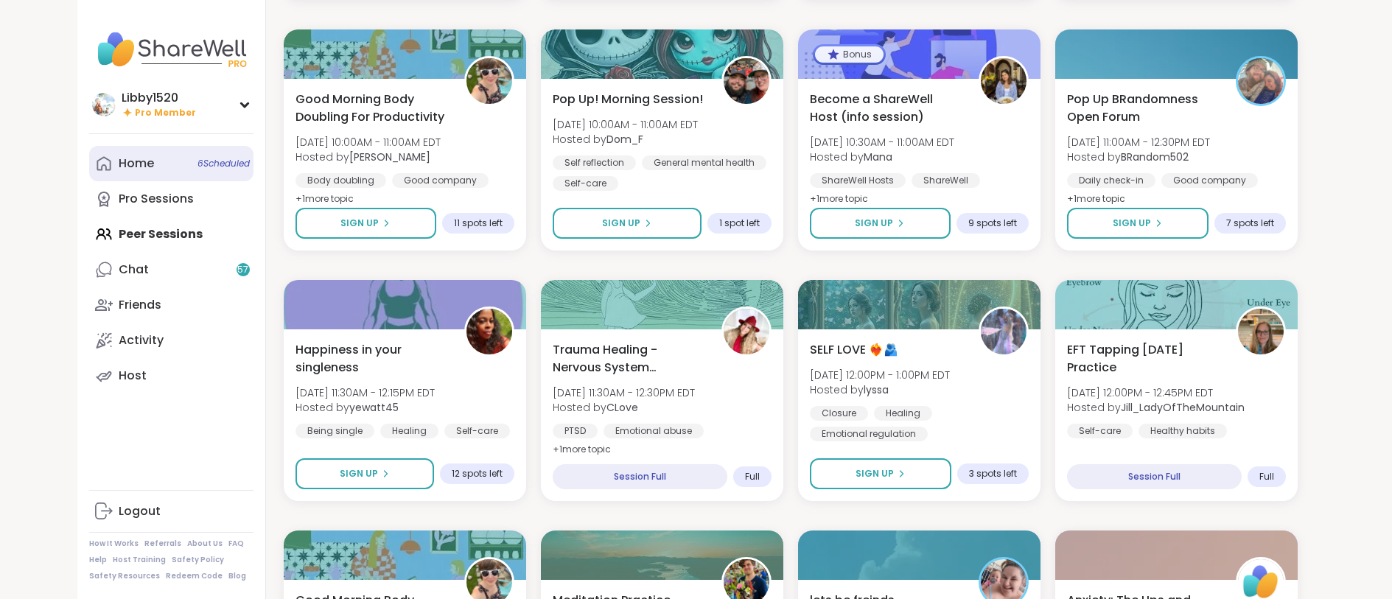
click at [161, 162] on link "Home 6 Scheduled" at bounding box center [171, 163] width 164 height 35
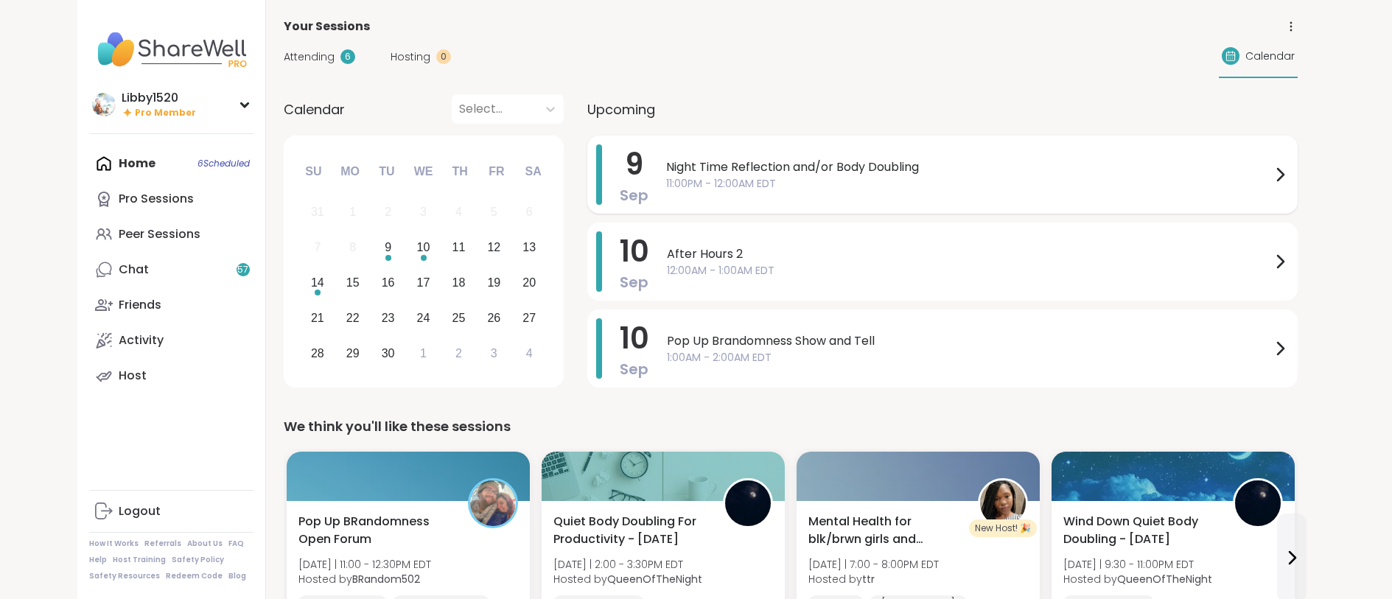
click at [735, 178] on span "11:00PM - 12:00AM EDT" at bounding box center [968, 183] width 605 height 15
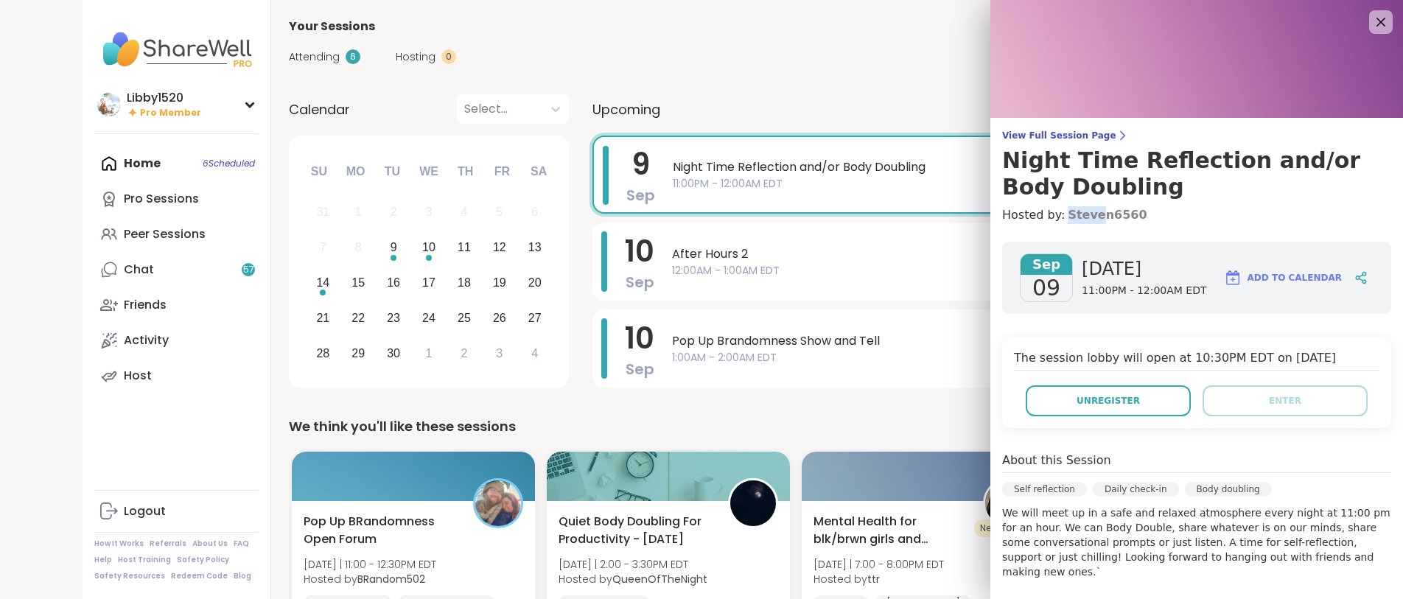
drag, startPoint x: 1159, startPoint y: 219, endPoint x: 1083, endPoint y: 219, distance: 75.2
click at [1083, 219] on h4 "Hosted by: Steven6560" at bounding box center [1196, 215] width 389 height 18
click at [1094, 216] on link "Steven6560" at bounding box center [1107, 215] width 79 height 18
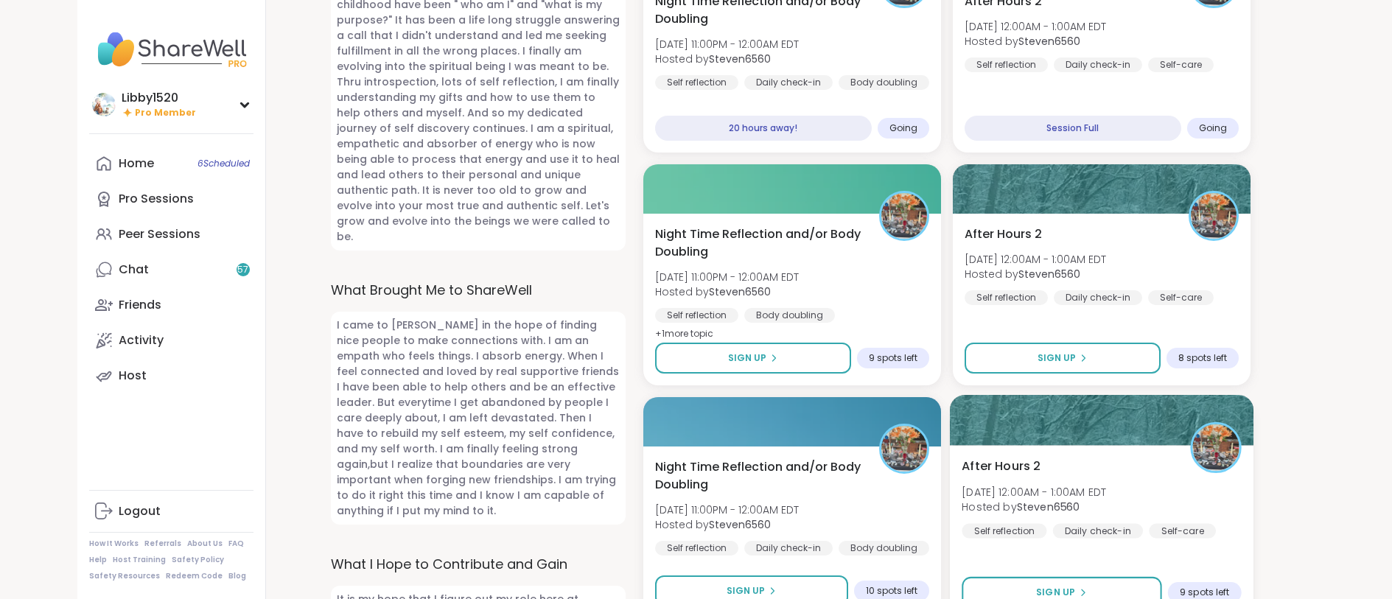
scroll to position [750, 0]
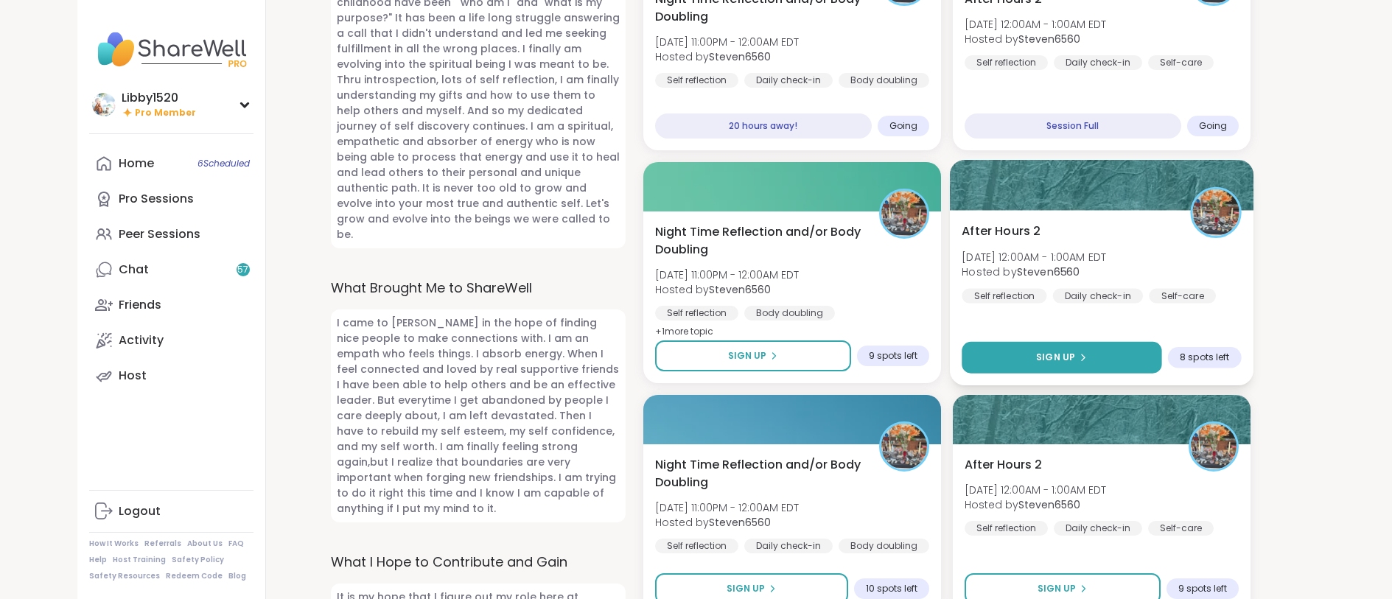
click at [1084, 353] on icon at bounding box center [1082, 357] width 9 height 9
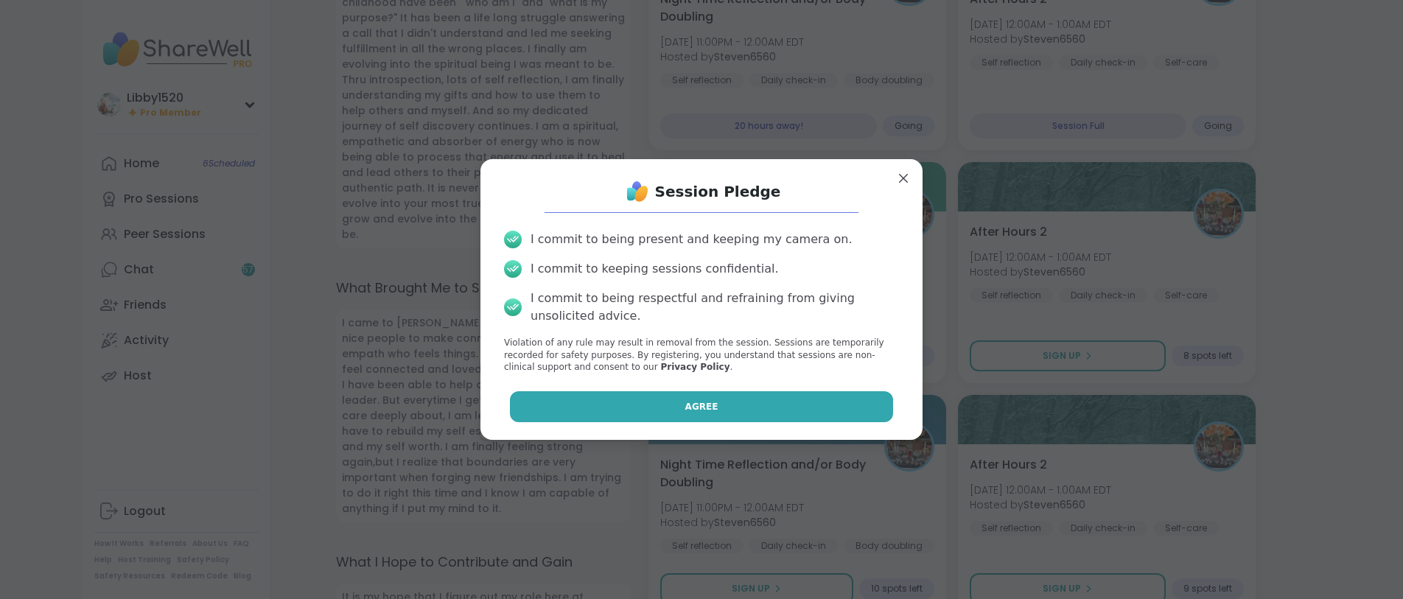
click at [806, 405] on button "Agree" at bounding box center [702, 406] width 384 height 31
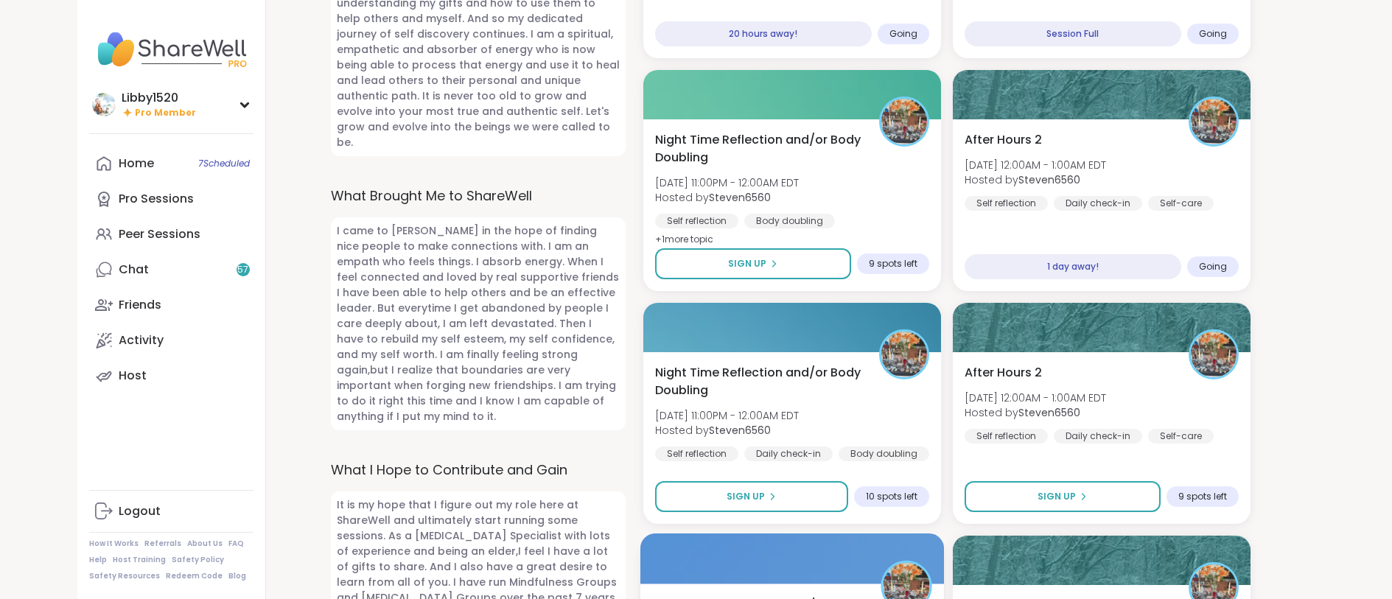
scroll to position [845, 0]
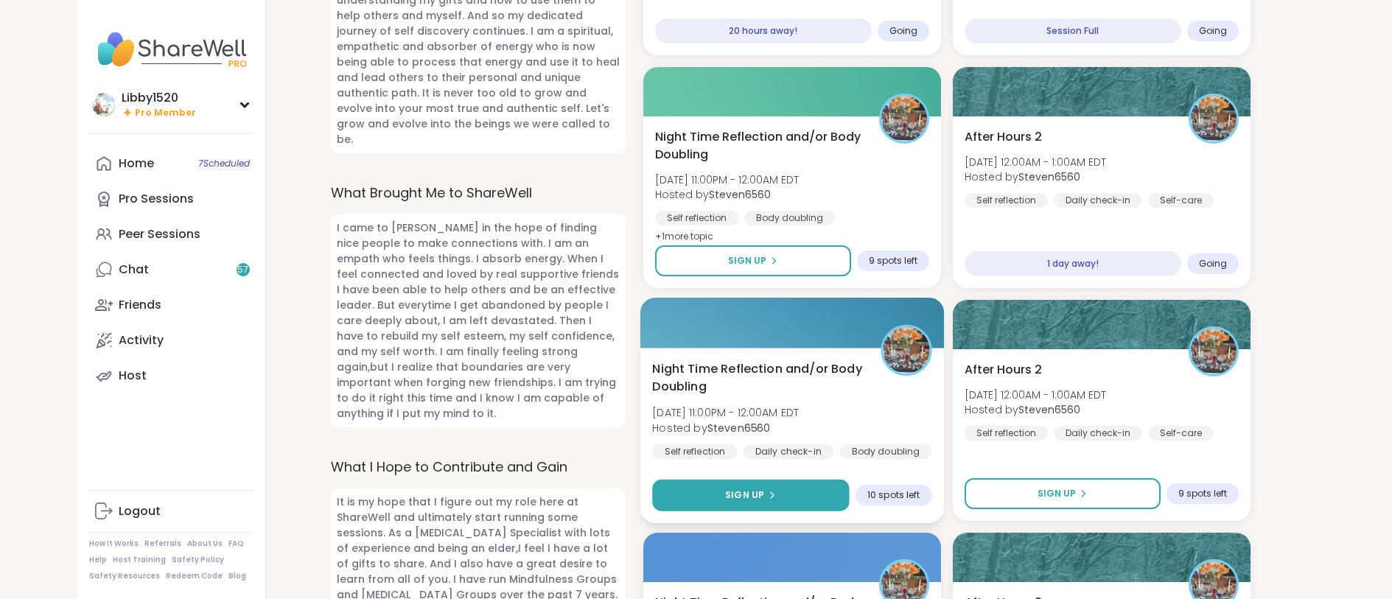
click at [814, 480] on button "Sign Up" at bounding box center [750, 496] width 197 height 32
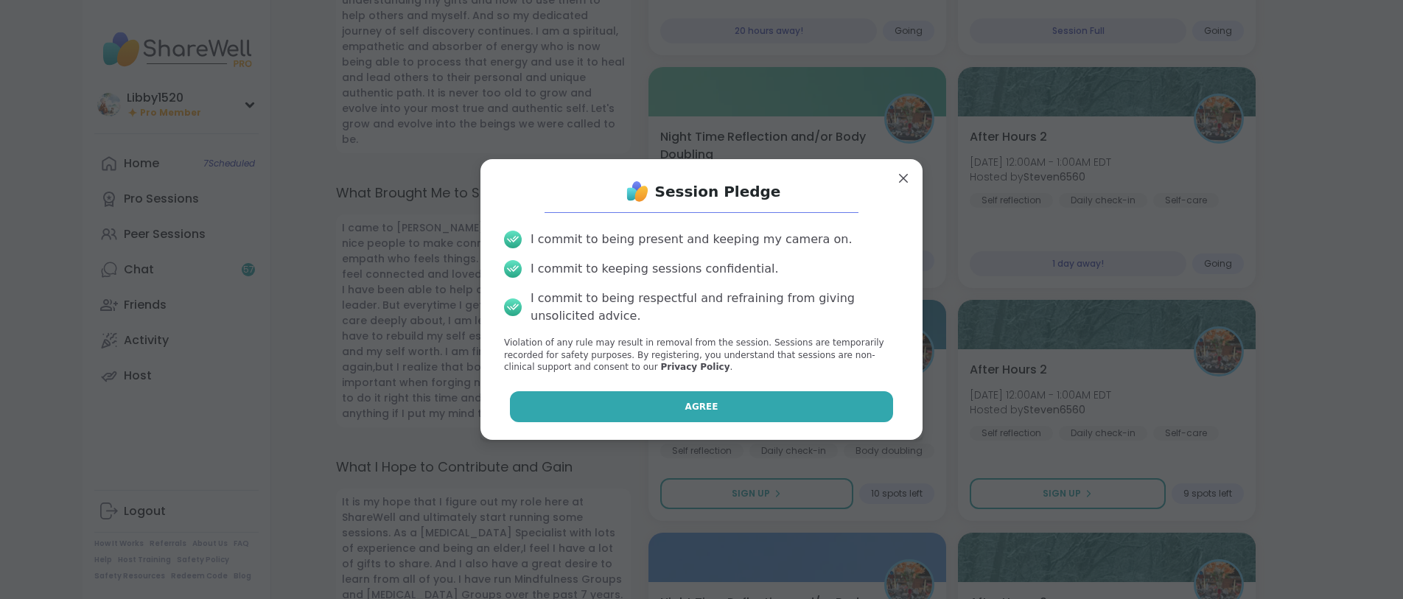
click at [764, 411] on button "Agree" at bounding box center [702, 406] width 384 height 31
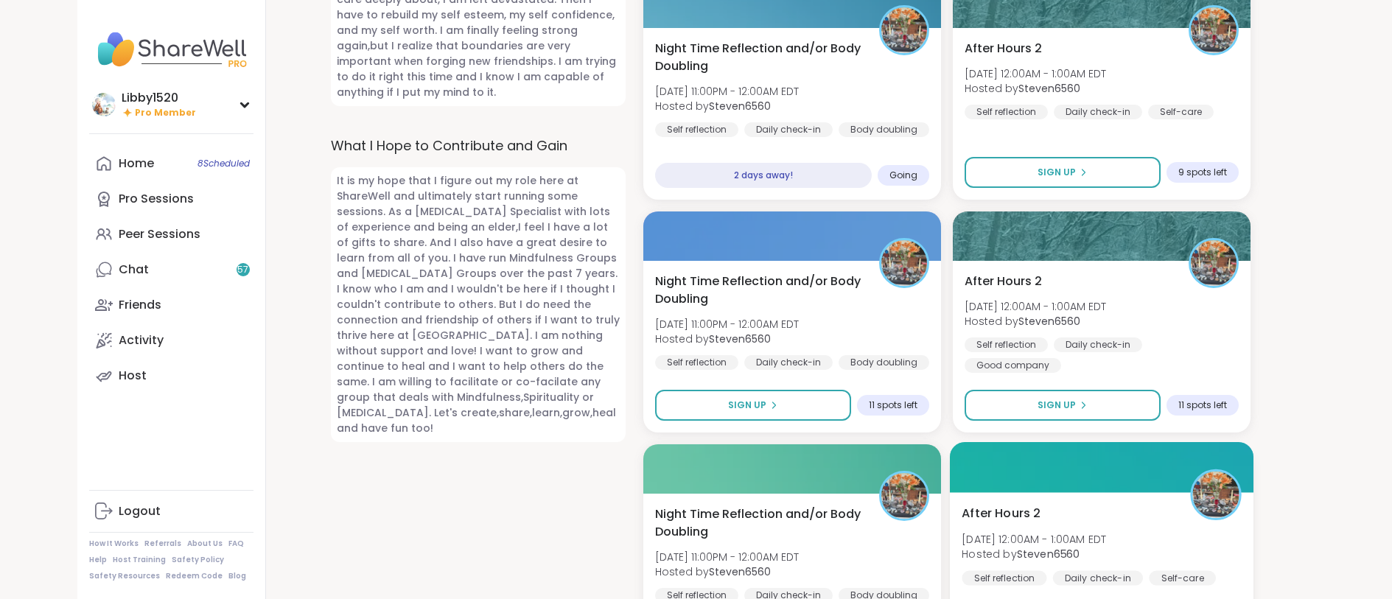
scroll to position [1178, 0]
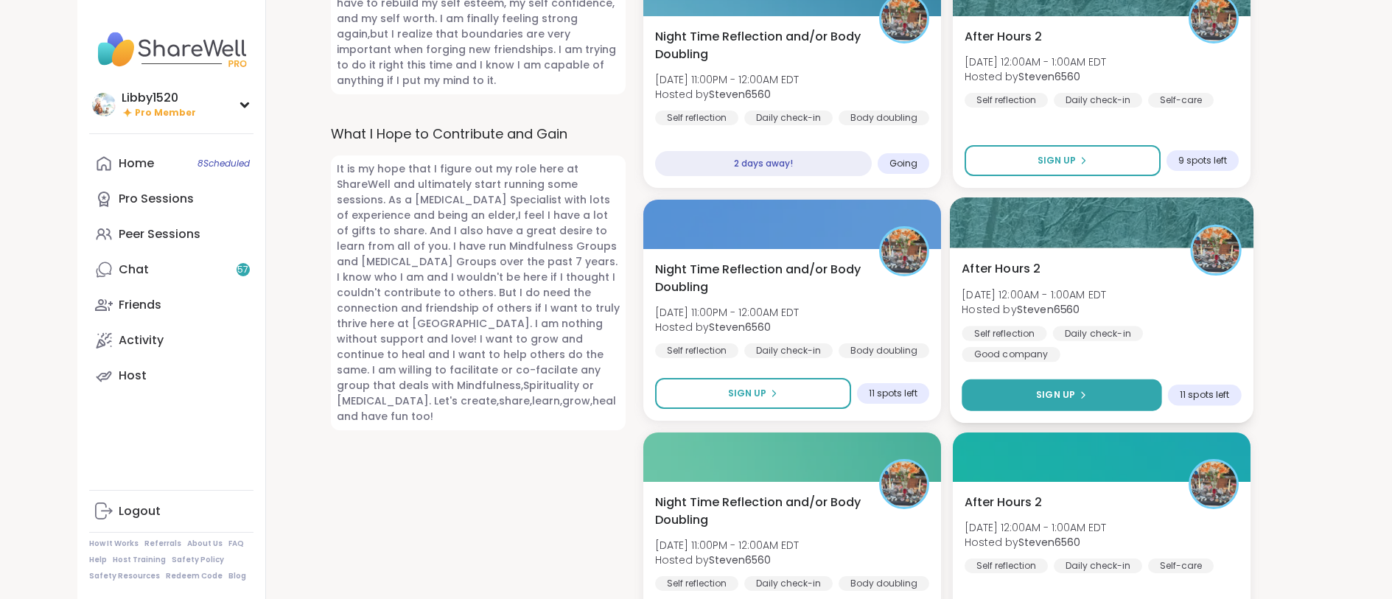
click at [1078, 380] on button "Sign Up" at bounding box center [1062, 396] width 200 height 32
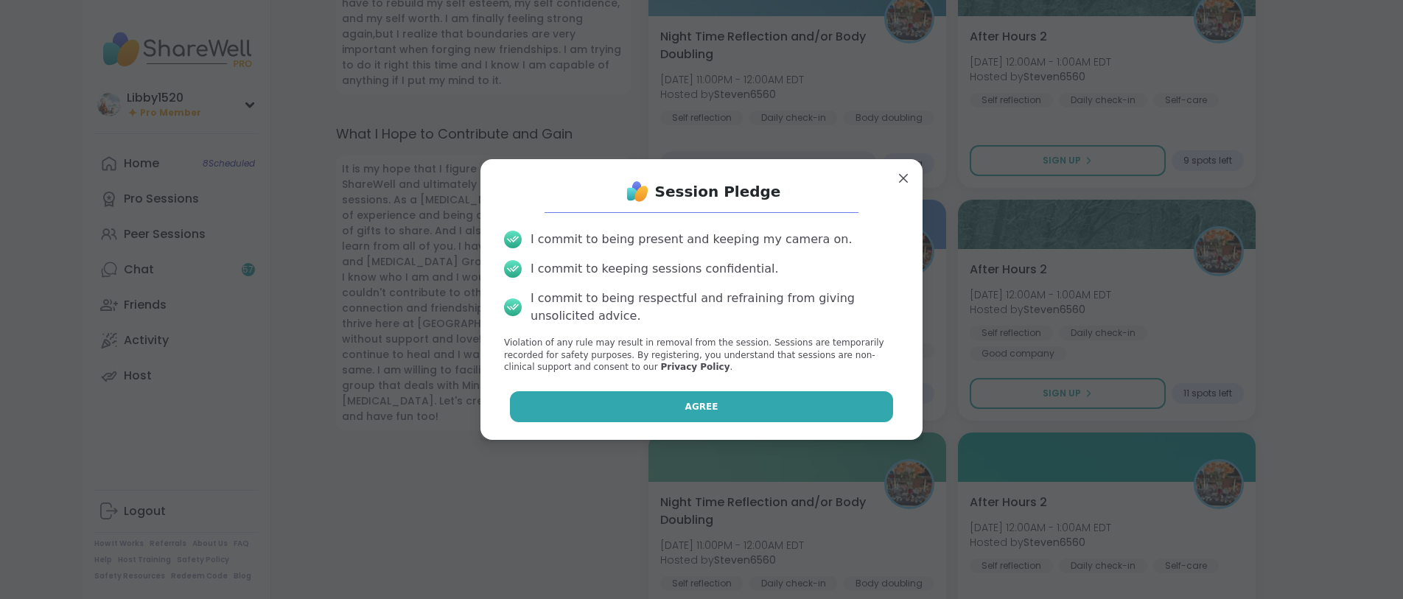
click at [831, 418] on button "Agree" at bounding box center [702, 406] width 384 height 31
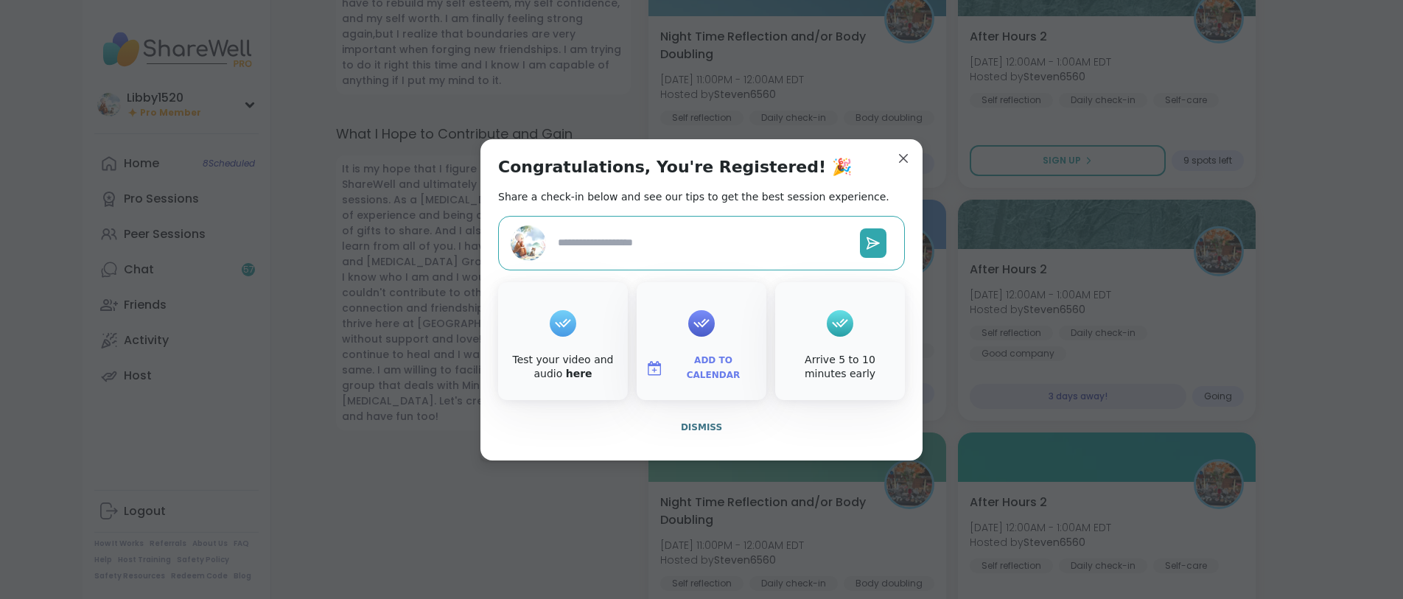
type textarea "*"
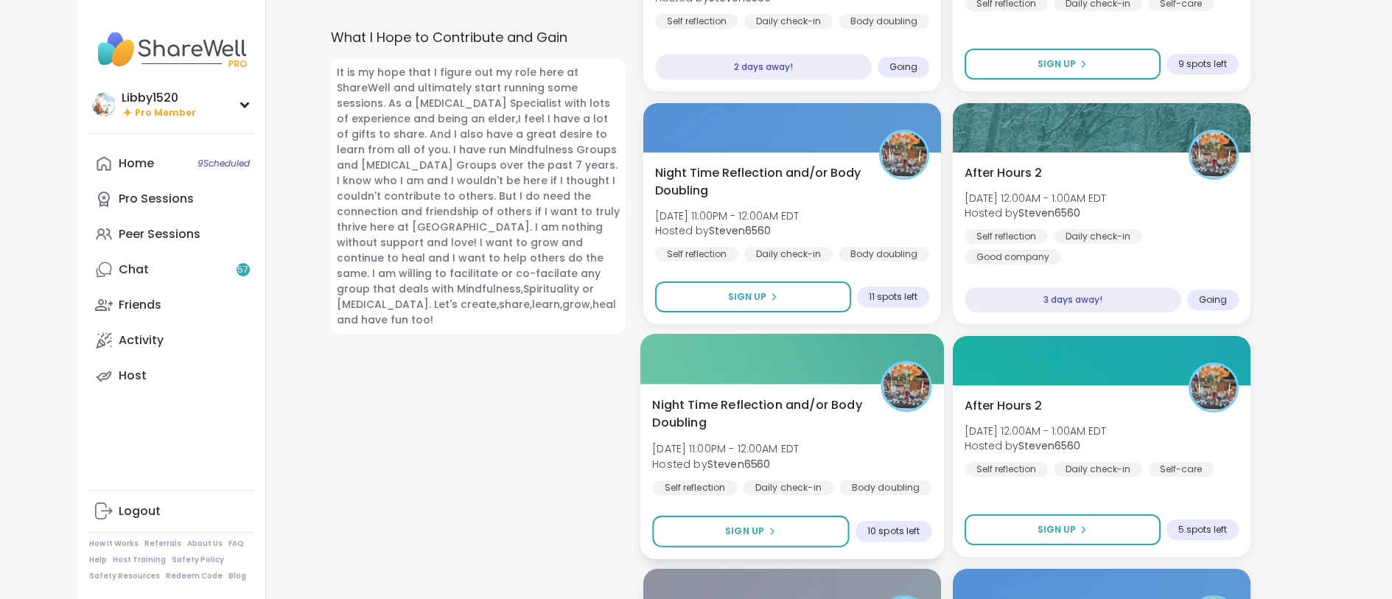
scroll to position [1280, 0]
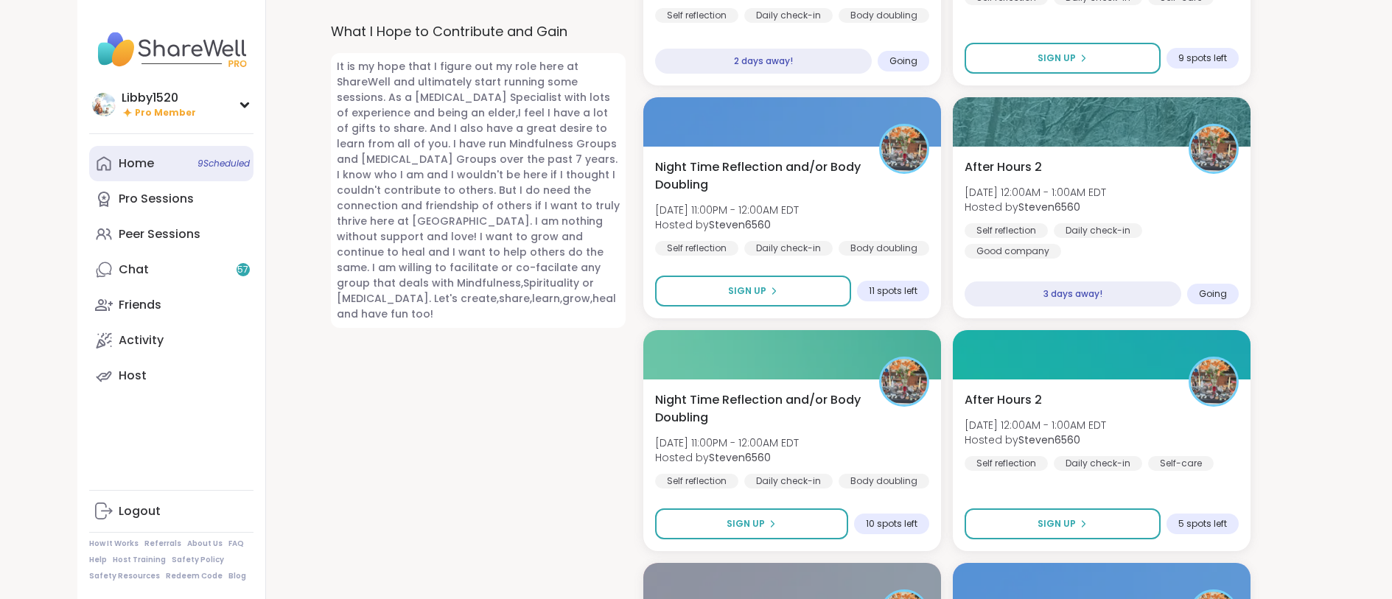
click at [214, 163] on span "9 Scheduled" at bounding box center [224, 164] width 52 height 12
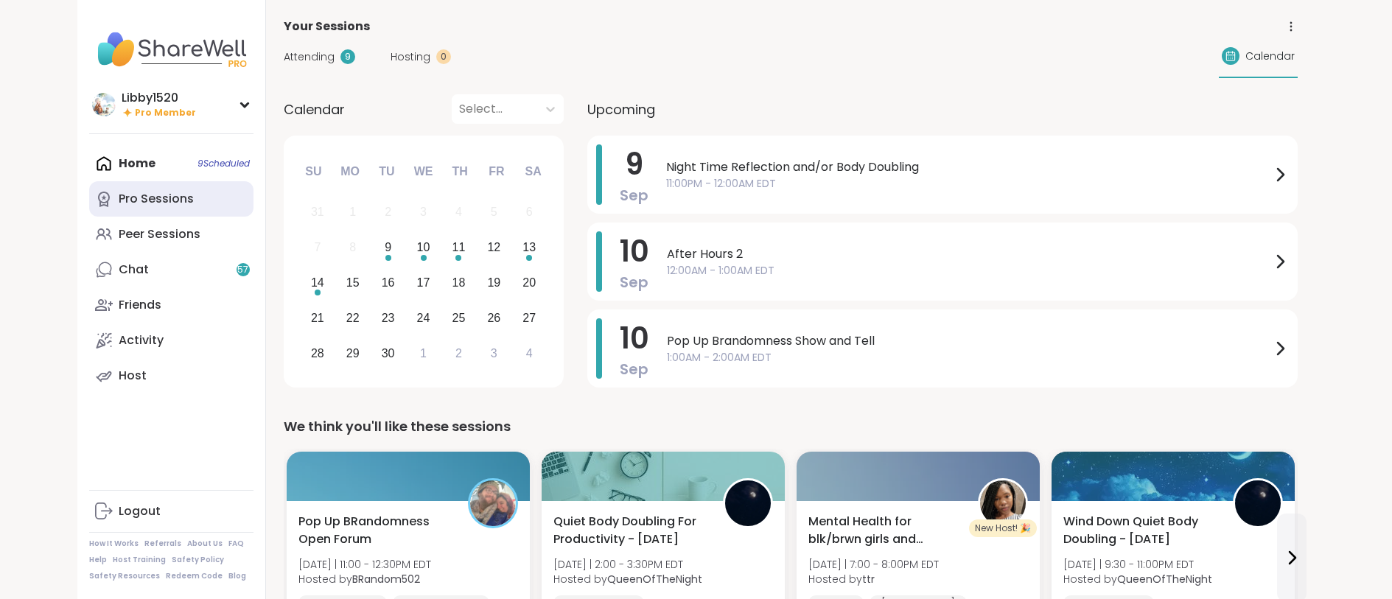
click at [194, 206] on link "Pro Sessions" at bounding box center [171, 198] width 164 height 35
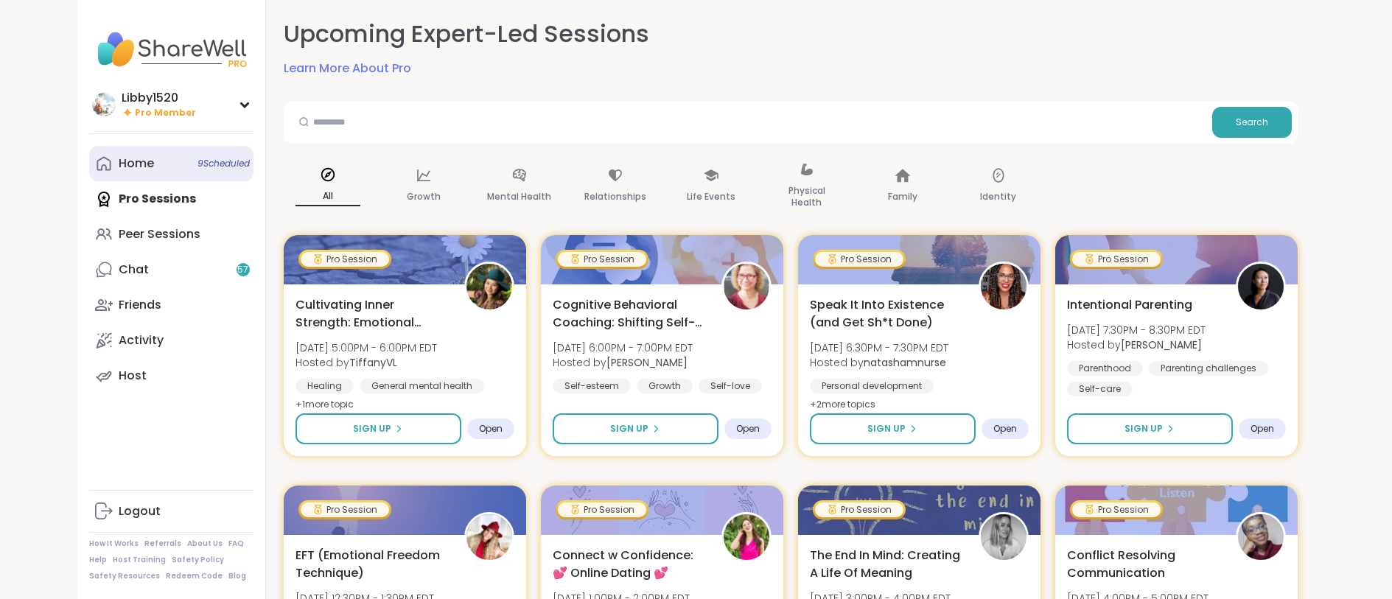
click at [161, 171] on link "Home 9 Scheduled" at bounding box center [171, 163] width 164 height 35
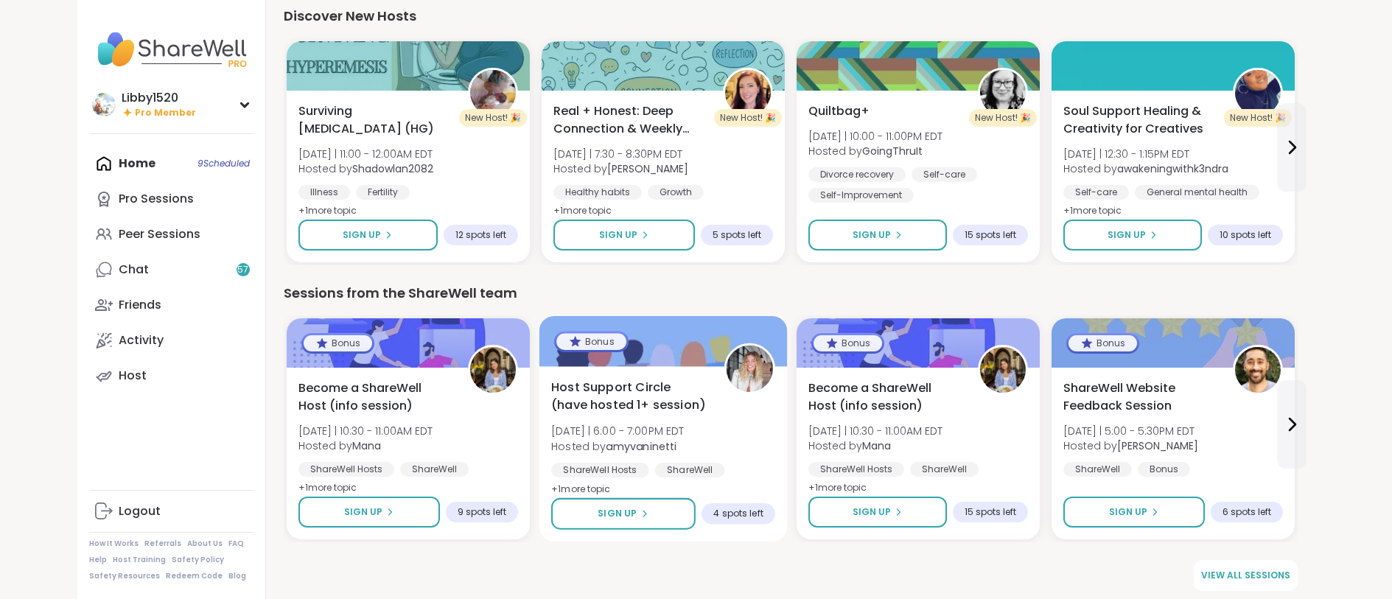
scroll to position [1803, 0]
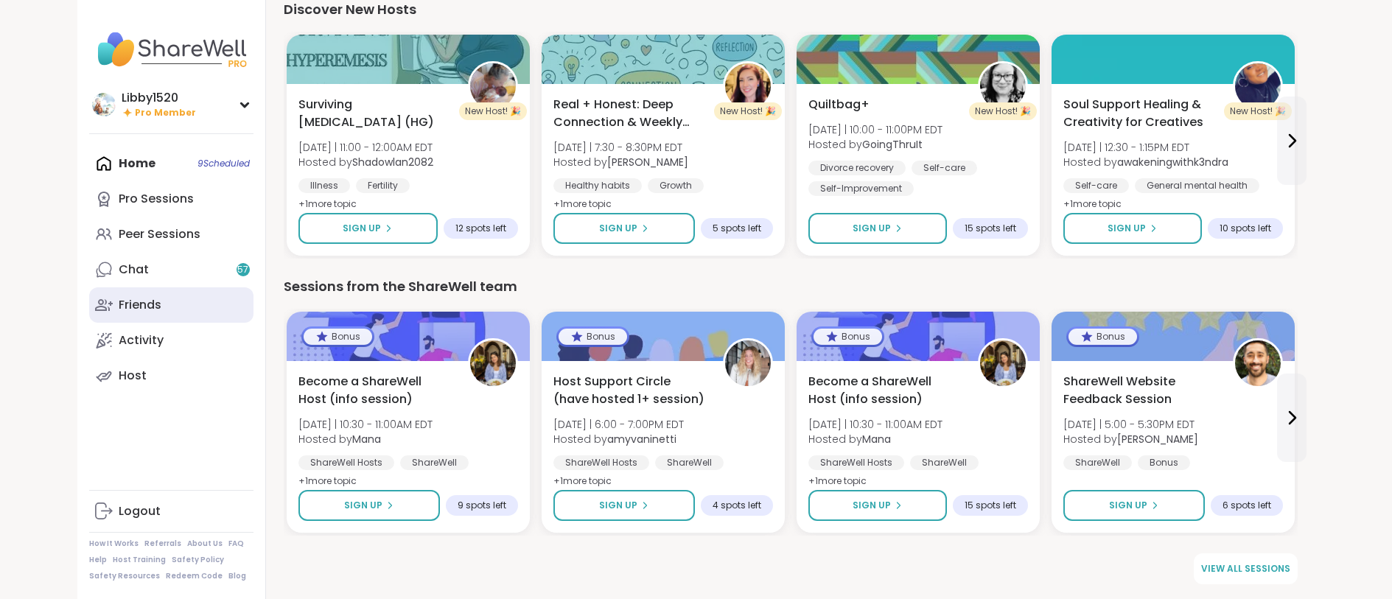
click at [188, 313] on link "Friends" at bounding box center [171, 304] width 164 height 35
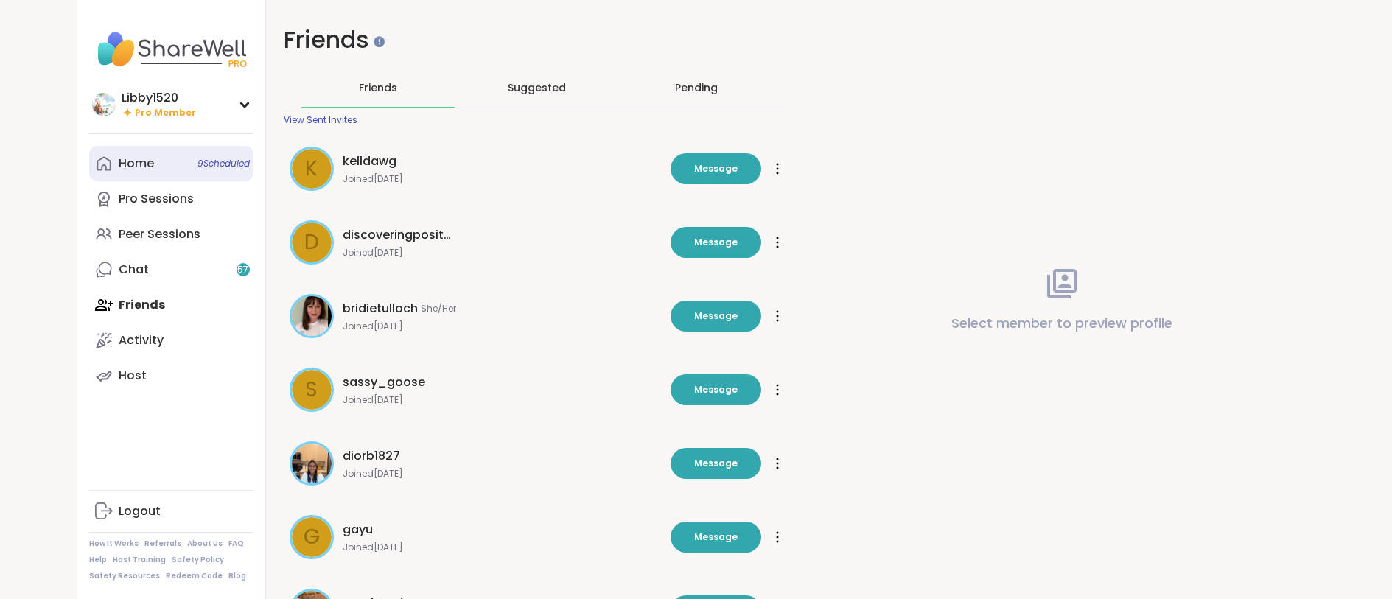
click at [153, 169] on div "Home 9 Scheduled" at bounding box center [136, 164] width 35 height 16
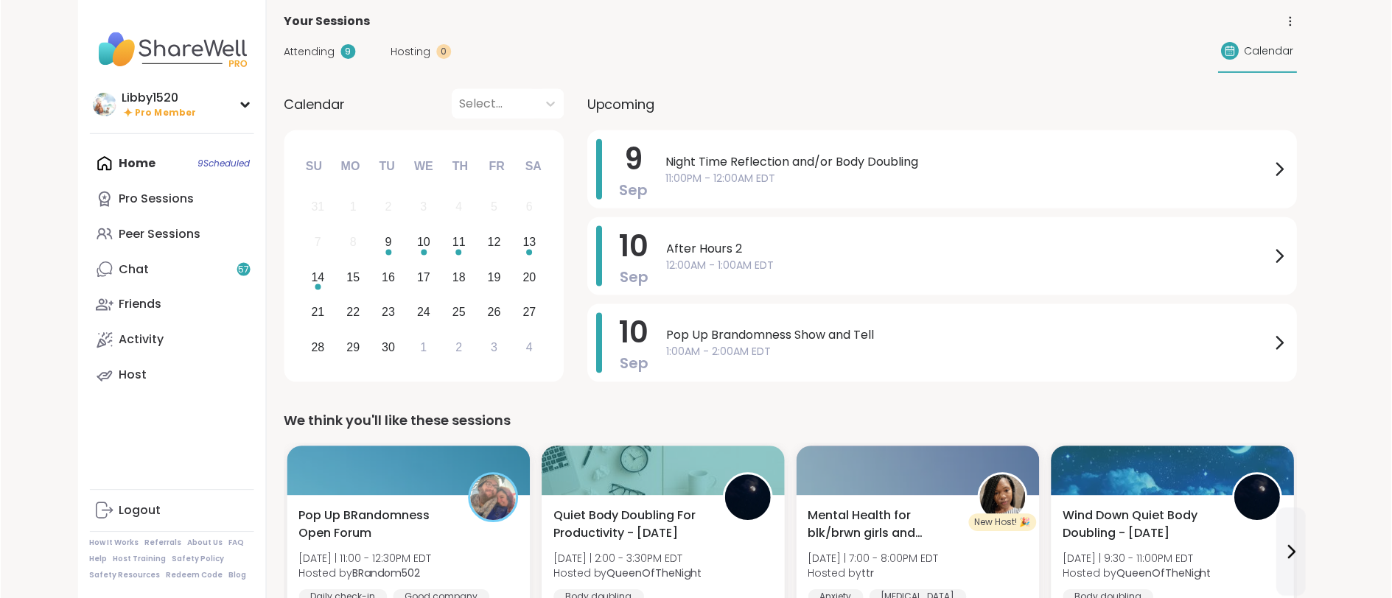
scroll to position [6, 0]
